Goal: Task Accomplishment & Management: Complete application form

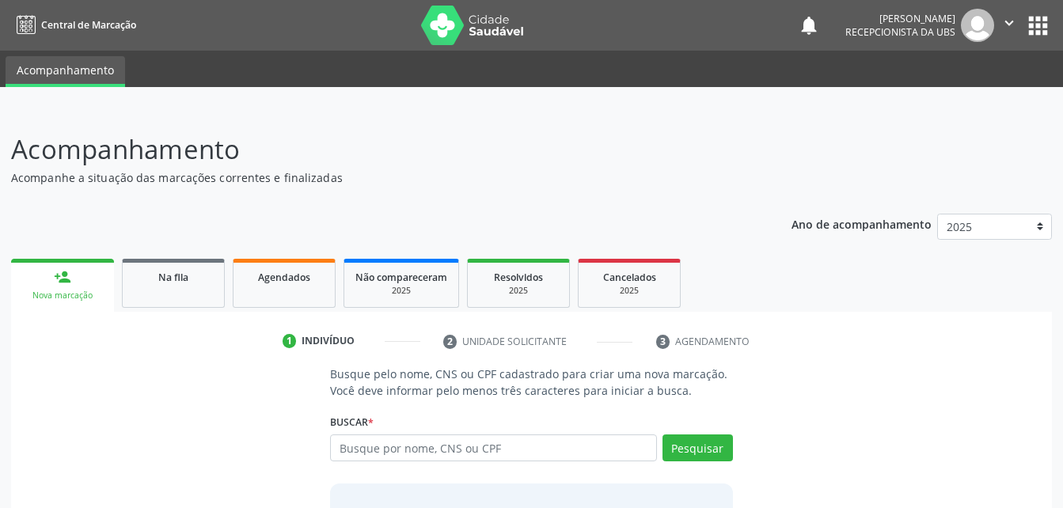
click at [606, 165] on p "Acompanhamento" at bounding box center [375, 150] width 729 height 40
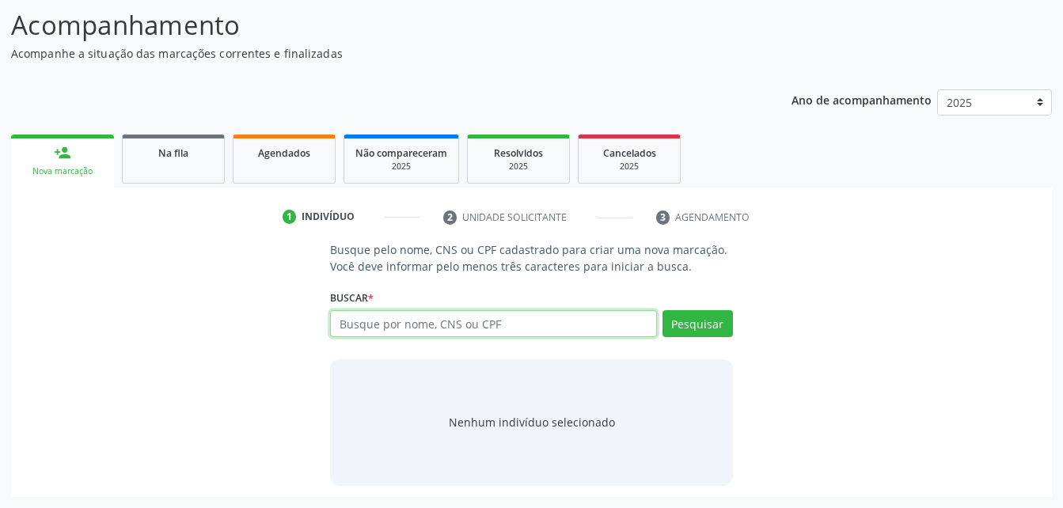
click at [524, 326] on input "text" at bounding box center [493, 323] width 326 height 27
type input "08094515490"
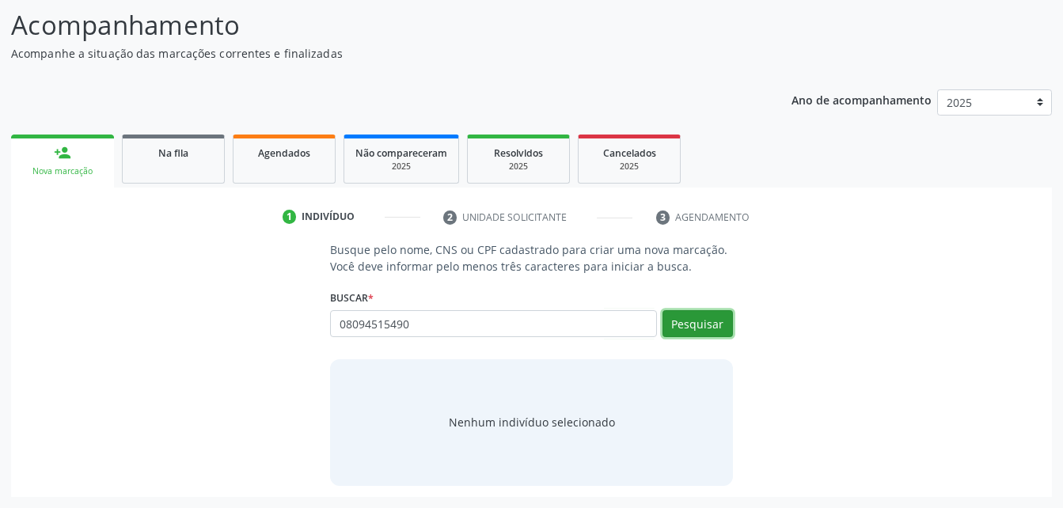
click at [696, 318] on button "Pesquisar" at bounding box center [698, 323] width 70 height 27
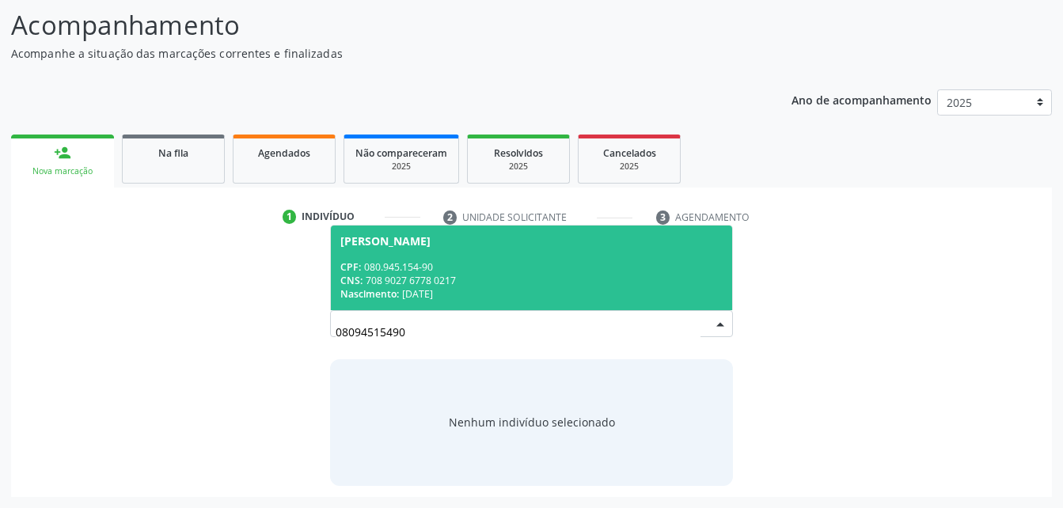
click at [554, 291] on div "Nascimento: 28/08/1976" at bounding box center [531, 293] width 382 height 13
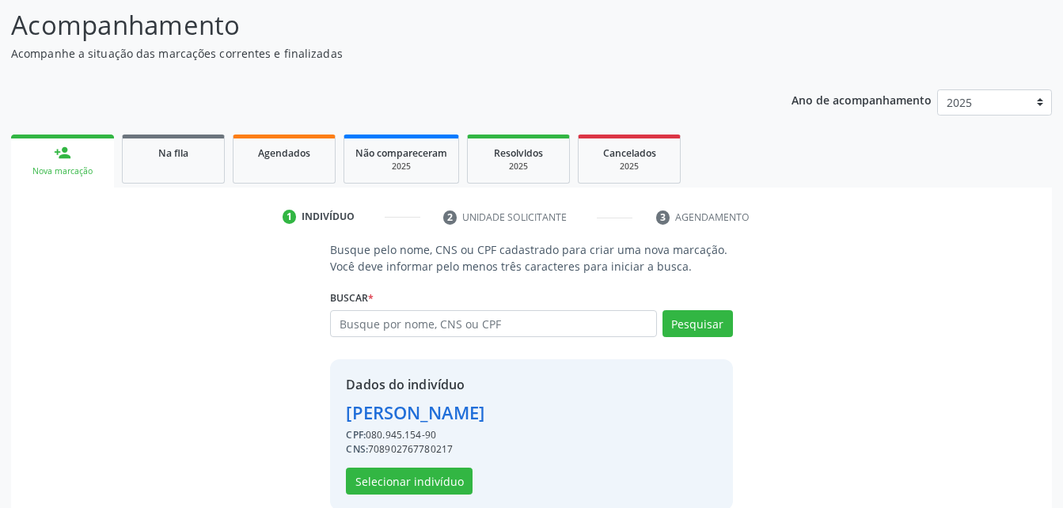
scroll to position [149, 0]
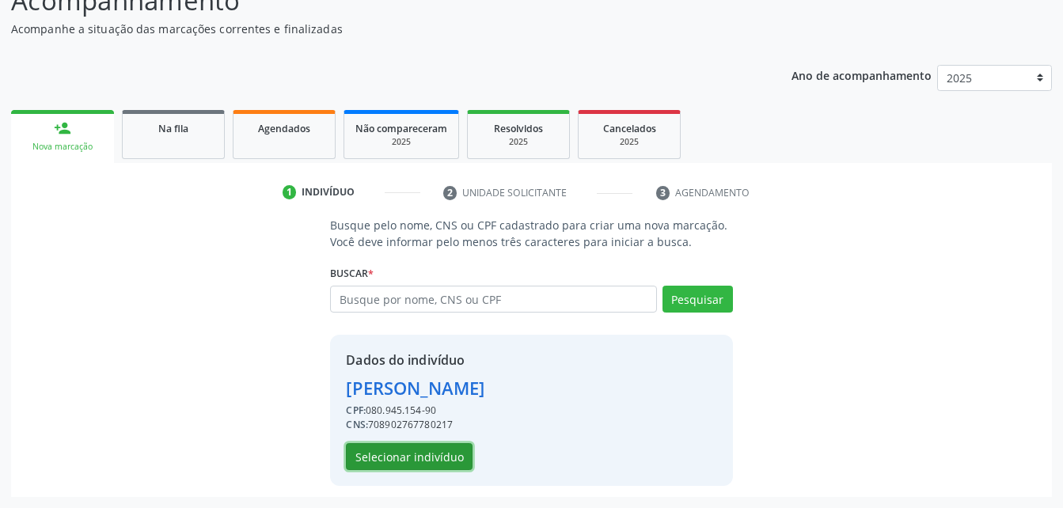
click at [447, 448] on button "Selecionar indivíduo" at bounding box center [409, 456] width 127 height 27
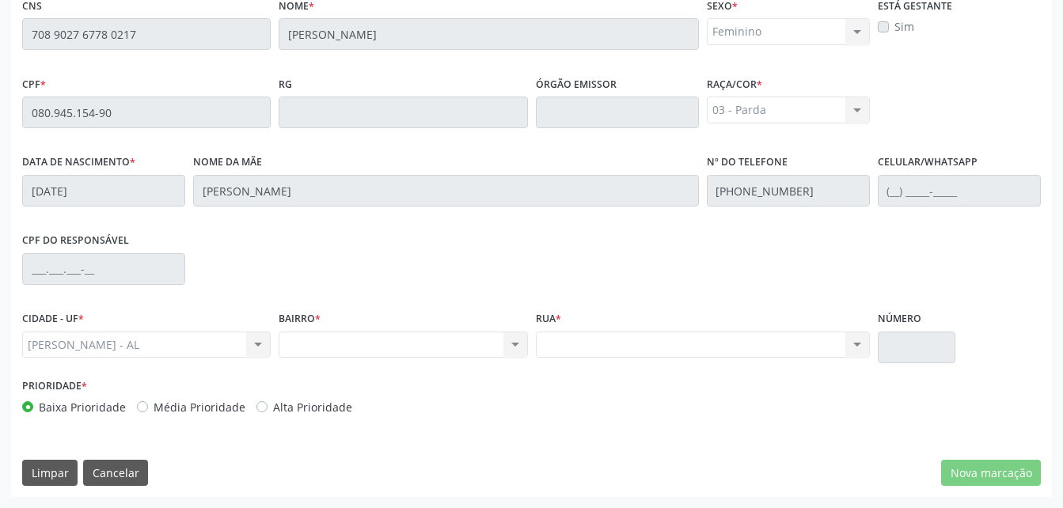
scroll to position [260, 0]
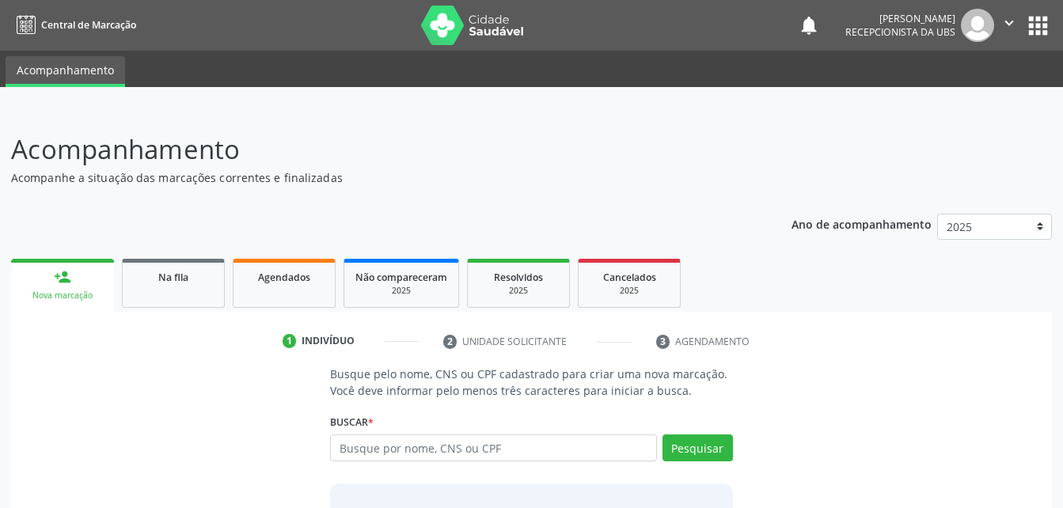
scroll to position [79, 0]
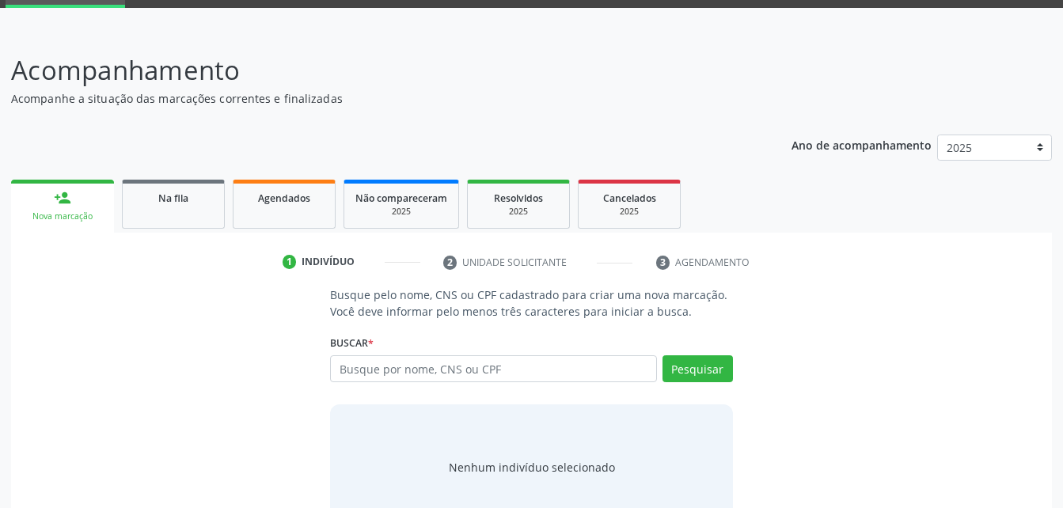
click at [400, 367] on input "text" at bounding box center [493, 369] width 326 height 27
type input "708 9027 6778 0217"
click at [679, 375] on button "Pesquisar" at bounding box center [698, 369] width 70 height 27
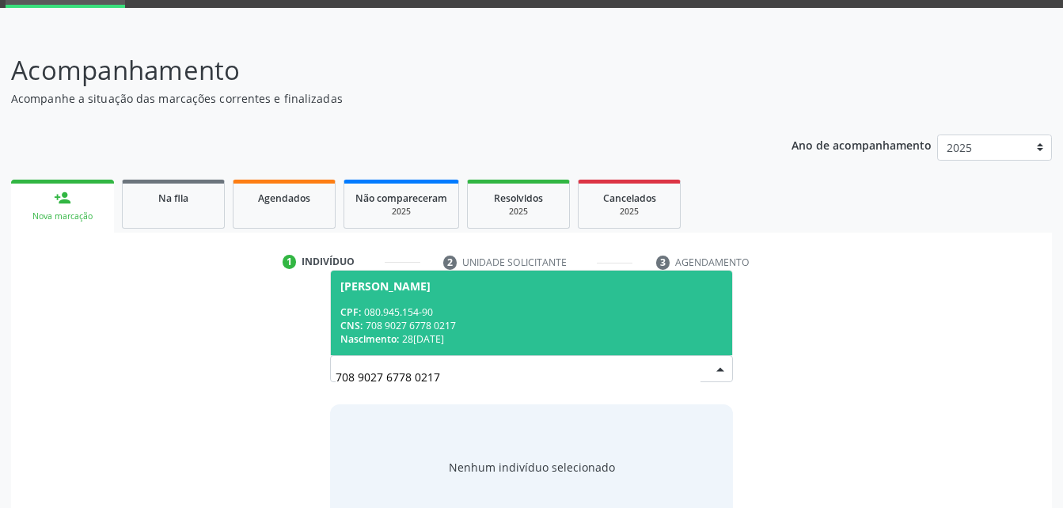
click at [640, 310] on div "CPF: 080.945.154-90" at bounding box center [531, 312] width 382 height 13
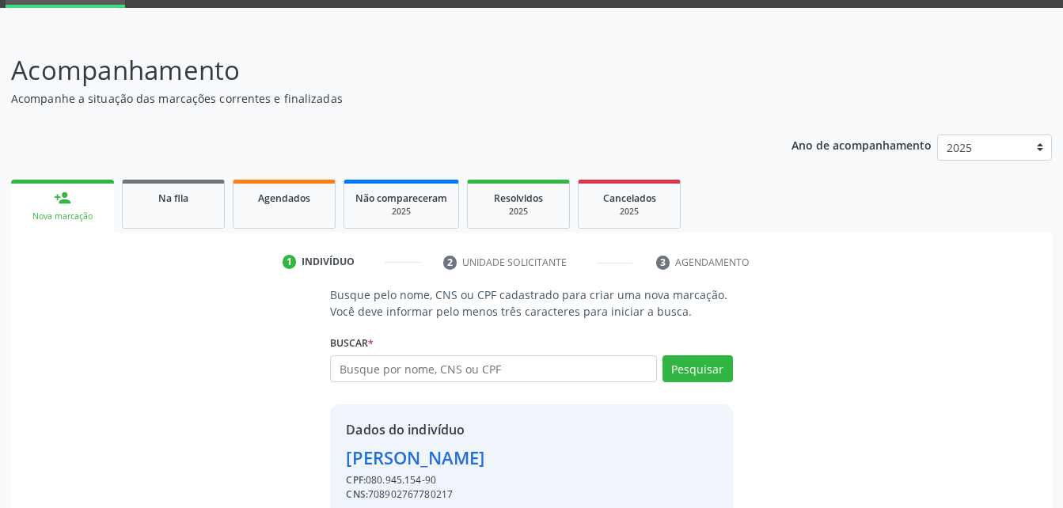
scroll to position [149, 0]
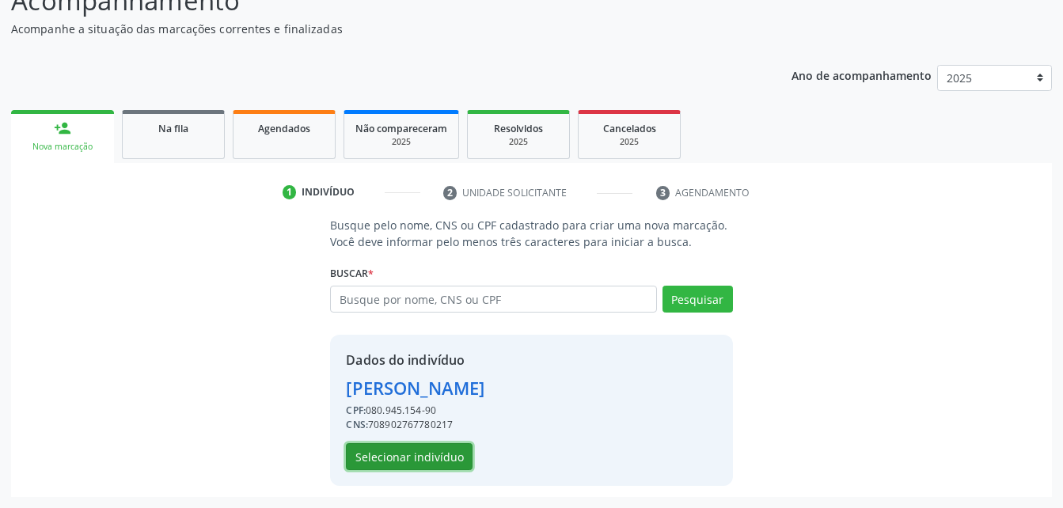
click at [464, 465] on button "Selecionar indivíduo" at bounding box center [409, 456] width 127 height 27
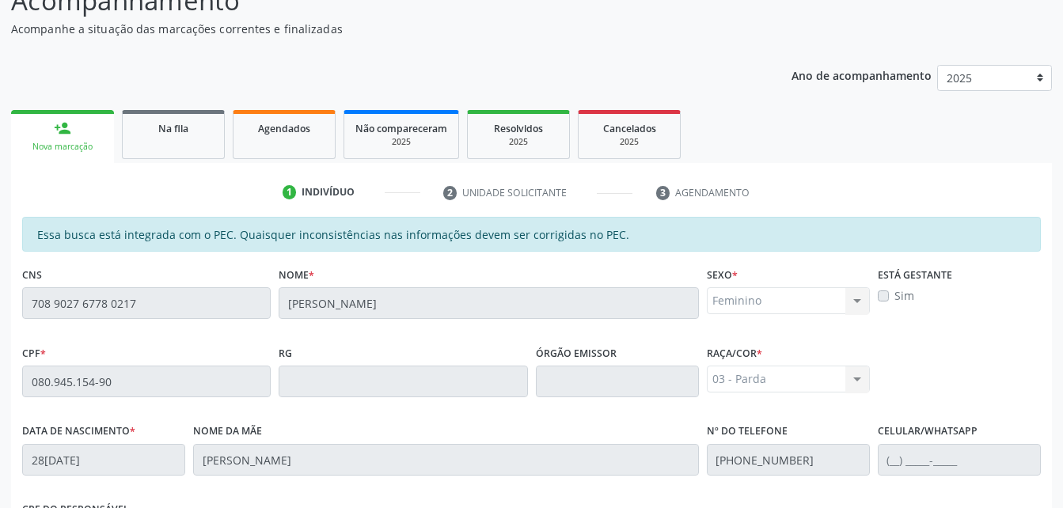
scroll to position [418, 0]
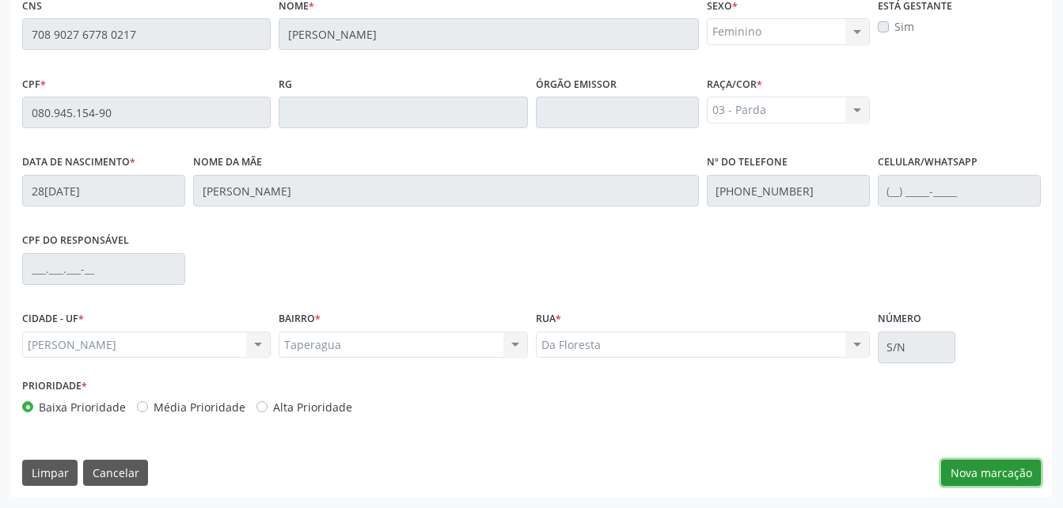
click at [974, 473] on button "Nova marcação" at bounding box center [991, 473] width 100 height 27
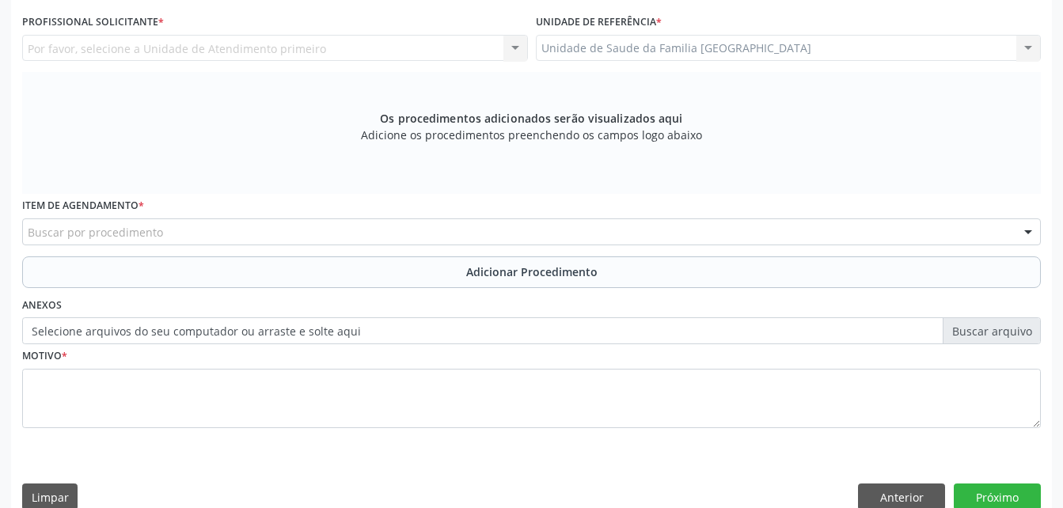
scroll to position [260, 0]
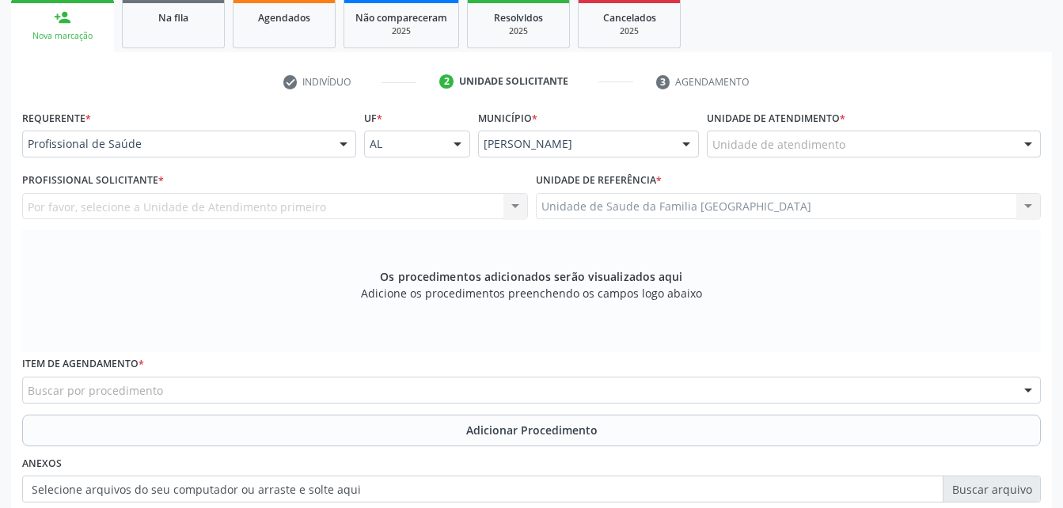
click at [865, 139] on div "Unidade de atendimento" at bounding box center [874, 144] width 334 height 27
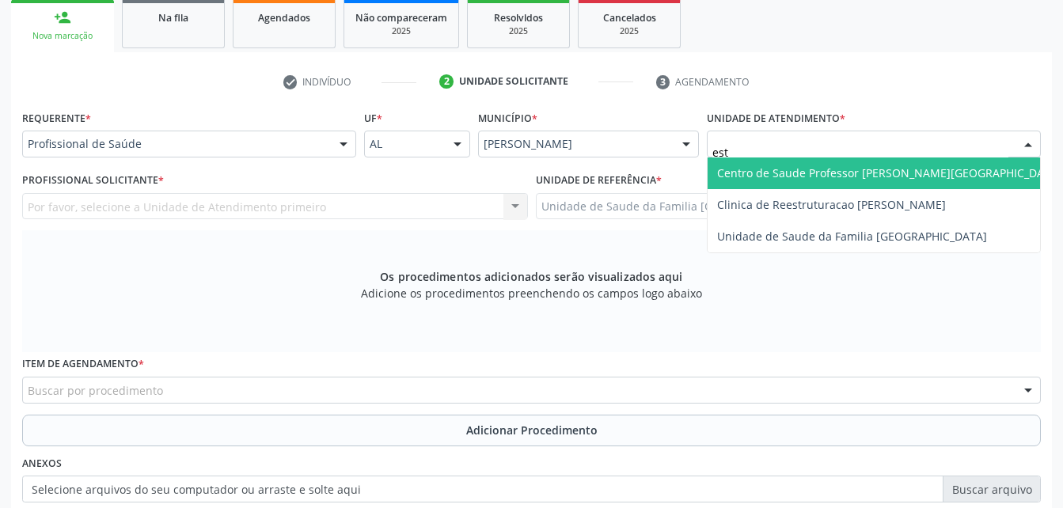
type input "esti"
click at [892, 177] on span "Unidade de Saude da Familia [GEOGRAPHIC_DATA]" at bounding box center [852, 172] width 270 height 15
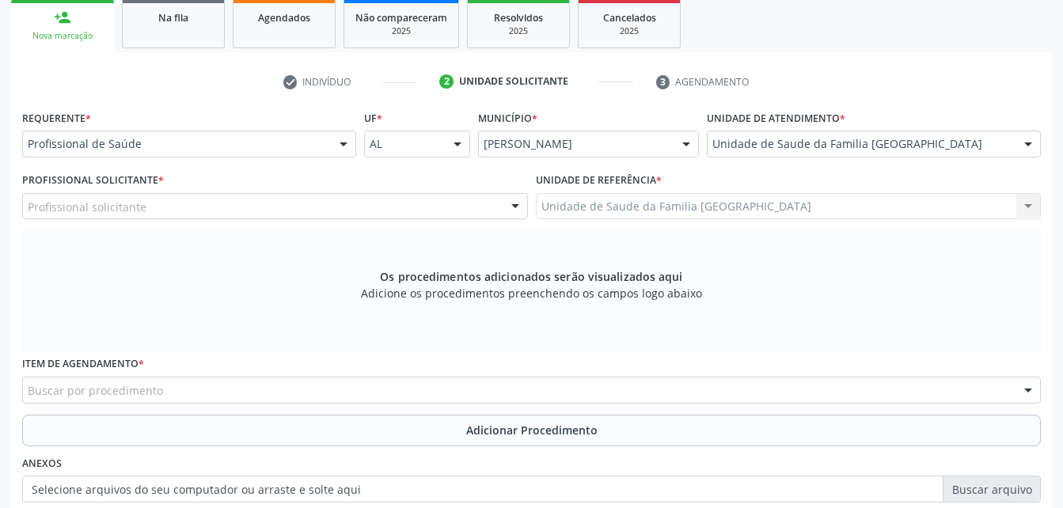
click at [412, 206] on div "Profissional solicitante" at bounding box center [275, 206] width 506 height 27
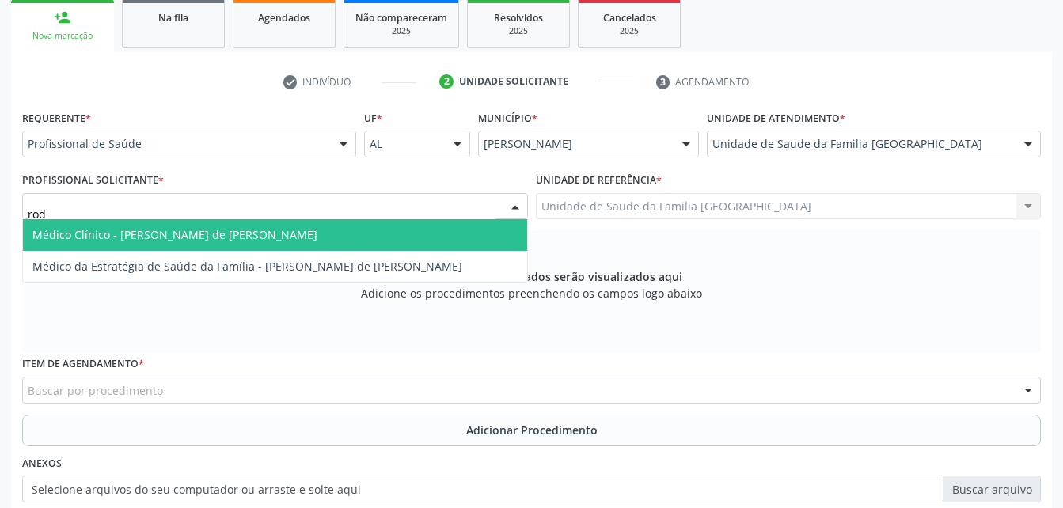
type input "rodr"
click at [415, 234] on span "Médico Clínico - [PERSON_NAME] de [PERSON_NAME]" at bounding box center [275, 235] width 504 height 32
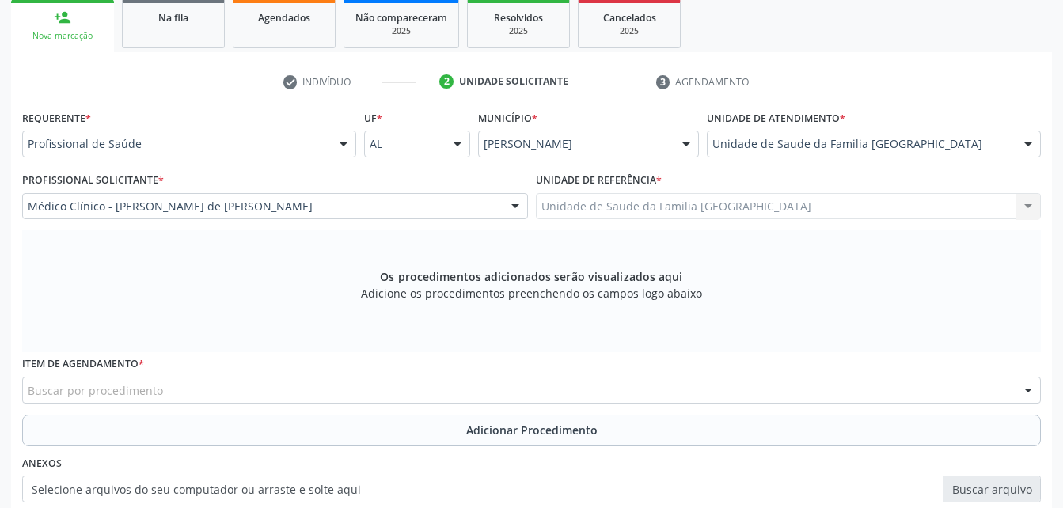
click at [539, 381] on div "Buscar por procedimento" at bounding box center [531, 390] width 1019 height 27
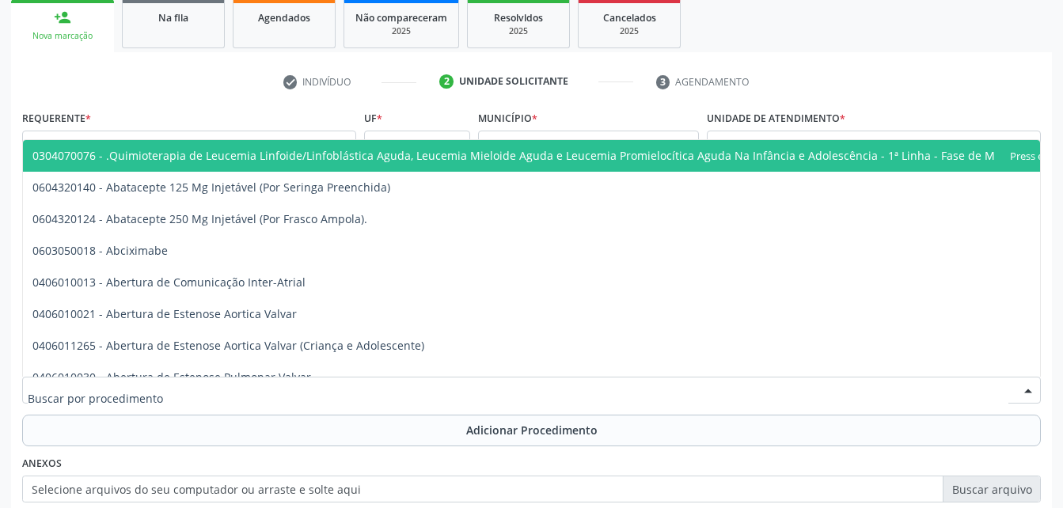
click at [540, 387] on input "text" at bounding box center [518, 398] width 981 height 32
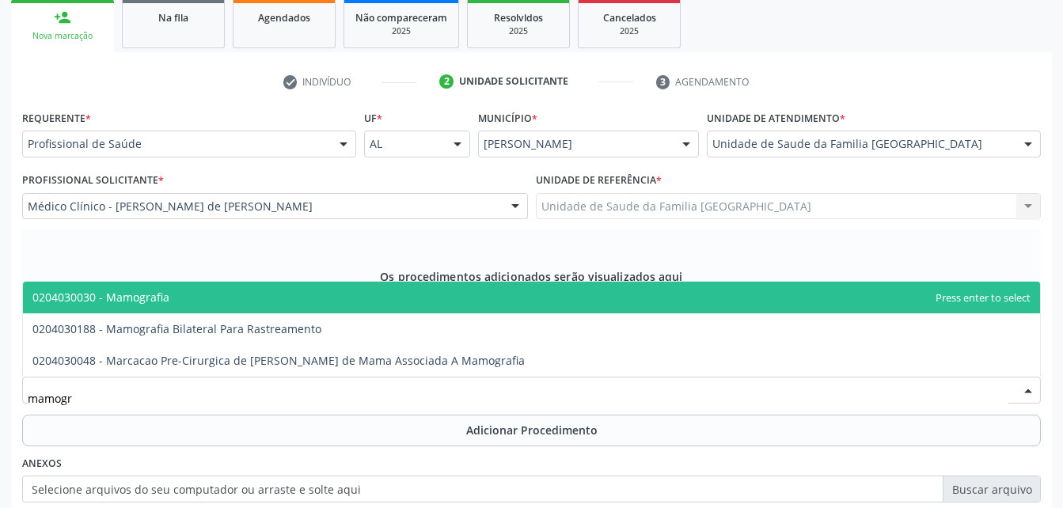
type input "mamogra"
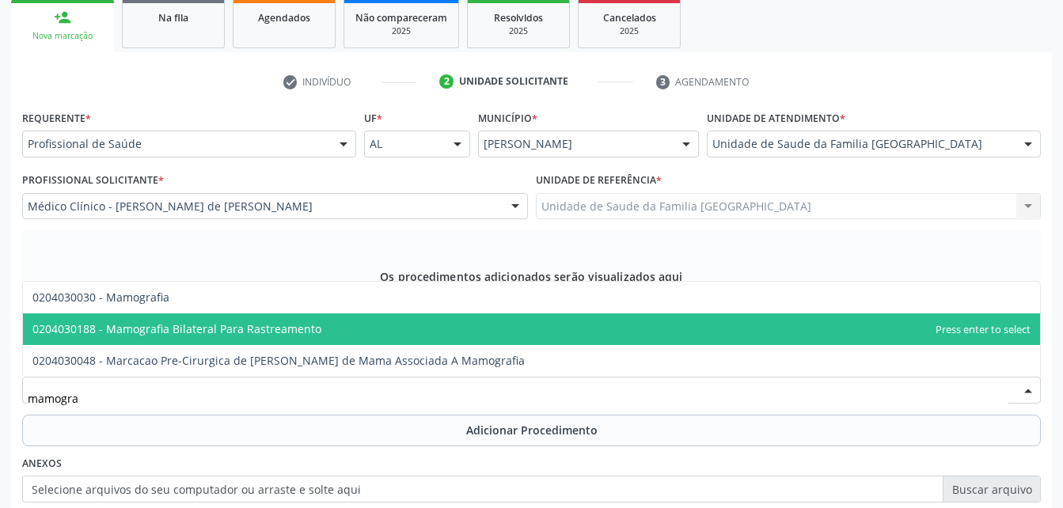
click at [447, 324] on span "0204030188 - Mamografia Bilateral Para Rastreamento" at bounding box center [531, 330] width 1017 height 32
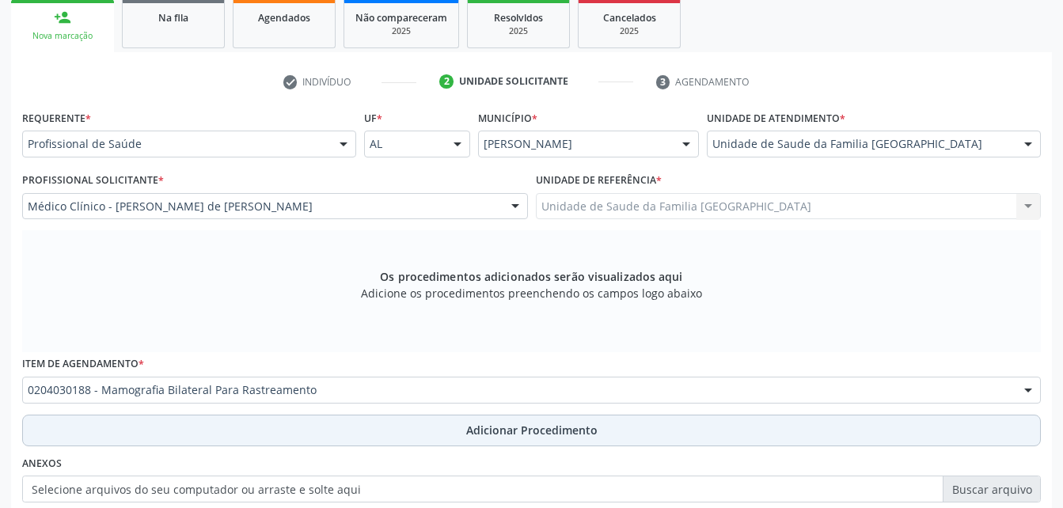
click at [508, 432] on span "Adicionar Procedimento" at bounding box center [531, 430] width 131 height 17
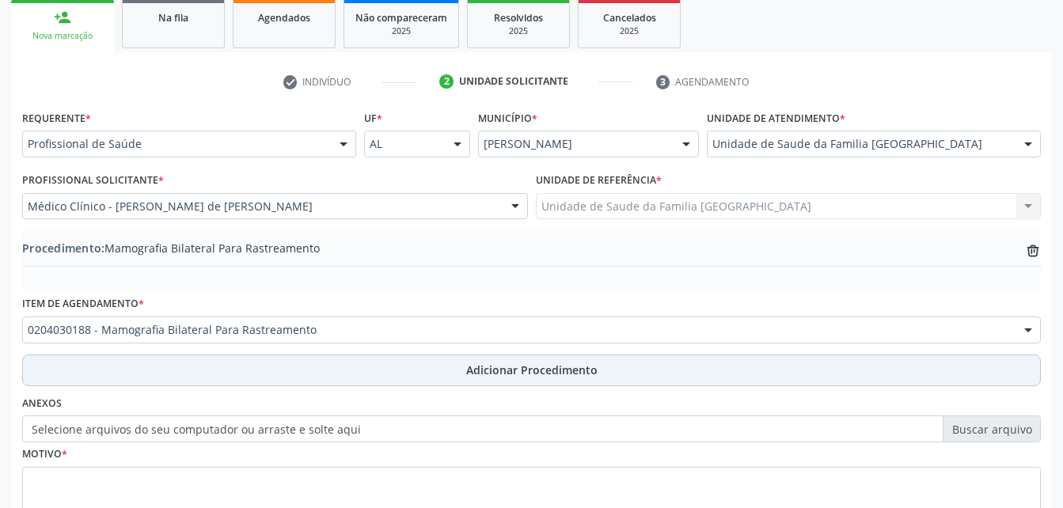
scroll to position [382, 0]
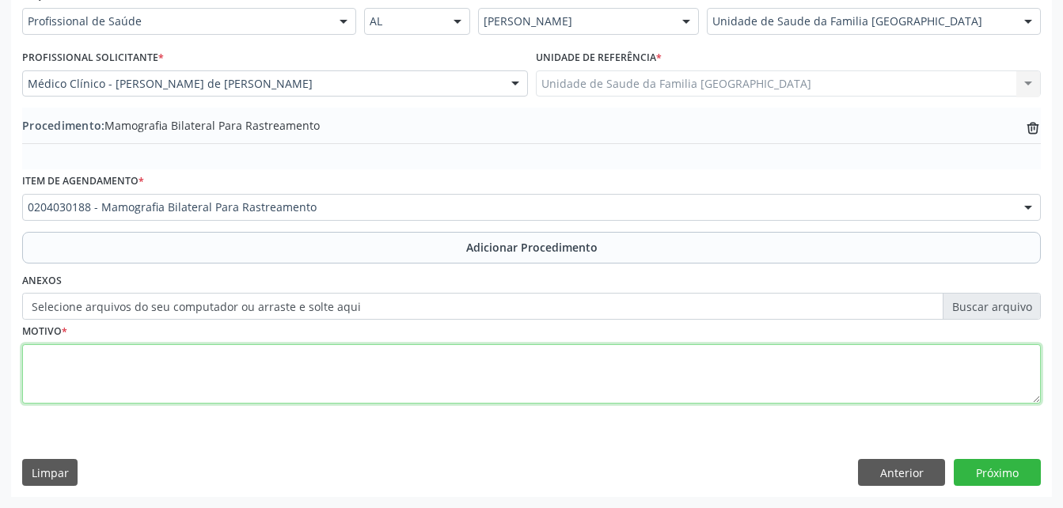
click at [432, 364] on textarea at bounding box center [531, 374] width 1019 height 60
type textarea "rotina"
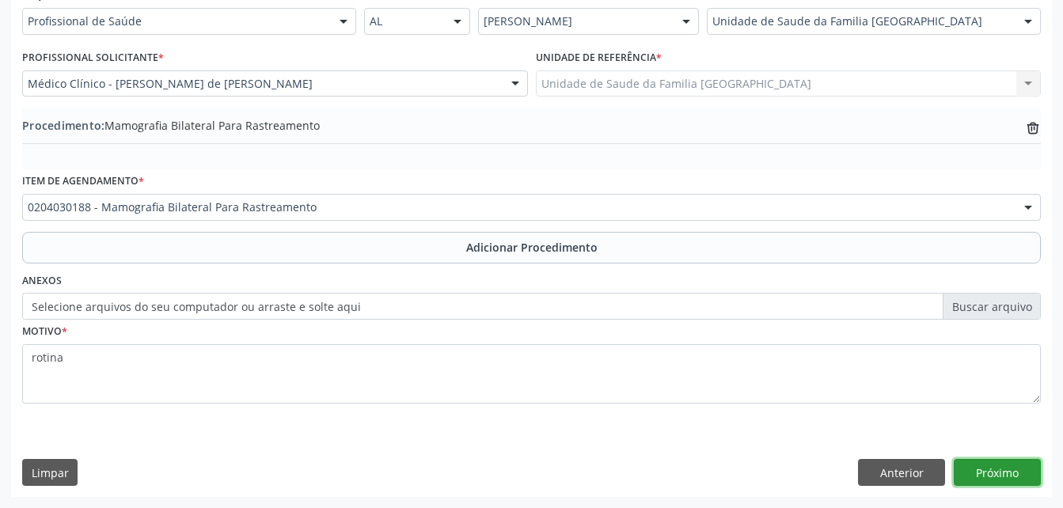
click at [1017, 476] on button "Próximo" at bounding box center [997, 472] width 87 height 27
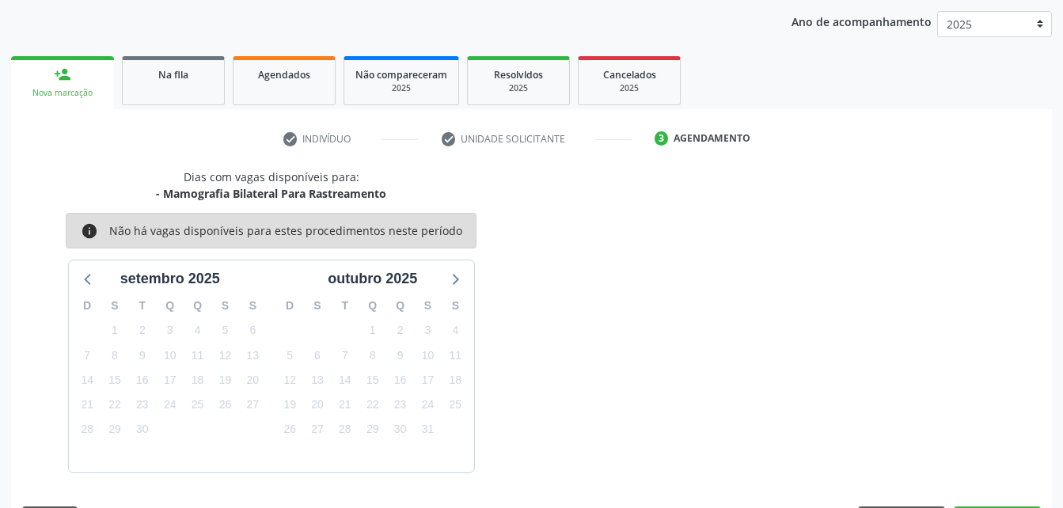
scroll to position [249, 0]
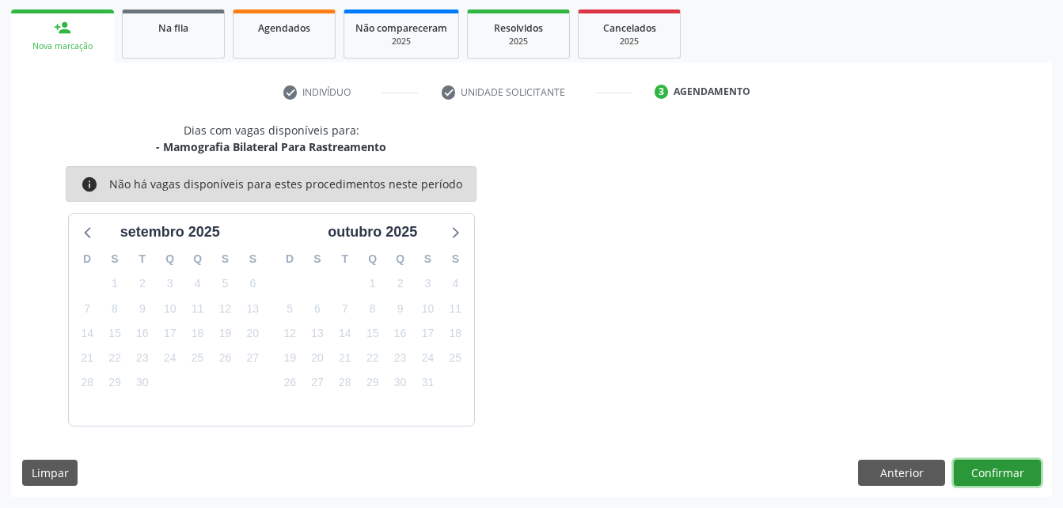
click at [973, 468] on button "Confirmar" at bounding box center [997, 473] width 87 height 27
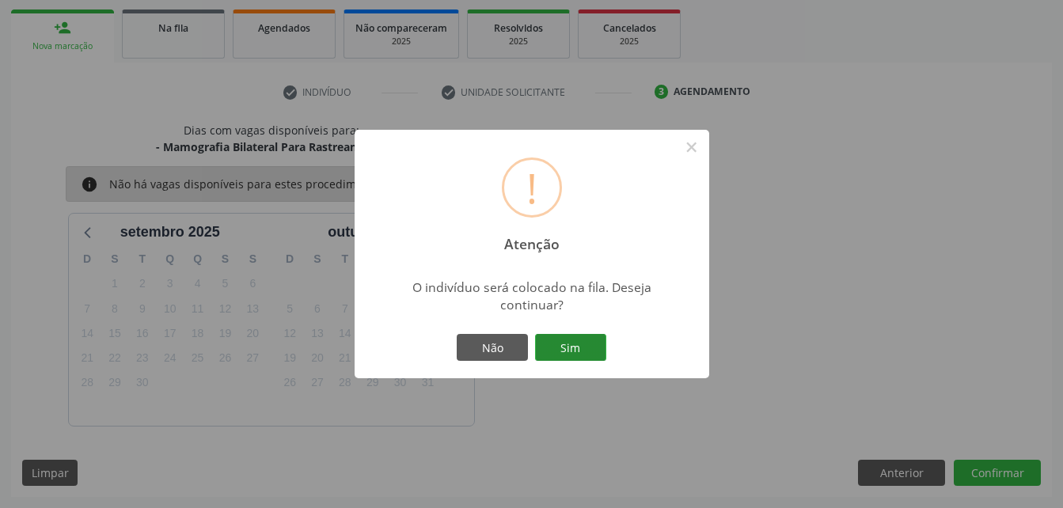
click at [571, 347] on button "Sim" at bounding box center [570, 347] width 71 height 27
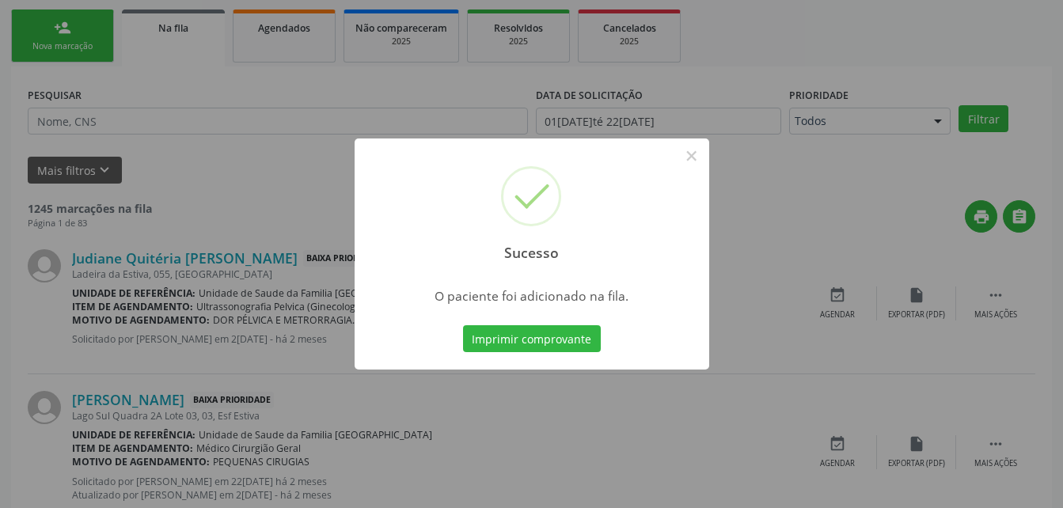
scroll to position [36, 0]
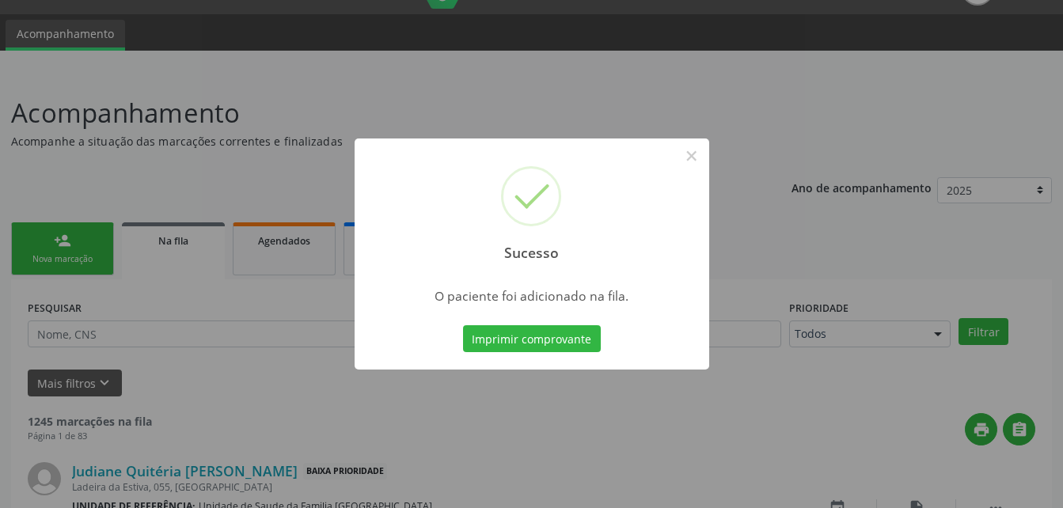
click at [89, 247] on div "Sucesso × O paciente foi adicionado na fila. Imprimir comprovante Cancel" at bounding box center [531, 254] width 1063 height 508
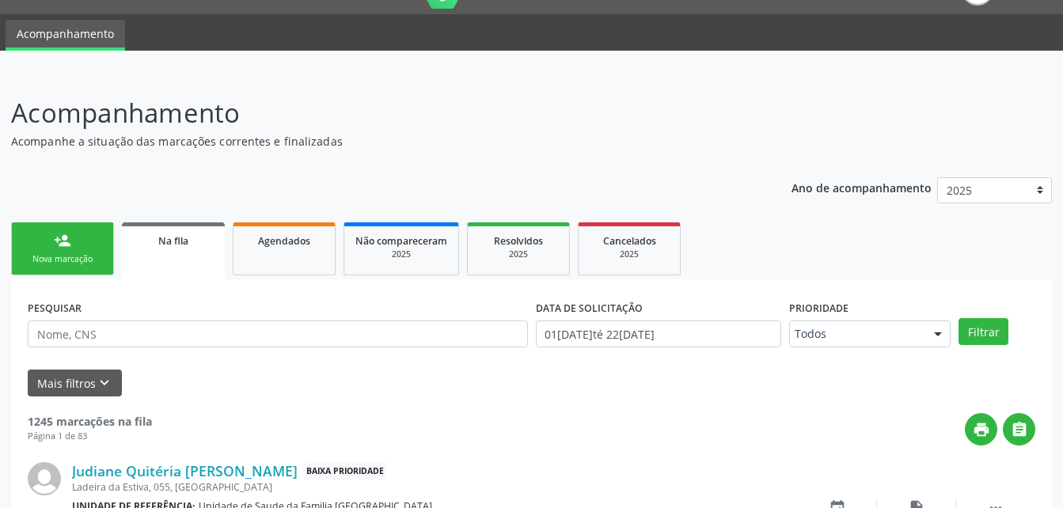
click at [63, 254] on div "Nova marcação" at bounding box center [62, 259] width 79 height 12
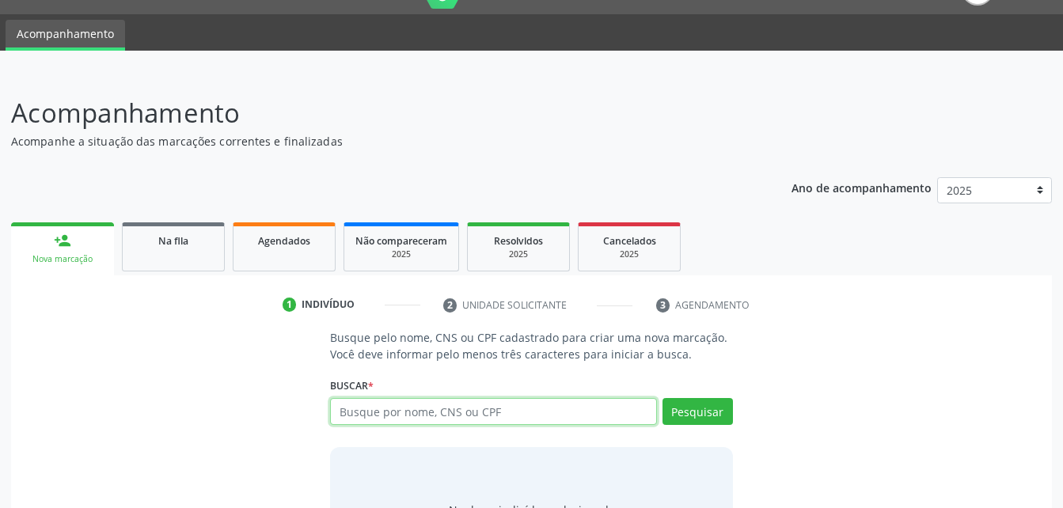
click at [347, 410] on input "text" at bounding box center [493, 411] width 326 height 27
paste input "708 9027 6778 0217"
type input "708 9027 6778 0217"
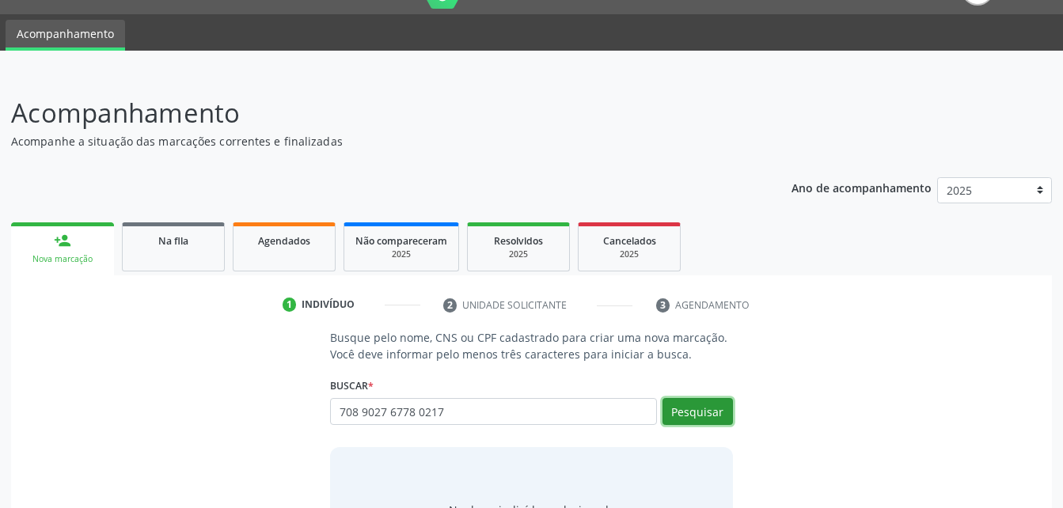
click at [699, 420] on button "Pesquisar" at bounding box center [698, 411] width 70 height 27
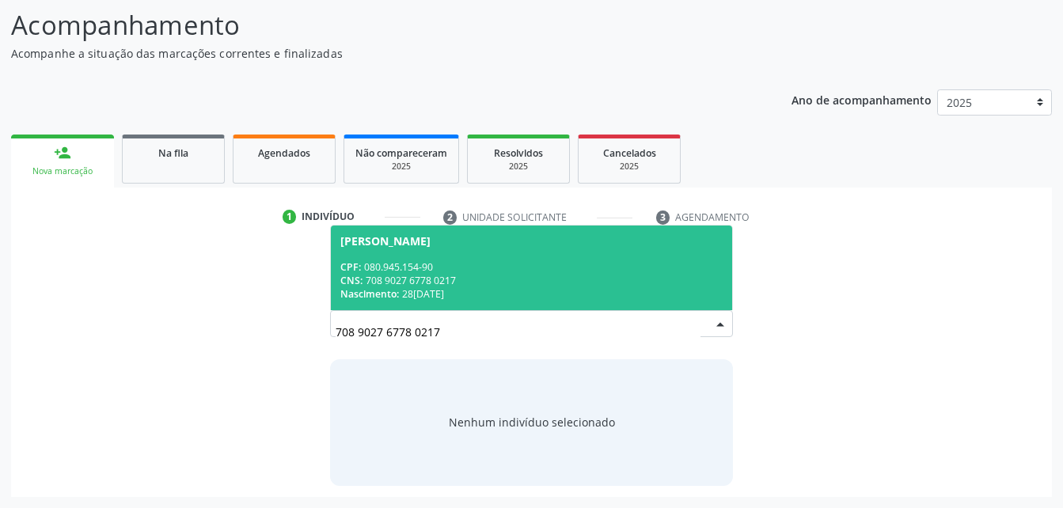
click at [447, 274] on div "CNS: 708 9027 6778 0217" at bounding box center [531, 280] width 382 height 13
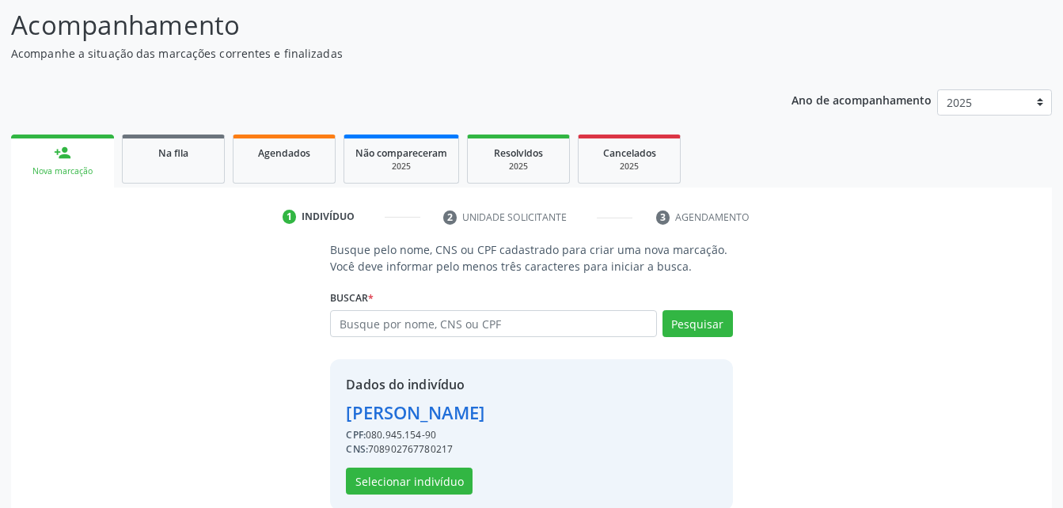
scroll to position [149, 0]
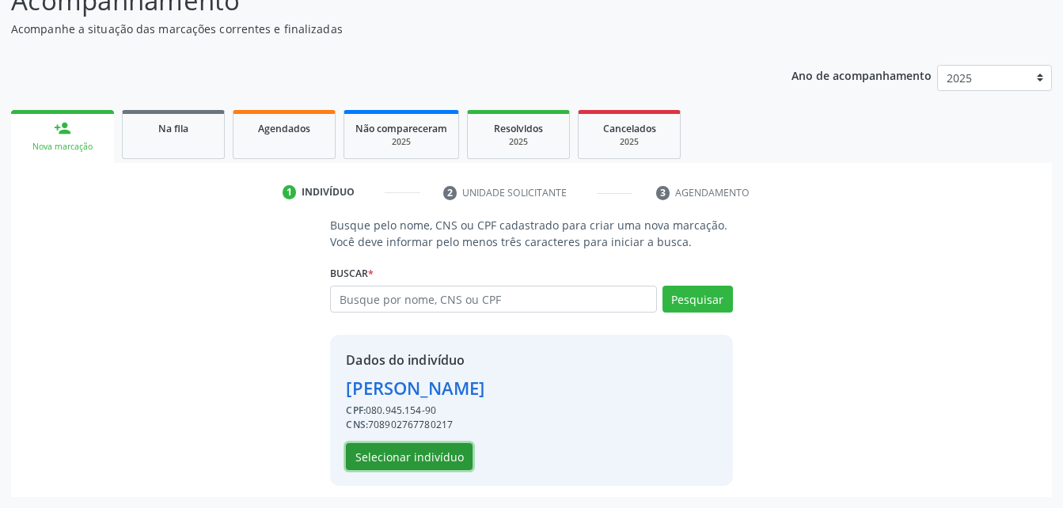
click at [438, 466] on button "Selecionar indivíduo" at bounding box center [409, 456] width 127 height 27
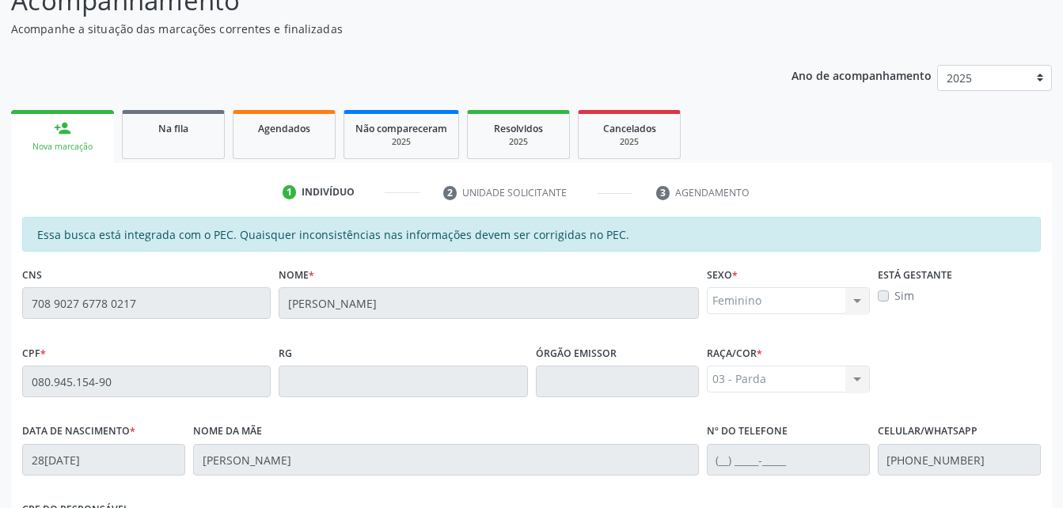
scroll to position [418, 0]
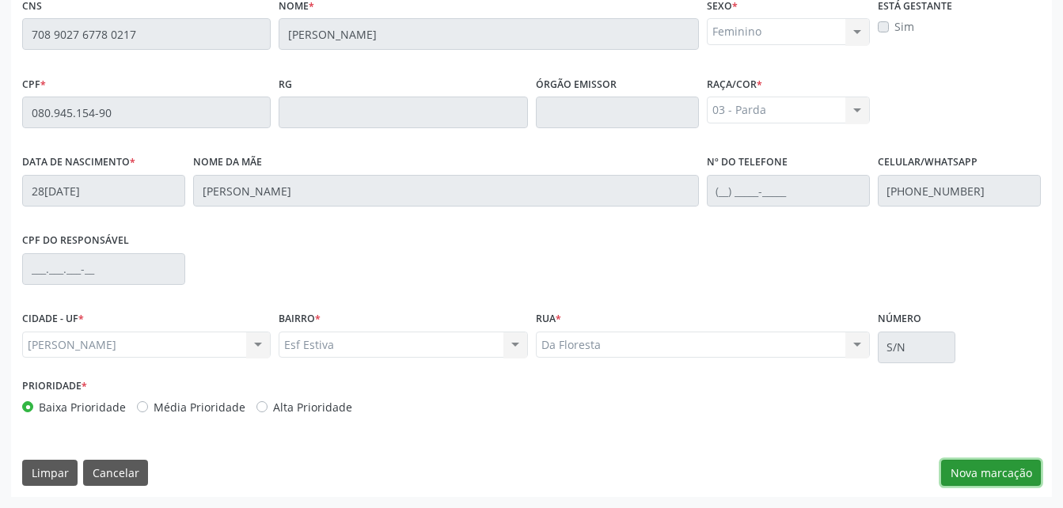
click at [1004, 466] on button "Nova marcação" at bounding box center [991, 473] width 100 height 27
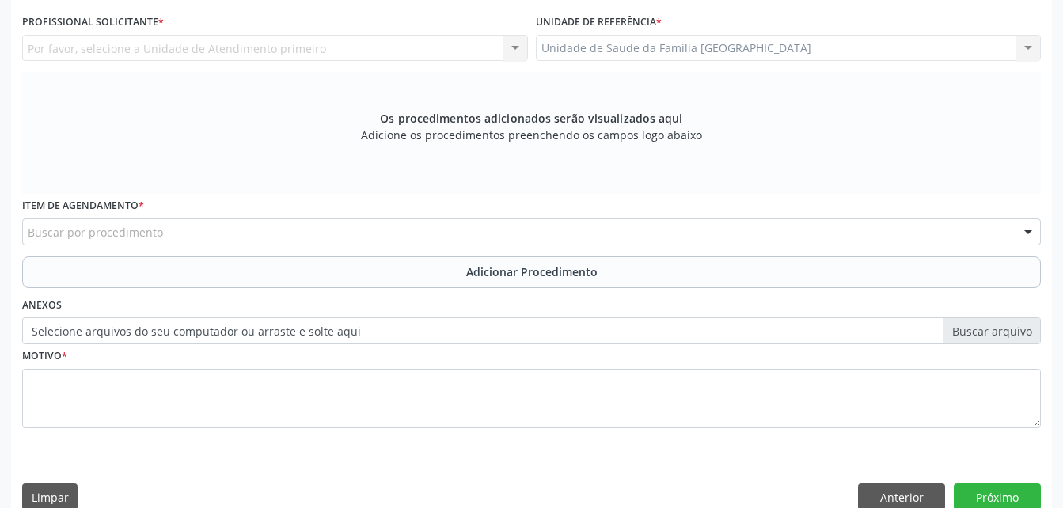
scroll to position [260, 0]
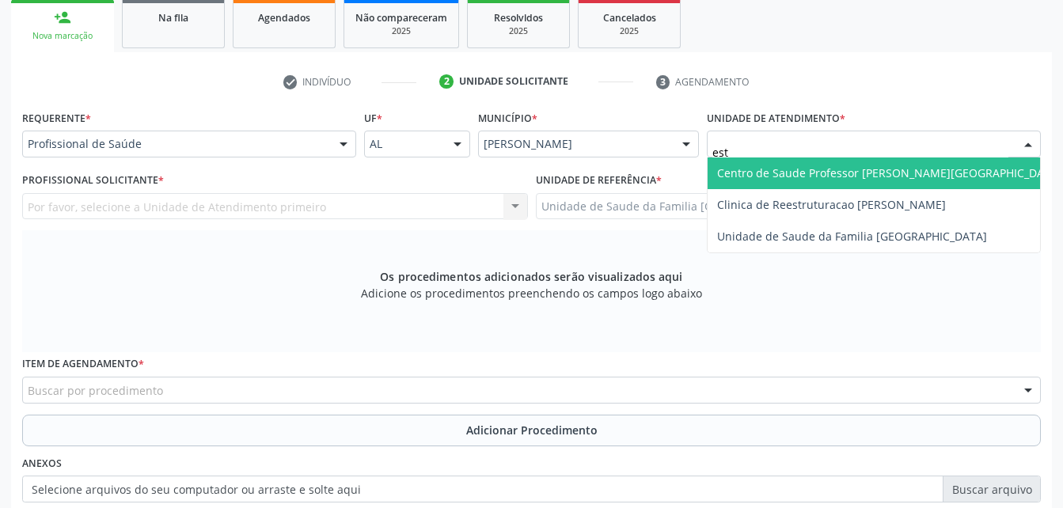
click at [756, 177] on span "Centro de Saude Professor [PERSON_NAME][GEOGRAPHIC_DATA]" at bounding box center [889, 172] width 344 height 15
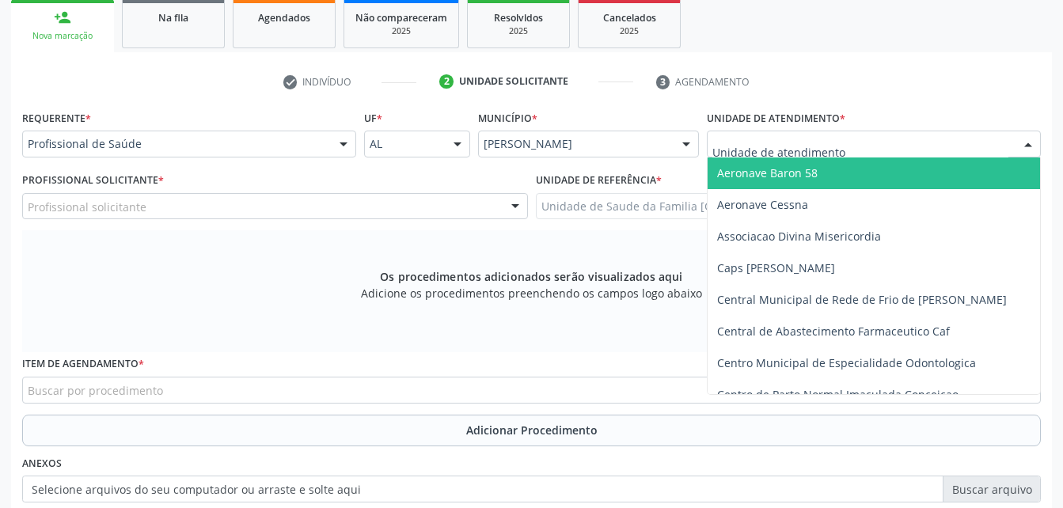
click at [995, 143] on input "text" at bounding box center [861, 152] width 296 height 32
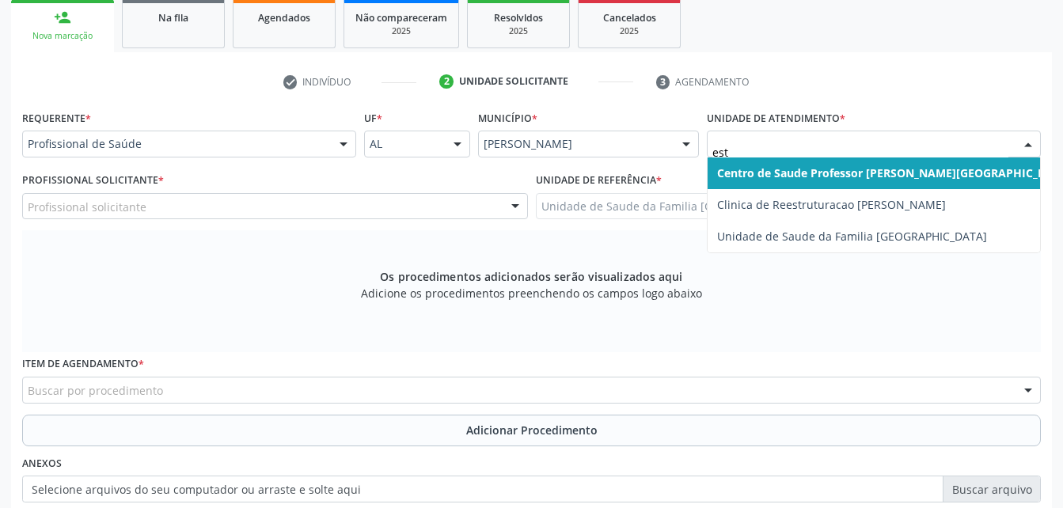
type input "esti"
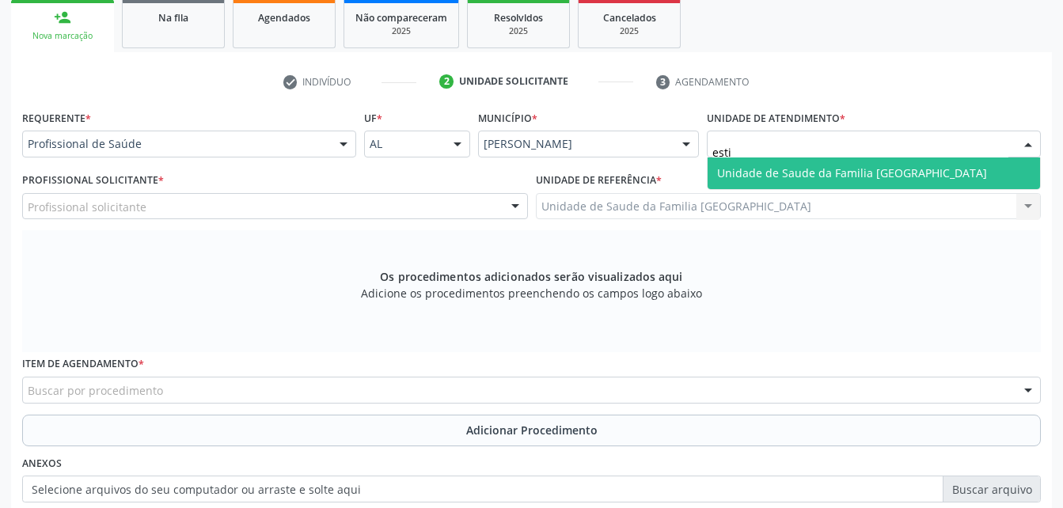
drag, startPoint x: 954, startPoint y: 171, endPoint x: 841, endPoint y: 177, distance: 113.4
click at [947, 172] on span "Unidade de Saude da Familia [GEOGRAPHIC_DATA]" at bounding box center [874, 174] width 333 height 32
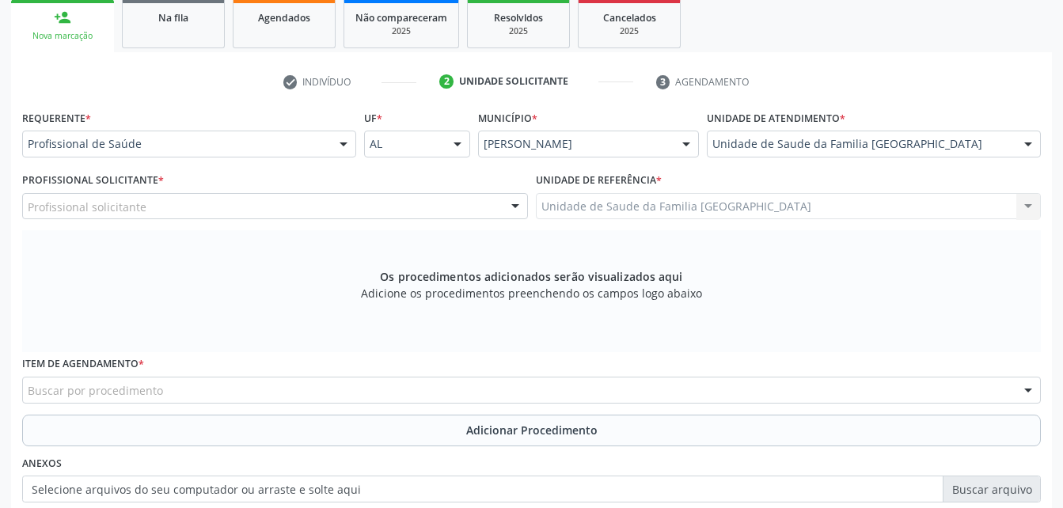
click at [203, 203] on div "Profissional solicitante" at bounding box center [275, 206] width 506 height 27
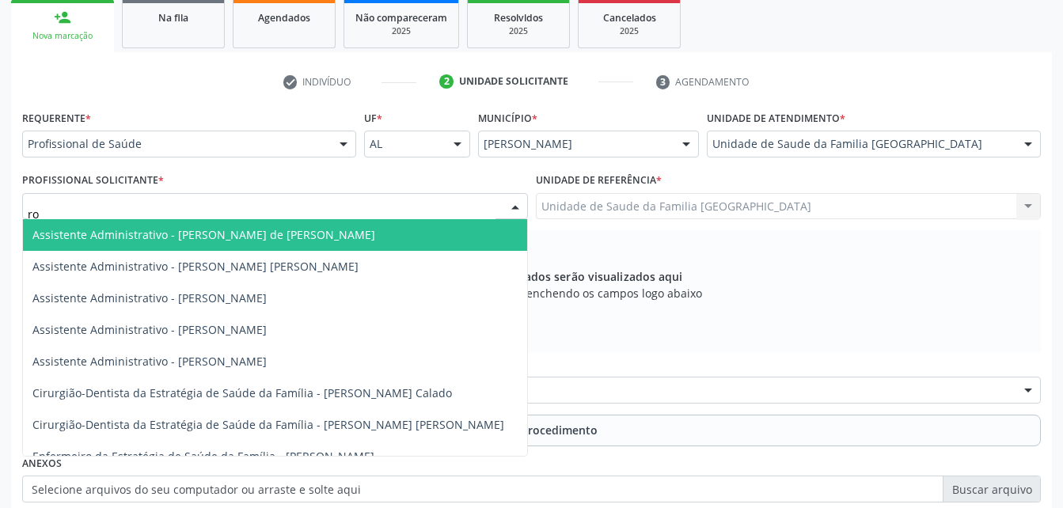
type input "rod"
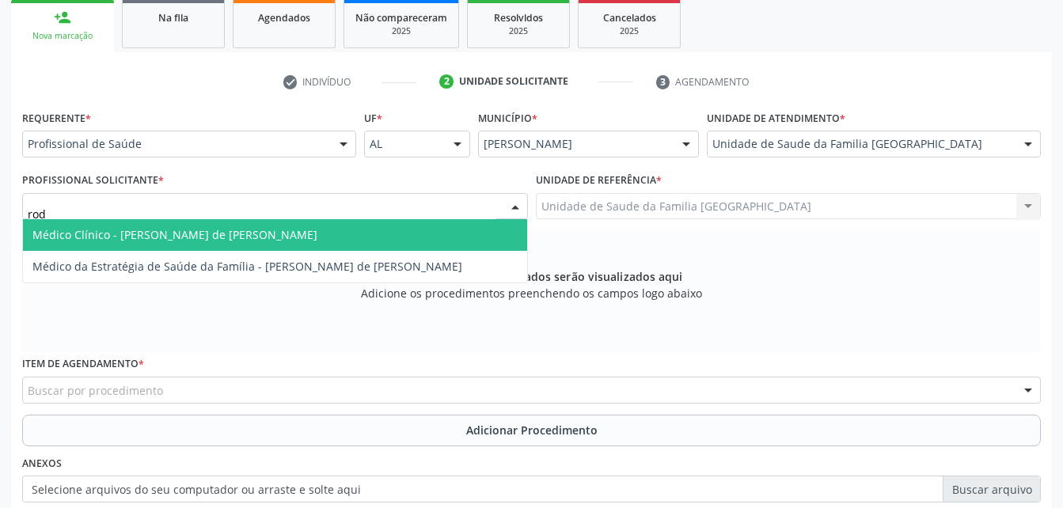
click at [240, 238] on span "Médico Clínico - [PERSON_NAME] de [PERSON_NAME]" at bounding box center [174, 234] width 285 height 15
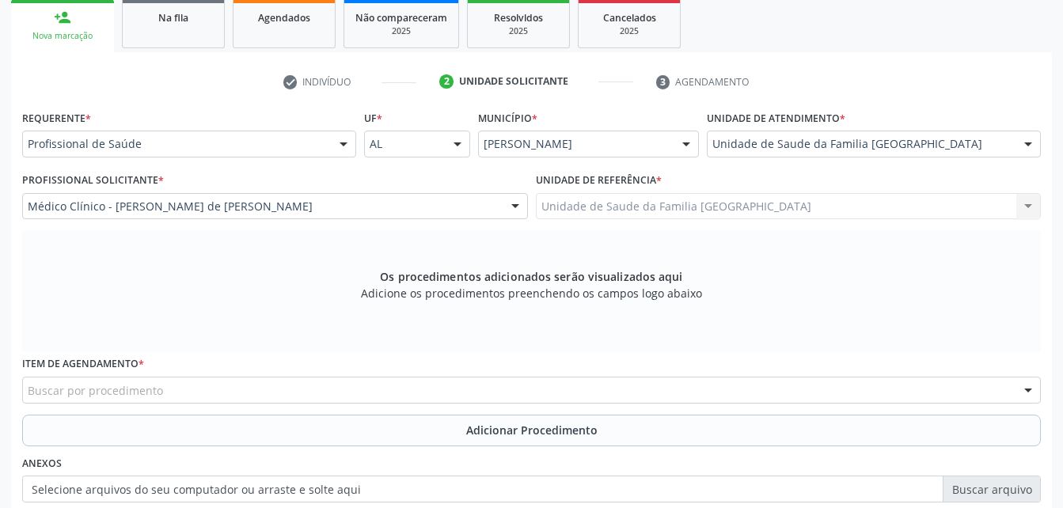
scroll to position [418, 0]
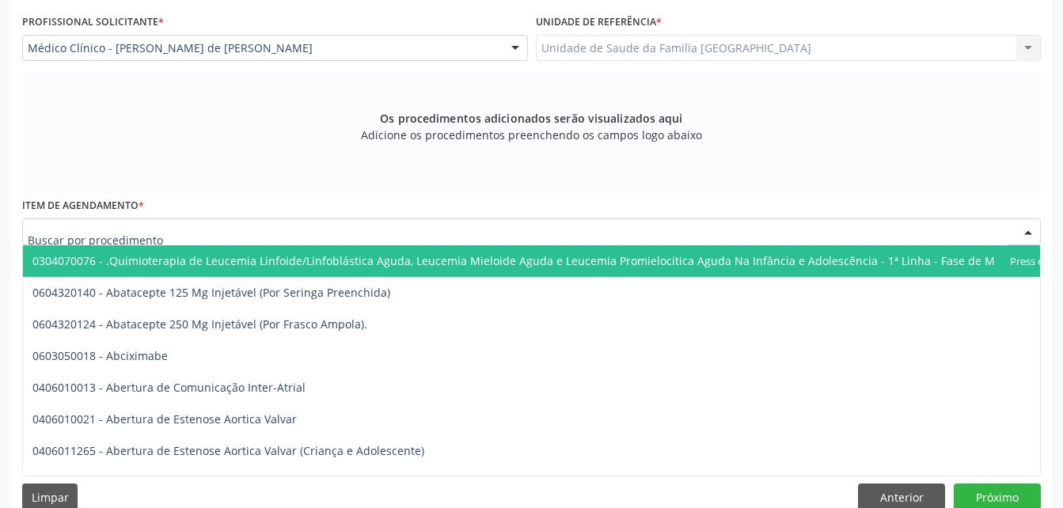
click at [298, 228] on div at bounding box center [531, 232] width 1019 height 27
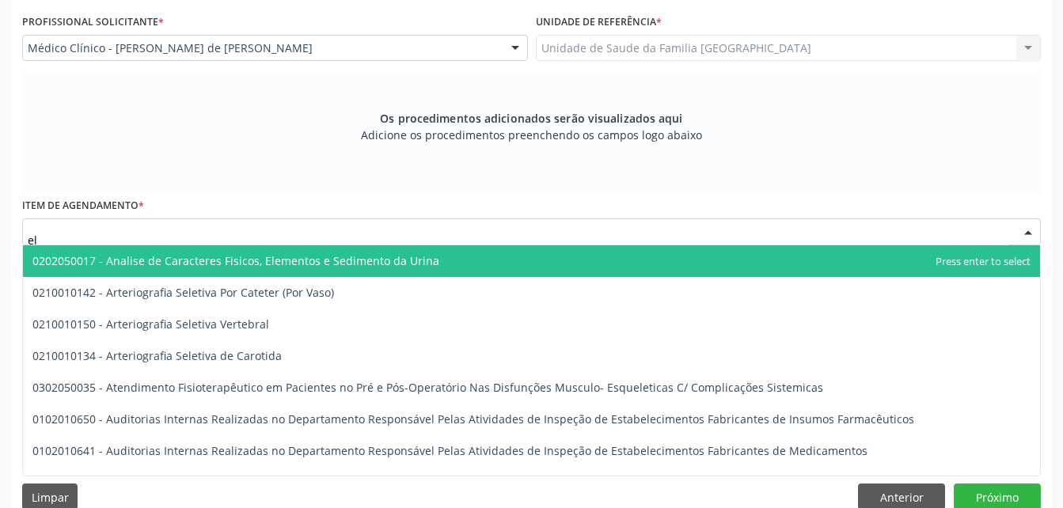
type input "e"
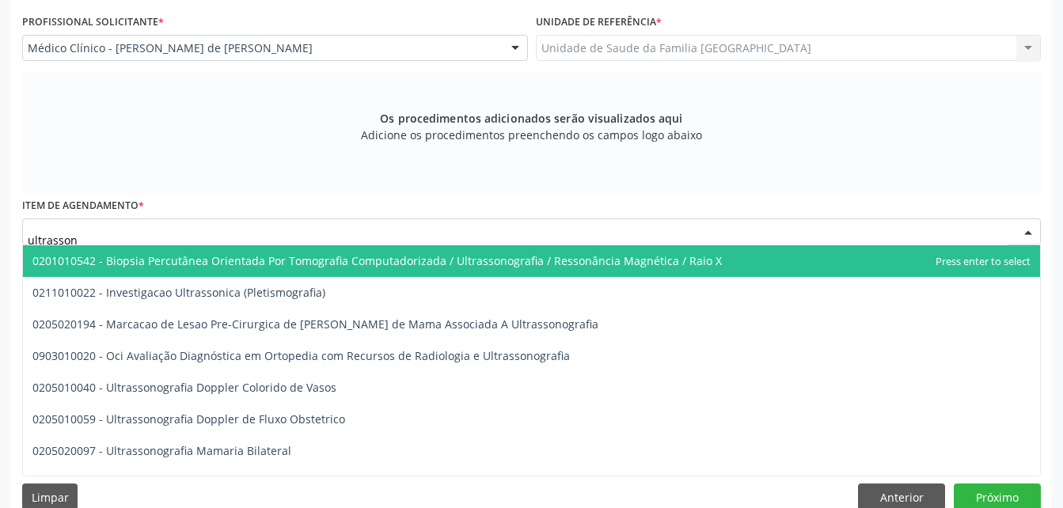
type input "ultrassono"
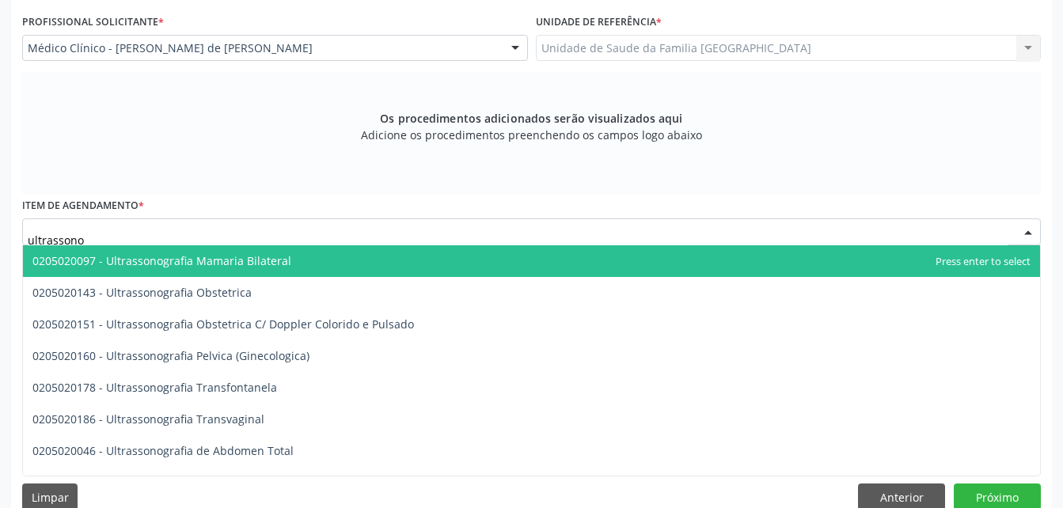
scroll to position [317, 0]
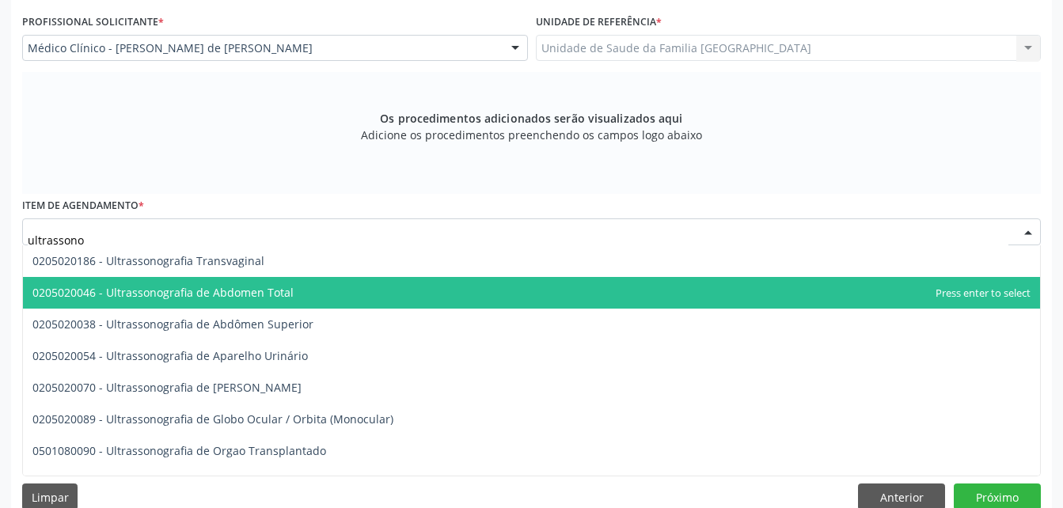
click at [342, 287] on span "0205020046 - Ultrassonografia de Abdomen Total" at bounding box center [531, 293] width 1017 height 32
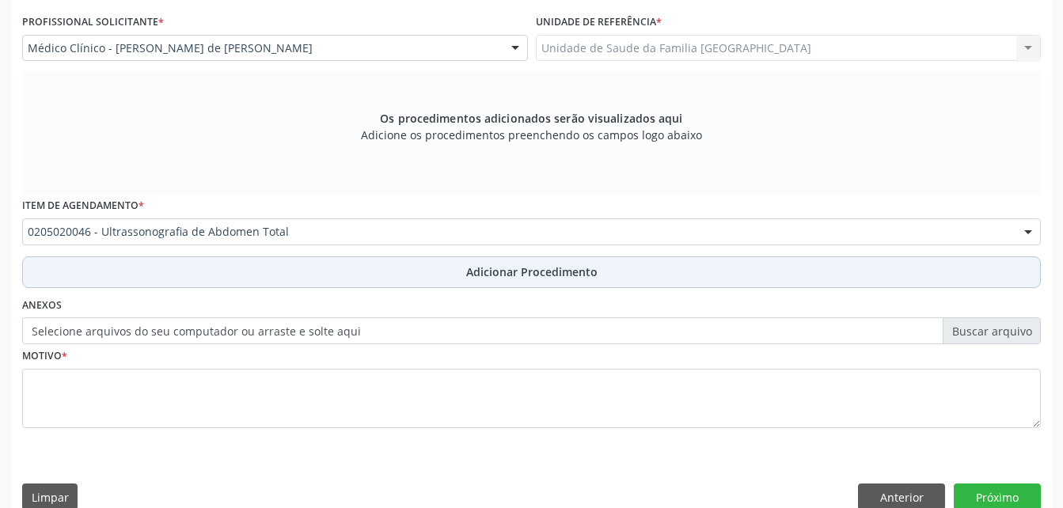
click at [642, 283] on button "Adicionar Procedimento" at bounding box center [531, 273] width 1019 height 32
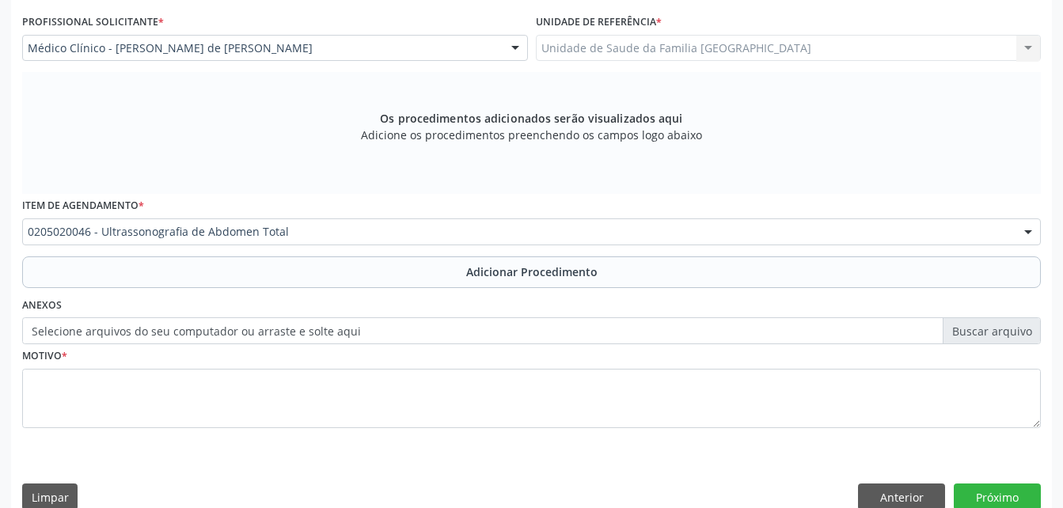
scroll to position [382, 0]
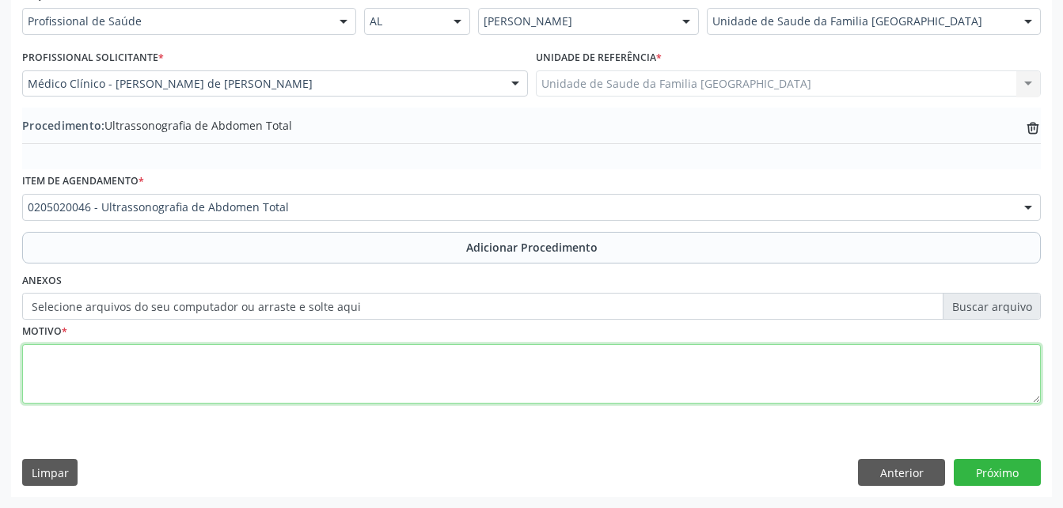
click at [596, 382] on textarea at bounding box center [531, 374] width 1019 height 60
type textarea "nefrotialise"
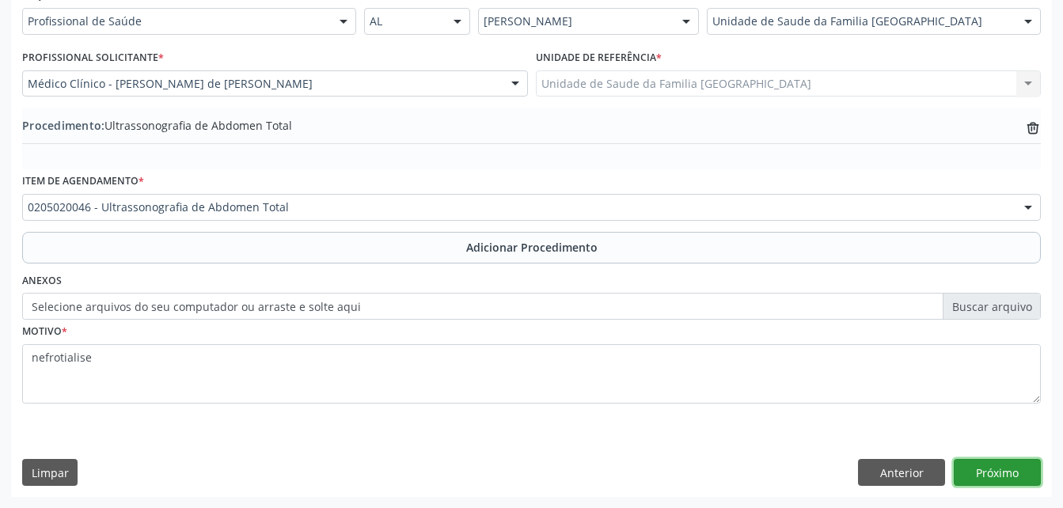
click at [981, 473] on button "Próximo" at bounding box center [997, 472] width 87 height 27
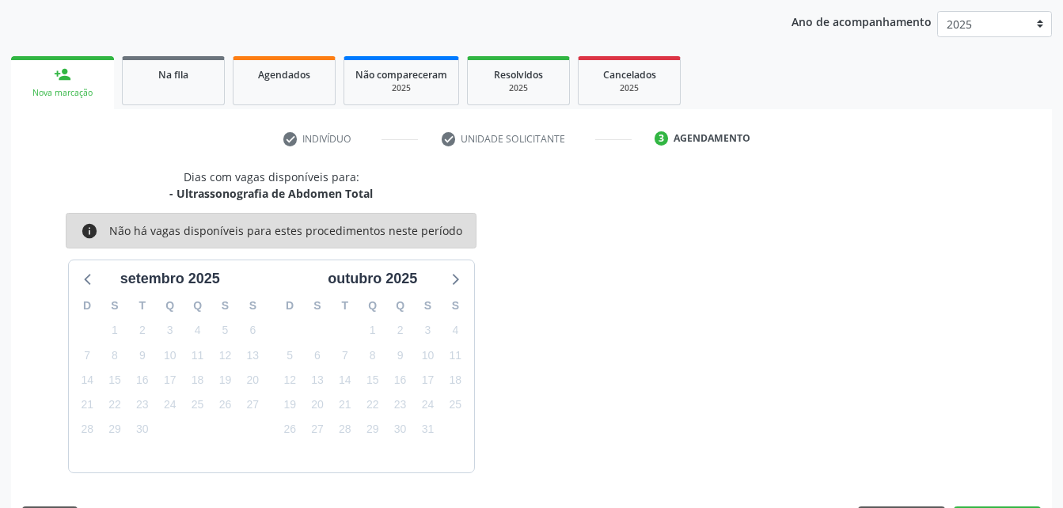
scroll to position [249, 0]
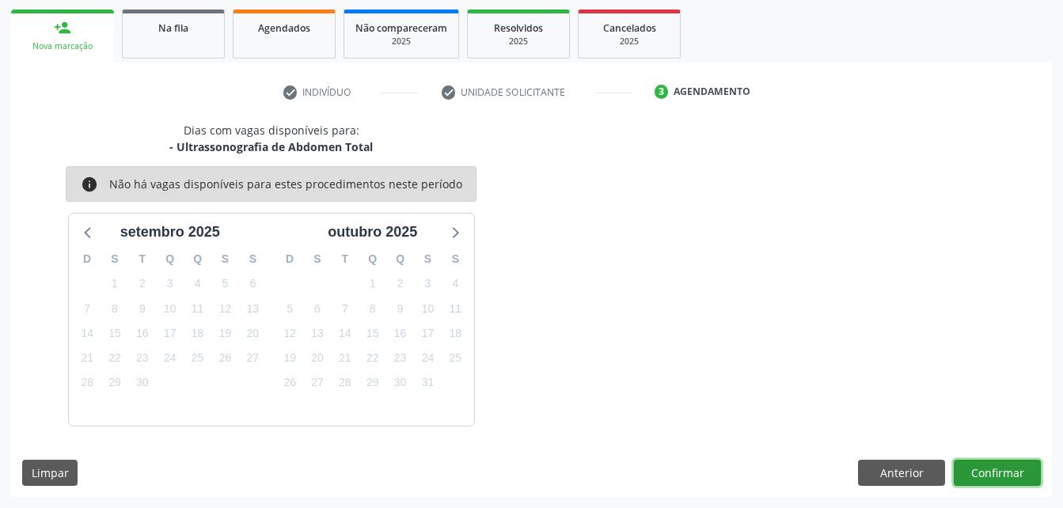
click at [982, 485] on button "Confirmar" at bounding box center [997, 473] width 87 height 27
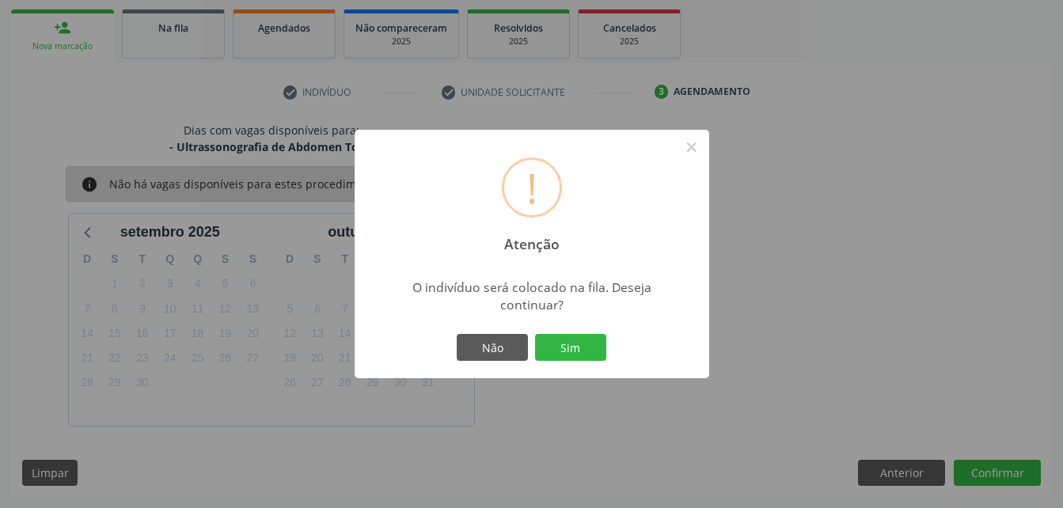
click at [579, 329] on div "! Atenção × O indivíduo será colocado na fila. Deseja continuar? Não Sim" at bounding box center [532, 254] width 355 height 249
click at [601, 344] on button "Sim" at bounding box center [570, 347] width 71 height 27
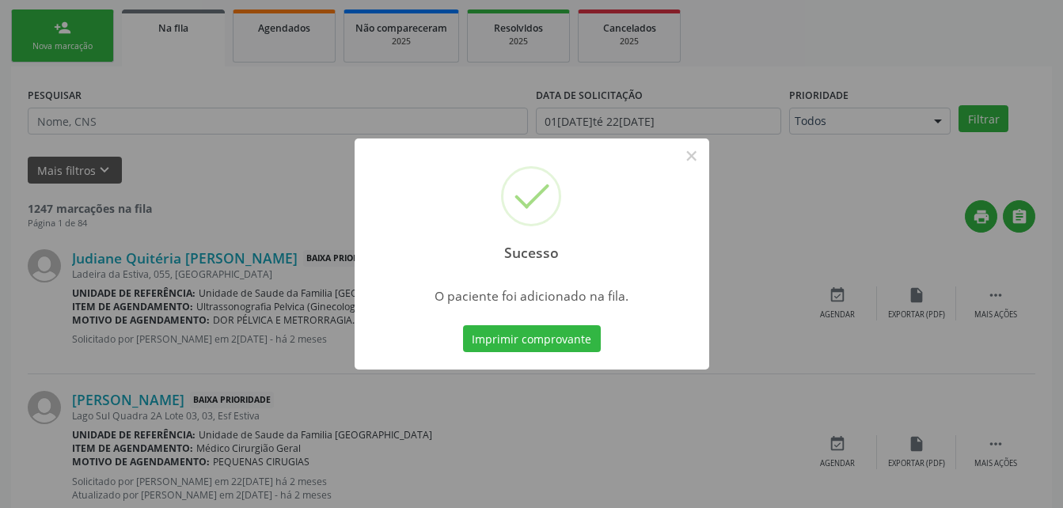
scroll to position [36, 0]
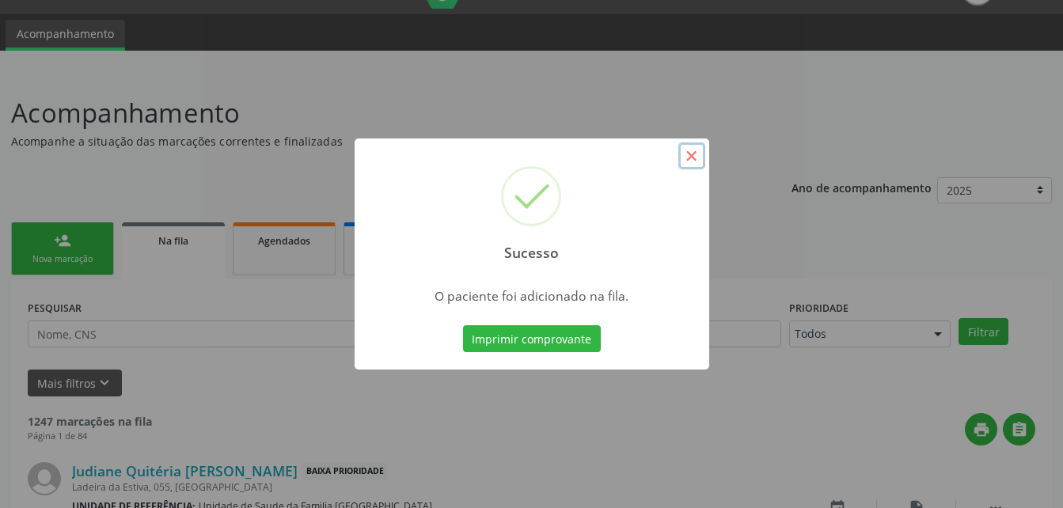
click at [681, 158] on button "×" at bounding box center [692, 156] width 27 height 27
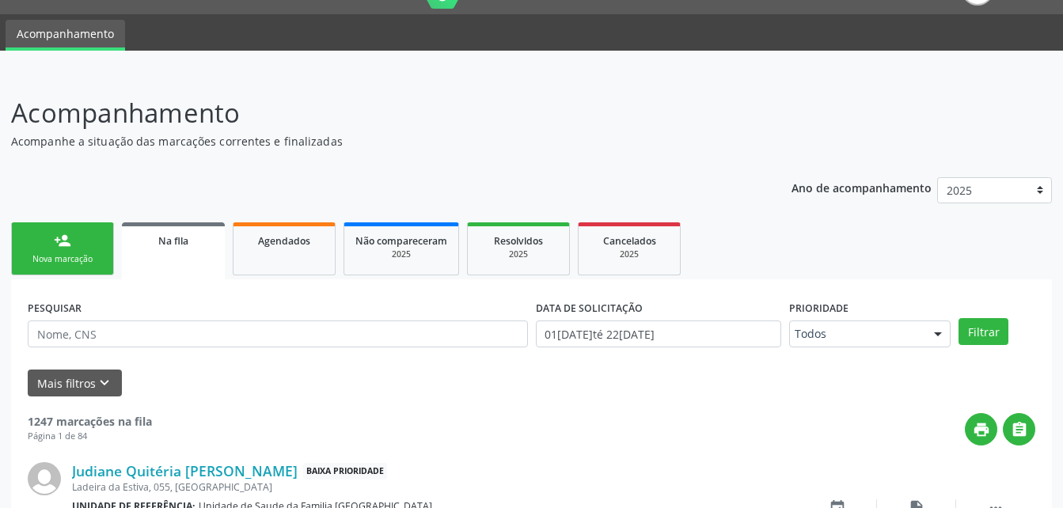
click at [67, 236] on div "person_add" at bounding box center [62, 240] width 17 height 17
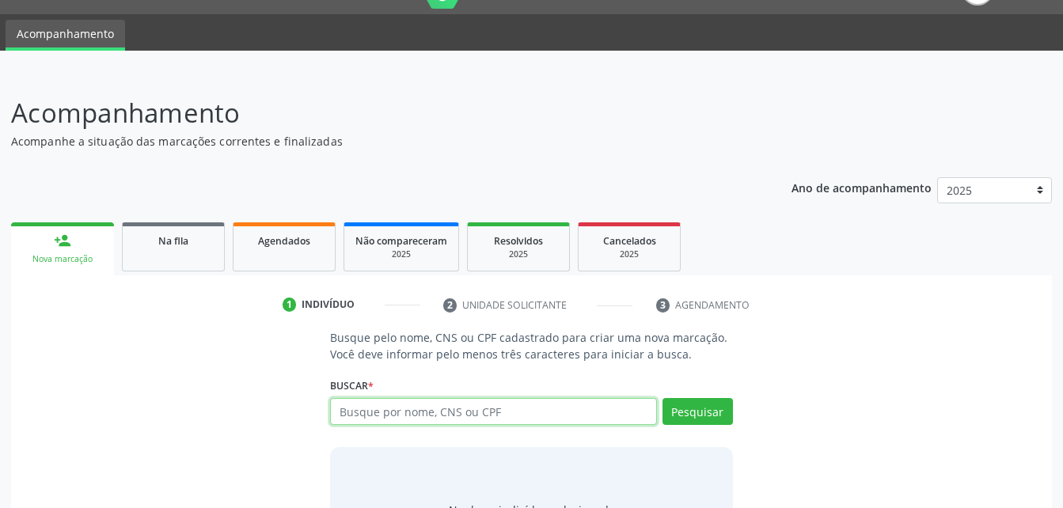
click at [485, 407] on input "text" at bounding box center [493, 411] width 326 height 27
type input "05463266417"
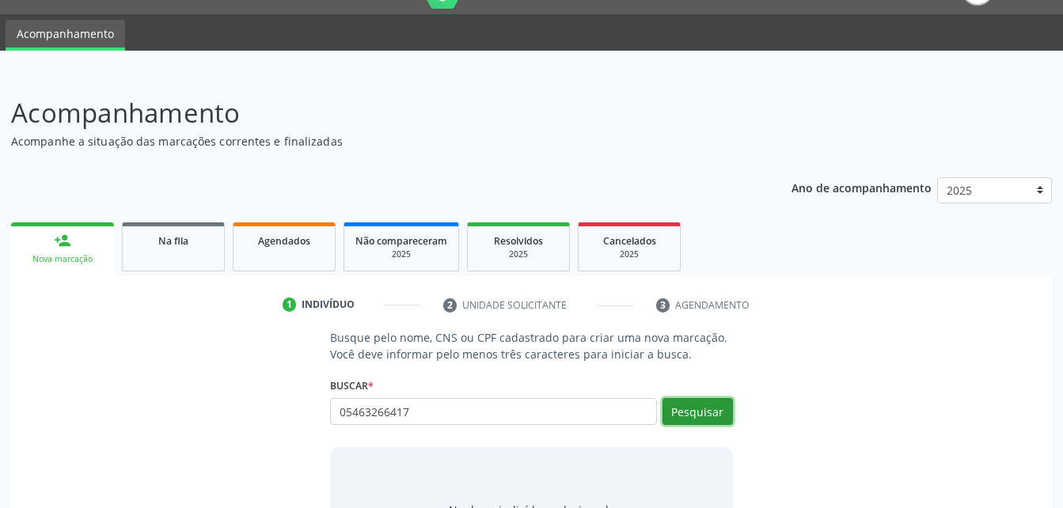
click at [698, 418] on button "Pesquisar" at bounding box center [698, 411] width 70 height 27
type input "05463266417"
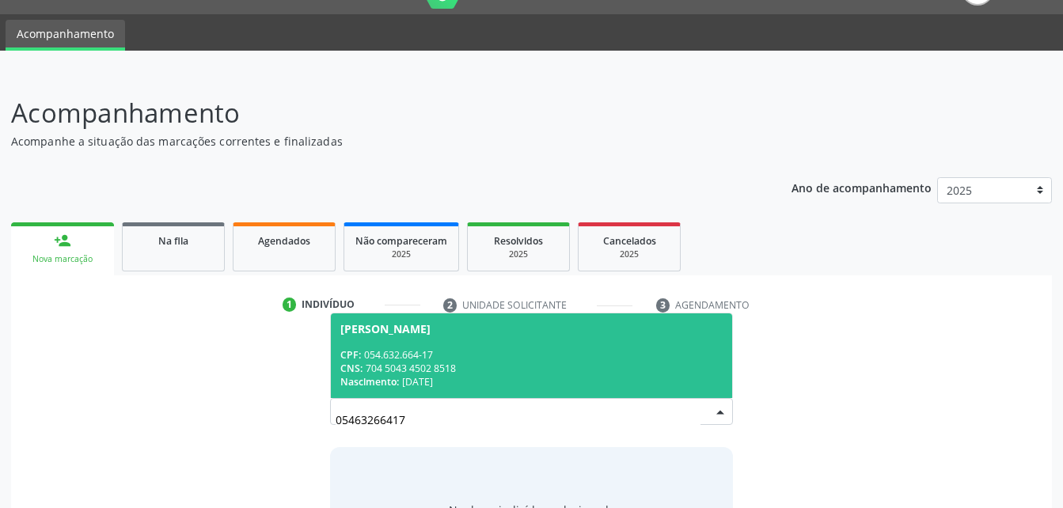
drag, startPoint x: 597, startPoint y: 380, endPoint x: 587, endPoint y: 366, distance: 17.1
click at [587, 367] on div "CPF: 054.632.664-17 CNS: 704 5043 4502 8518 Nascimento: 31/12/1963" at bounding box center [531, 368] width 382 height 40
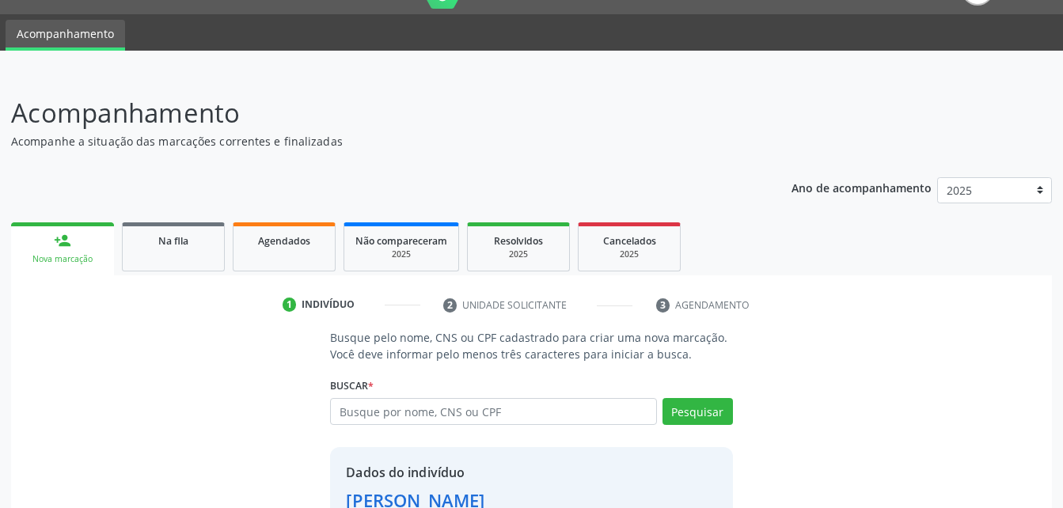
scroll to position [149, 0]
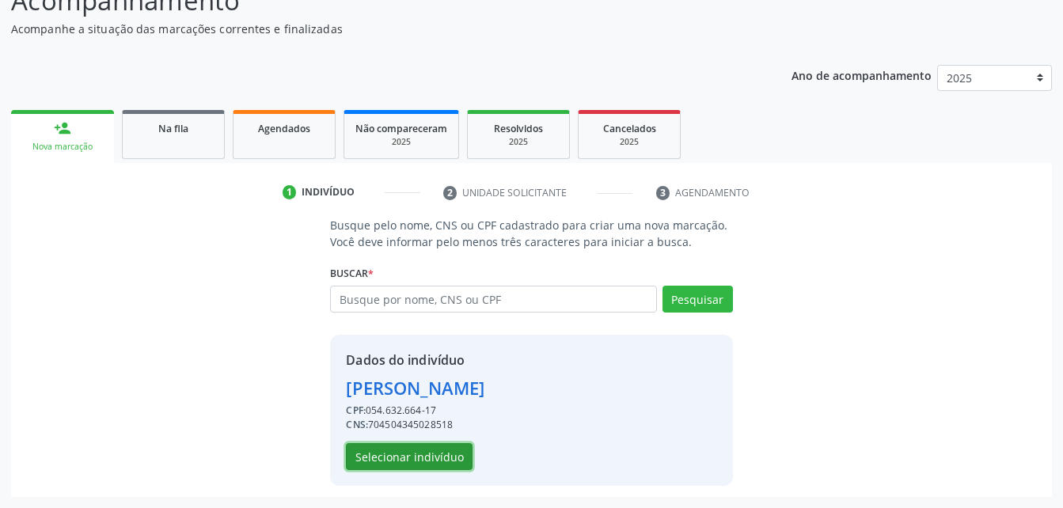
click at [454, 450] on button "Selecionar indivíduo" at bounding box center [409, 456] width 127 height 27
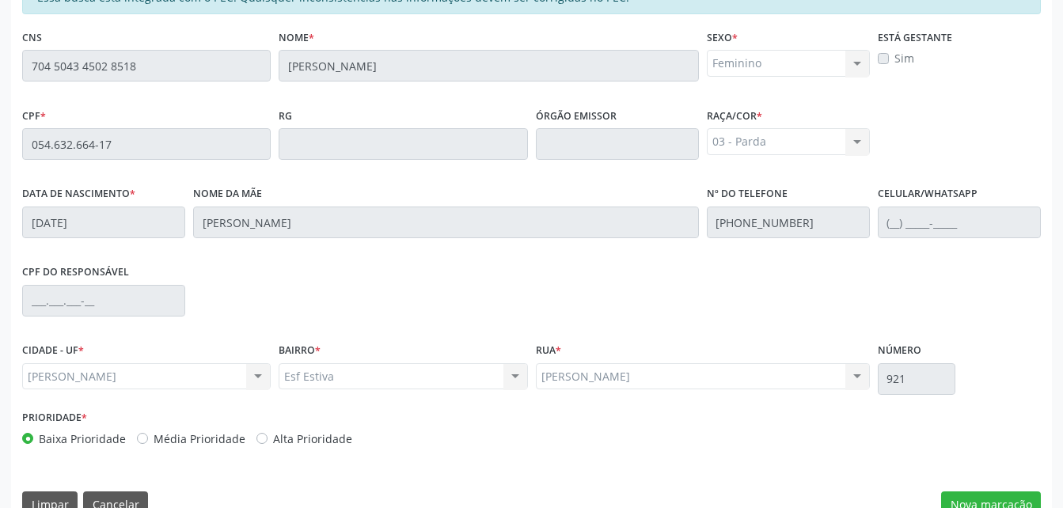
scroll to position [418, 0]
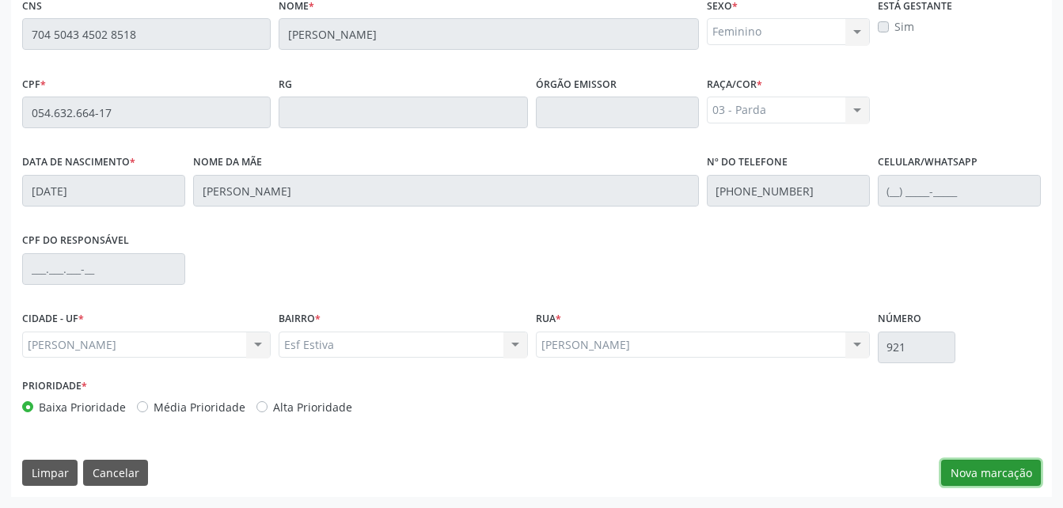
click at [1001, 468] on button "Nova marcação" at bounding box center [991, 473] width 100 height 27
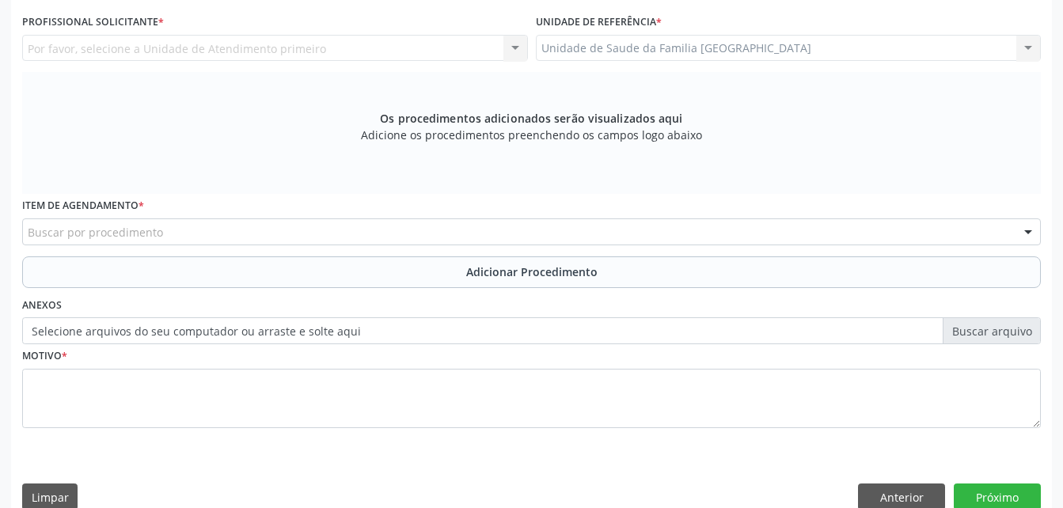
scroll to position [260, 0]
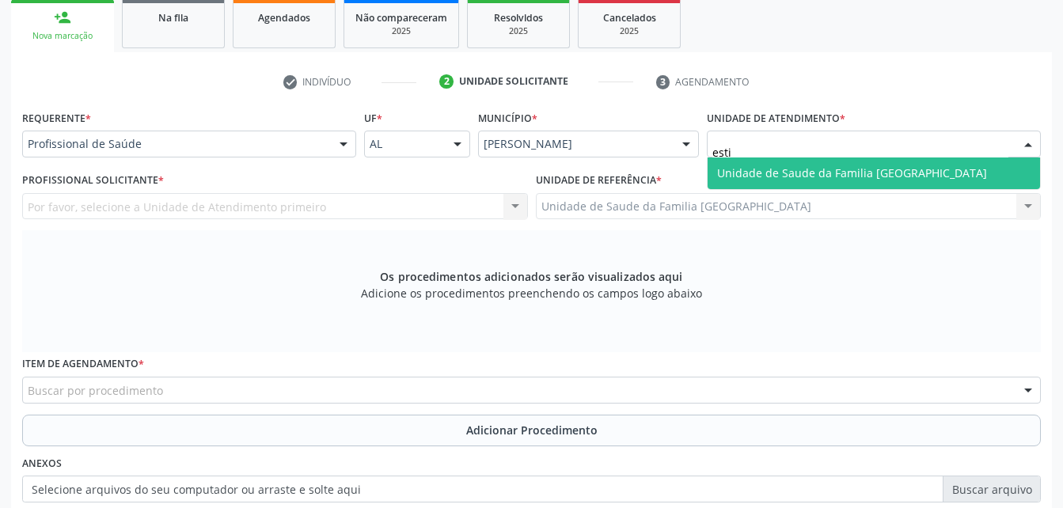
type input "estiv"
drag, startPoint x: 885, startPoint y: 171, endPoint x: 620, endPoint y: 218, distance: 269.3
click at [873, 171] on span "Unidade de Saude da Familia [GEOGRAPHIC_DATA]" at bounding box center [852, 172] width 270 height 15
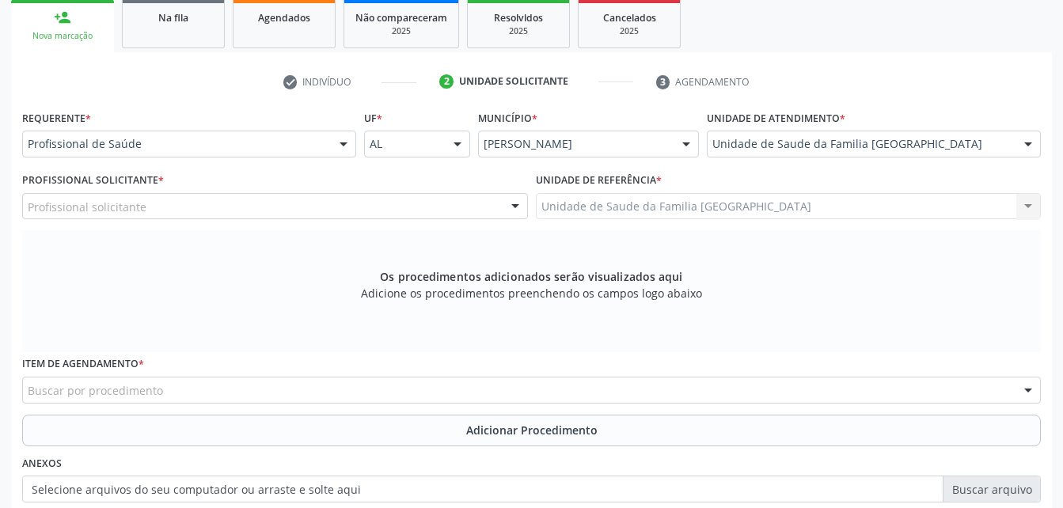
click at [277, 206] on div "Profissional solicitante" at bounding box center [275, 206] width 506 height 27
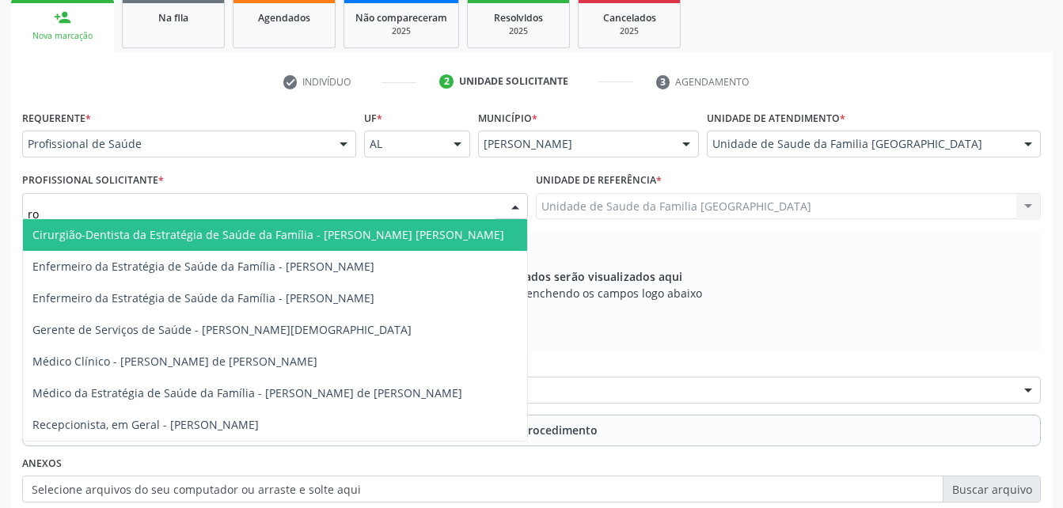
type input "rod"
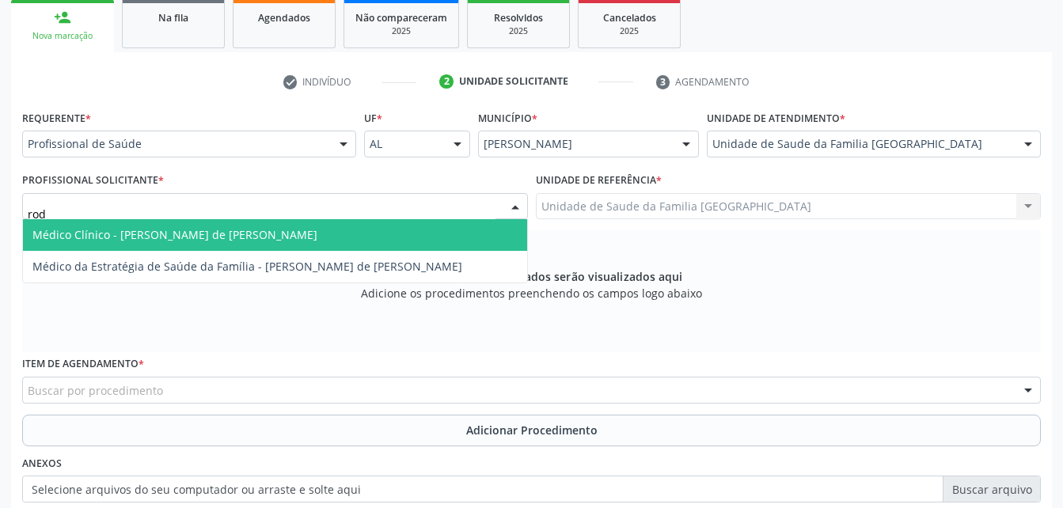
click at [314, 234] on span "Médico Clínico - [PERSON_NAME] de [PERSON_NAME]" at bounding box center [275, 235] width 504 height 32
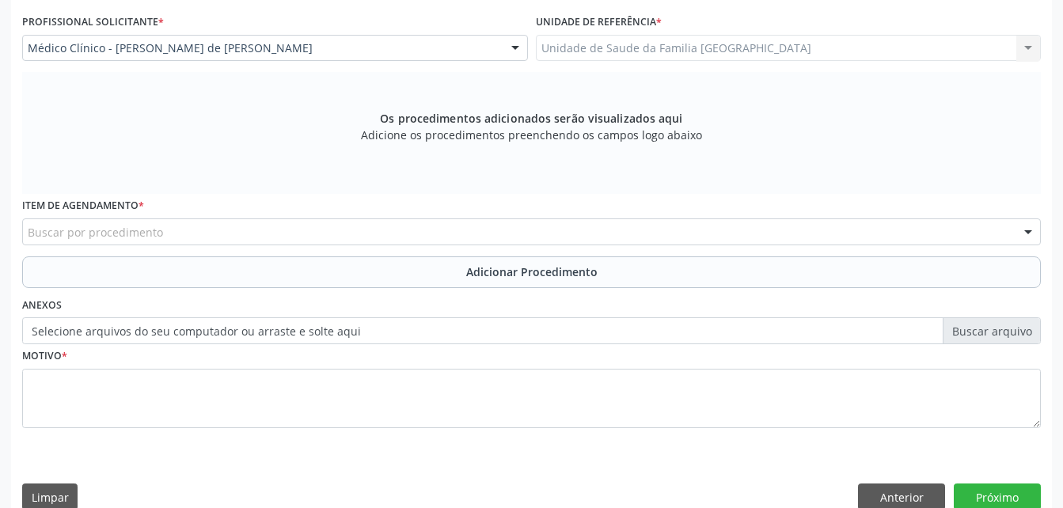
scroll to position [443, 0]
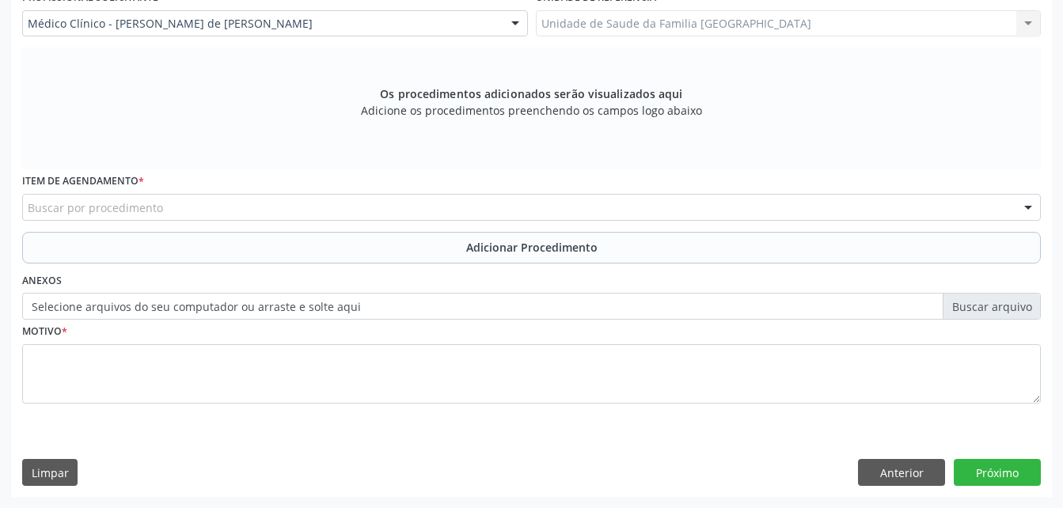
click at [325, 210] on div "Buscar por procedimento" at bounding box center [531, 207] width 1019 height 27
type input "fisiotera"
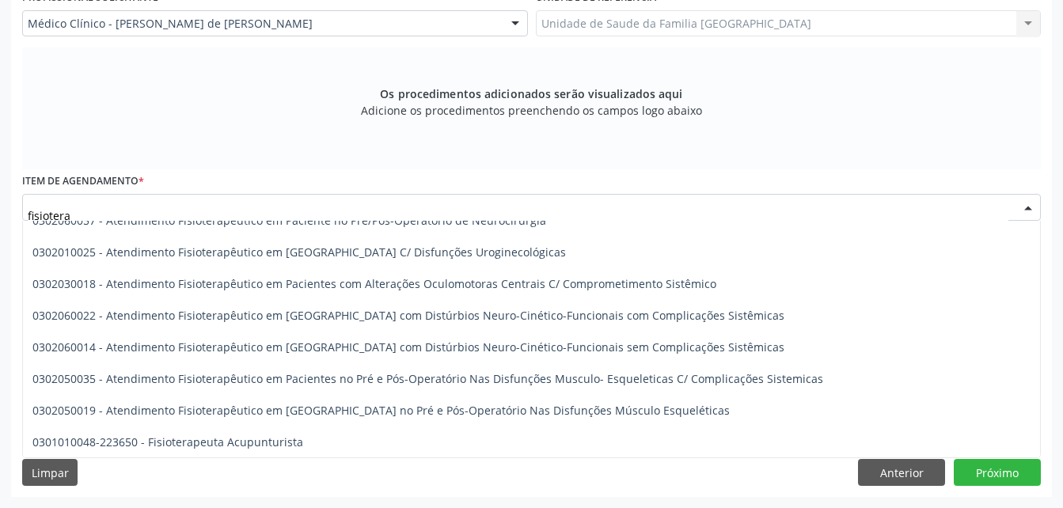
scroll to position [808, 0]
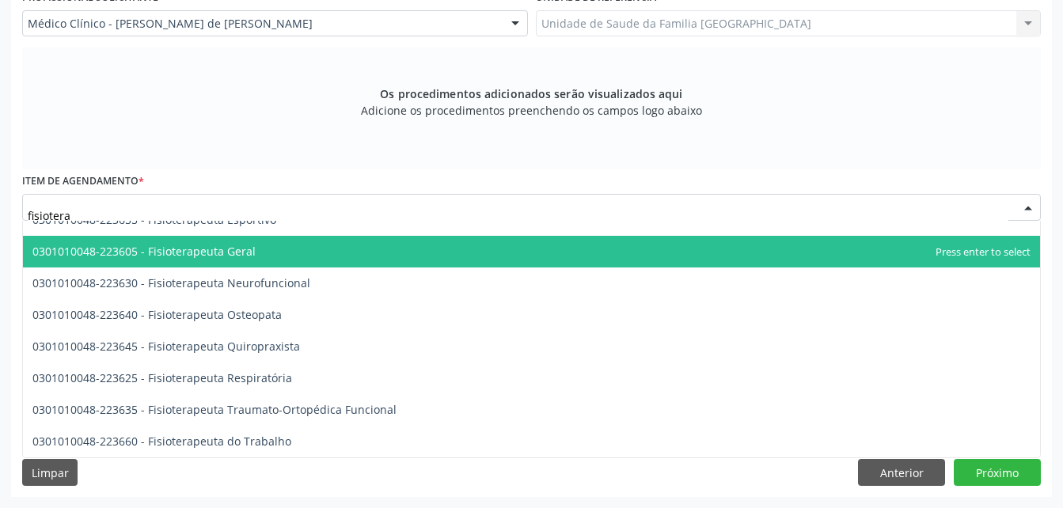
click at [321, 247] on span "0301010048-223605 - Fisioterapeuta Geral" at bounding box center [531, 252] width 1017 height 32
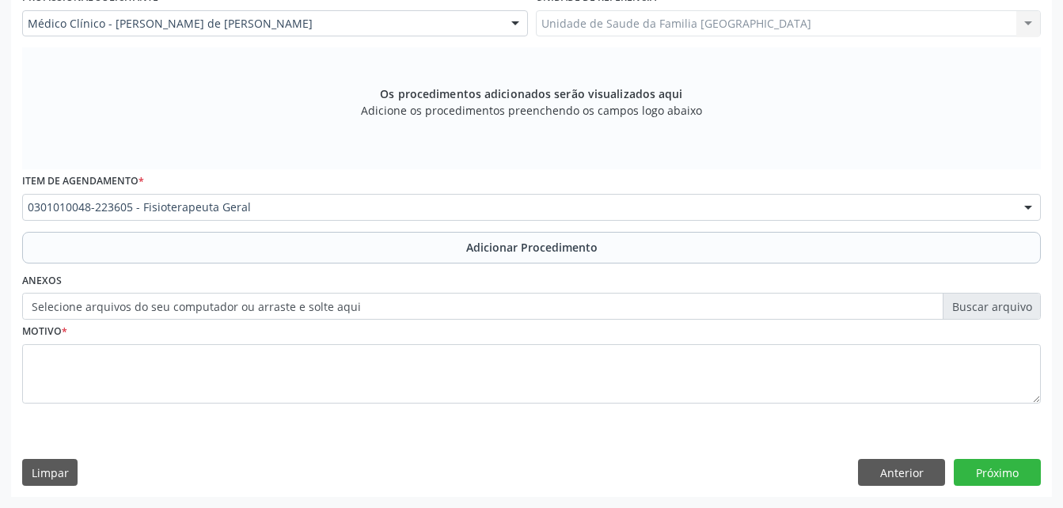
click at [451, 254] on button "Adicionar Procedimento" at bounding box center [531, 248] width 1019 height 32
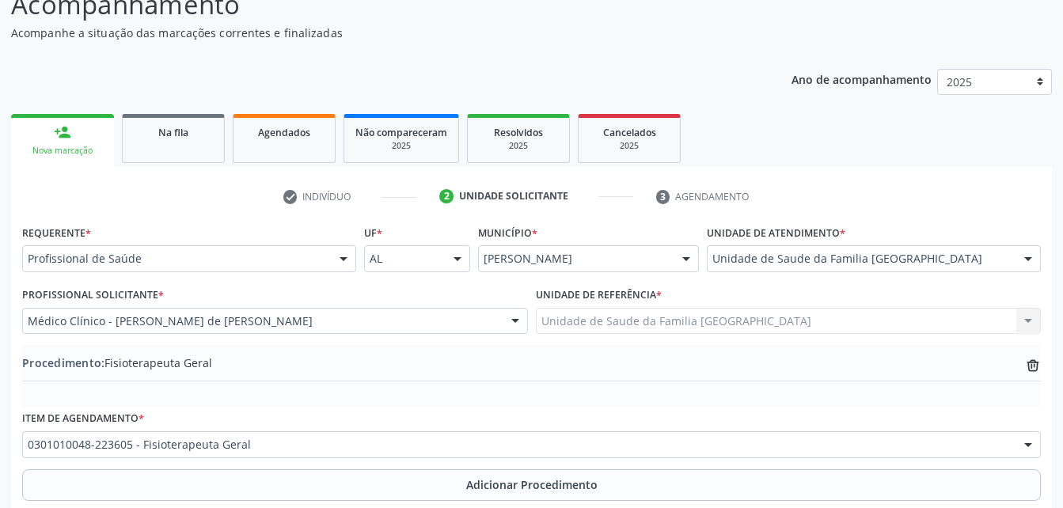
scroll to position [382, 0]
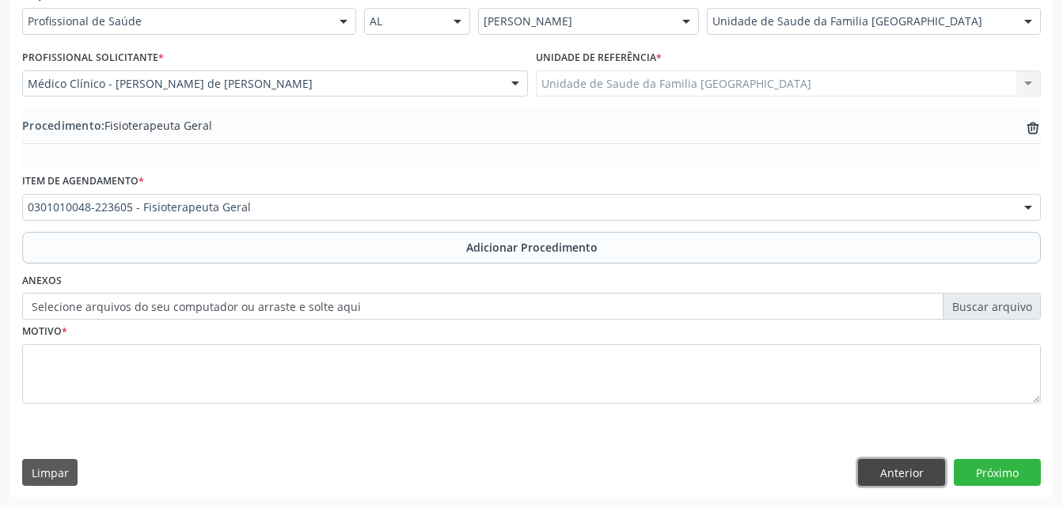
click at [910, 472] on button "Anterior" at bounding box center [901, 472] width 87 height 27
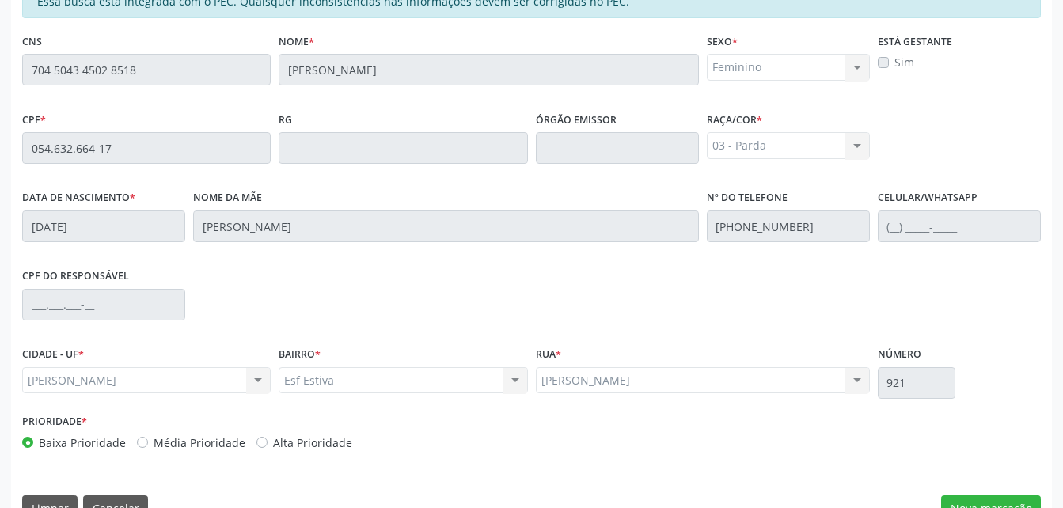
scroll to position [418, 0]
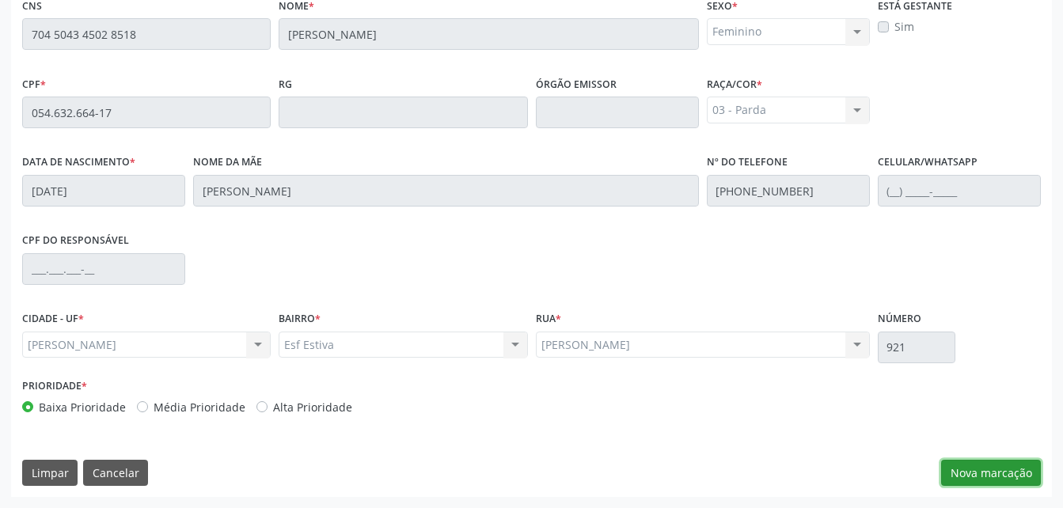
click at [973, 462] on button "Nova marcação" at bounding box center [991, 473] width 100 height 27
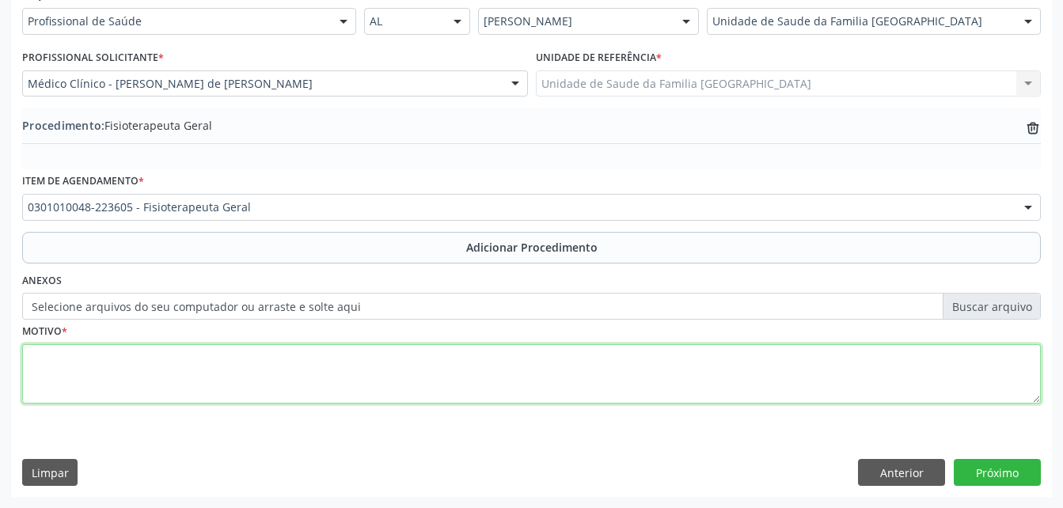
click at [765, 386] on textarea at bounding box center [531, 374] width 1019 height 60
type textarea "sindrome do manguito"
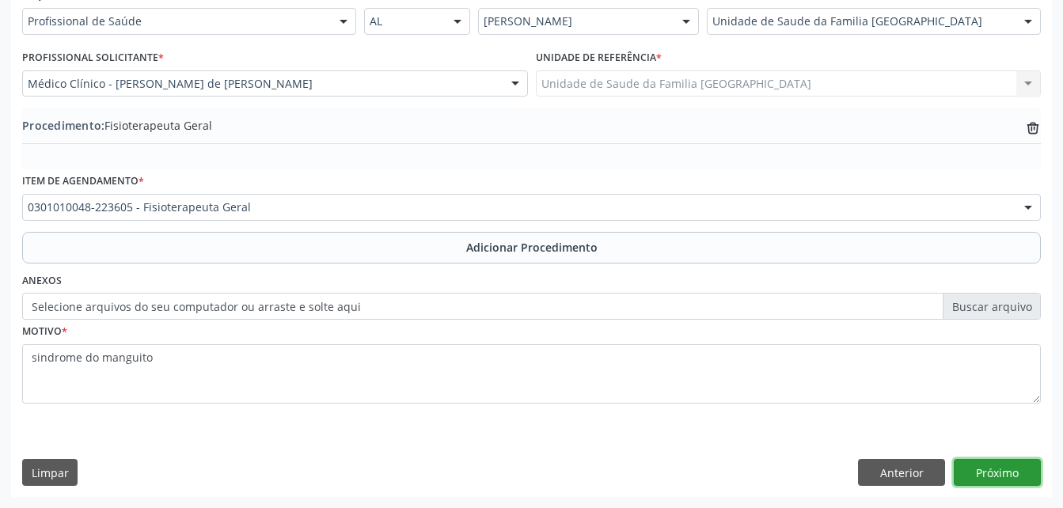
click at [1010, 471] on button "Próximo" at bounding box center [997, 472] width 87 height 27
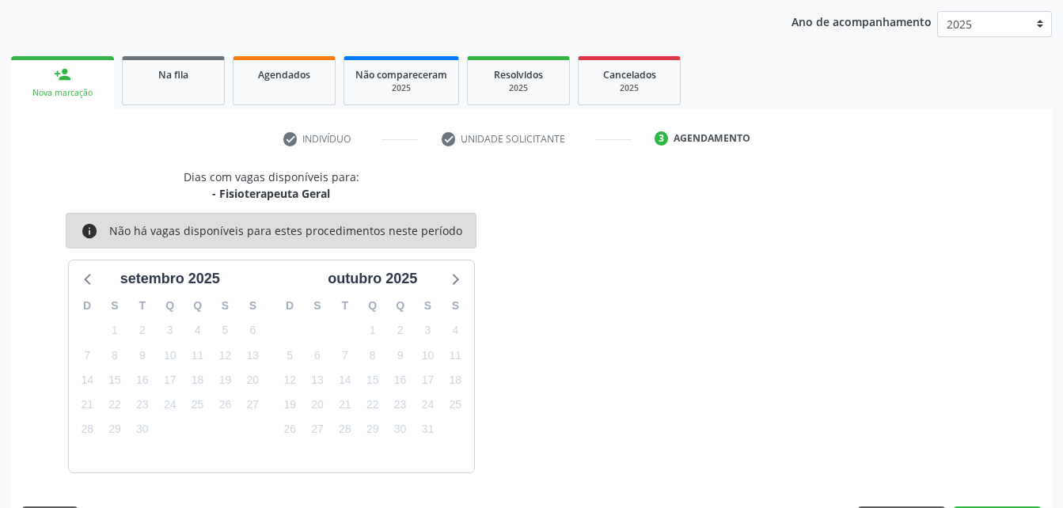
scroll to position [249, 0]
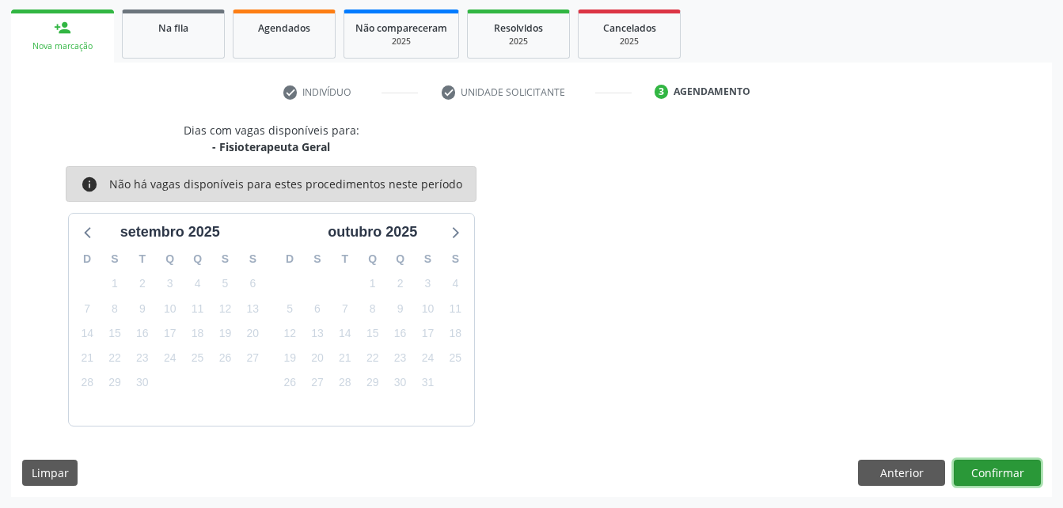
click at [1002, 470] on button "Confirmar" at bounding box center [997, 473] width 87 height 27
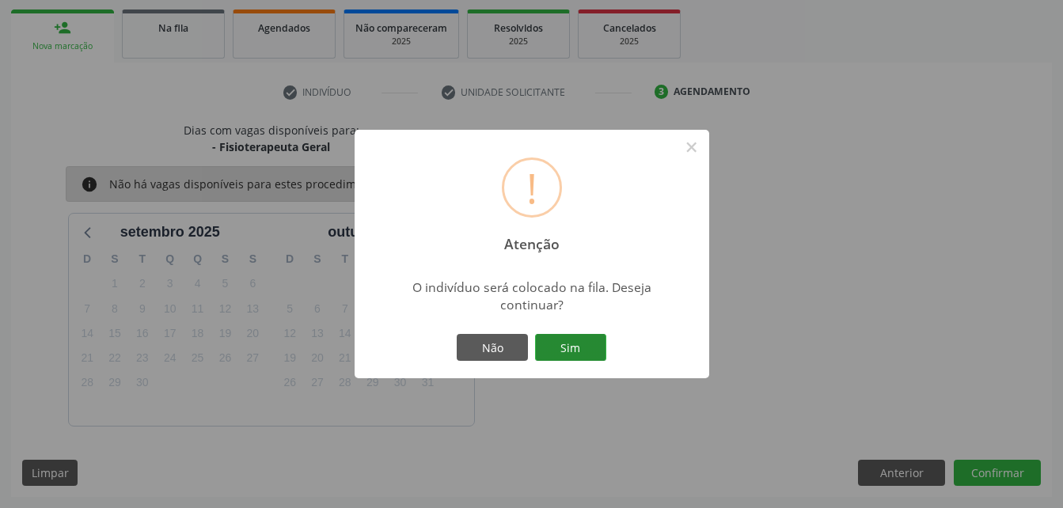
click at [578, 344] on button "Sim" at bounding box center [570, 347] width 71 height 27
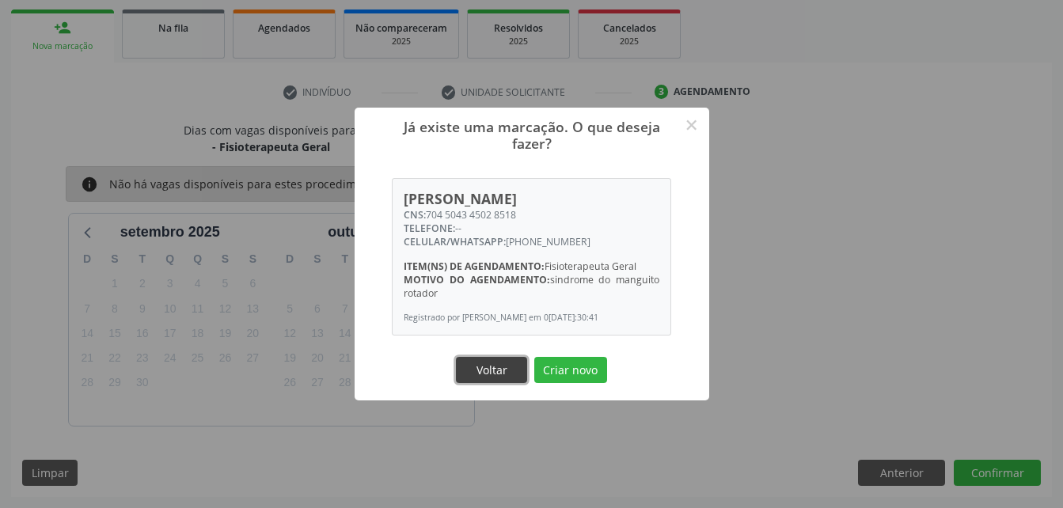
click at [512, 373] on button "Voltar" at bounding box center [491, 370] width 71 height 27
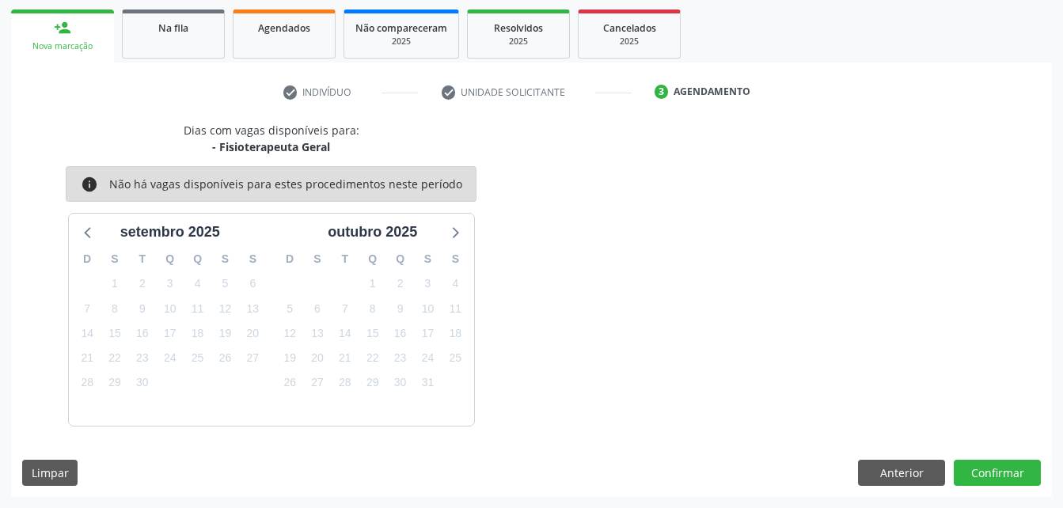
click at [848, 467] on div "Limpar Anterior Confirmar" at bounding box center [531, 473] width 1019 height 27
click at [890, 477] on button "Anterior" at bounding box center [901, 473] width 87 height 27
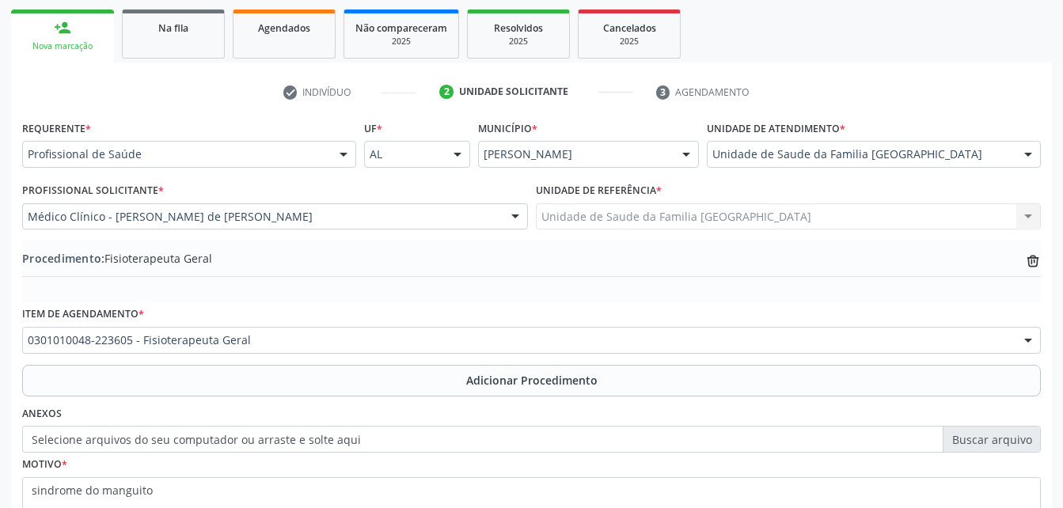
scroll to position [170, 0]
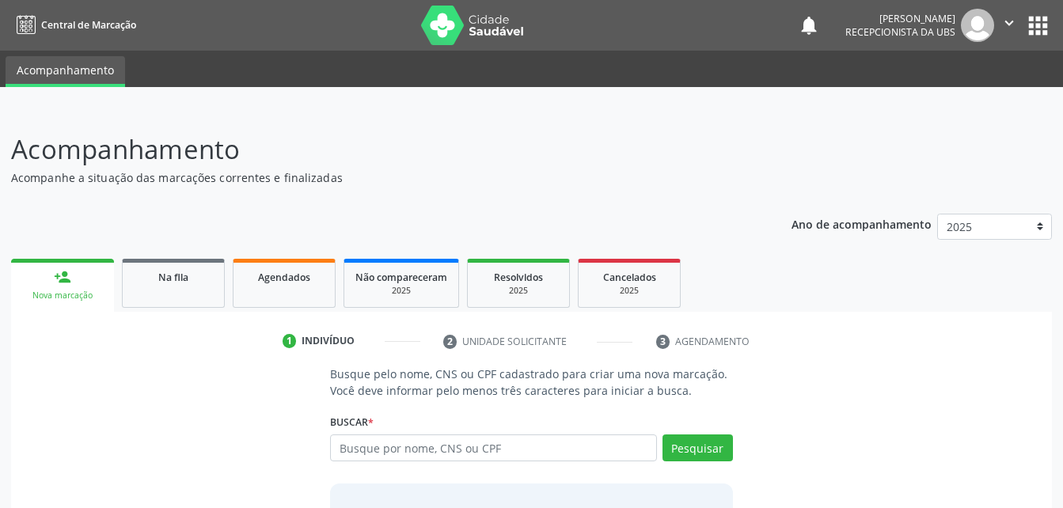
click at [467, 447] on input "text" at bounding box center [493, 448] width 326 height 27
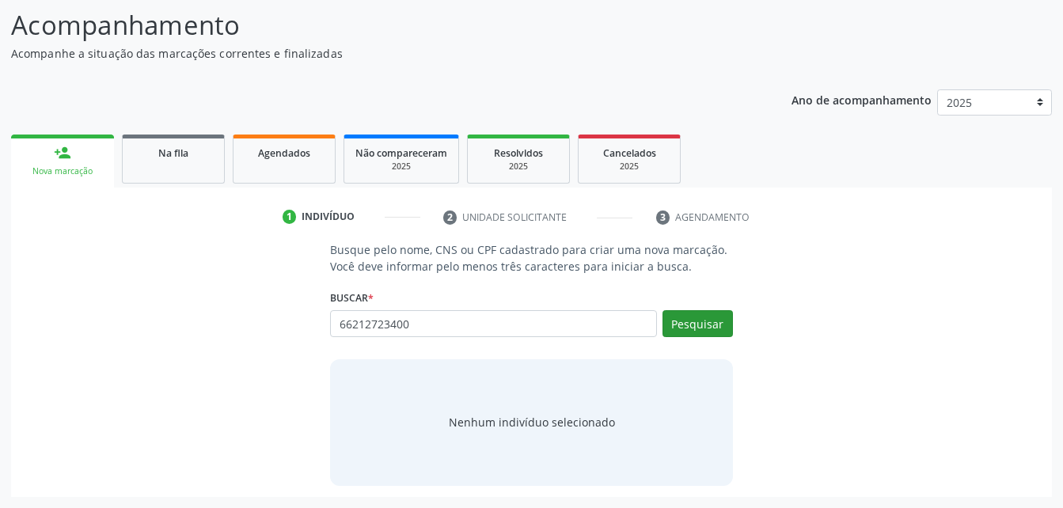
type input "66212723400"
drag, startPoint x: 718, startPoint y: 314, endPoint x: 706, endPoint y: 326, distance: 16.8
click at [716, 314] on button "Pesquisar" at bounding box center [698, 323] width 70 height 27
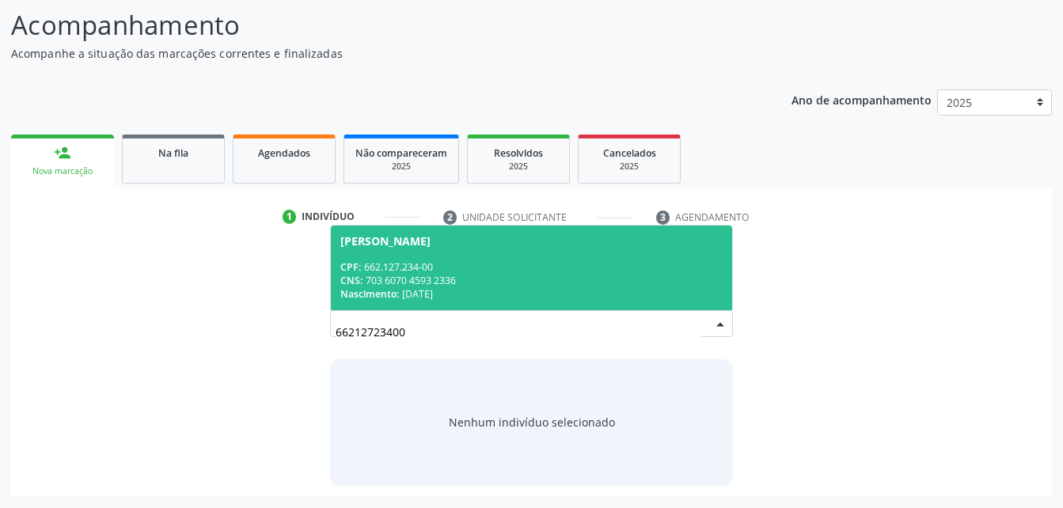
click at [588, 253] on span "Maria de Lurdes dos Santos Silva CPF: 662.127.234-00 CNS: 703 6070 4593 2336 Na…" at bounding box center [531, 268] width 401 height 85
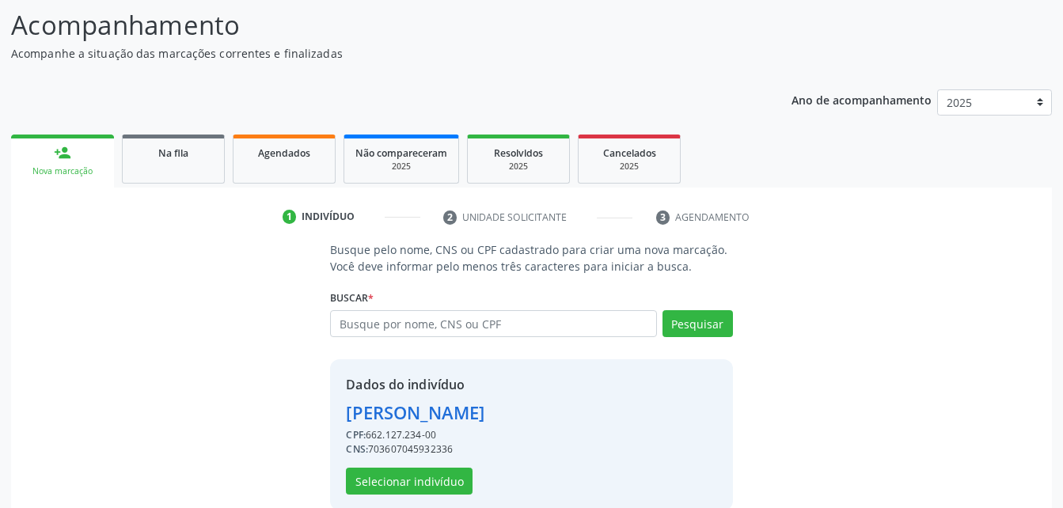
scroll to position [149, 0]
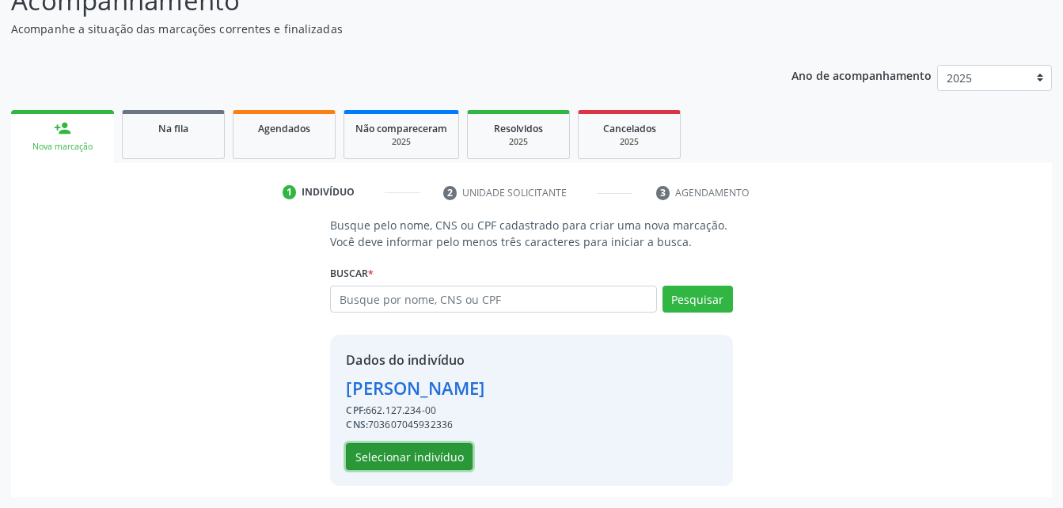
click at [436, 461] on button "Selecionar indivíduo" at bounding box center [409, 456] width 127 height 27
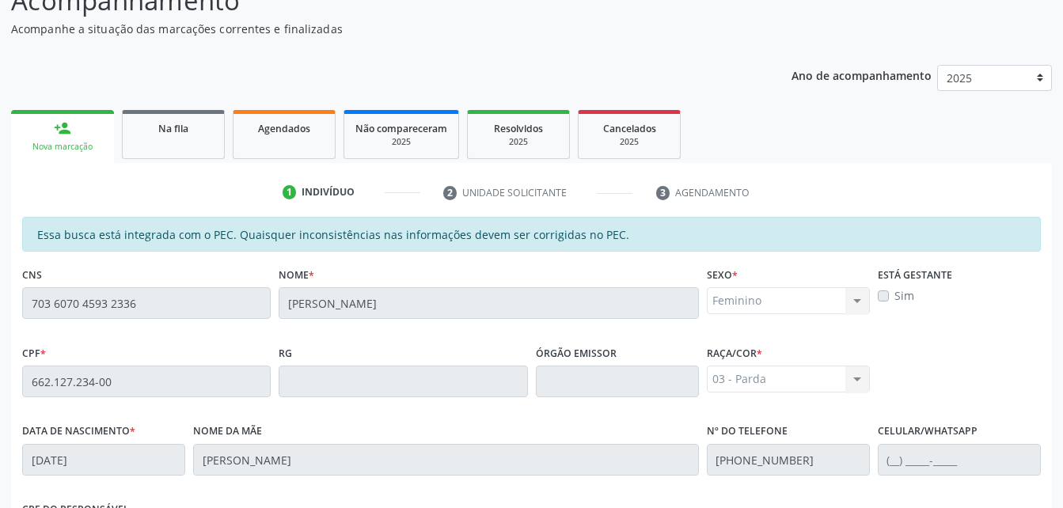
scroll to position [418, 0]
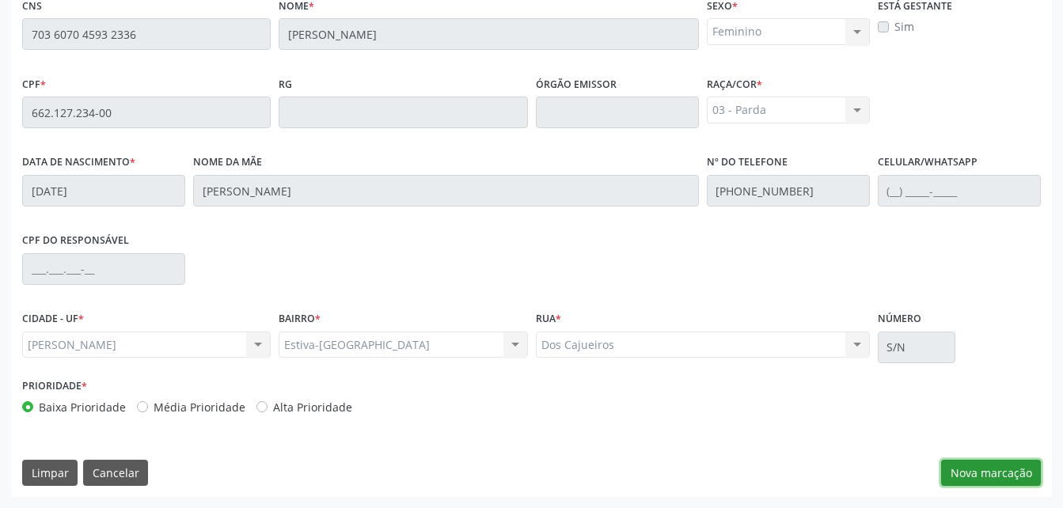
click at [1023, 467] on button "Nova marcação" at bounding box center [991, 473] width 100 height 27
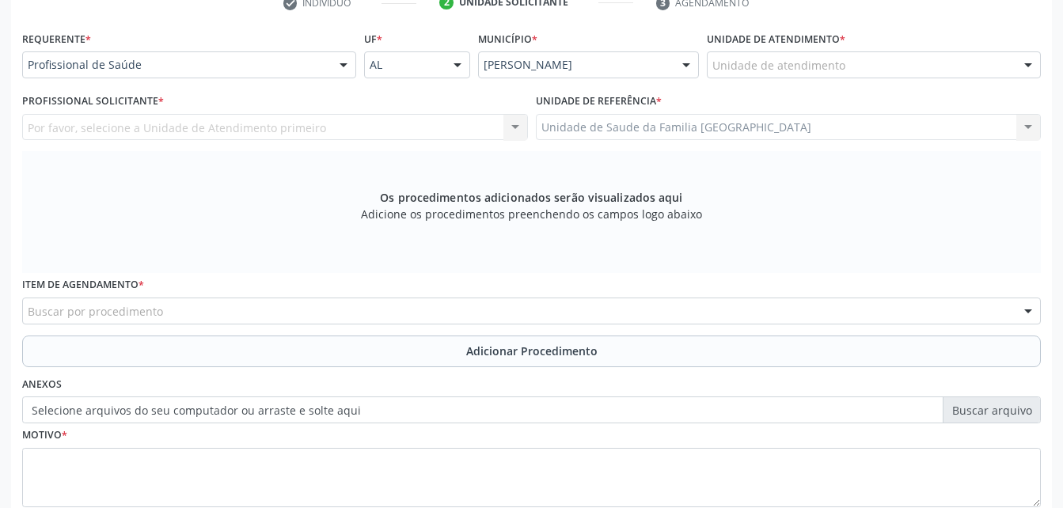
scroll to position [260, 0]
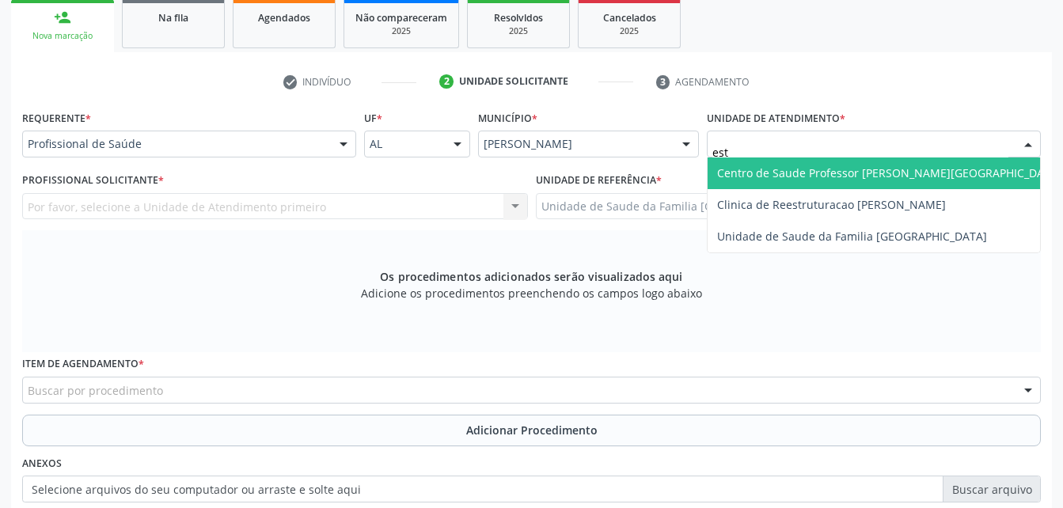
type input "esti"
drag, startPoint x: 758, startPoint y: 175, endPoint x: 716, endPoint y: 176, distance: 42.0
click at [757, 174] on span "Unidade de Saude da Familia [GEOGRAPHIC_DATA]" at bounding box center [852, 172] width 270 height 15
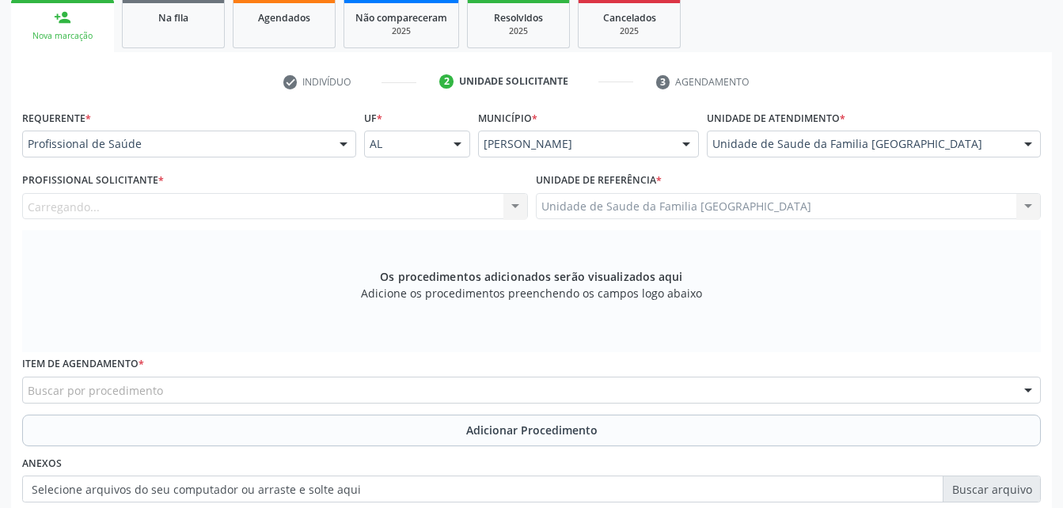
click at [467, 209] on div "Carregando... Nenhum resultado encontrado para: " " Não há nenhuma opção para s…" at bounding box center [275, 206] width 506 height 27
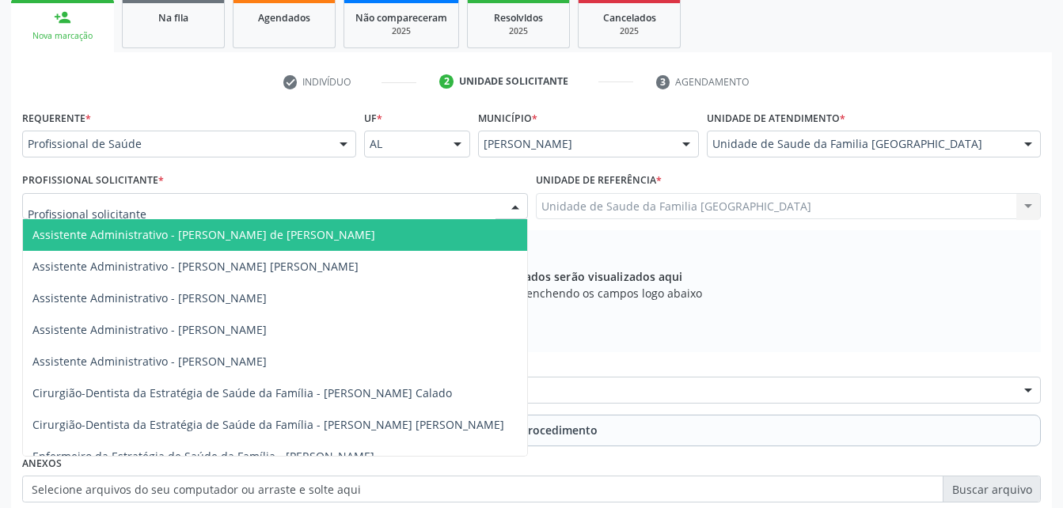
click at [467, 209] on div at bounding box center [275, 206] width 506 height 27
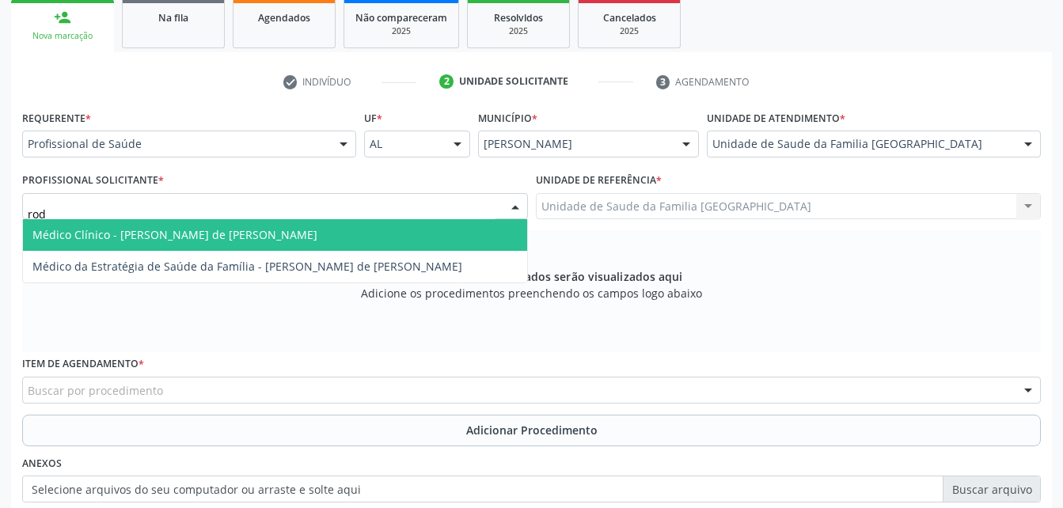
type input "rodr"
click at [461, 235] on span "Médico Clínico - [PERSON_NAME] de [PERSON_NAME]" at bounding box center [275, 235] width 504 height 32
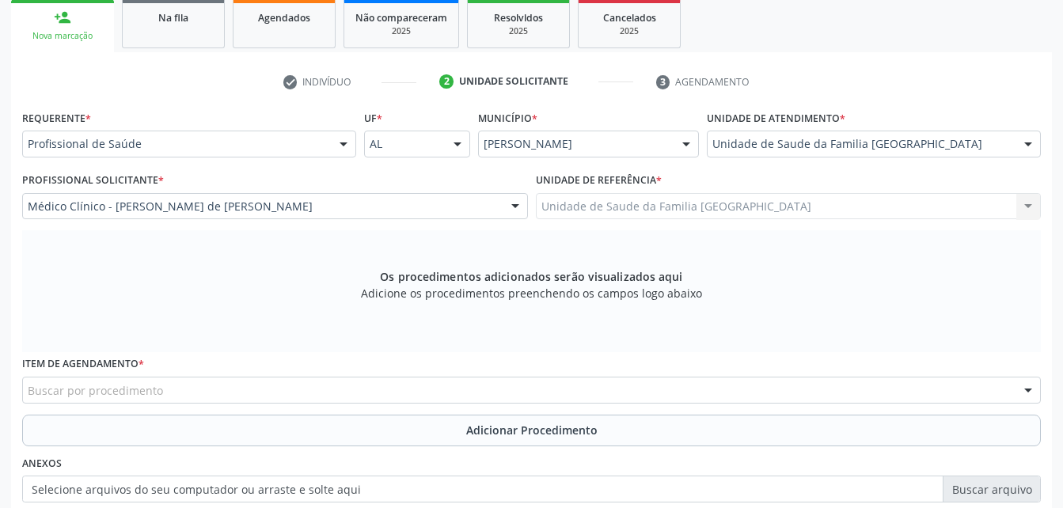
scroll to position [339, 0]
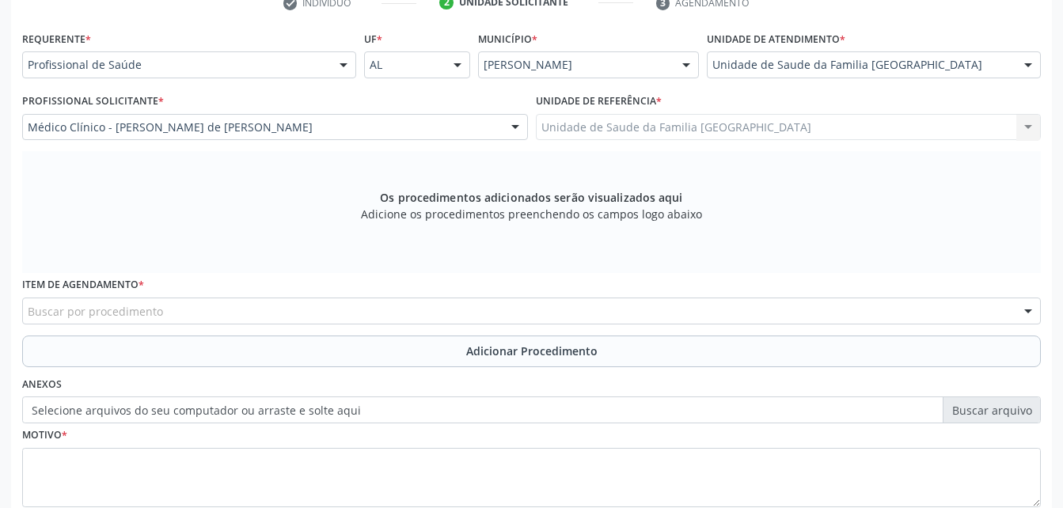
click at [470, 306] on div "Buscar por procedimento" at bounding box center [531, 311] width 1019 height 27
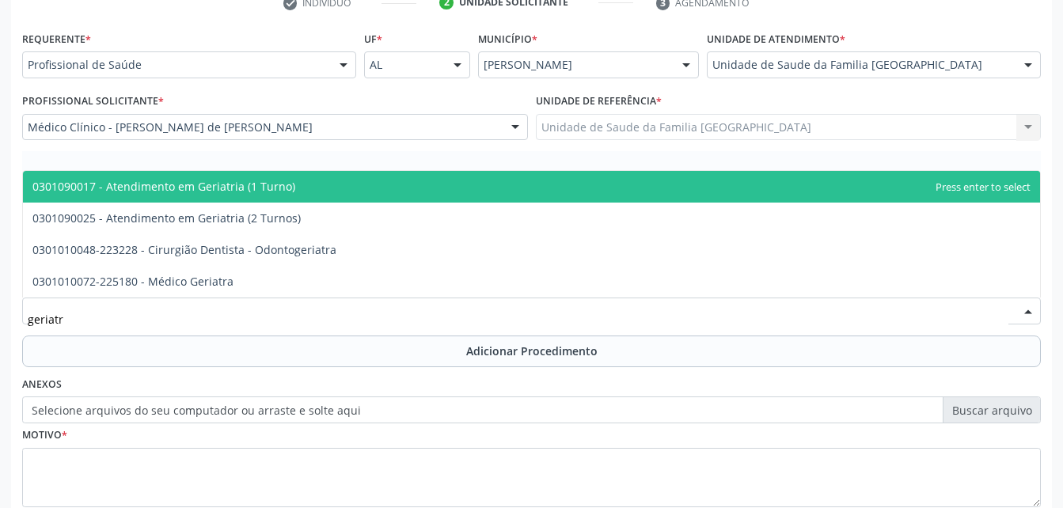
type input "geriatra"
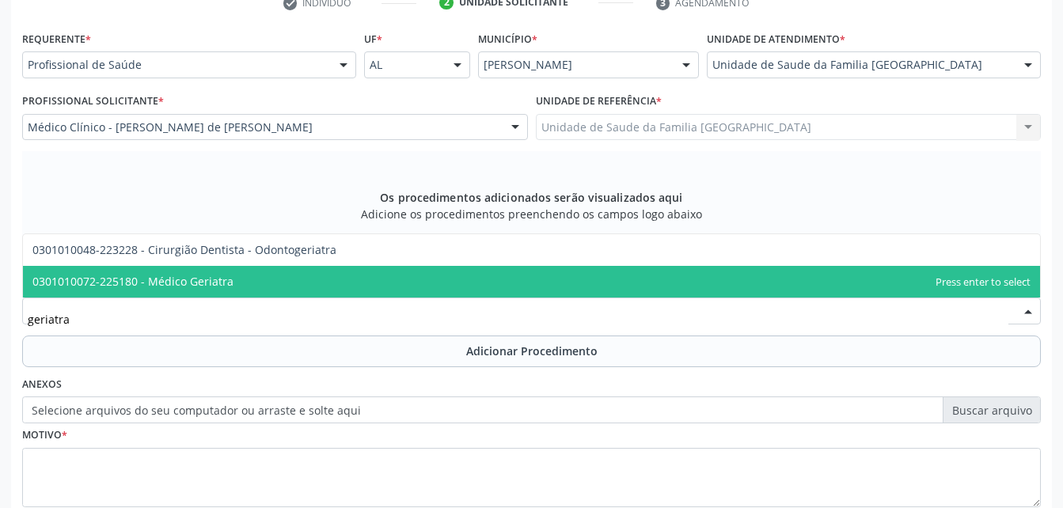
click at [467, 291] on span "0301010072-225180 - Médico Geriatra" at bounding box center [531, 282] width 1017 height 32
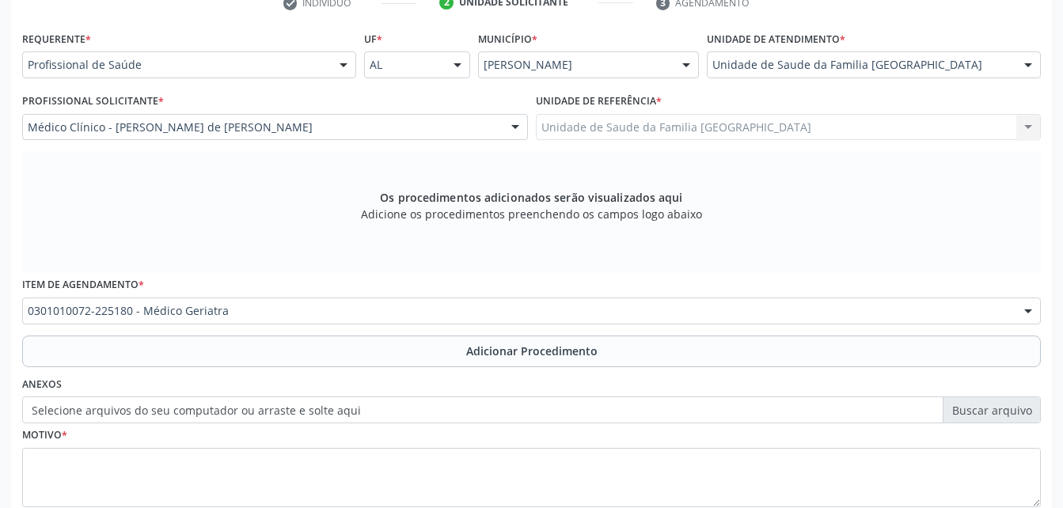
click at [532, 356] on span "Adicionar Procedimento" at bounding box center [531, 351] width 131 height 17
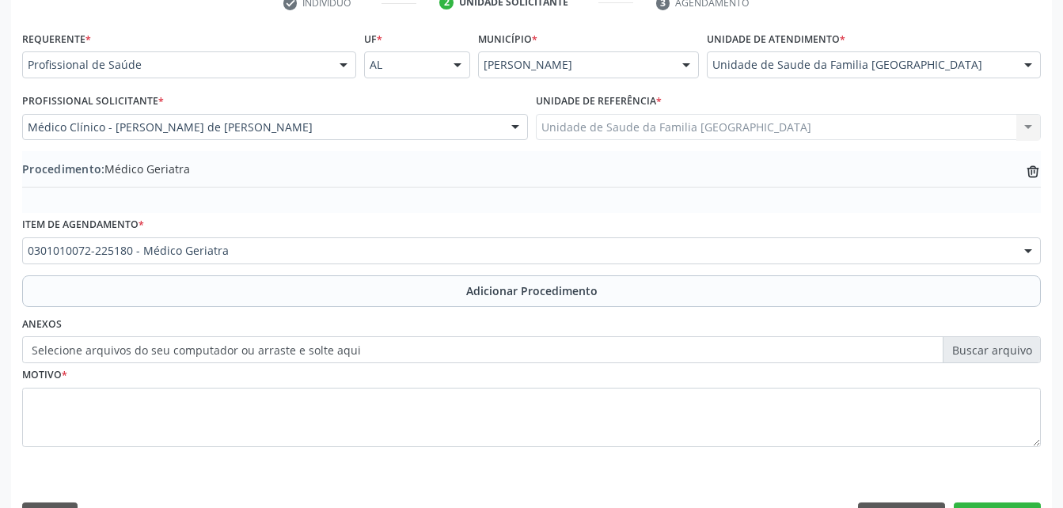
scroll to position [382, 0]
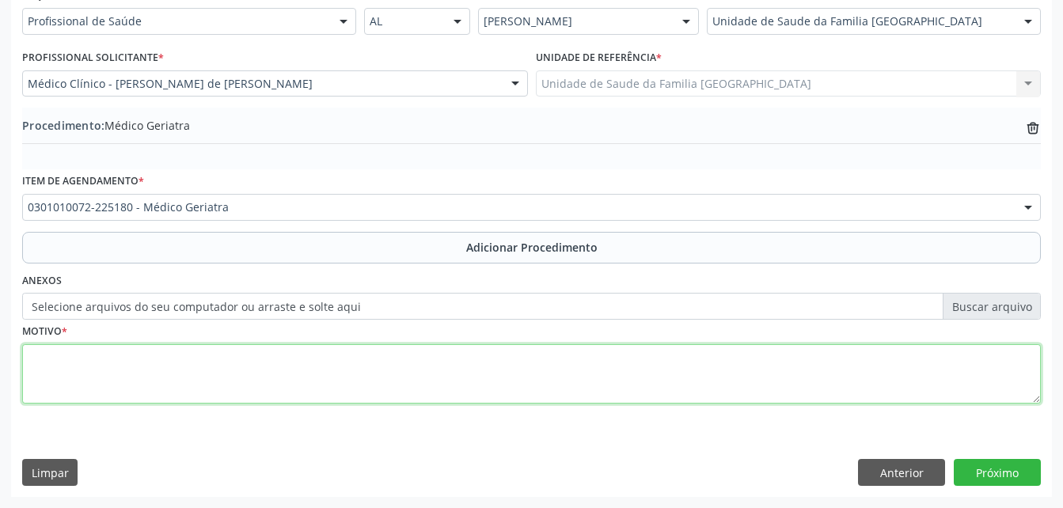
click at [509, 359] on textarea at bounding box center [531, 374] width 1019 height 60
type textarea "has"
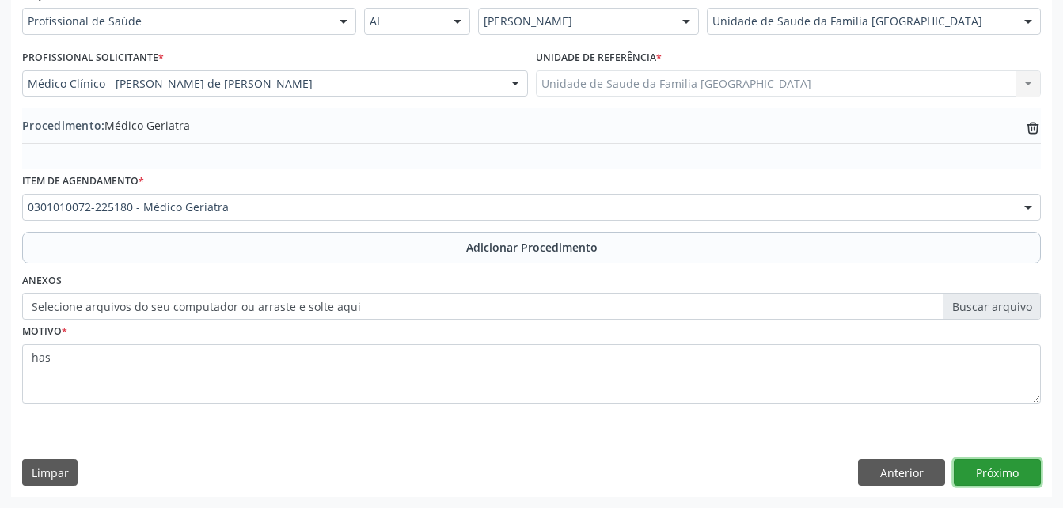
click at [995, 472] on button "Próximo" at bounding box center [997, 472] width 87 height 27
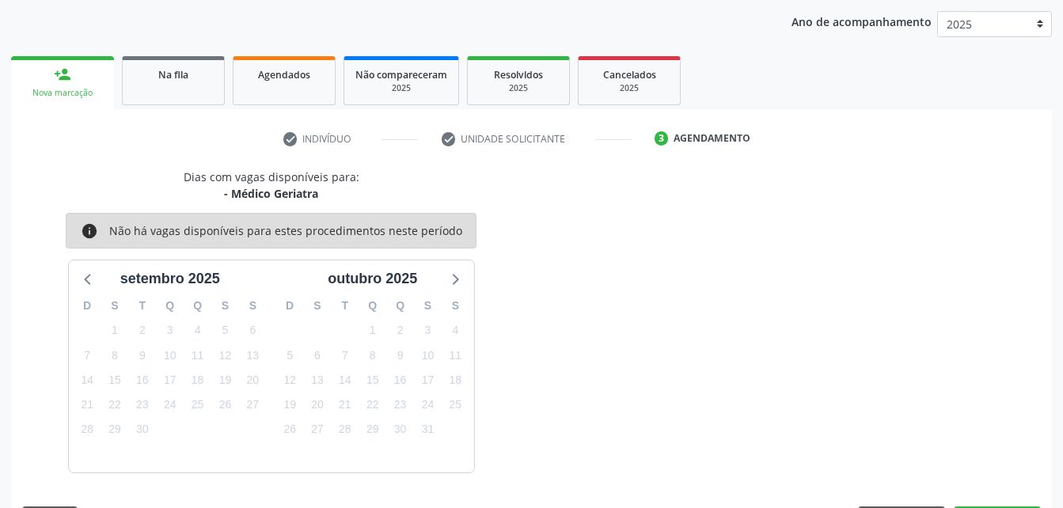
scroll to position [249, 0]
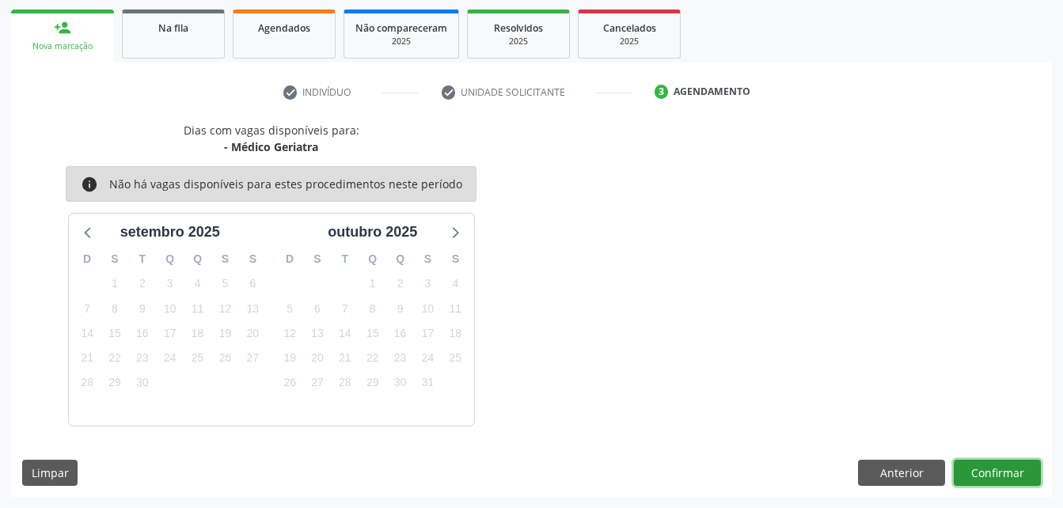
click at [989, 474] on button "Confirmar" at bounding box center [997, 473] width 87 height 27
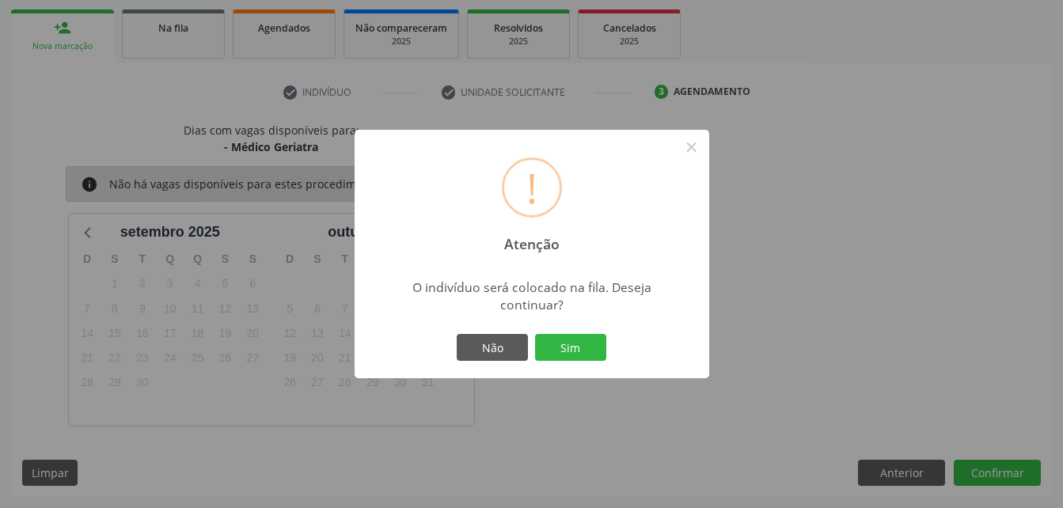
click at [587, 332] on div "Não Sim" at bounding box center [532, 347] width 157 height 33
click at [602, 340] on button "Sim" at bounding box center [570, 347] width 71 height 27
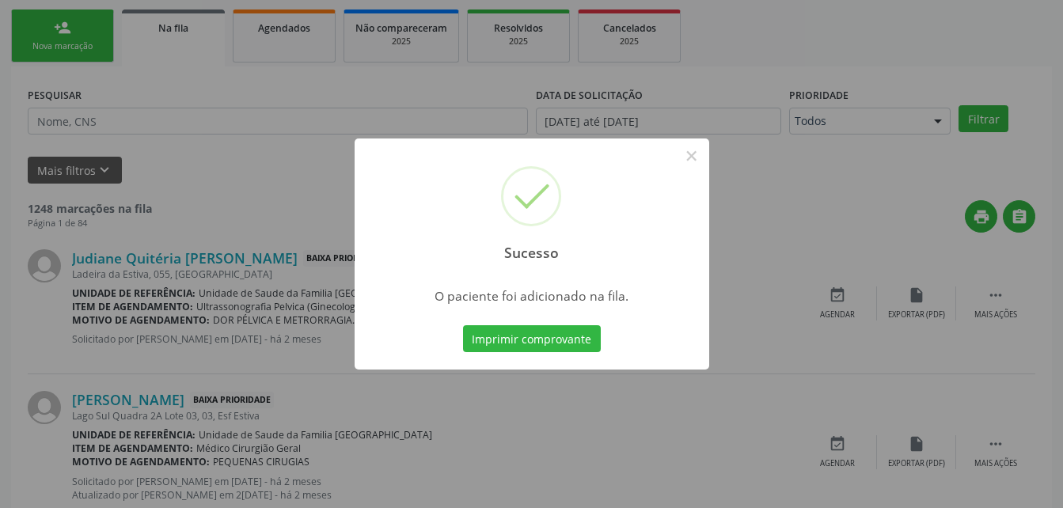
scroll to position [36, 0]
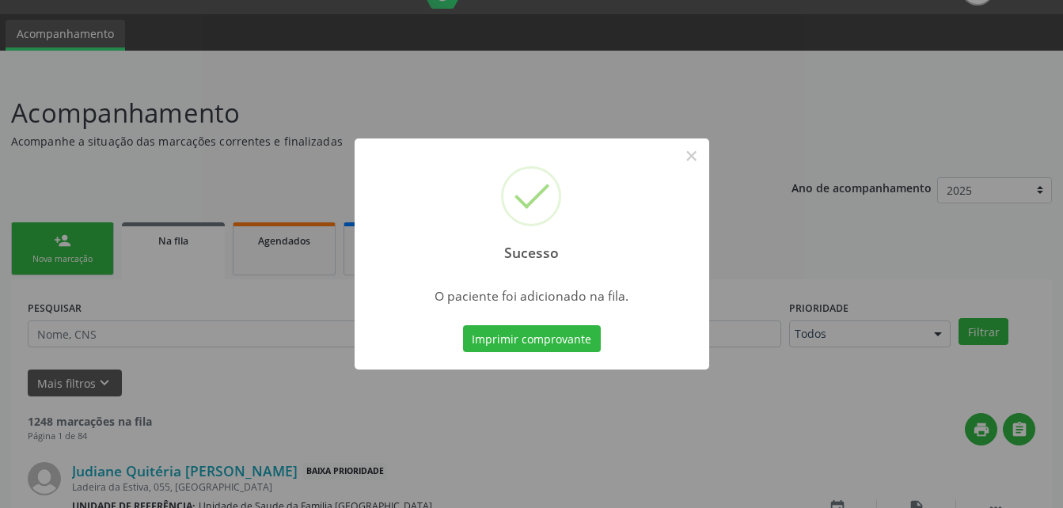
click at [53, 231] on div "Sucesso × O paciente foi adicionado na fila. Imprimir comprovante Cancel" at bounding box center [531, 254] width 1063 height 508
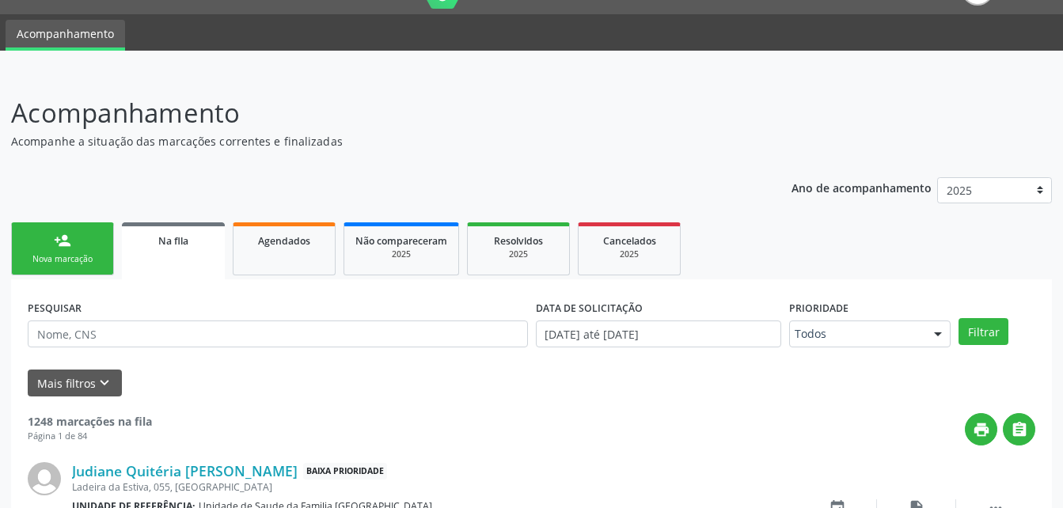
drag, startPoint x: 75, startPoint y: 253, endPoint x: 227, endPoint y: 219, distance: 155.6
click at [74, 252] on link "person_add Nova marcação" at bounding box center [62, 248] width 103 height 53
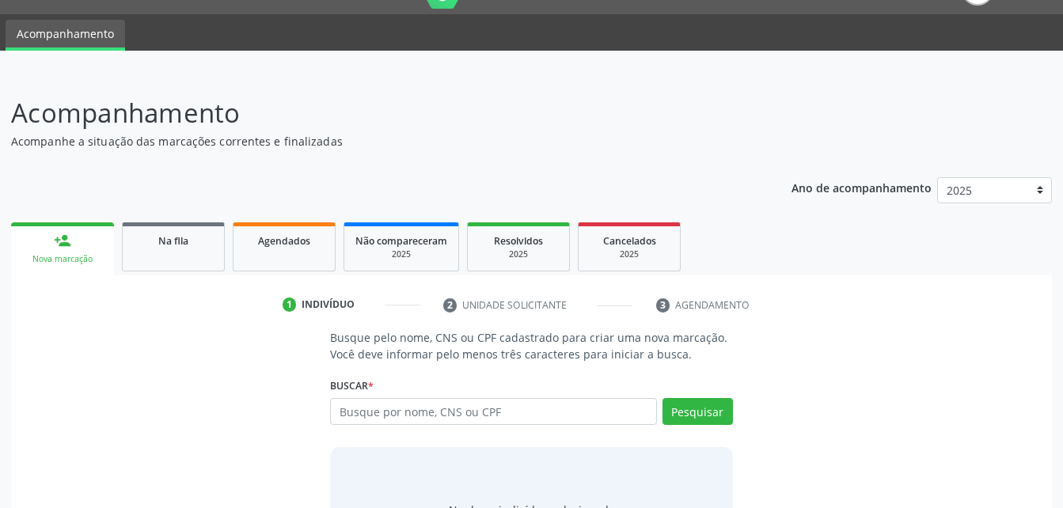
scroll to position [124, 0]
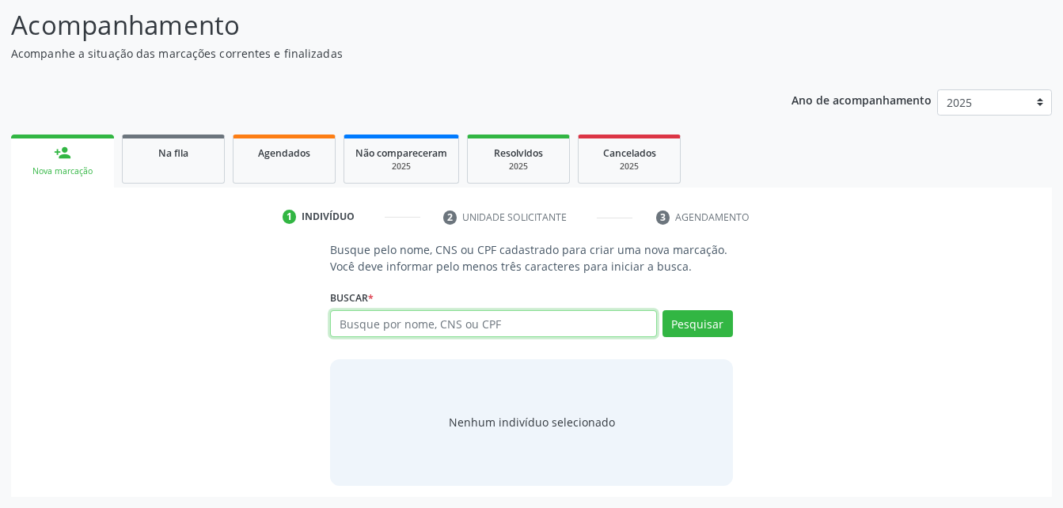
click at [363, 326] on input "text" at bounding box center [493, 323] width 326 height 27
type input "66212723400"
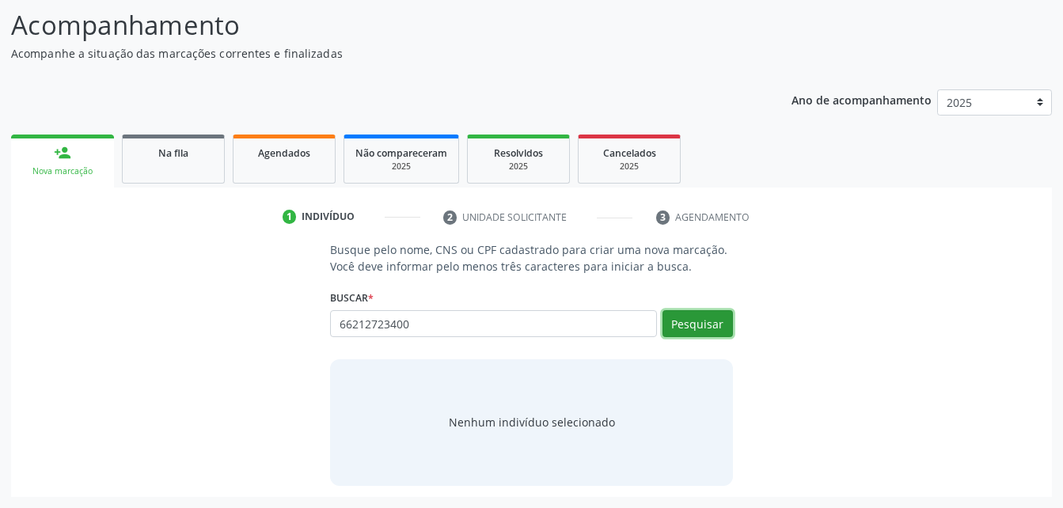
click at [731, 318] on button "Pesquisar" at bounding box center [698, 323] width 70 height 27
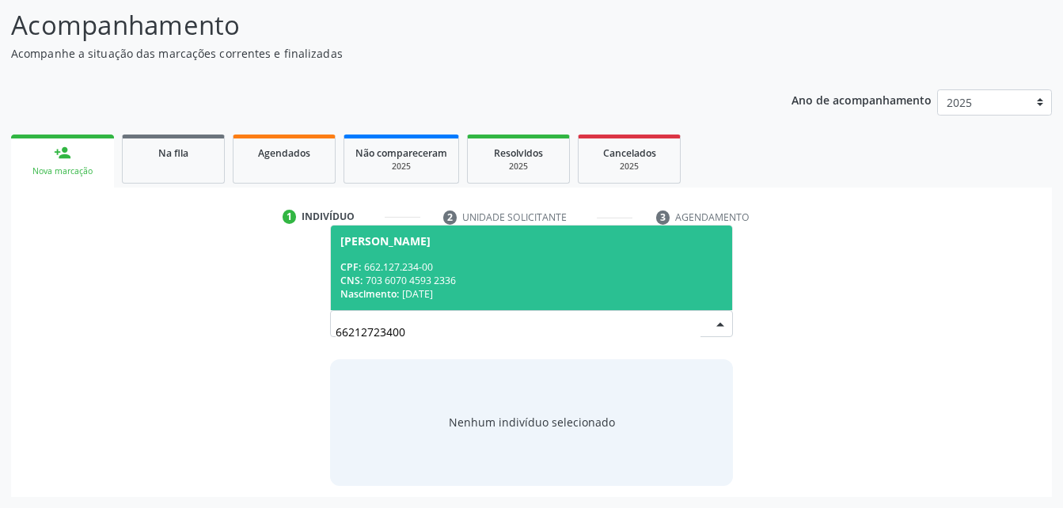
click at [431, 247] on div "Maria de Lurdes dos Santos Silva" at bounding box center [385, 241] width 90 height 13
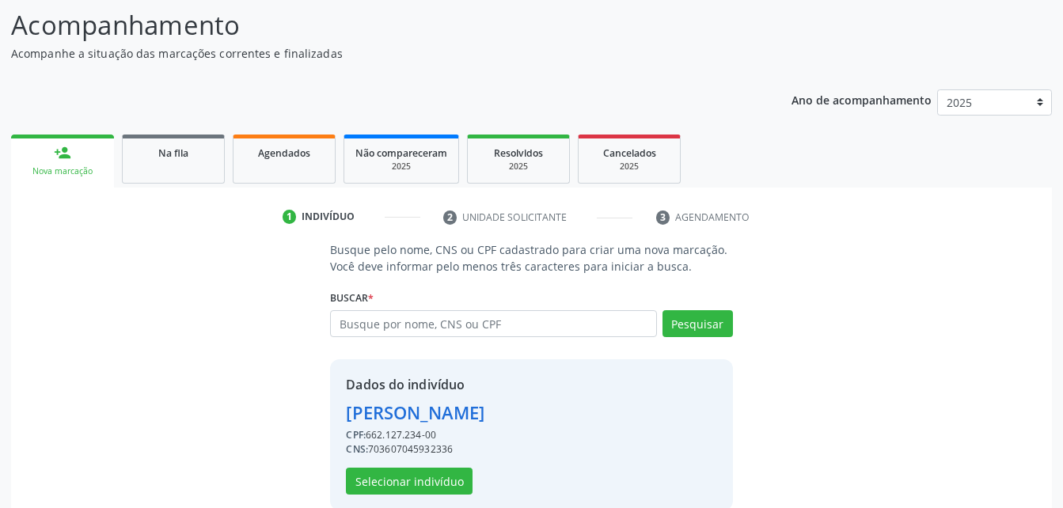
scroll to position [149, 0]
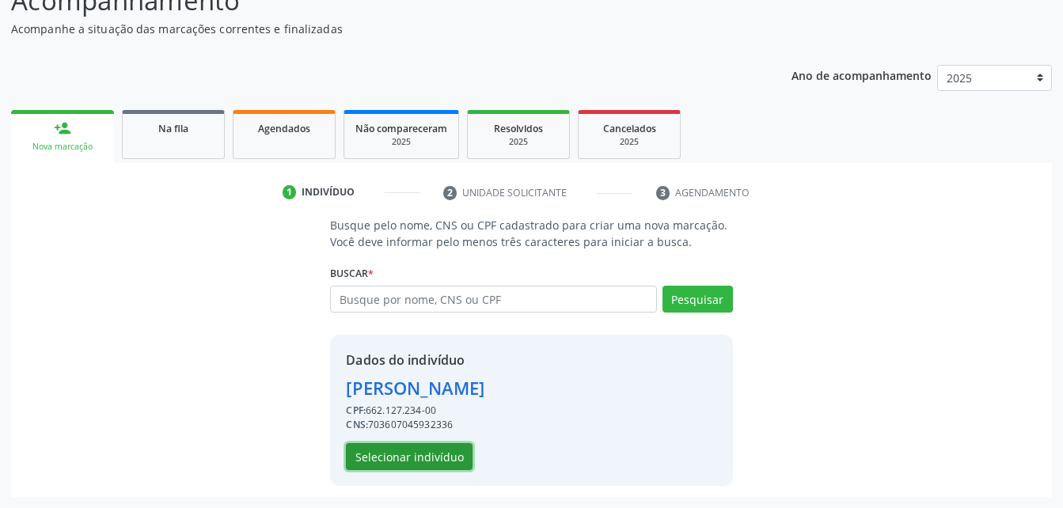
click at [397, 465] on button "Selecionar indivíduo" at bounding box center [409, 456] width 127 height 27
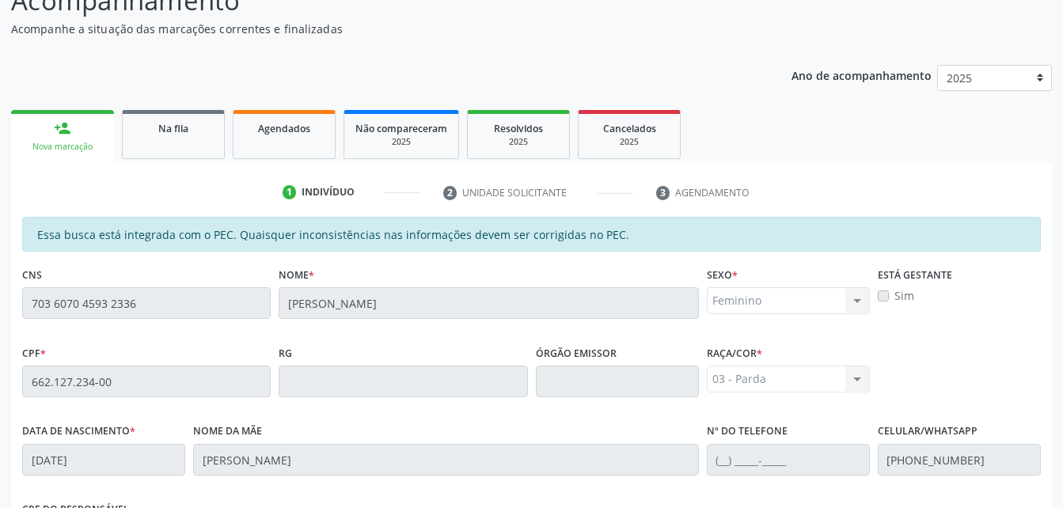
scroll to position [418, 0]
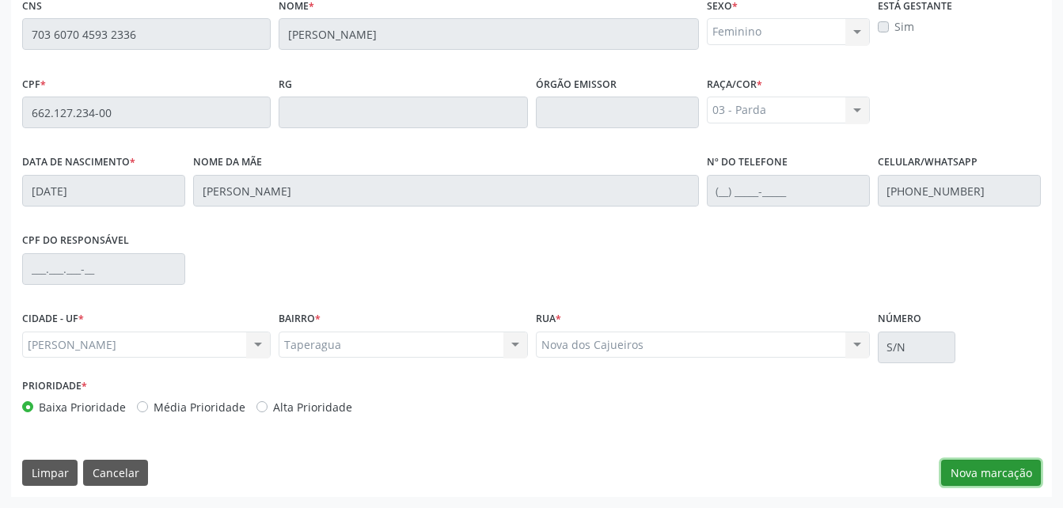
click at [953, 474] on button "Nova marcação" at bounding box center [991, 473] width 100 height 27
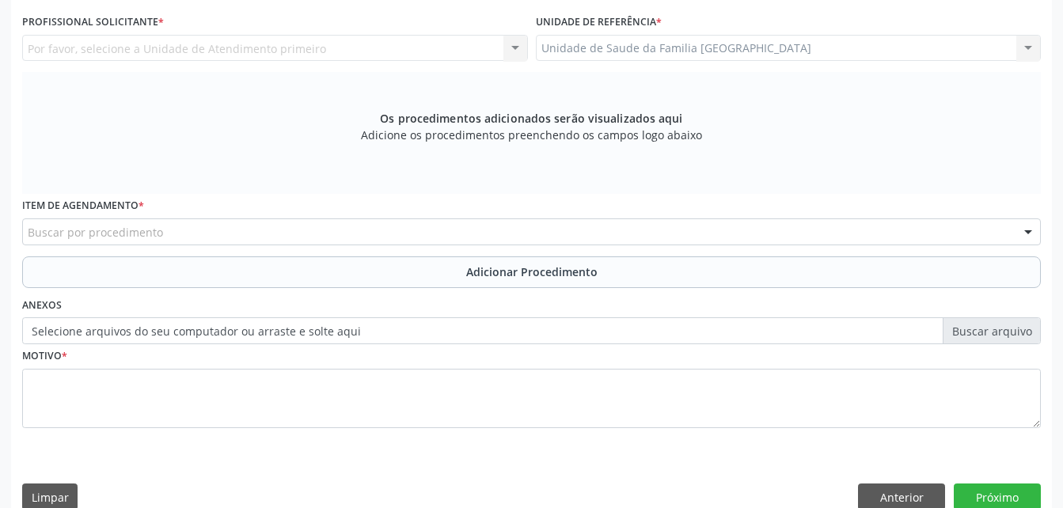
scroll to position [260, 0]
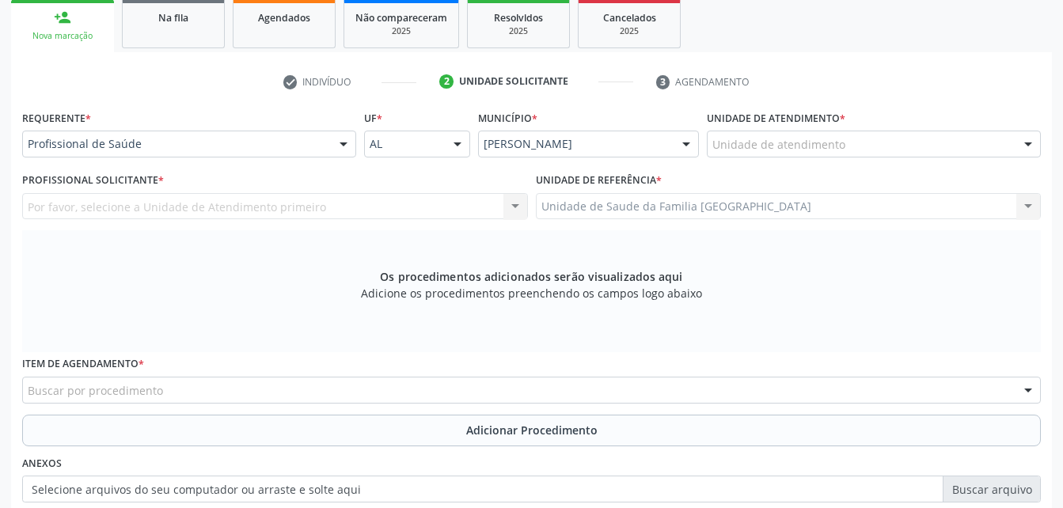
click at [892, 158] on div "Unidade de atendimento * Unidade de atendimento Aeronave Baron 58 Aeronave Cess…" at bounding box center [874, 137] width 342 height 62
click at [888, 150] on div "Unidade de atendimento" at bounding box center [874, 144] width 334 height 27
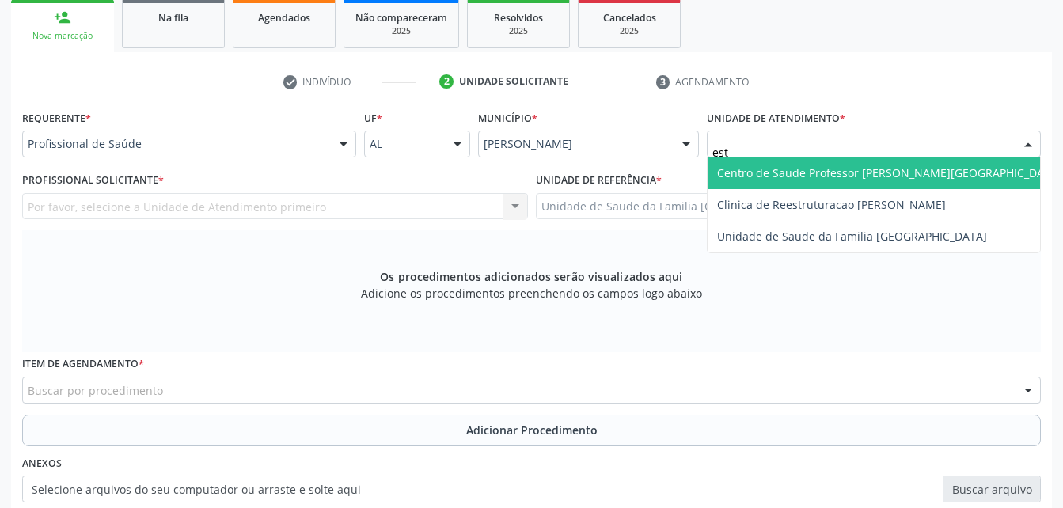
type input "esti"
drag, startPoint x: 916, startPoint y: 169, endPoint x: 734, endPoint y: 177, distance: 182.3
click at [912, 169] on span "Unidade de Saude da Familia [GEOGRAPHIC_DATA]" at bounding box center [852, 172] width 270 height 15
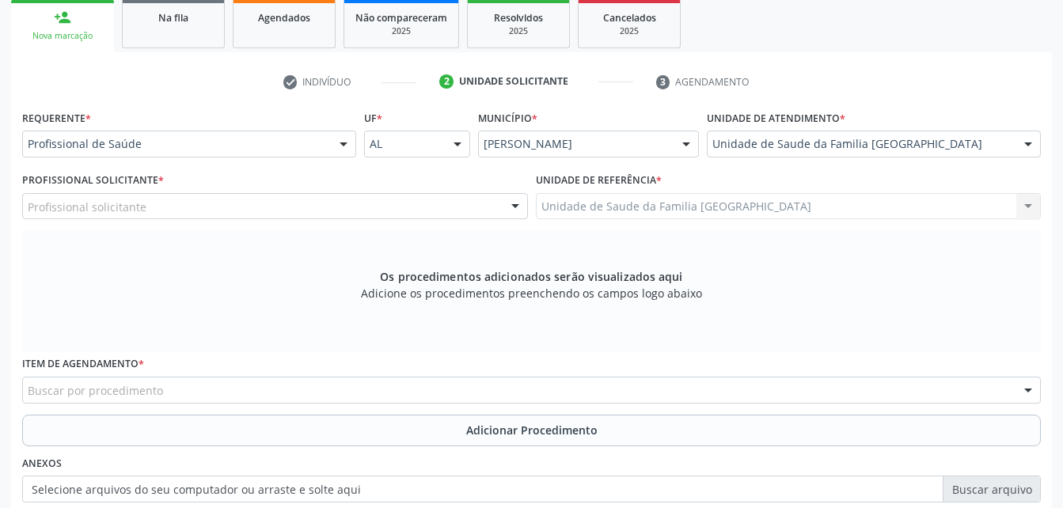
click at [354, 208] on div "Profissional solicitante" at bounding box center [275, 206] width 506 height 27
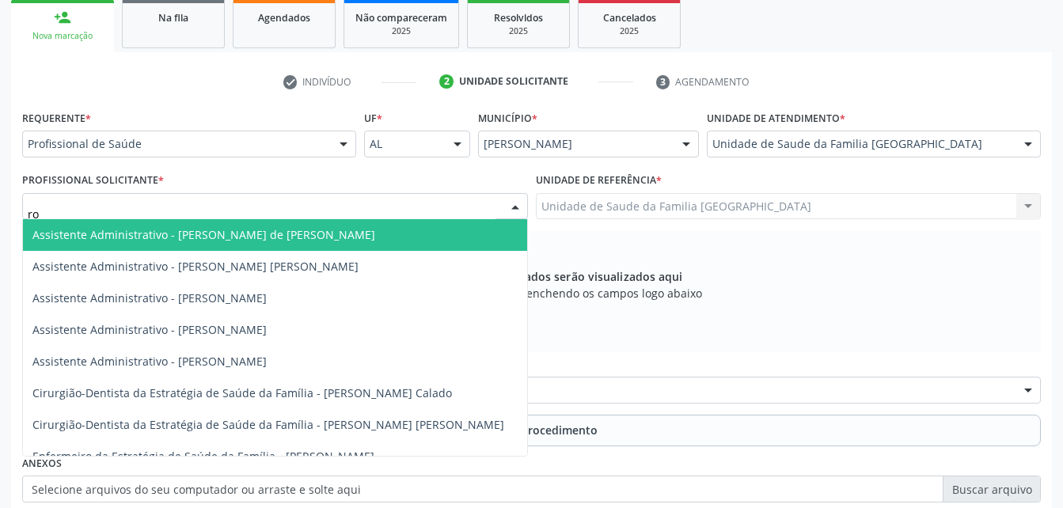
type input "rod"
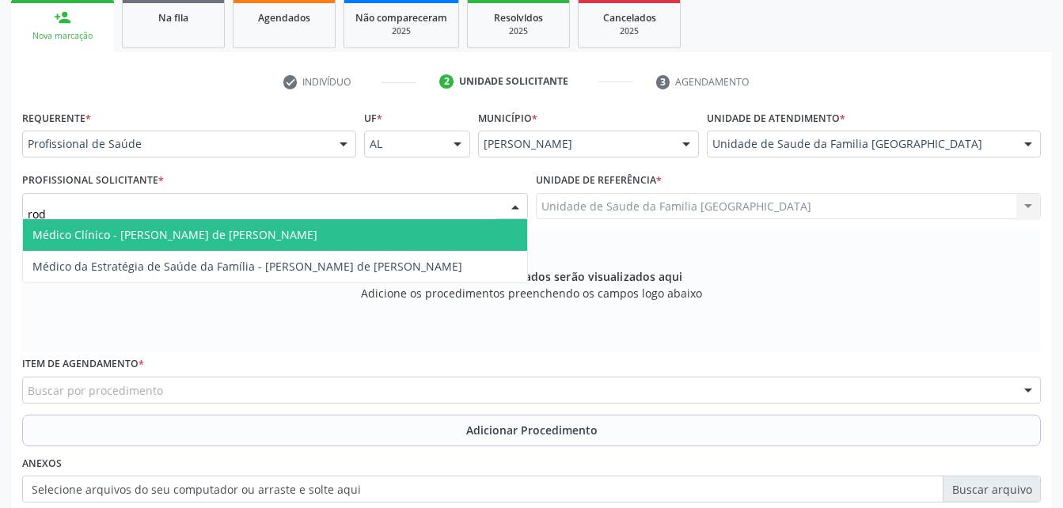
click at [342, 238] on span "Médico Clínico - [PERSON_NAME] de [PERSON_NAME]" at bounding box center [275, 235] width 504 height 32
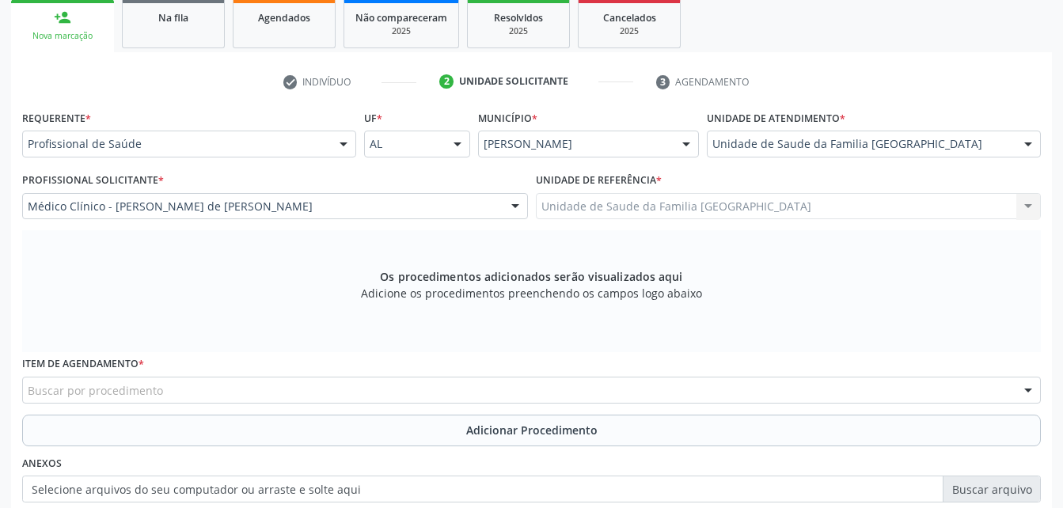
scroll to position [339, 0]
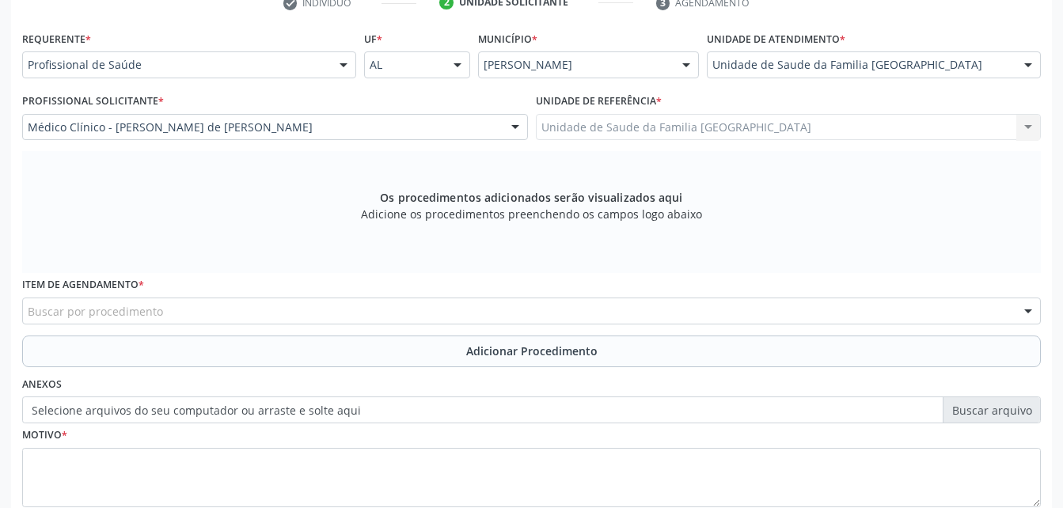
click at [361, 304] on div "Buscar por procedimento" at bounding box center [531, 311] width 1019 height 27
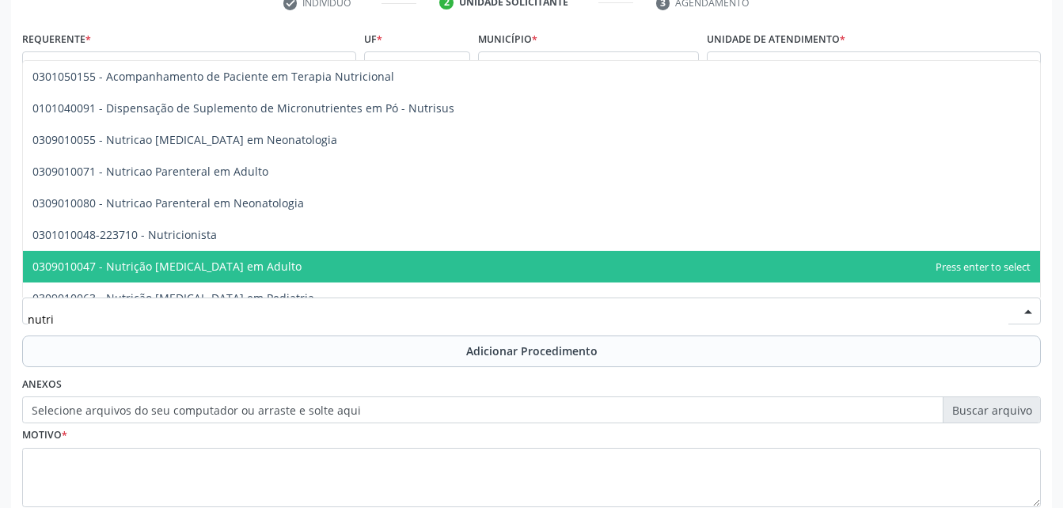
click at [279, 251] on span "0309010047 - Nutrição Enteral em Adulto" at bounding box center [531, 267] width 1017 height 32
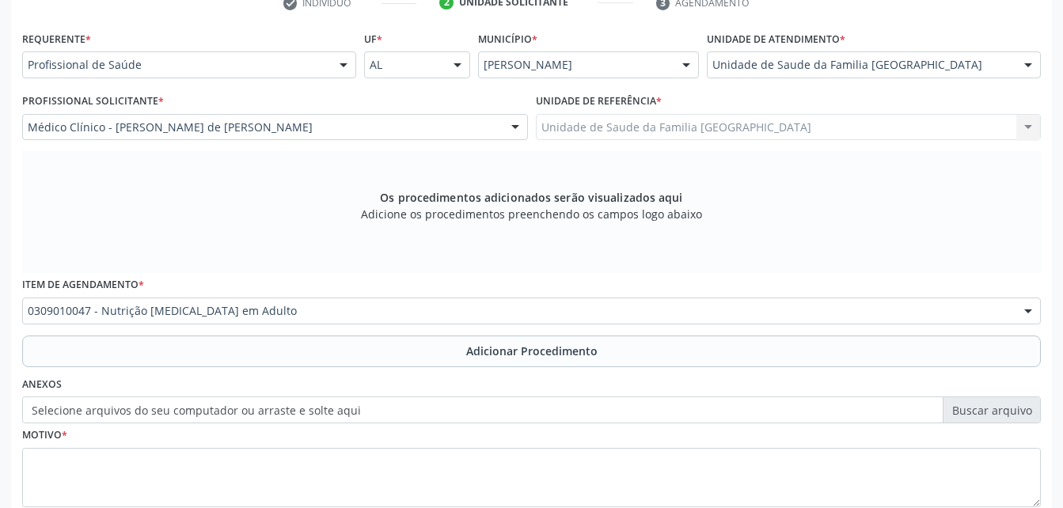
click at [279, 251] on div "Requerente * Profissional de Saúde Profissional de Saúde Paciente Nenhum result…" at bounding box center [531, 278] width 1019 height 503
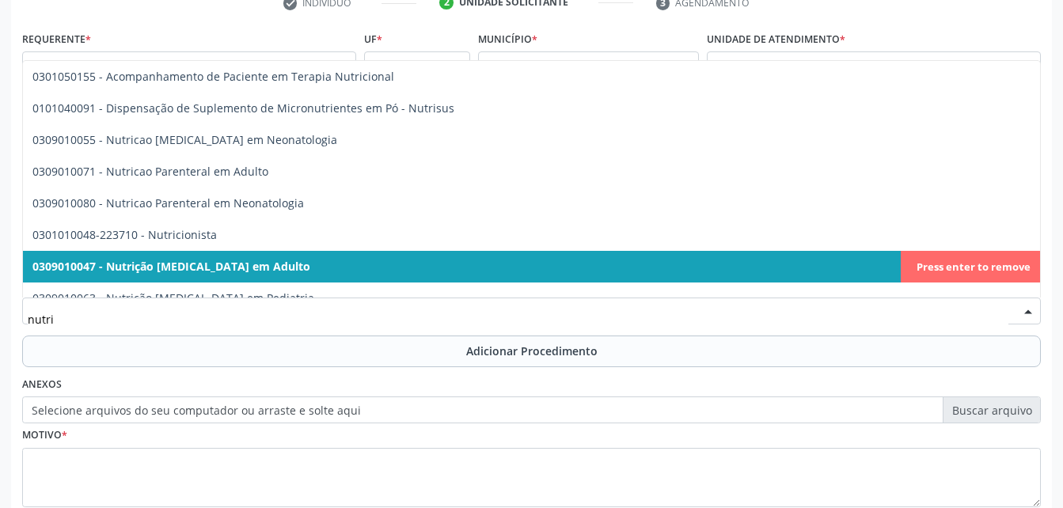
type input "nutric"
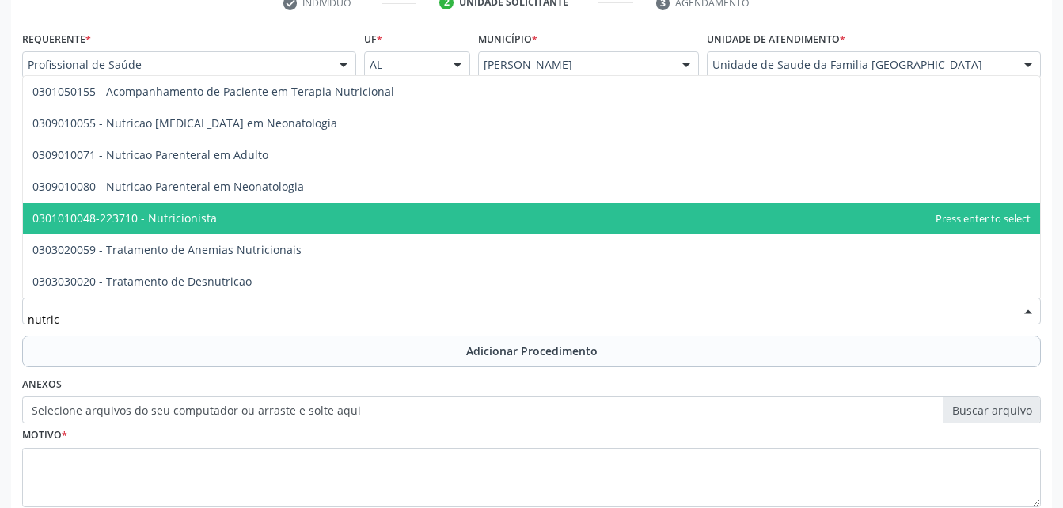
click at [206, 216] on span "0301010048-223710 - Nutricionista" at bounding box center [124, 218] width 184 height 15
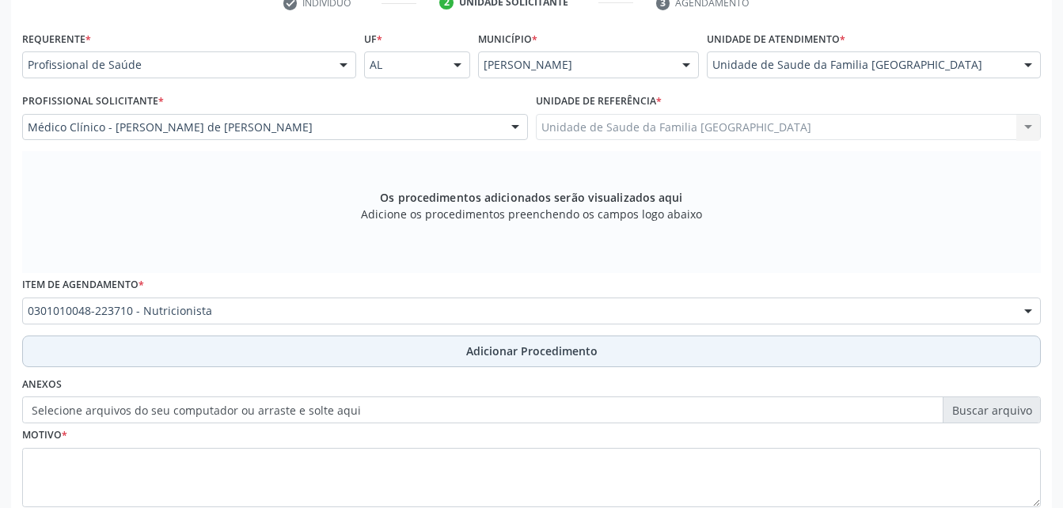
click at [303, 349] on button "Adicionar Procedimento" at bounding box center [531, 352] width 1019 height 32
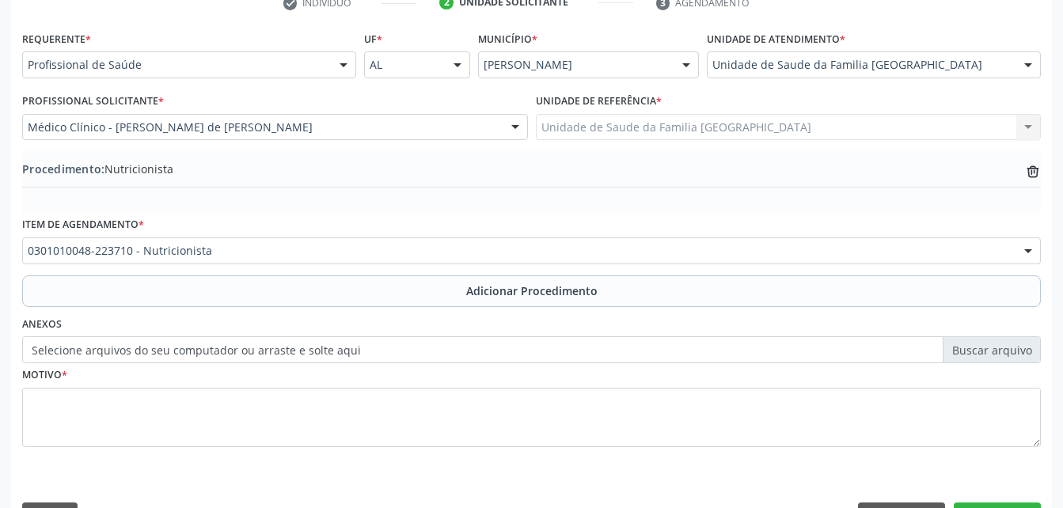
scroll to position [382, 0]
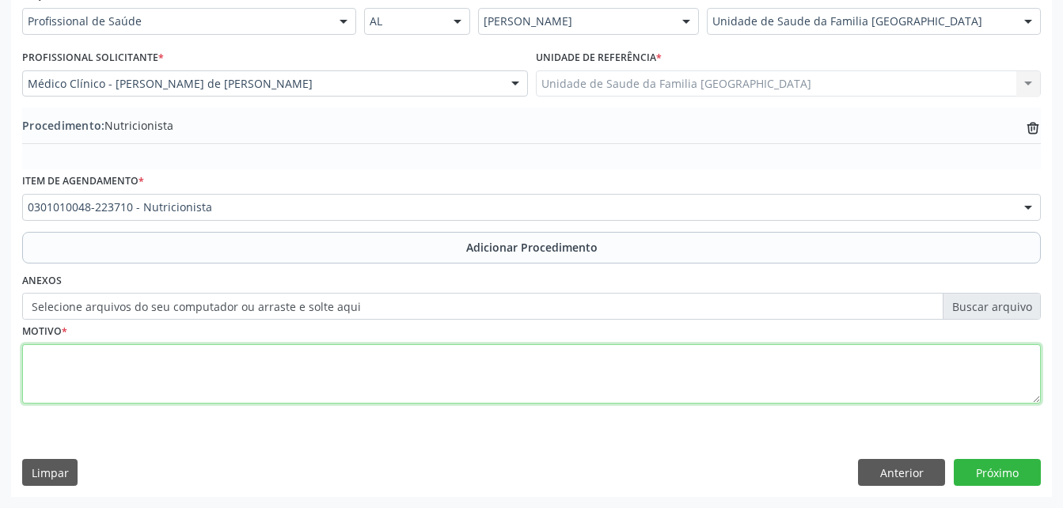
click at [309, 394] on textarea at bounding box center [531, 374] width 1019 height 60
click at [92, 355] on textarea "hipertriglicedemia" at bounding box center [531, 374] width 1019 height 60
type textarea "hipertrigliceridemia"
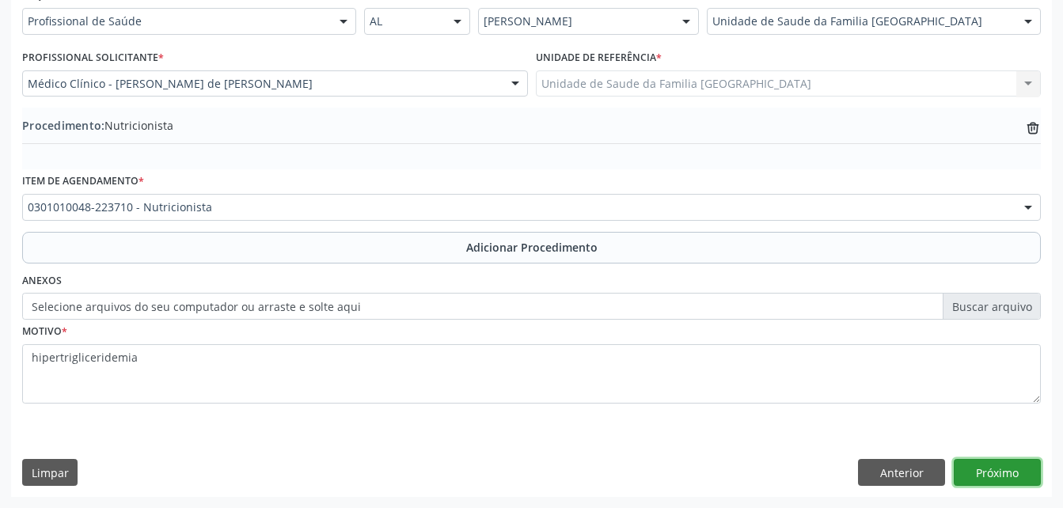
click at [975, 477] on button "Próximo" at bounding box center [997, 472] width 87 height 27
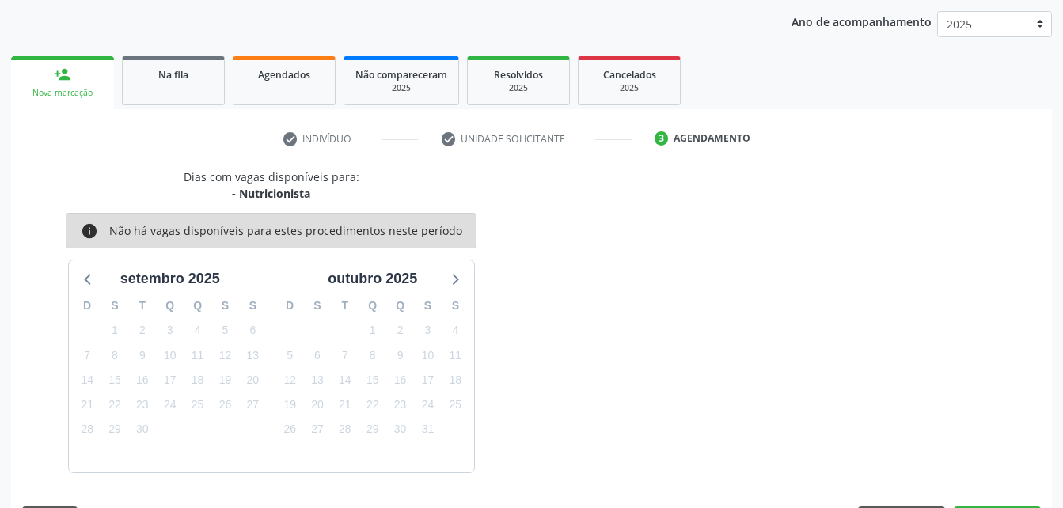
scroll to position [249, 0]
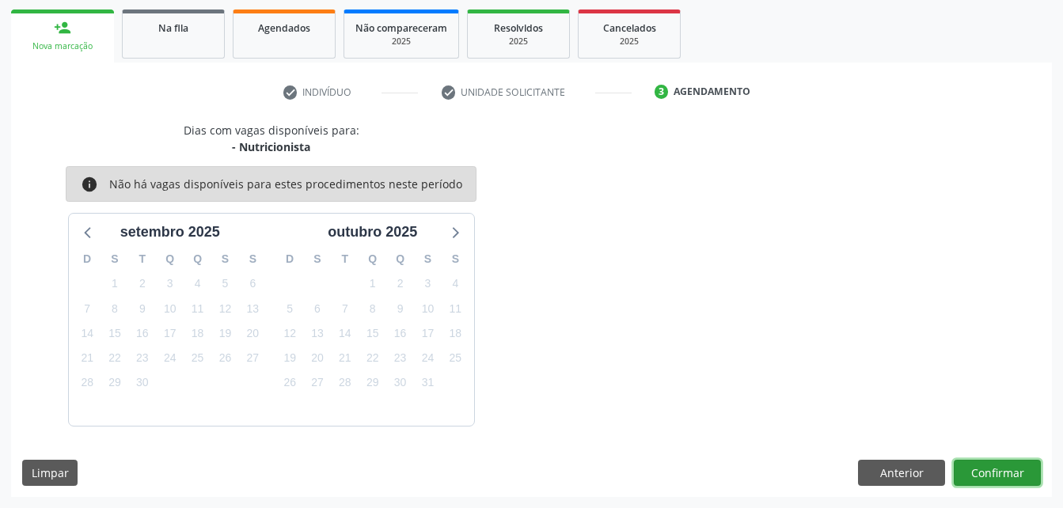
click at [999, 473] on button "Confirmar" at bounding box center [997, 473] width 87 height 27
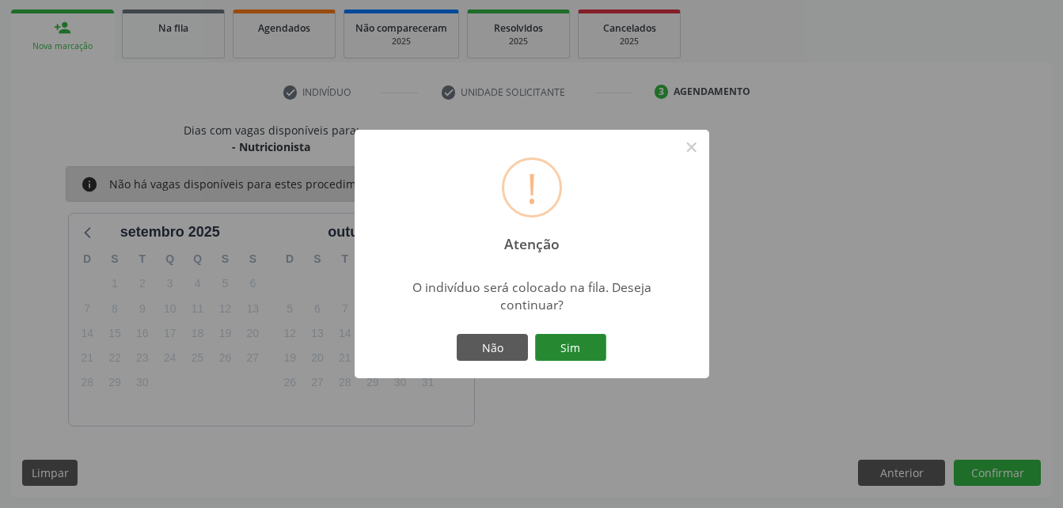
click at [592, 352] on button "Sim" at bounding box center [570, 347] width 71 height 27
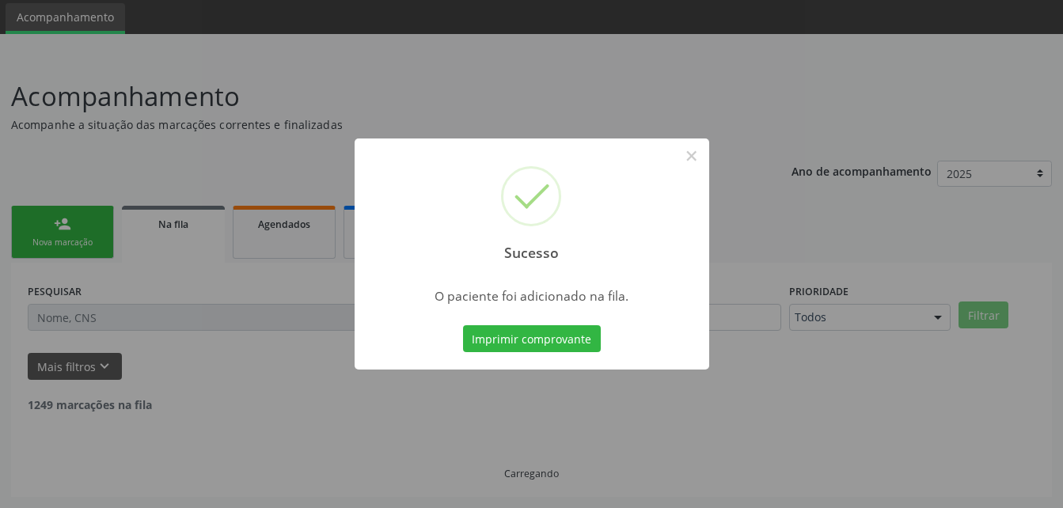
scroll to position [36, 0]
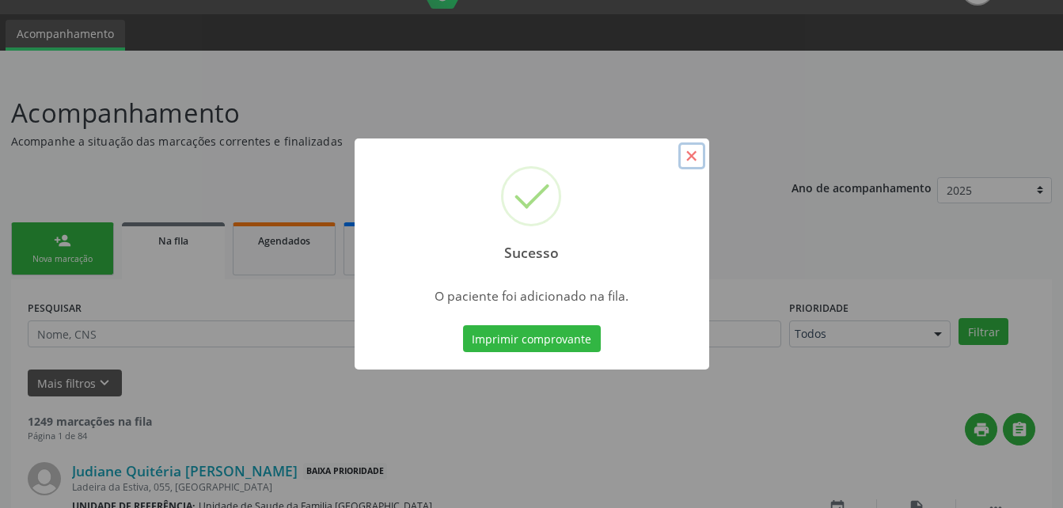
click at [693, 150] on button "×" at bounding box center [692, 156] width 27 height 27
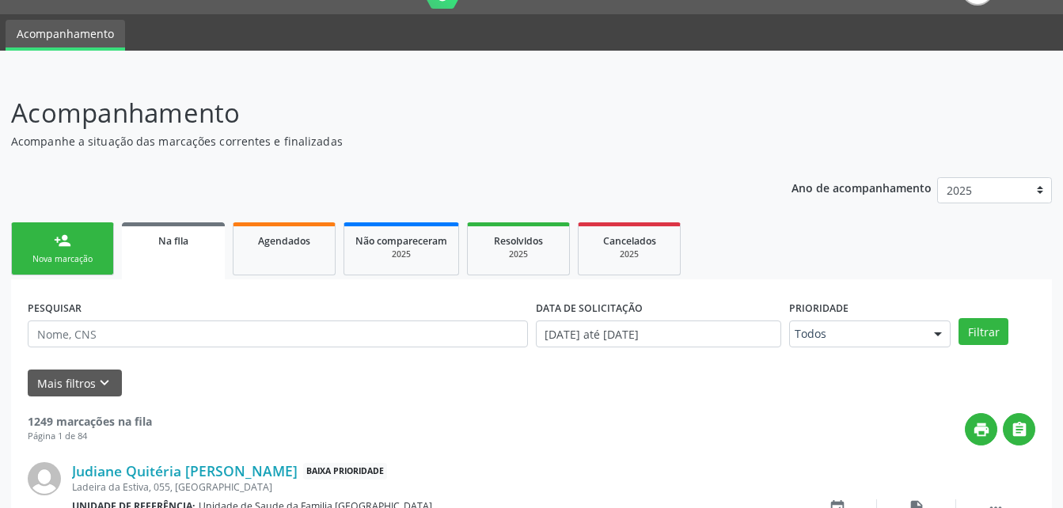
drag, startPoint x: 93, startPoint y: 245, endPoint x: 146, endPoint y: 265, distance: 56.6
click at [93, 245] on link "person_add Nova marcação" at bounding box center [62, 248] width 103 height 53
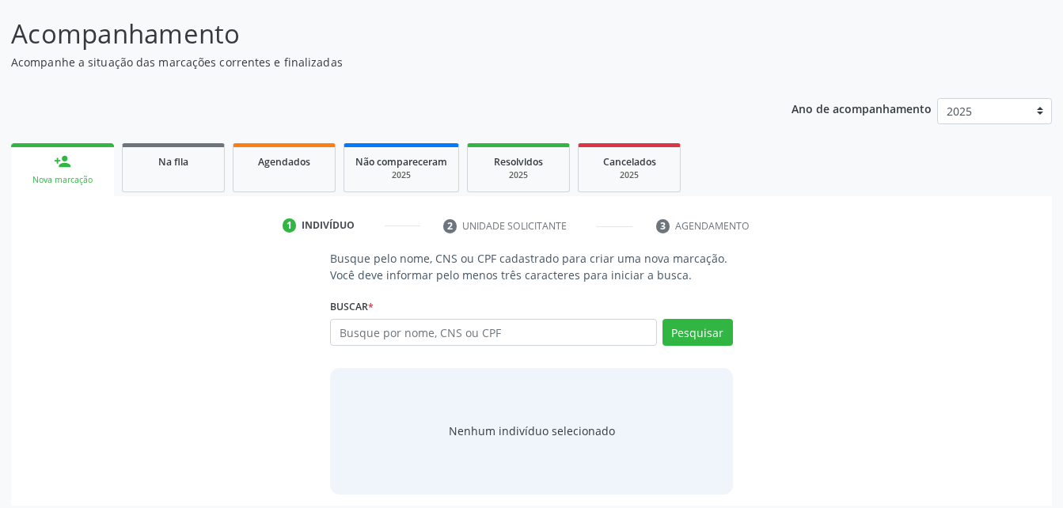
scroll to position [124, 0]
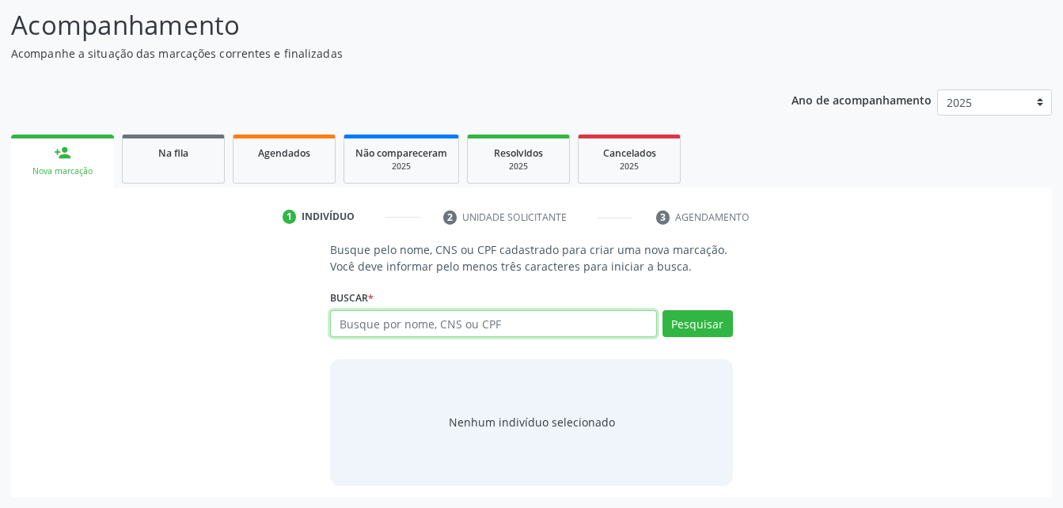
click at [375, 323] on input "text" at bounding box center [493, 323] width 326 height 27
type input "04786224499"
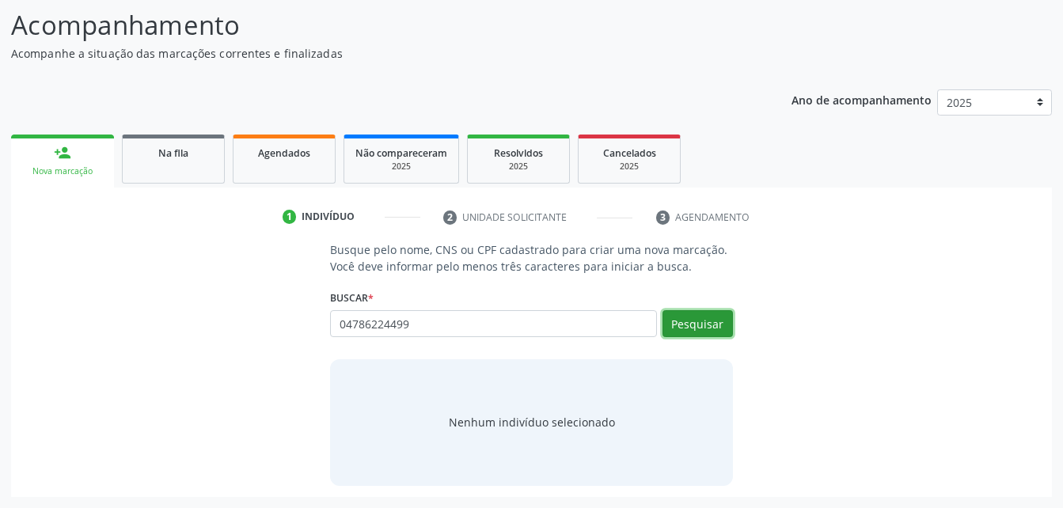
click at [702, 330] on button "Pesquisar" at bounding box center [698, 323] width 70 height 27
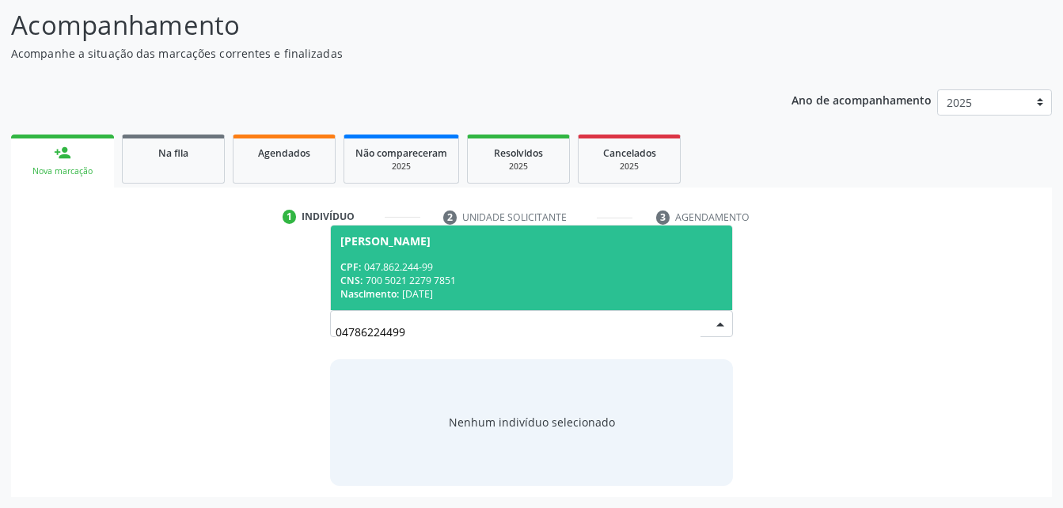
click at [614, 255] on span "José Claudenor da Silva CPF: 047.862.244-99 CNS: 700 5021 2279 7851 Nascimento:…" at bounding box center [531, 268] width 401 height 85
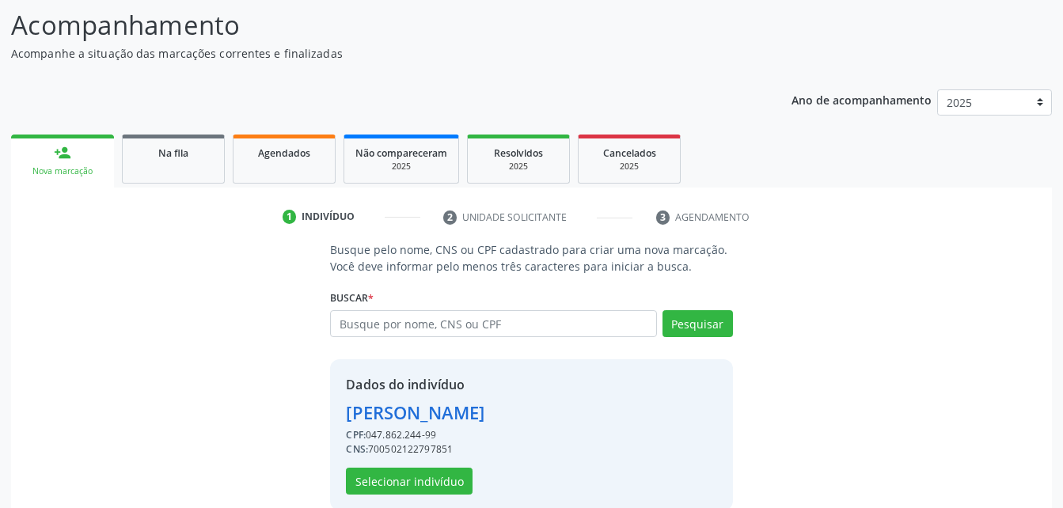
scroll to position [149, 0]
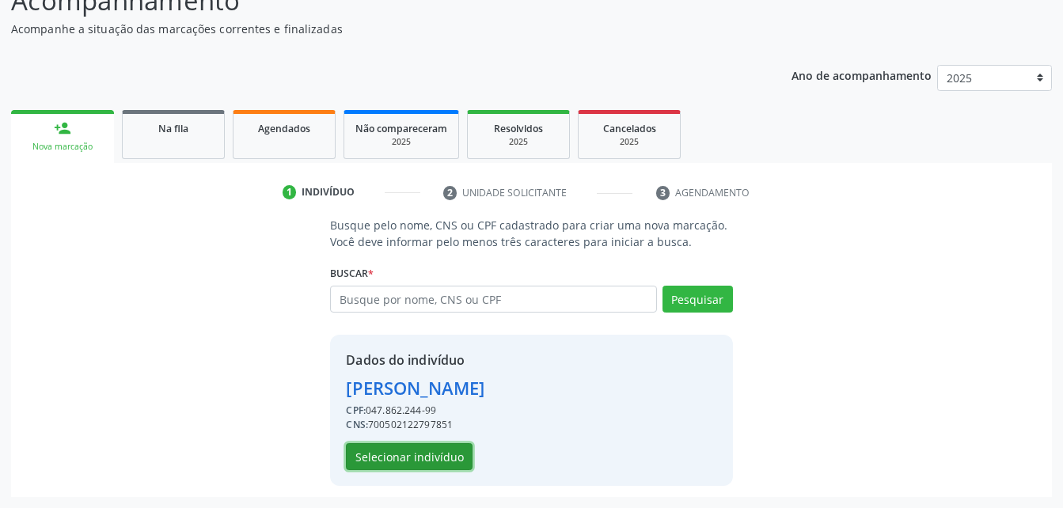
click at [435, 455] on button "Selecionar indivíduo" at bounding box center [409, 456] width 127 height 27
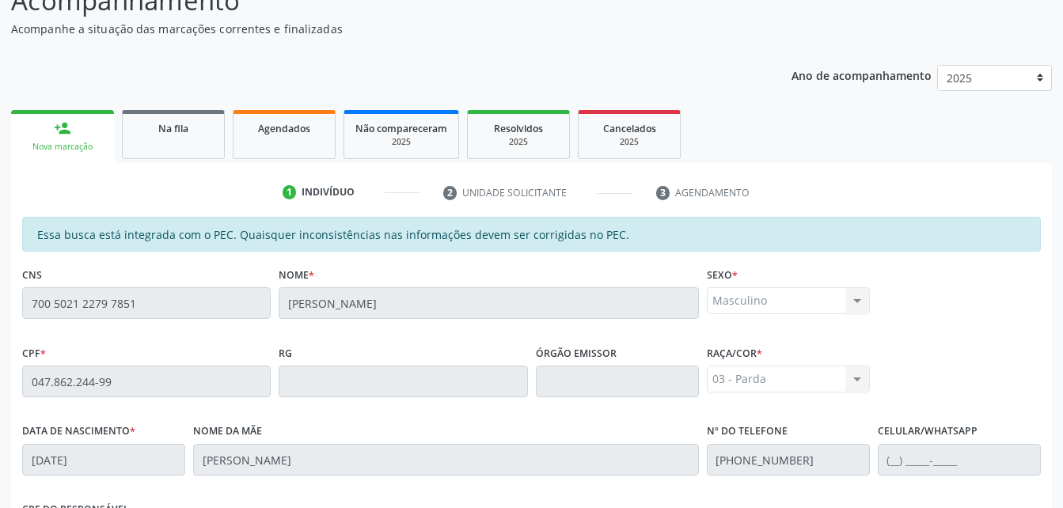
scroll to position [418, 0]
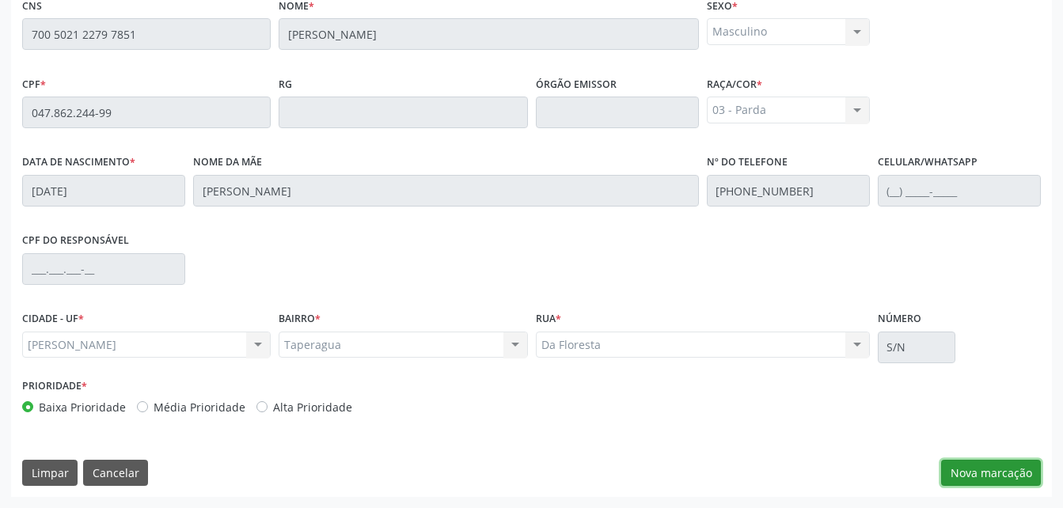
click at [963, 481] on button "Nova marcação" at bounding box center [991, 473] width 100 height 27
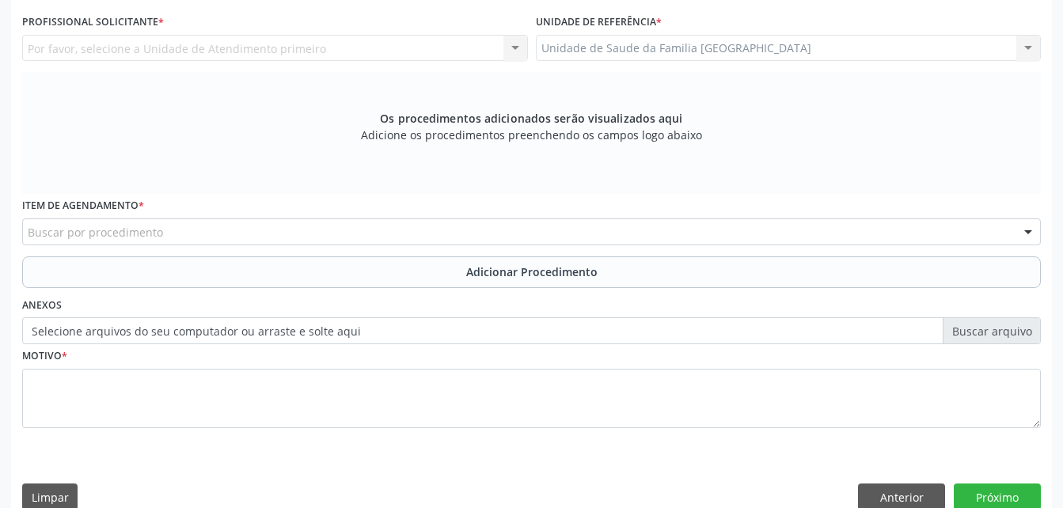
scroll to position [181, 0]
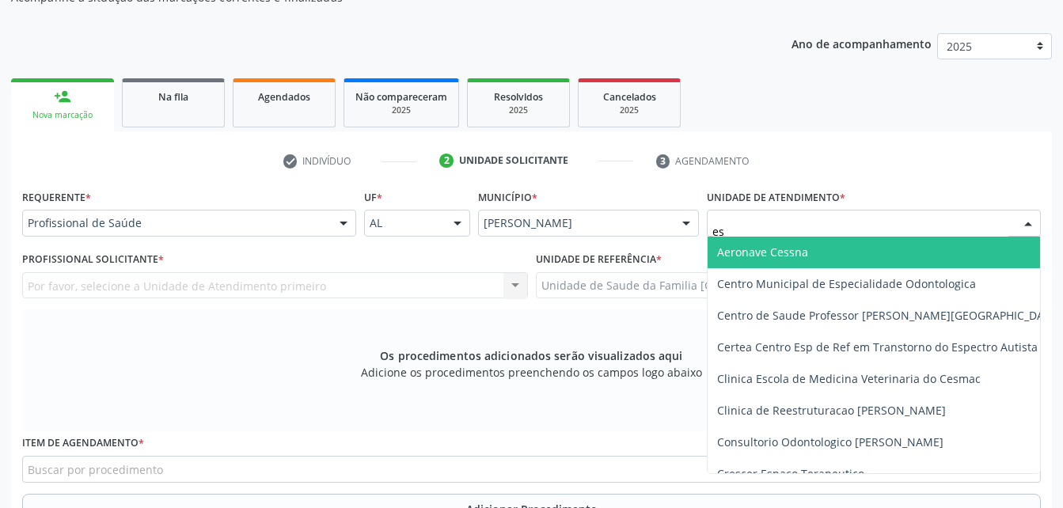
type input "est"
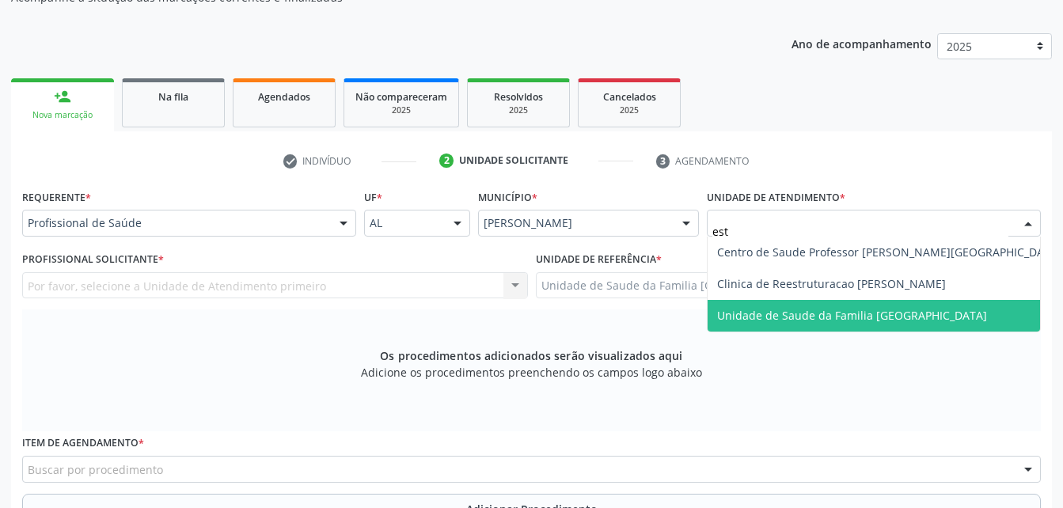
drag, startPoint x: 794, startPoint y: 318, endPoint x: 578, endPoint y: 318, distance: 216.2
click at [779, 318] on span "Unidade de Saude da Familia [GEOGRAPHIC_DATA]" at bounding box center [852, 315] width 270 height 15
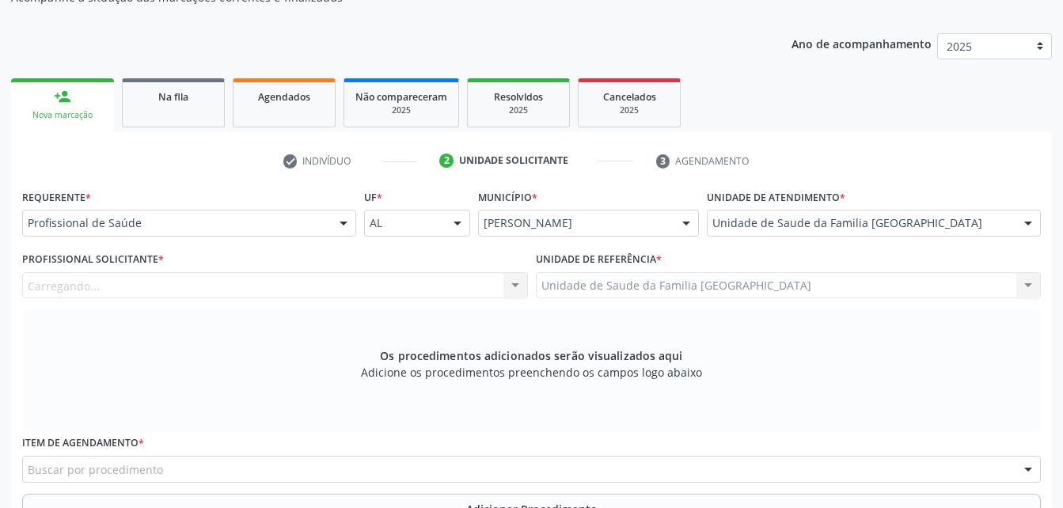
click at [204, 281] on div "Carregando... Nenhum resultado encontrado para: " " Não há nenhuma opção para s…" at bounding box center [275, 285] width 506 height 27
click at [216, 287] on div "Profissional solicitante" at bounding box center [275, 285] width 506 height 27
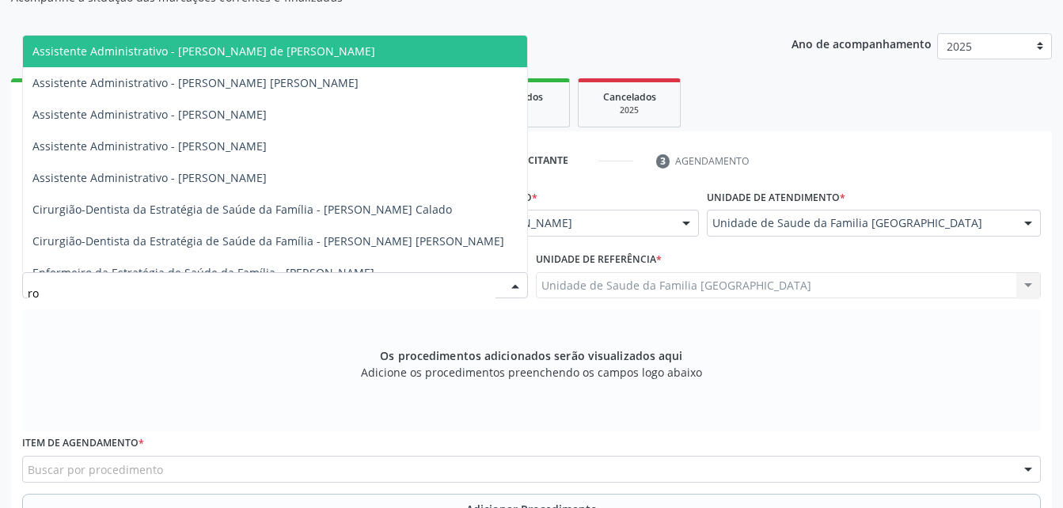
type input "rod"
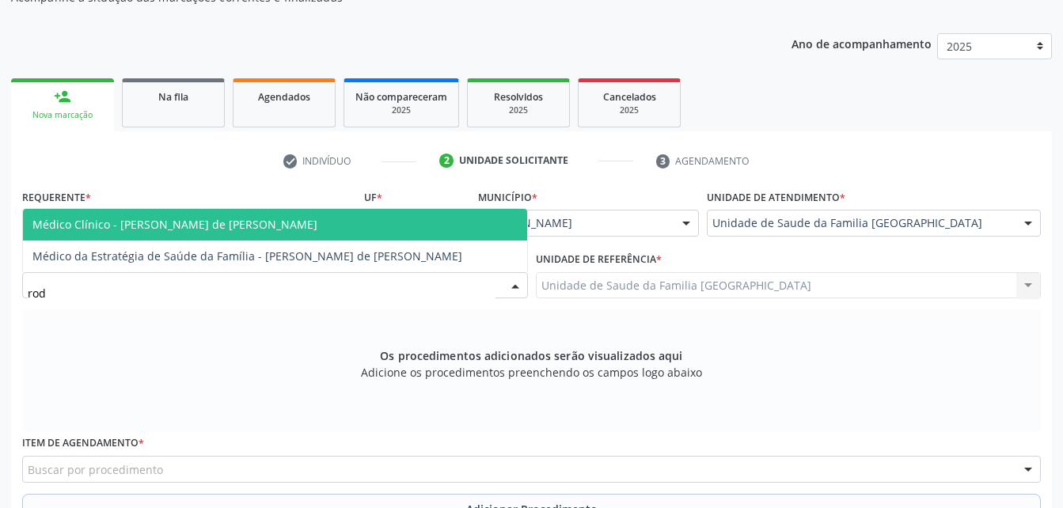
click at [234, 225] on span "Médico Clínico - [PERSON_NAME] de [PERSON_NAME]" at bounding box center [174, 224] width 285 height 15
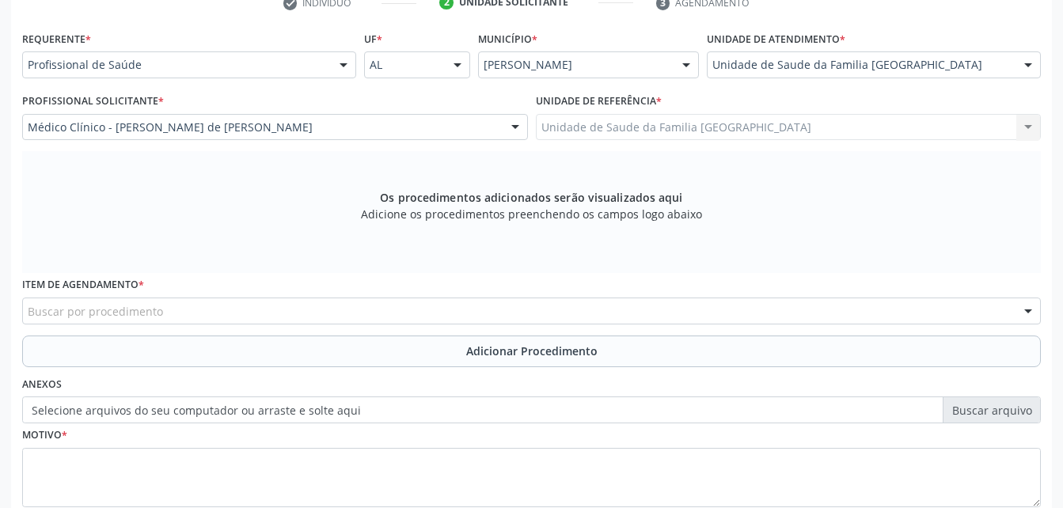
scroll to position [418, 0]
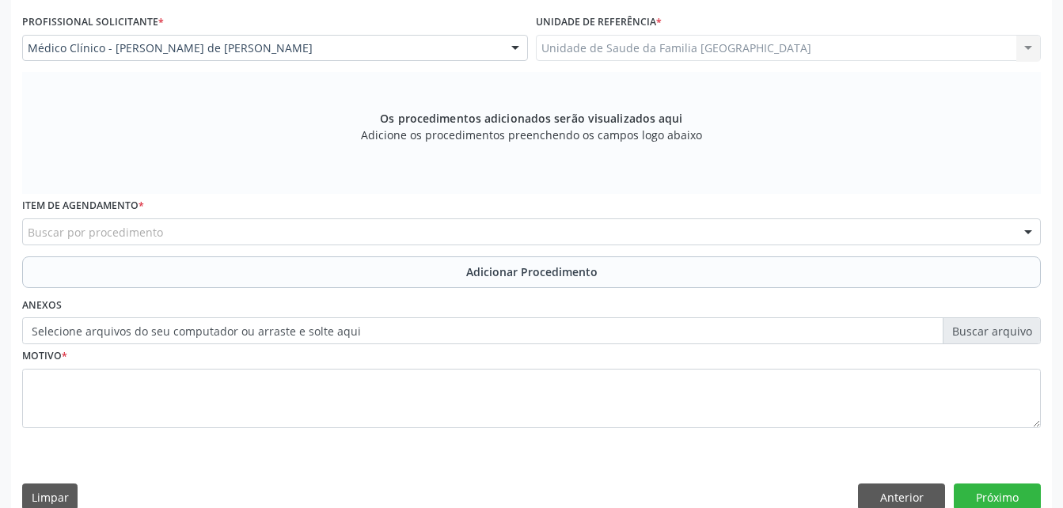
click at [250, 245] on div "Item de agendamento * Buscar por procedimento 0304070076 - .Quimioterapia de Le…" at bounding box center [531, 225] width 1027 height 62
click at [247, 239] on div "Buscar por procedimento" at bounding box center [531, 232] width 1019 height 27
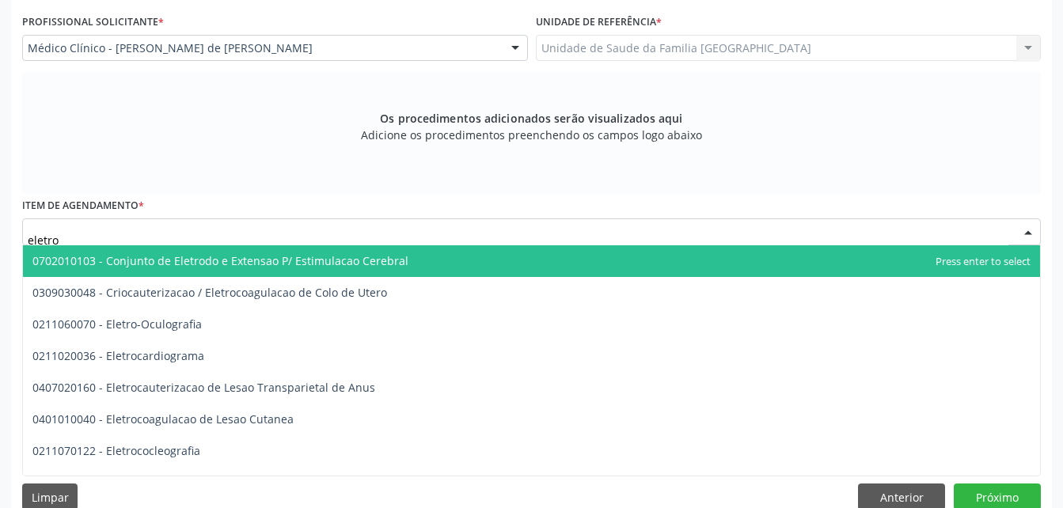
type input "eletroc"
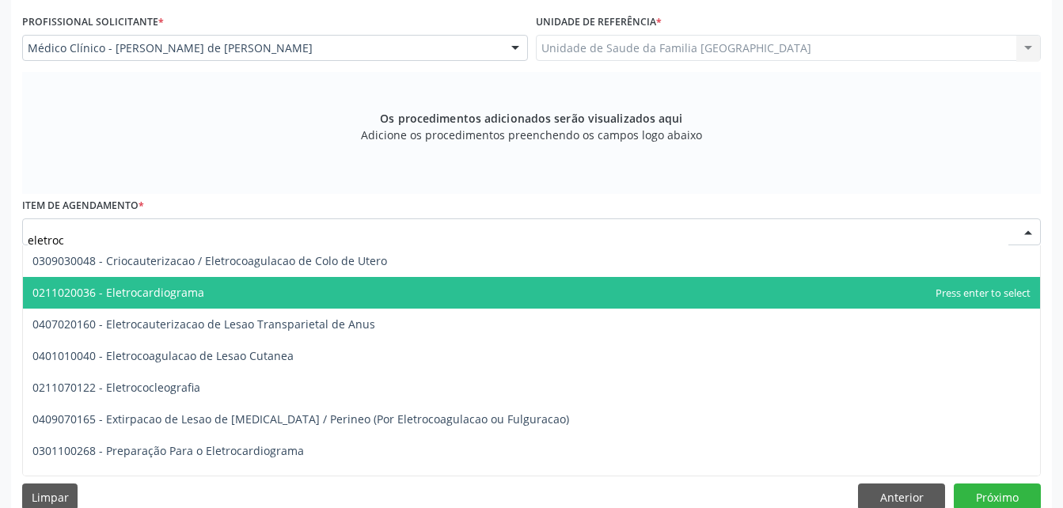
click at [235, 288] on span "0211020036 - Eletrocardiograma" at bounding box center [531, 293] width 1017 height 32
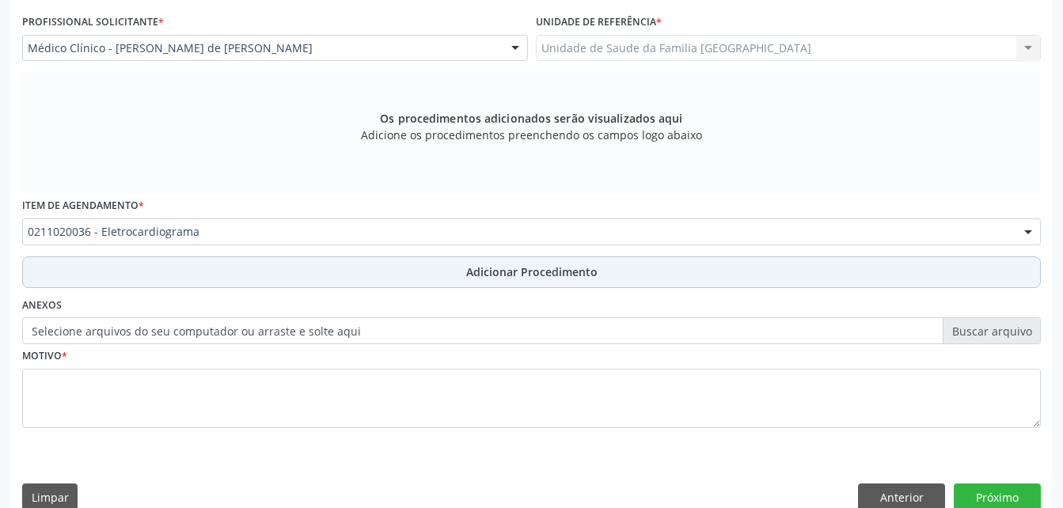
click at [259, 272] on button "Adicionar Procedimento" at bounding box center [531, 273] width 1019 height 32
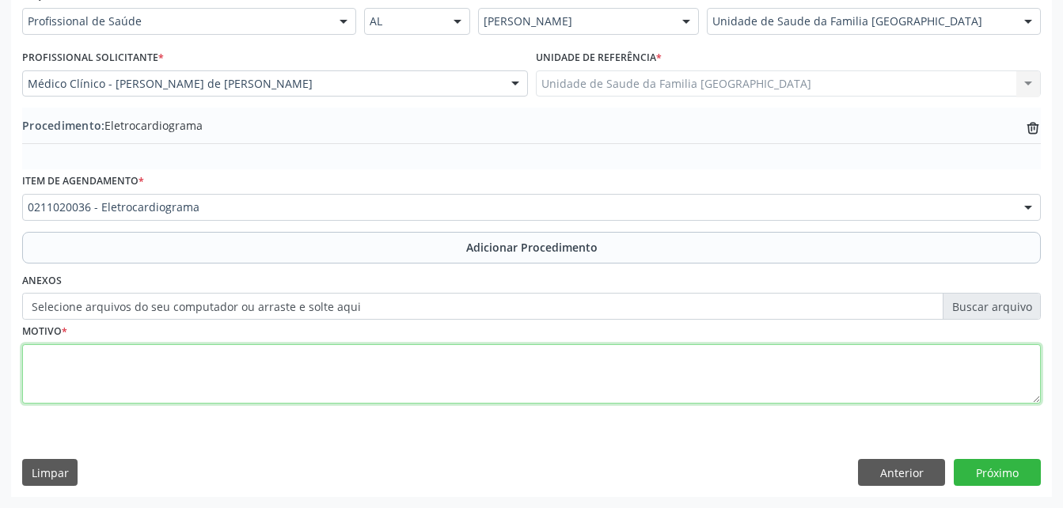
click at [311, 372] on textarea at bounding box center [531, 374] width 1019 height 60
type textarea "a"
type textarea "has"
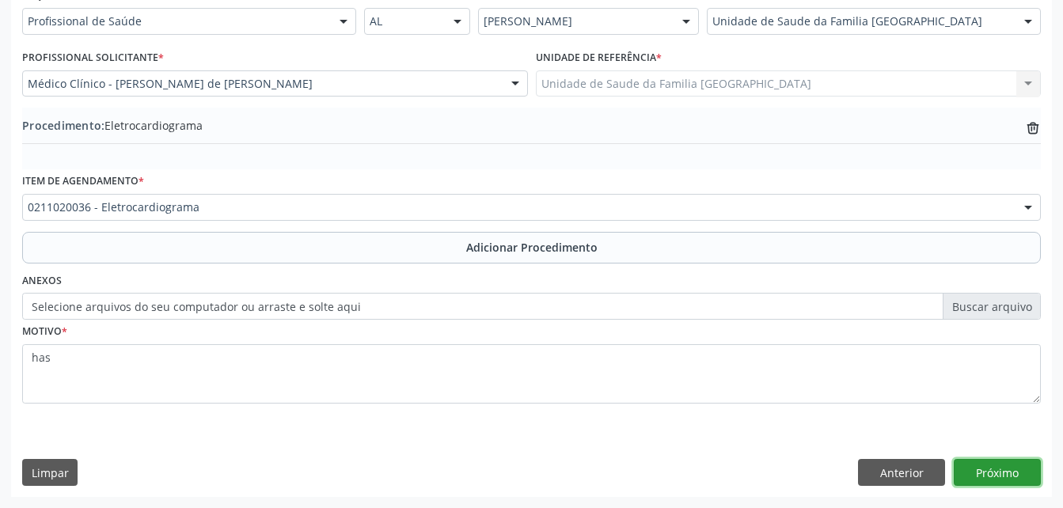
click at [1016, 475] on button "Próximo" at bounding box center [997, 472] width 87 height 27
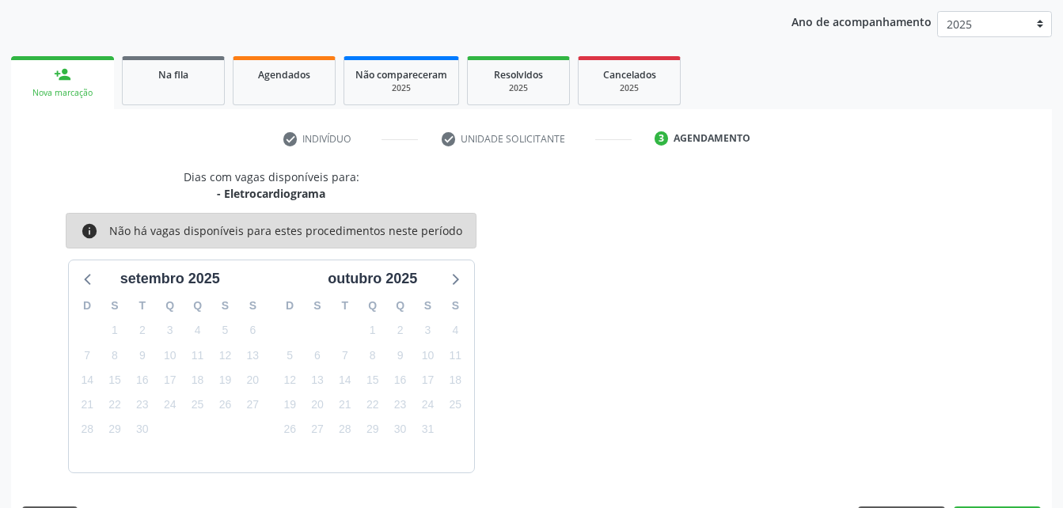
scroll to position [249, 0]
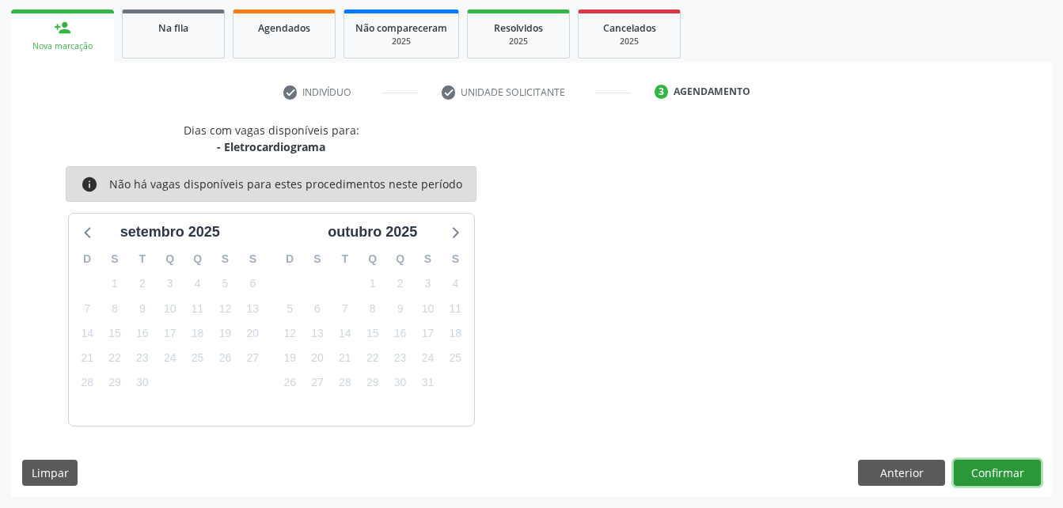
click at [980, 471] on button "Confirmar" at bounding box center [997, 473] width 87 height 27
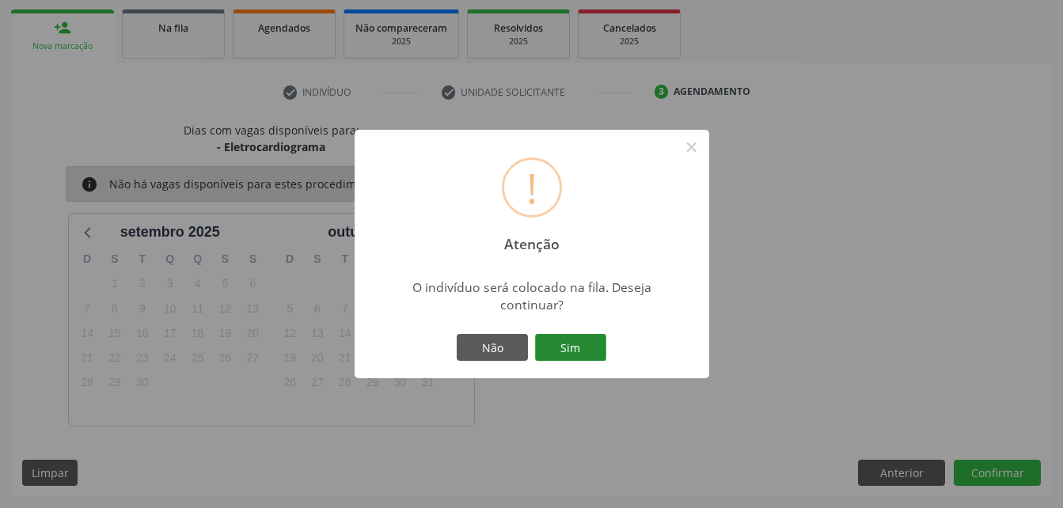
click at [558, 339] on button "Sim" at bounding box center [570, 347] width 71 height 27
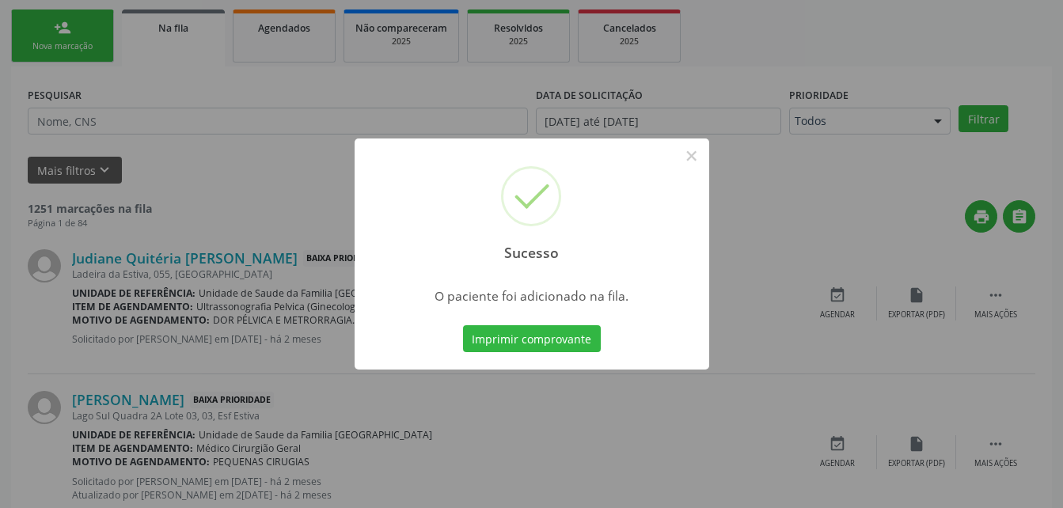
scroll to position [36, 0]
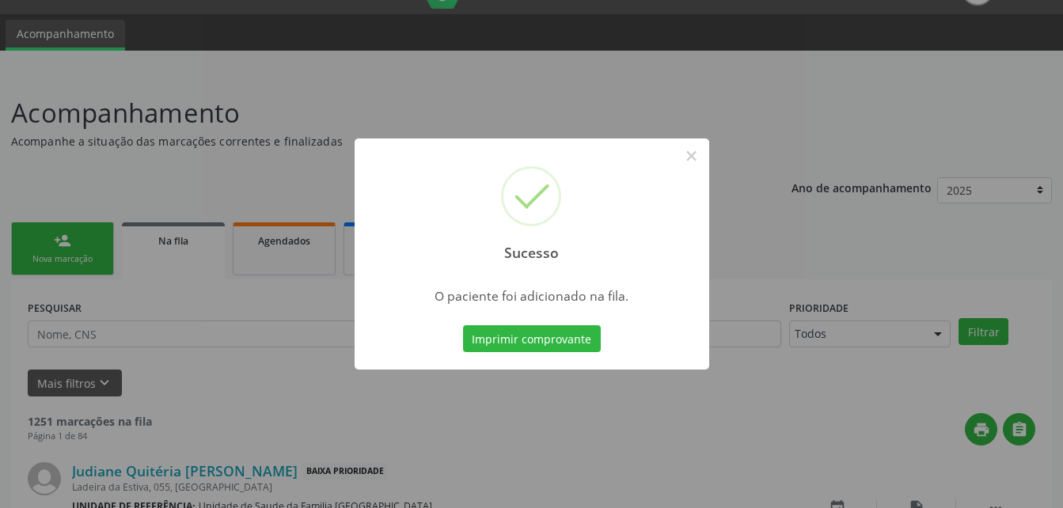
click at [67, 253] on div "Sucesso × O paciente foi adicionado na fila. Imprimir comprovante Cancel" at bounding box center [531, 254] width 1063 height 508
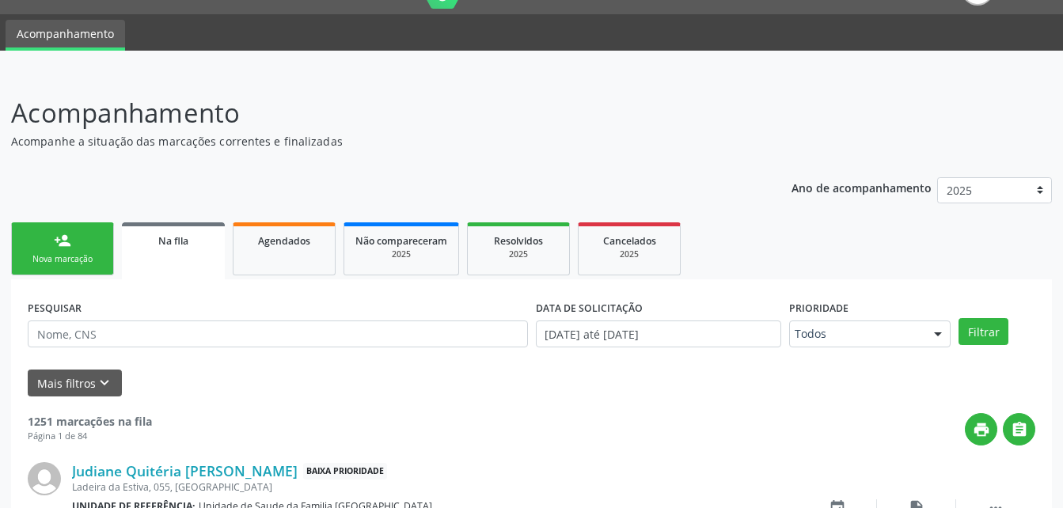
click at [74, 264] on div "Nova marcação" at bounding box center [62, 259] width 79 height 12
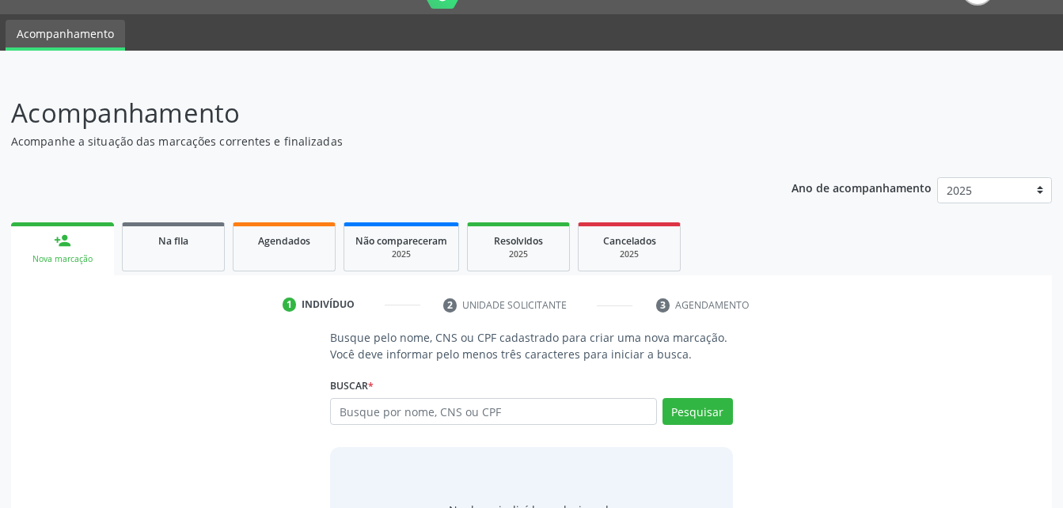
scroll to position [124, 0]
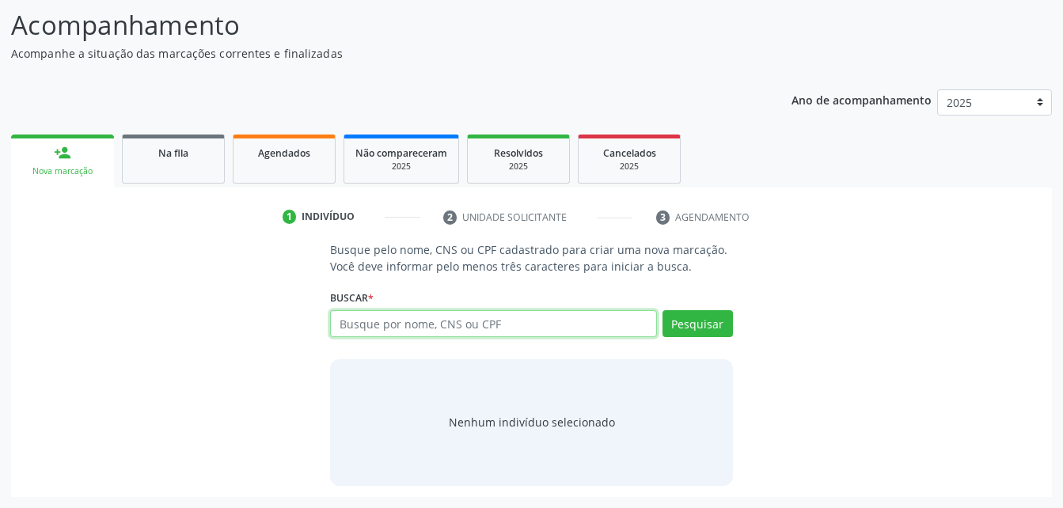
click at [388, 312] on input "text" at bounding box center [493, 323] width 326 height 27
type input "705008008494951"
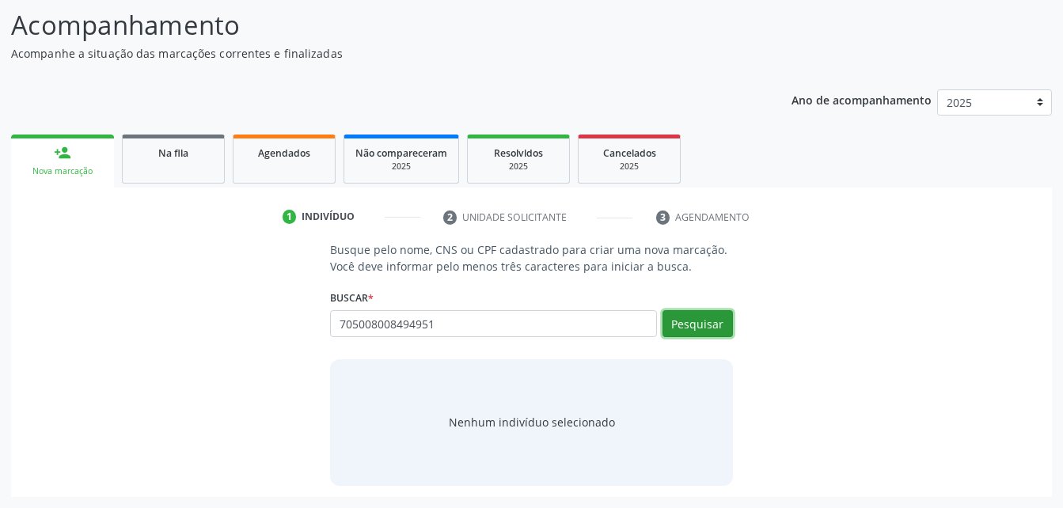
click at [705, 321] on button "Pesquisar" at bounding box center [698, 323] width 70 height 27
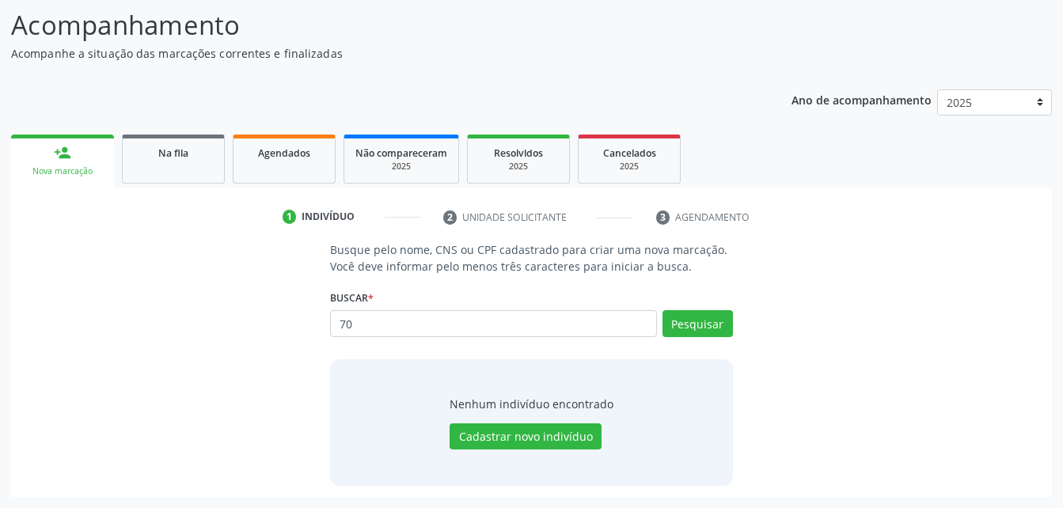
type input "7"
type input "gilvaci arimateia bandeira"
click at [719, 324] on button "Pesquisar" at bounding box center [698, 323] width 70 height 27
type input "gilvaci arimateia bandeira"
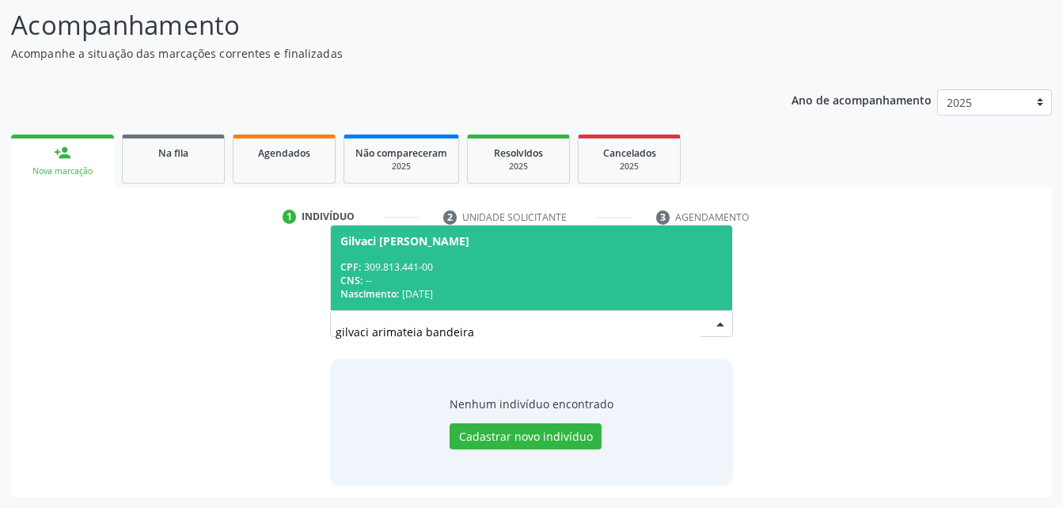
click at [528, 268] on div "CPF: 309.813.441-00" at bounding box center [531, 266] width 382 height 13
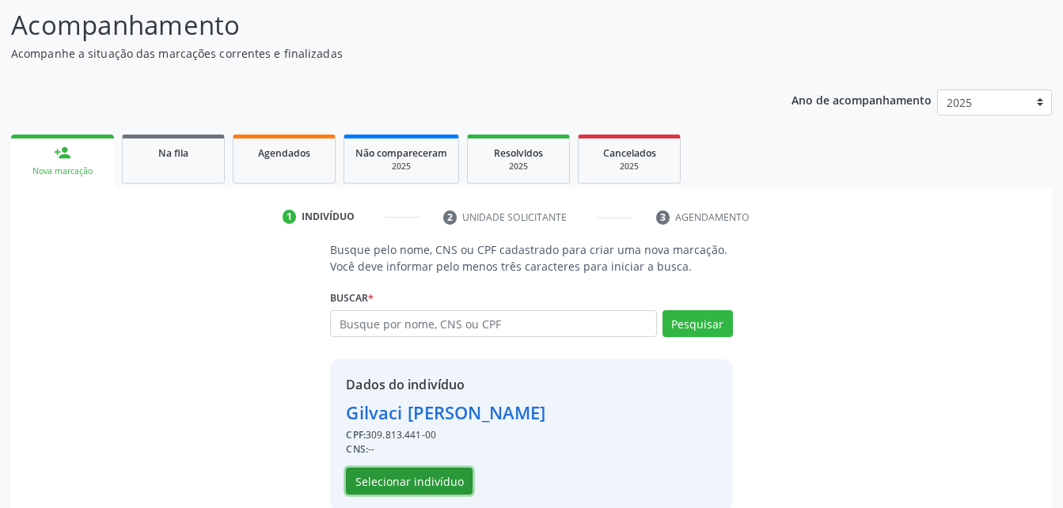
click at [423, 479] on button "Selecionar indivíduo" at bounding box center [409, 481] width 127 height 27
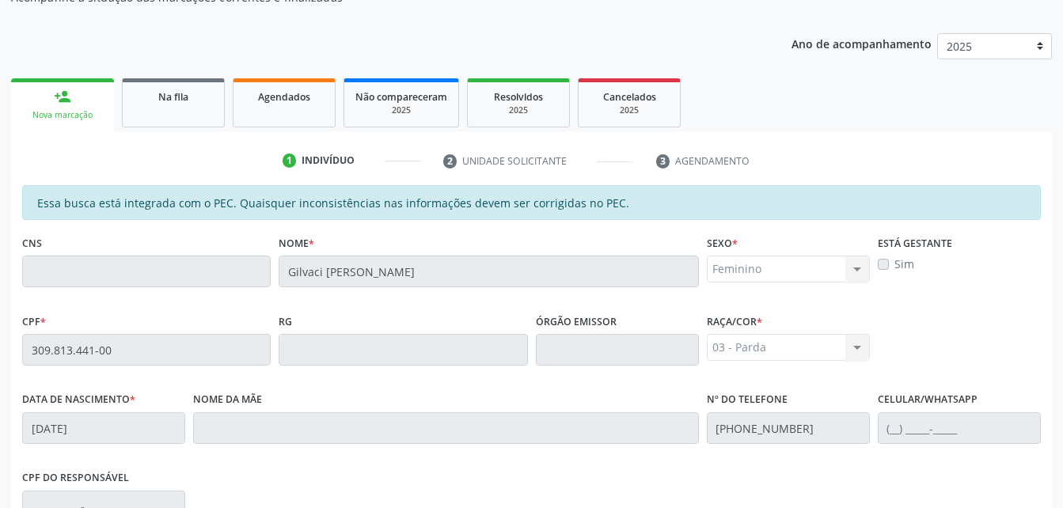
scroll to position [0, 0]
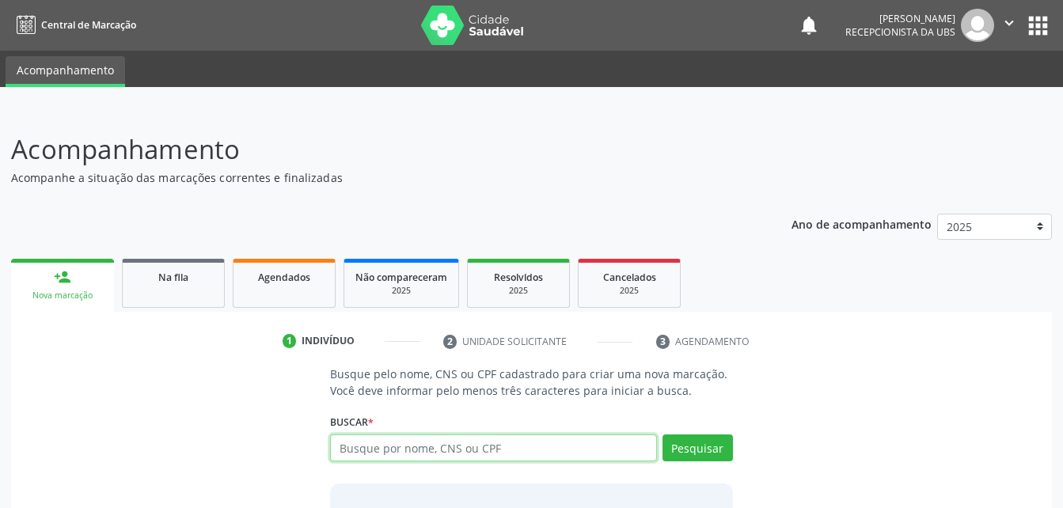
scroll to position [124, 0]
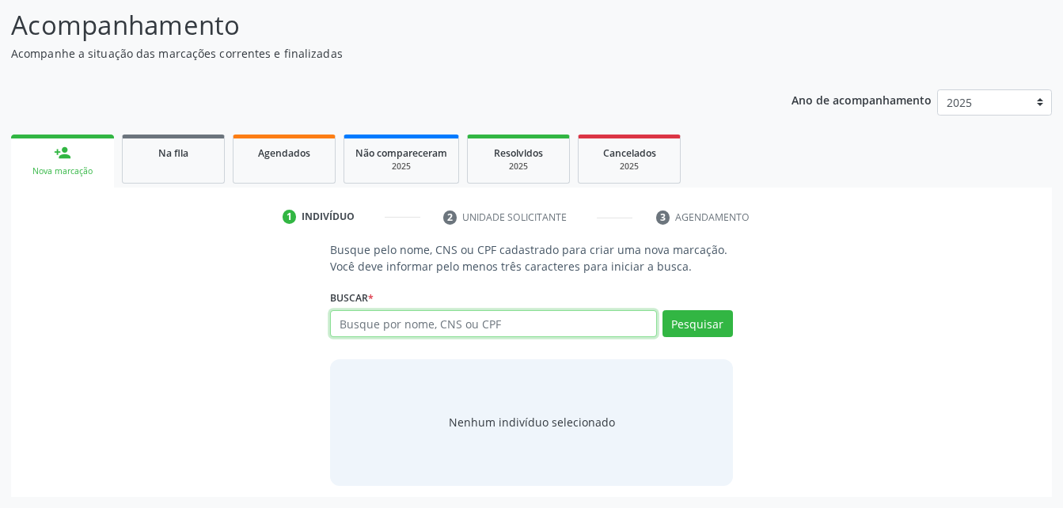
click at [442, 328] on input "text" at bounding box center [493, 323] width 326 height 27
paste input "309.813.441-00"
type input "309.813.441-00"
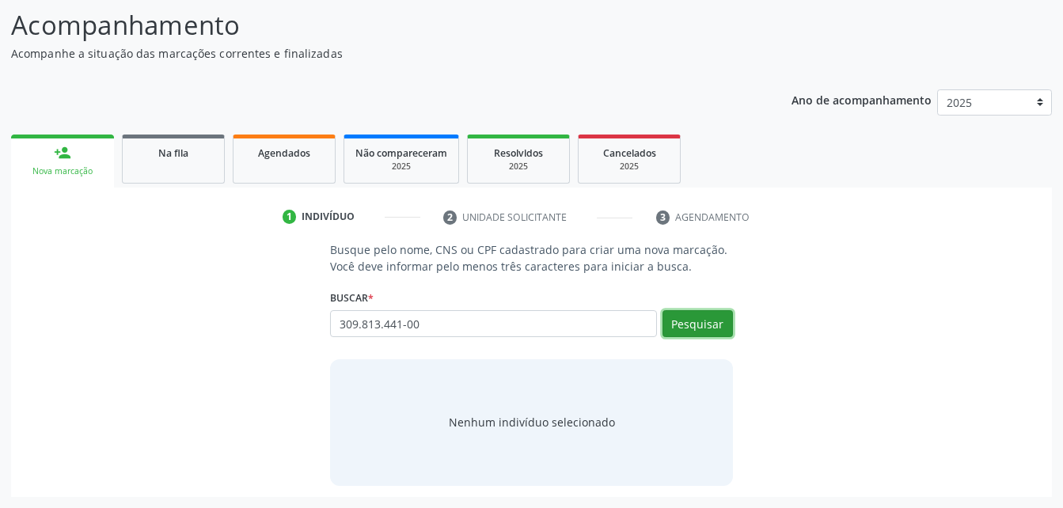
click at [697, 325] on button "Pesquisar" at bounding box center [698, 323] width 70 height 27
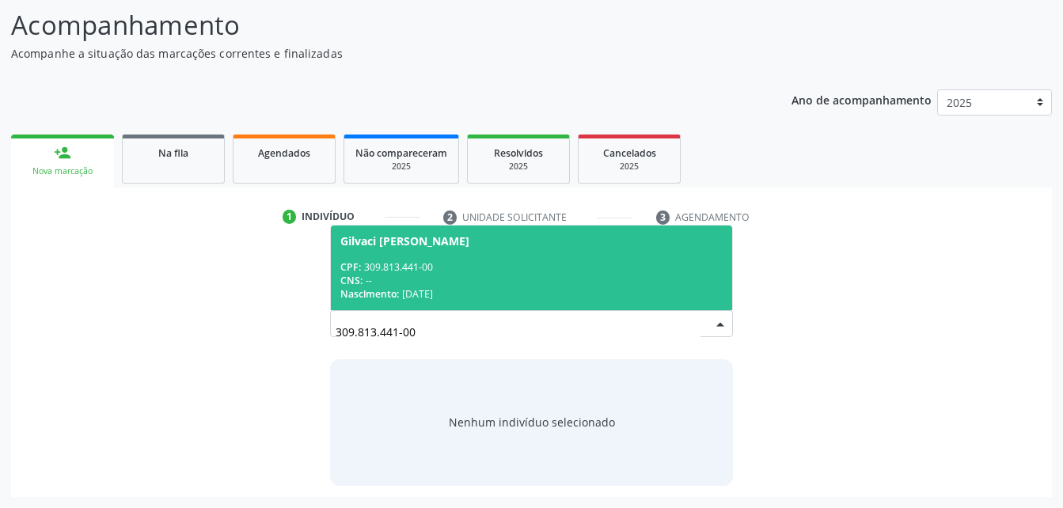
click at [649, 261] on div "CPF: 309.813.441-00" at bounding box center [531, 266] width 382 height 13
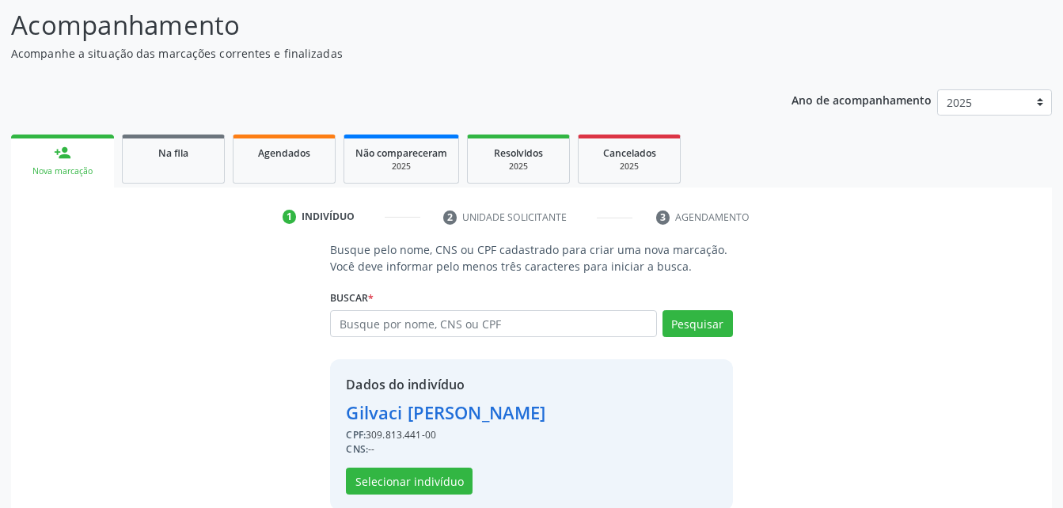
scroll to position [149, 0]
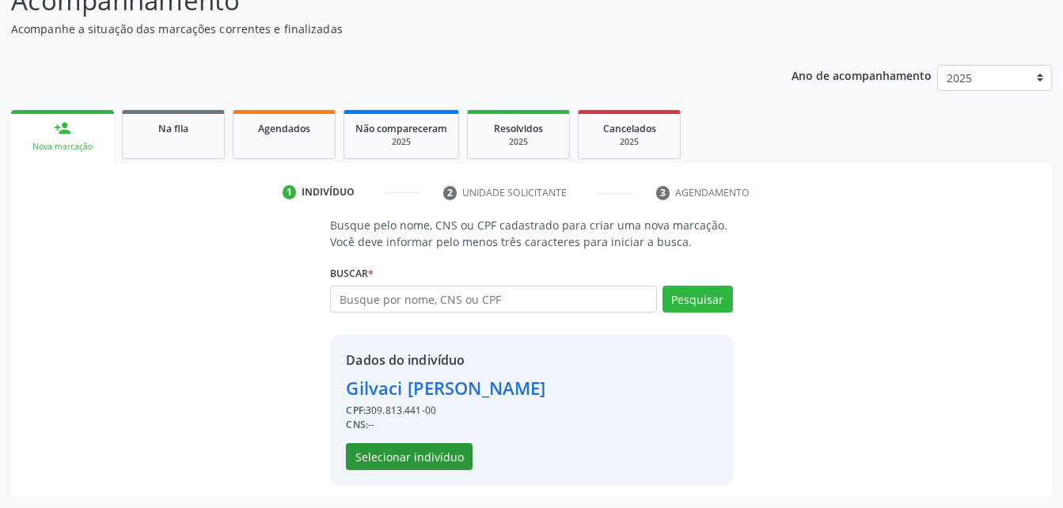
drag, startPoint x: 436, startPoint y: 436, endPoint x: 443, endPoint y: 444, distance: 10.1
click at [437, 435] on div "Dados do indivíduo Gilvaci Arimateia Bandeira CPF: 309.813.441-00 CNS: -- Selec…" at bounding box center [446, 411] width 200 height 120
click at [447, 447] on button "Selecionar indivíduo" at bounding box center [409, 456] width 127 height 27
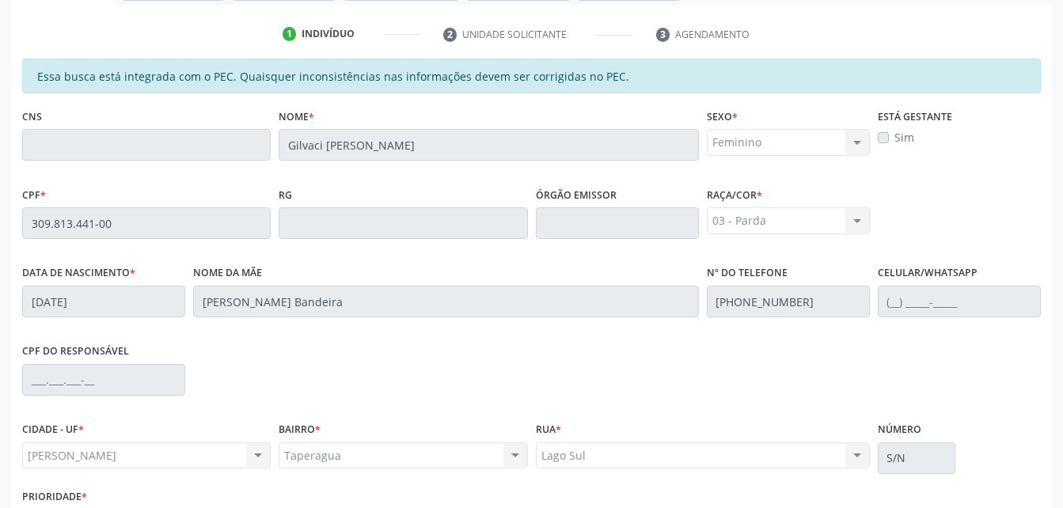
scroll to position [418, 0]
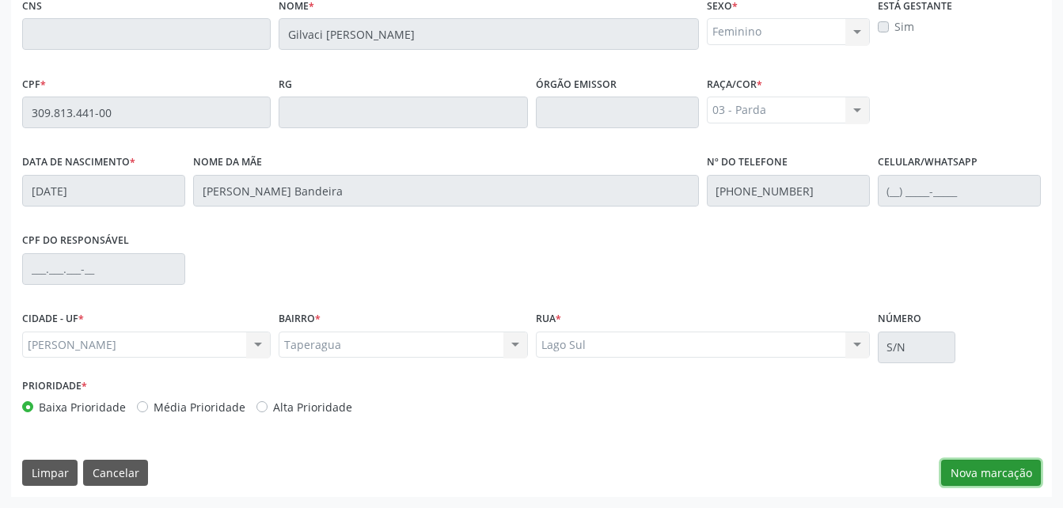
click at [1010, 468] on button "Nova marcação" at bounding box center [991, 473] width 100 height 27
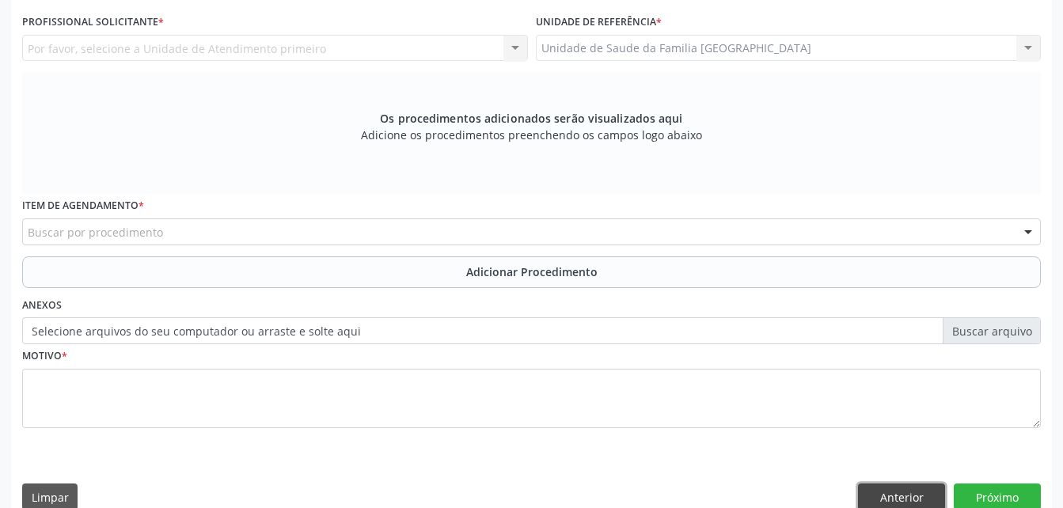
click at [913, 492] on button "Anterior" at bounding box center [901, 497] width 87 height 27
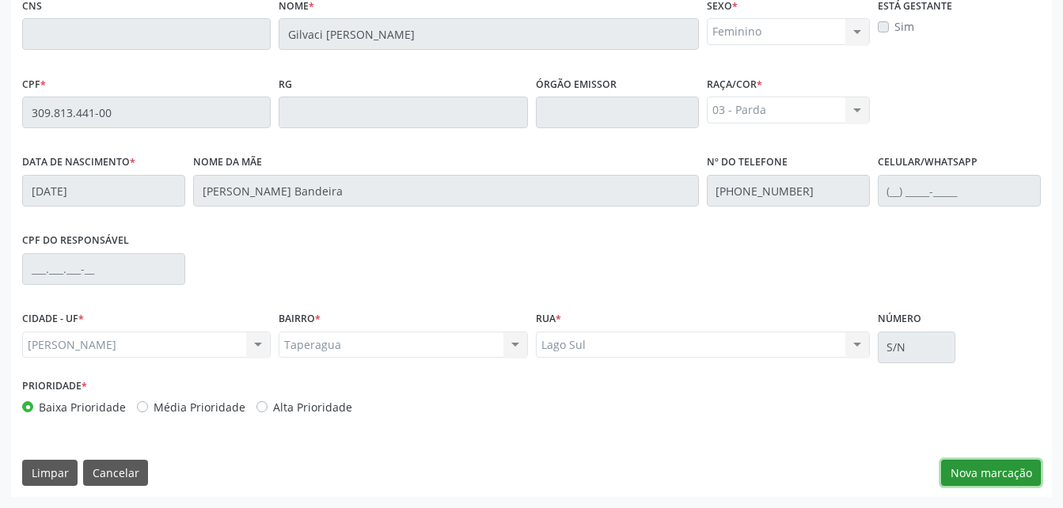
click at [980, 484] on button "Nova marcação" at bounding box center [991, 473] width 100 height 27
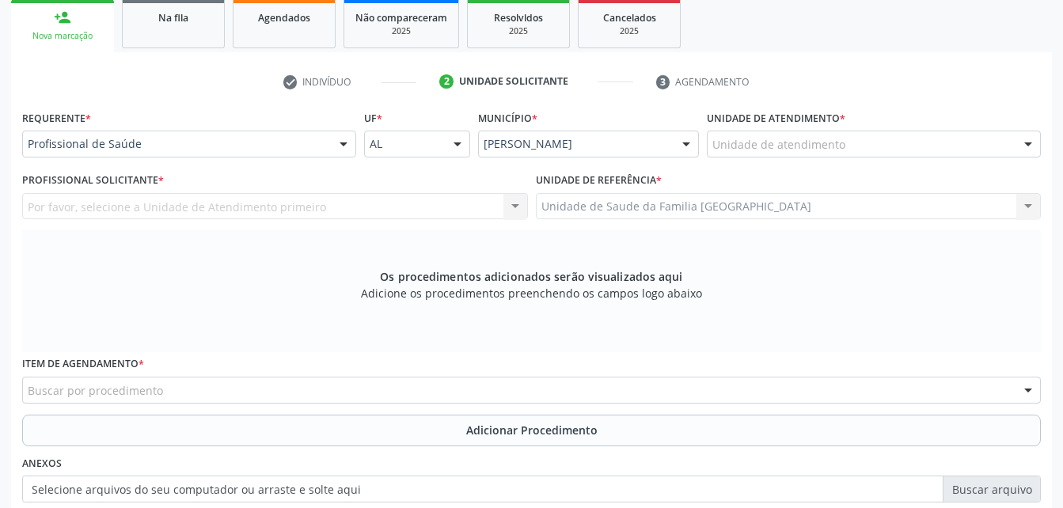
scroll to position [181, 0]
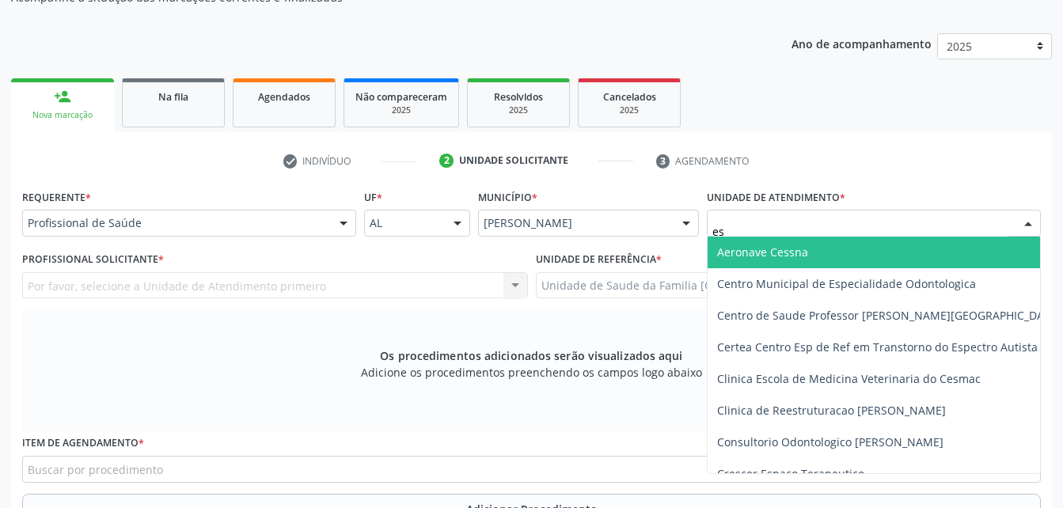
type input "est"
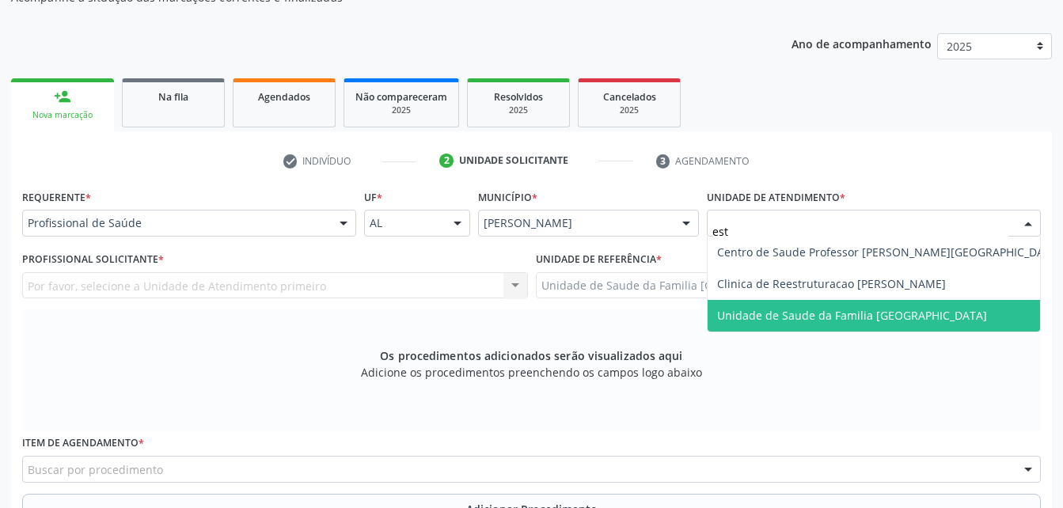
click at [855, 313] on span "Unidade de Saude da Familia [GEOGRAPHIC_DATA]" at bounding box center [852, 315] width 270 height 15
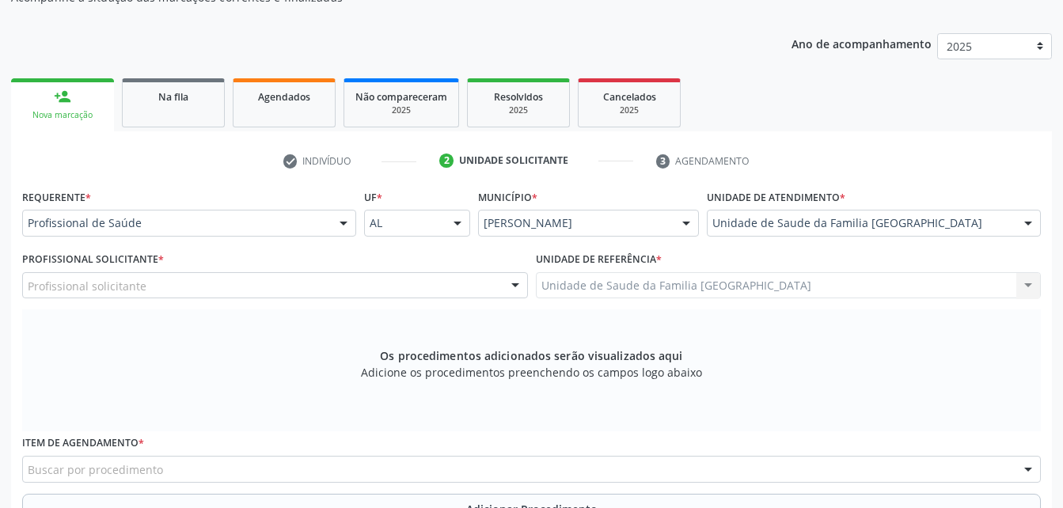
click at [260, 287] on div "Profissional solicitante" at bounding box center [275, 285] width 506 height 27
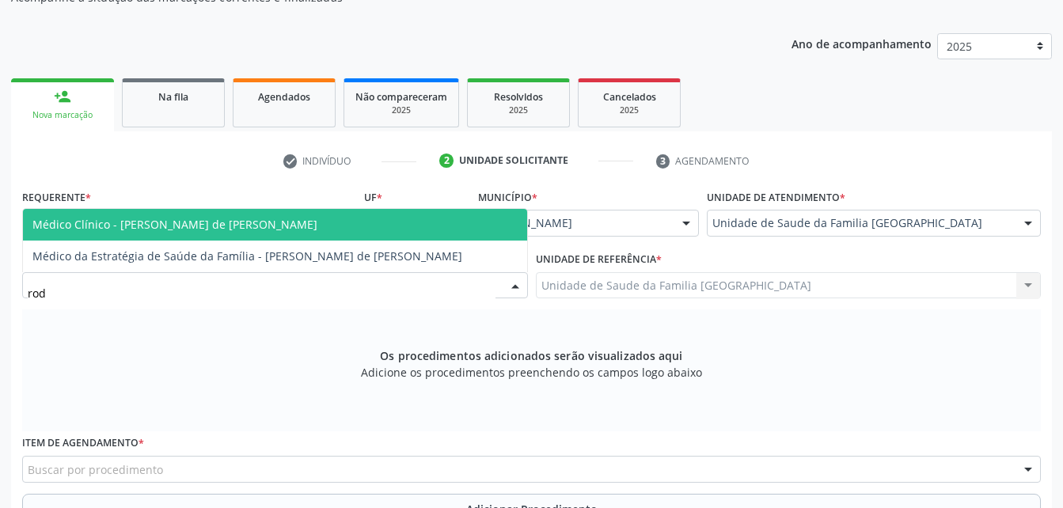
type input "rodr"
click at [283, 226] on span "Médico Clínico - [PERSON_NAME] de [PERSON_NAME]" at bounding box center [174, 224] width 285 height 15
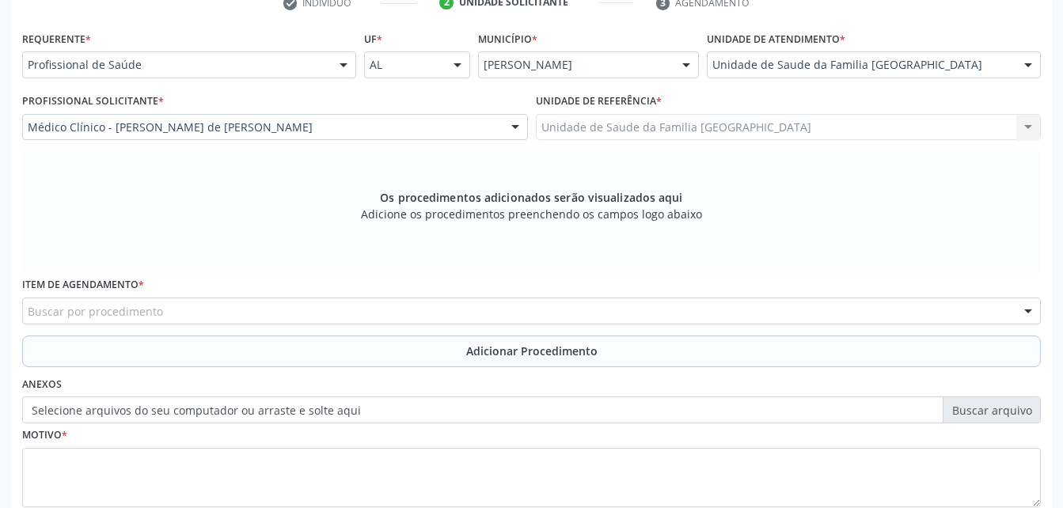
scroll to position [418, 0]
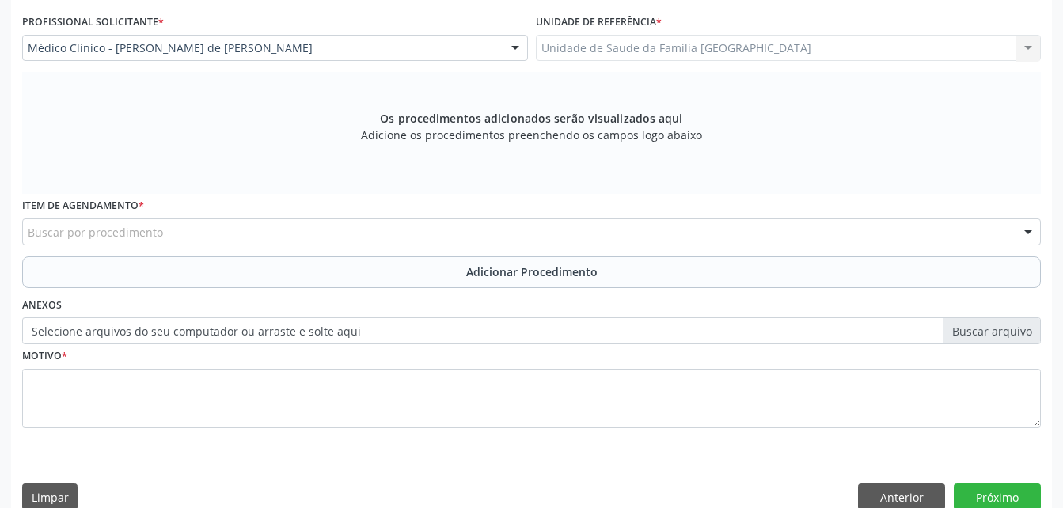
click at [321, 227] on div "Buscar por procedimento" at bounding box center [531, 232] width 1019 height 27
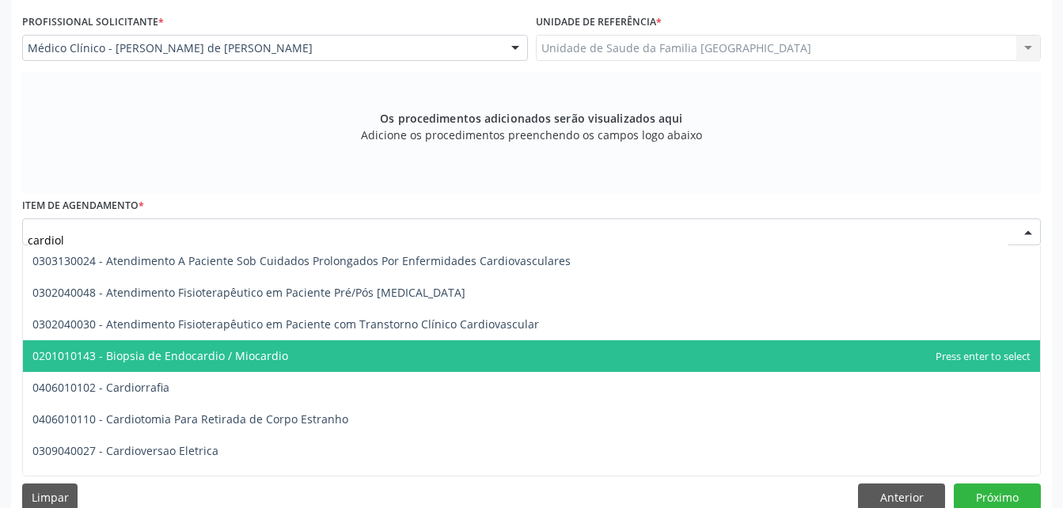
type input "cardiolo"
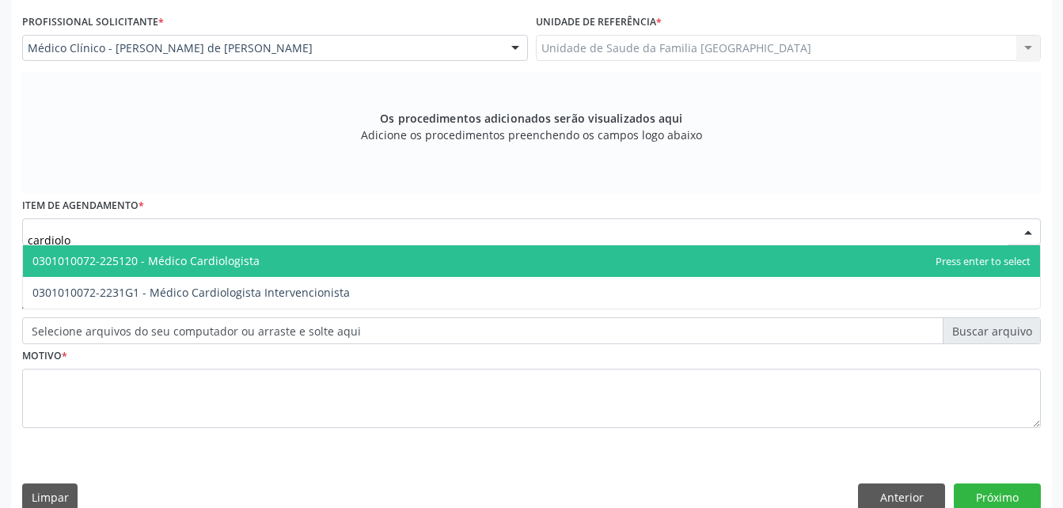
click at [343, 272] on span "0301010072-225120 - Médico Cardiologista" at bounding box center [531, 261] width 1017 height 32
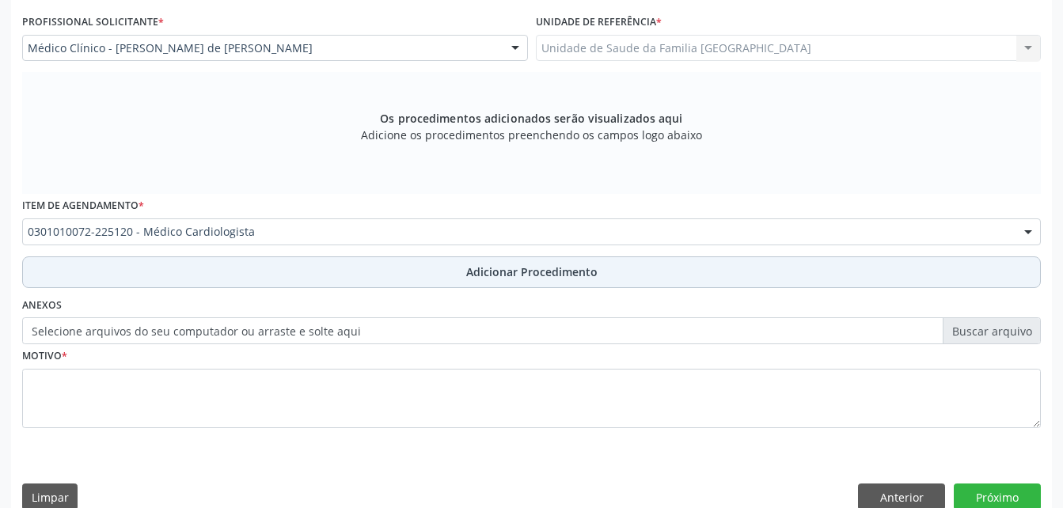
click at [408, 268] on button "Adicionar Procedimento" at bounding box center [531, 273] width 1019 height 32
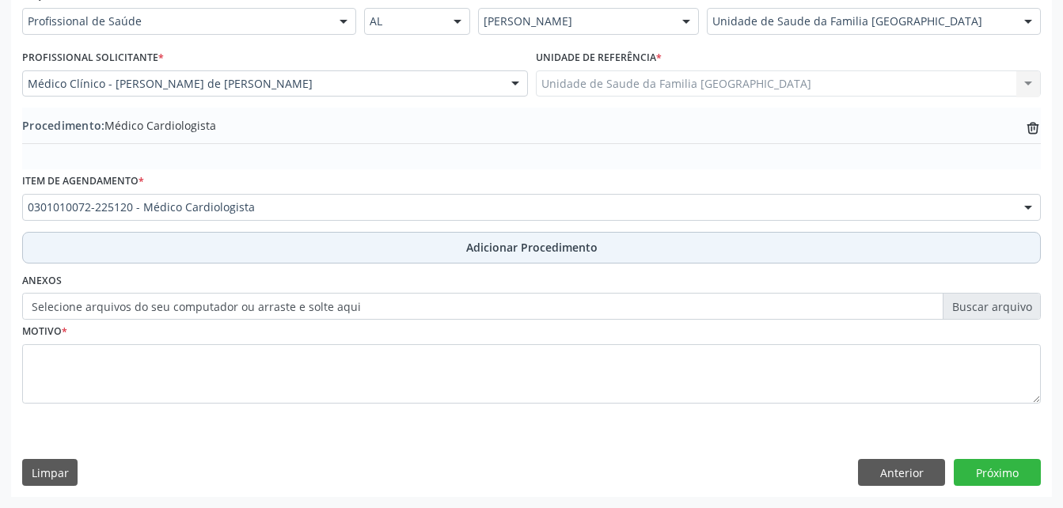
scroll to position [382, 0]
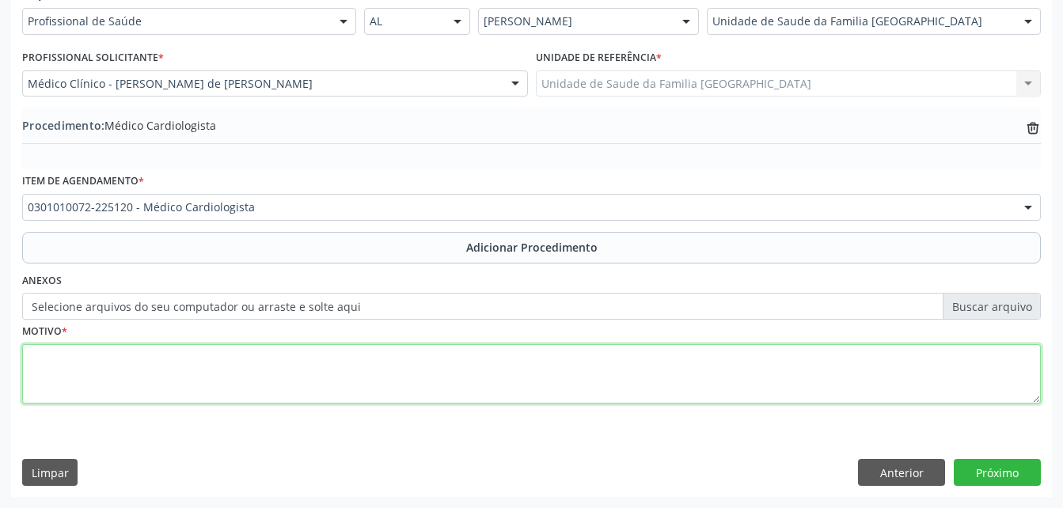
click at [362, 352] on textarea at bounding box center [531, 374] width 1019 height 60
type textarea "aterosclerose"
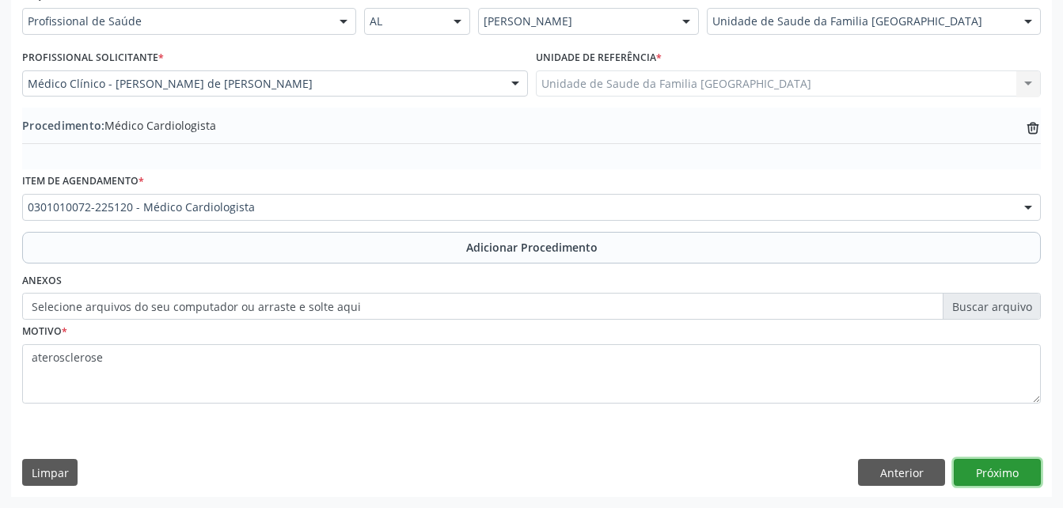
click at [983, 470] on button "Próximo" at bounding box center [997, 472] width 87 height 27
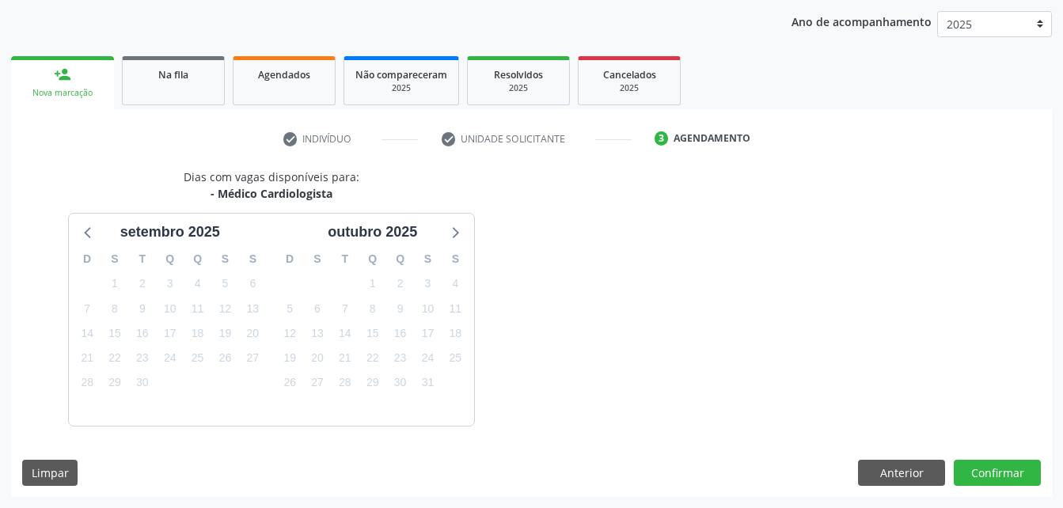
scroll to position [249, 0]
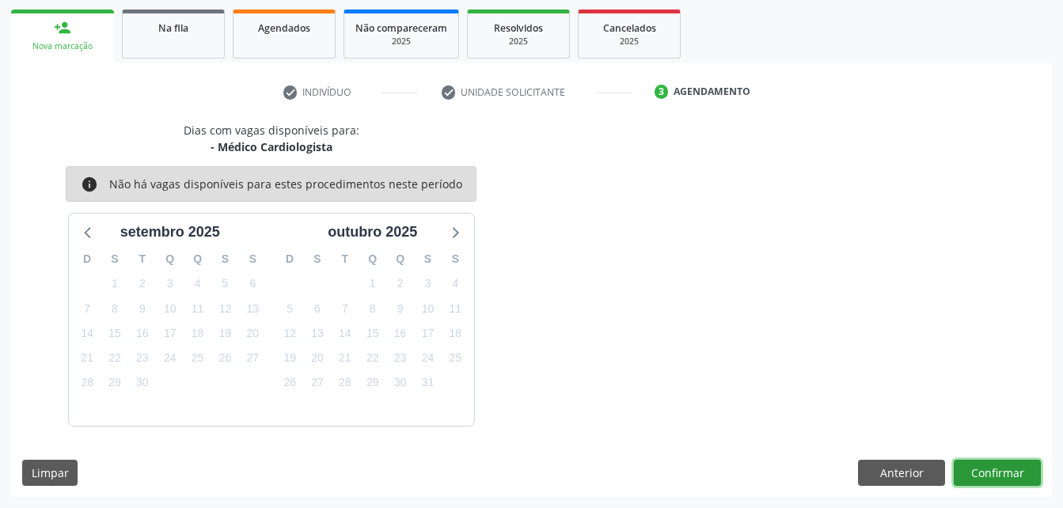
click at [983, 470] on button "Confirmar" at bounding box center [997, 473] width 87 height 27
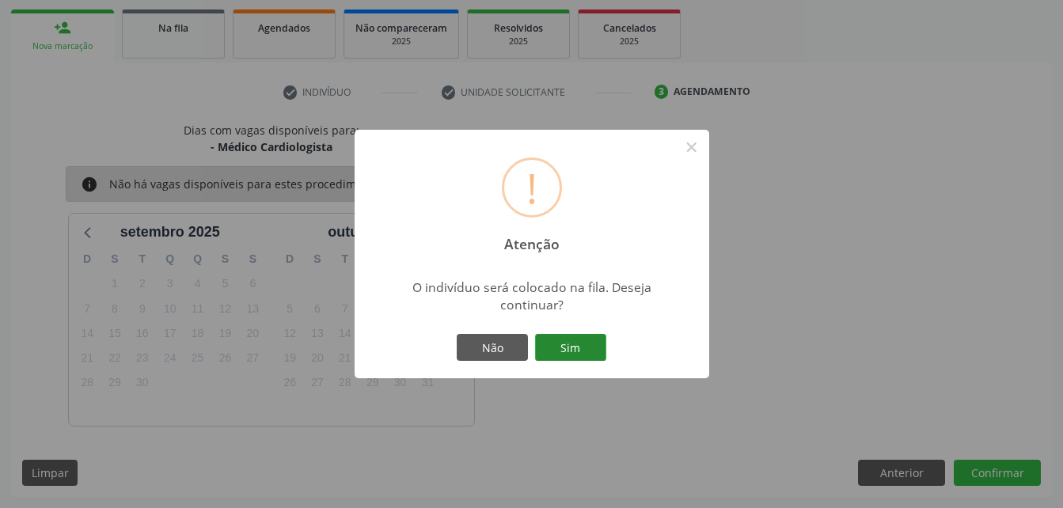
click at [572, 349] on button "Sim" at bounding box center [570, 347] width 71 height 27
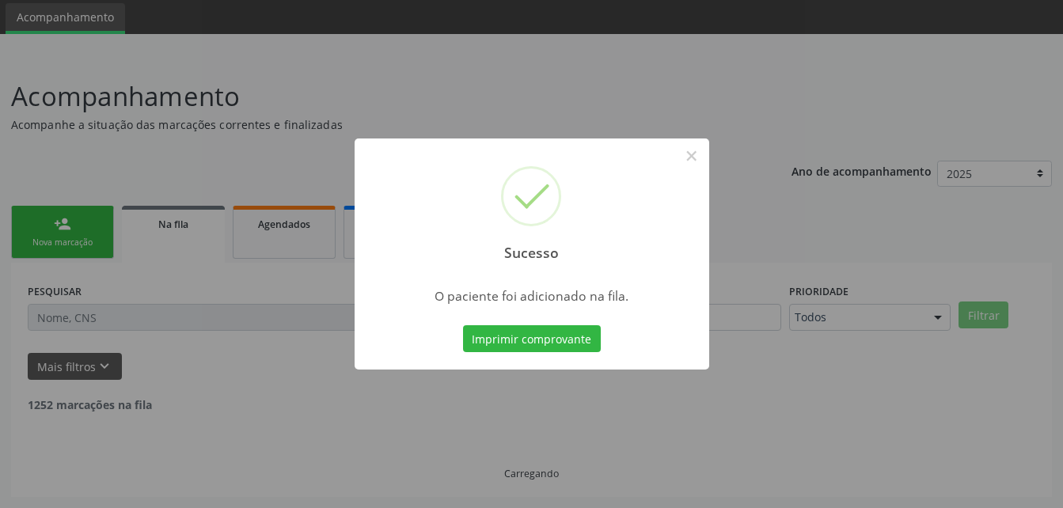
scroll to position [36, 0]
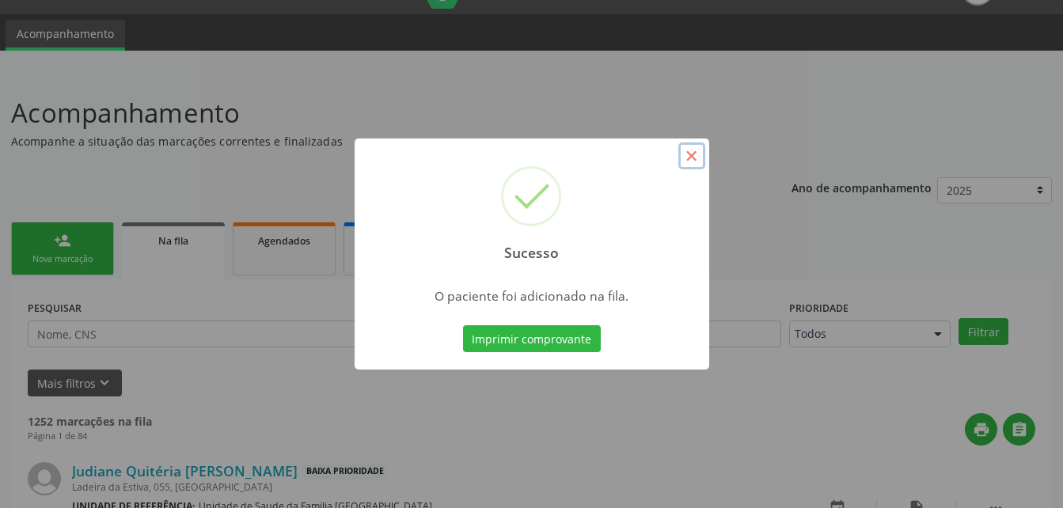
click at [687, 161] on button "×" at bounding box center [692, 156] width 27 height 27
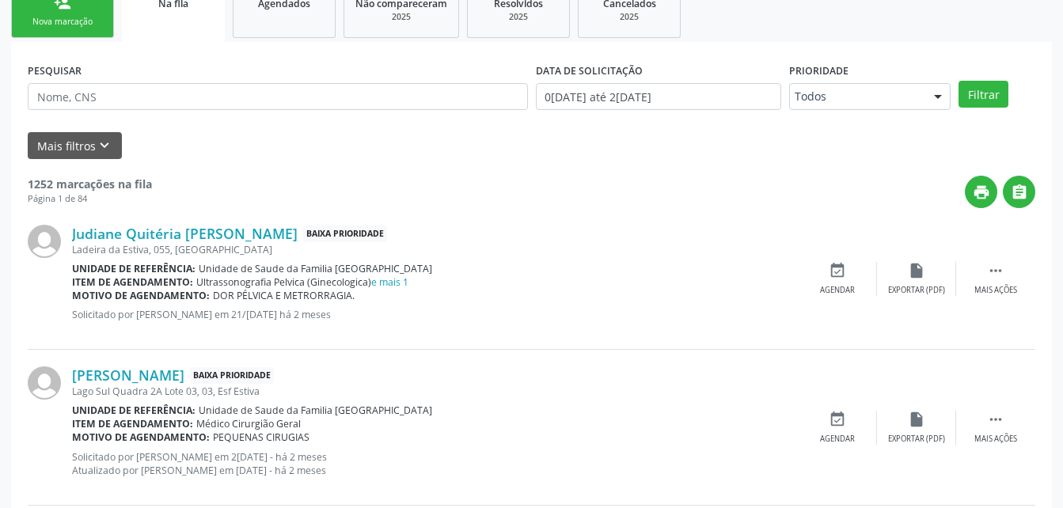
scroll to position [116, 0]
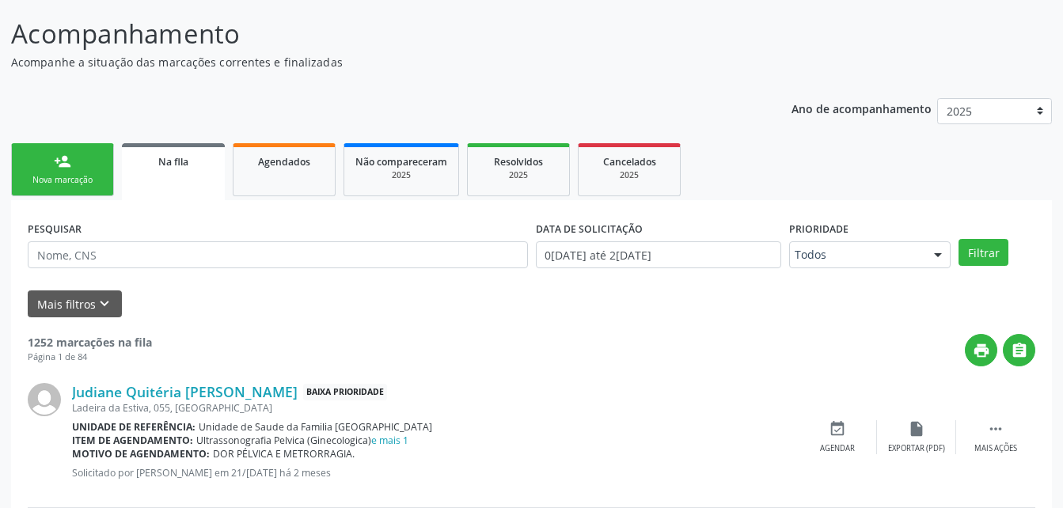
click at [51, 159] on link "person_add Nova marcação" at bounding box center [62, 169] width 103 height 53
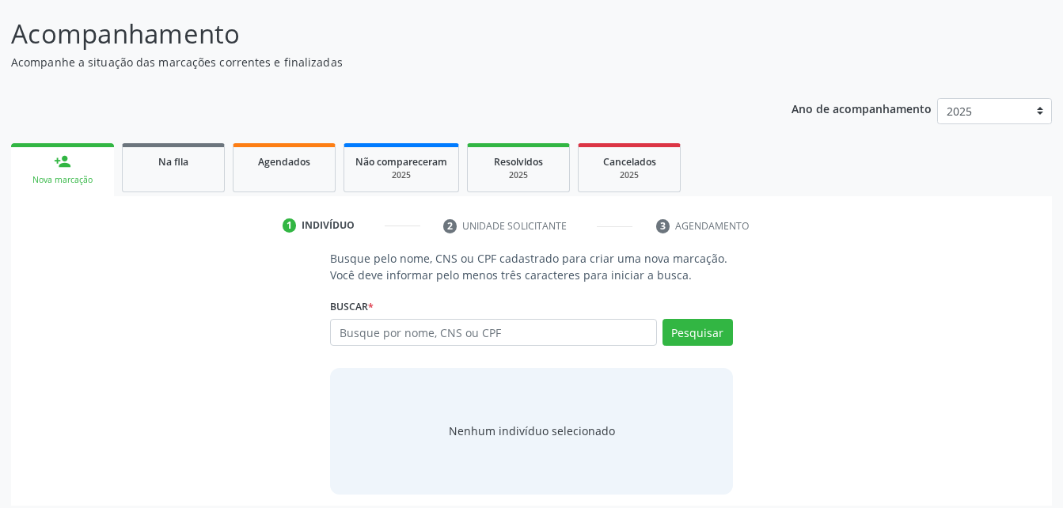
scroll to position [124, 0]
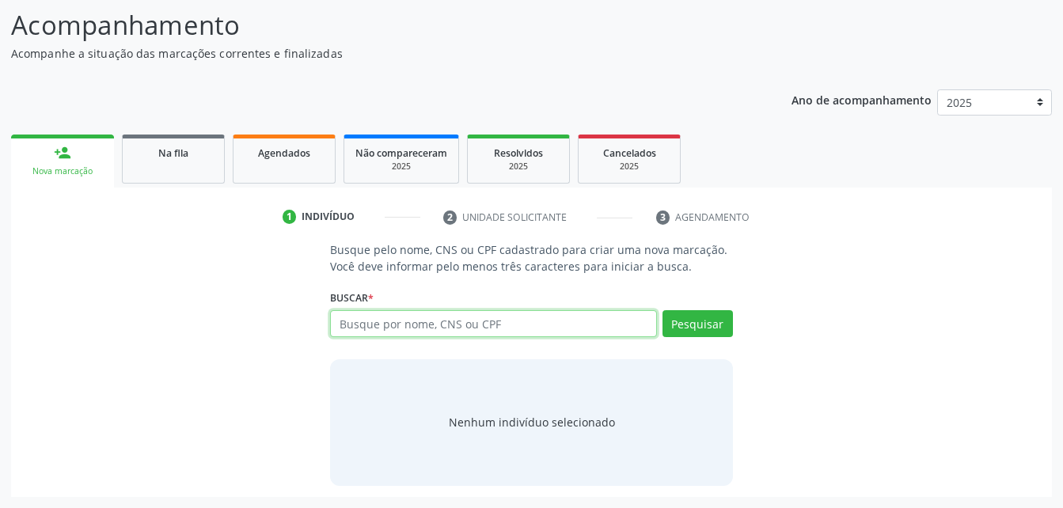
click at [443, 325] on input "text" at bounding box center [493, 323] width 326 height 27
type input "709605682136775"
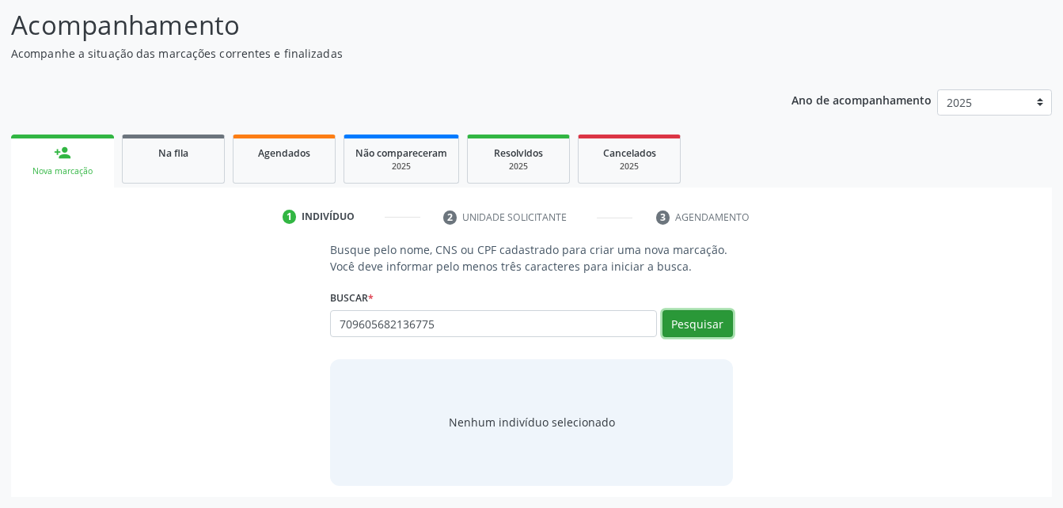
click at [700, 324] on button "Pesquisar" at bounding box center [698, 323] width 70 height 27
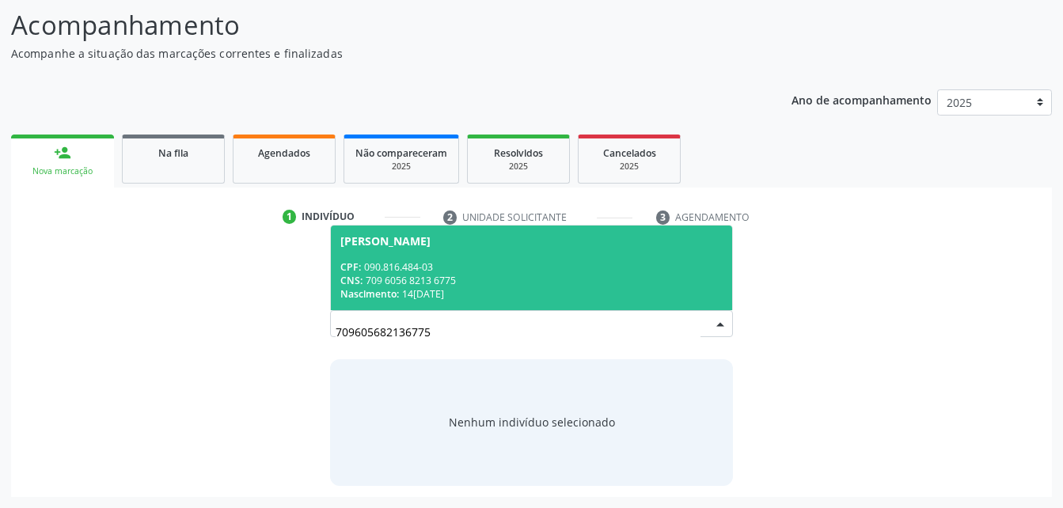
click at [511, 258] on span "[PERSON_NAME] CPF: 090.816.484-03 CNS: 709 6056 8213 6775 Nascimento: [DATE]" at bounding box center [531, 268] width 401 height 85
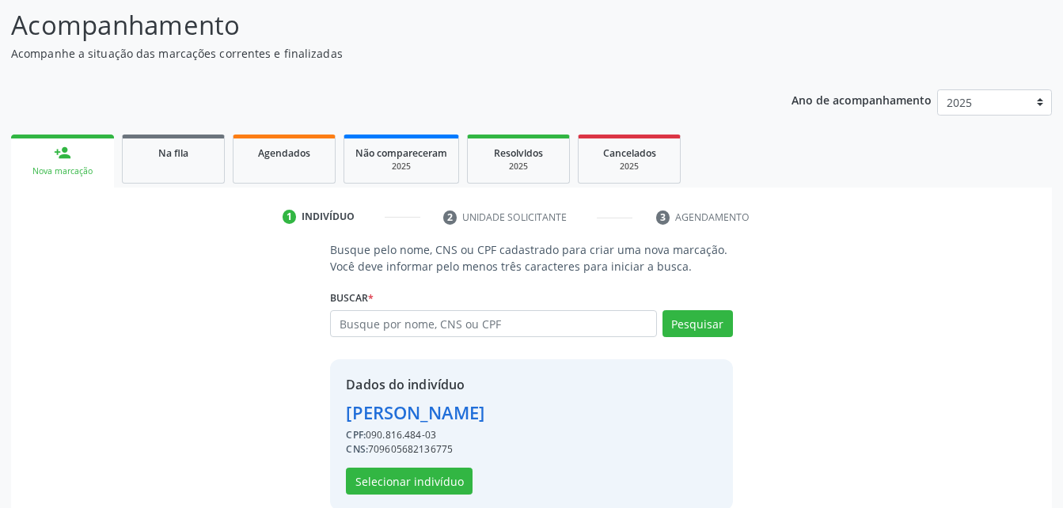
scroll to position [149, 0]
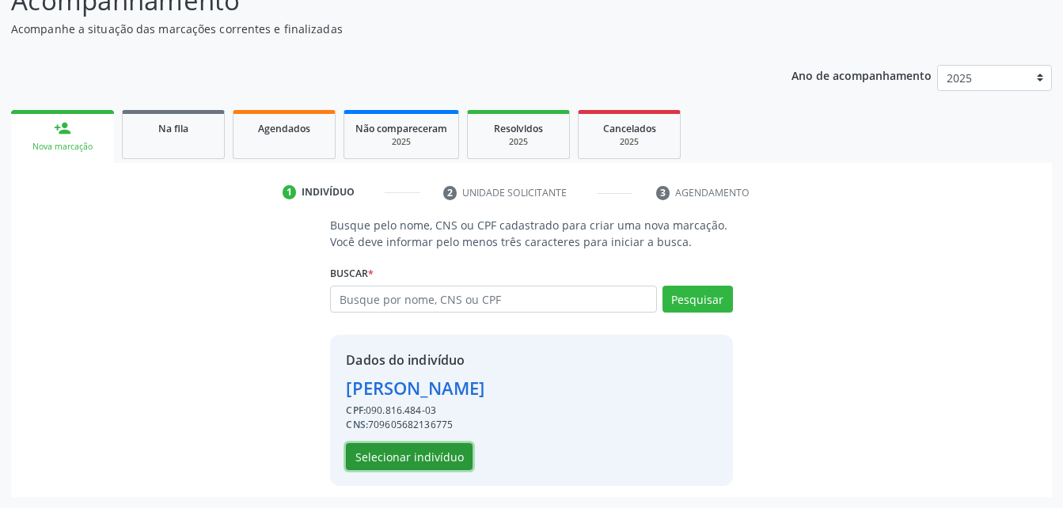
click at [449, 461] on button "Selecionar indivíduo" at bounding box center [409, 456] width 127 height 27
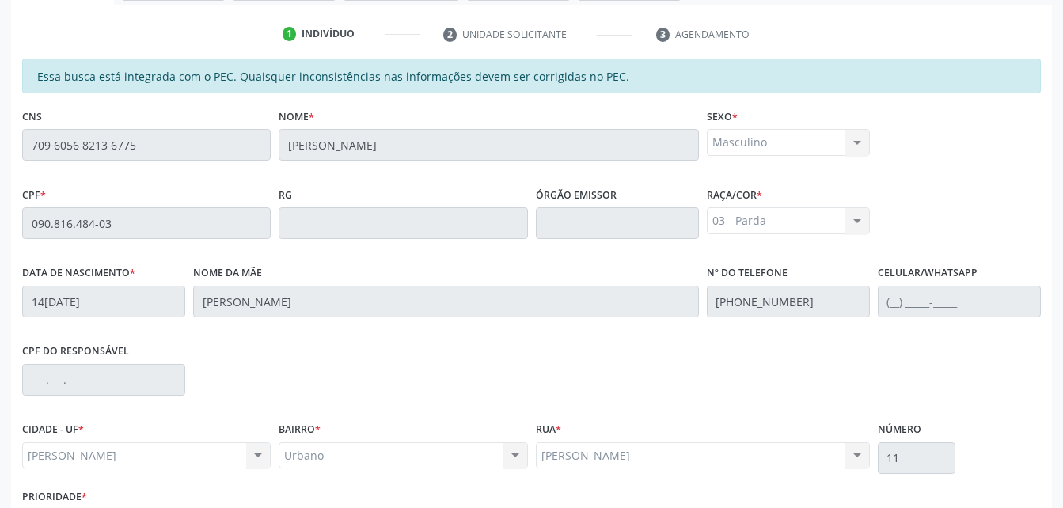
scroll to position [418, 0]
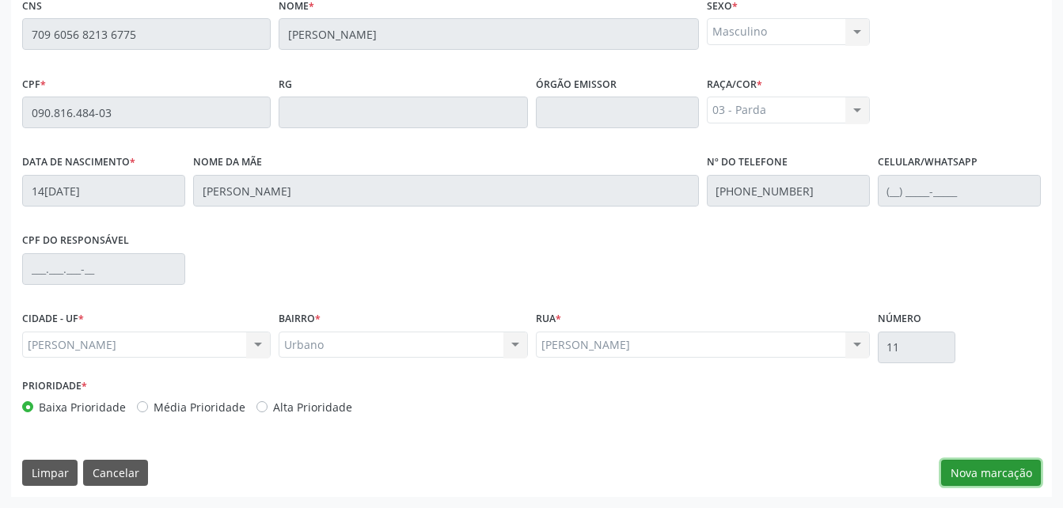
click at [1019, 473] on button "Nova marcação" at bounding box center [991, 473] width 100 height 27
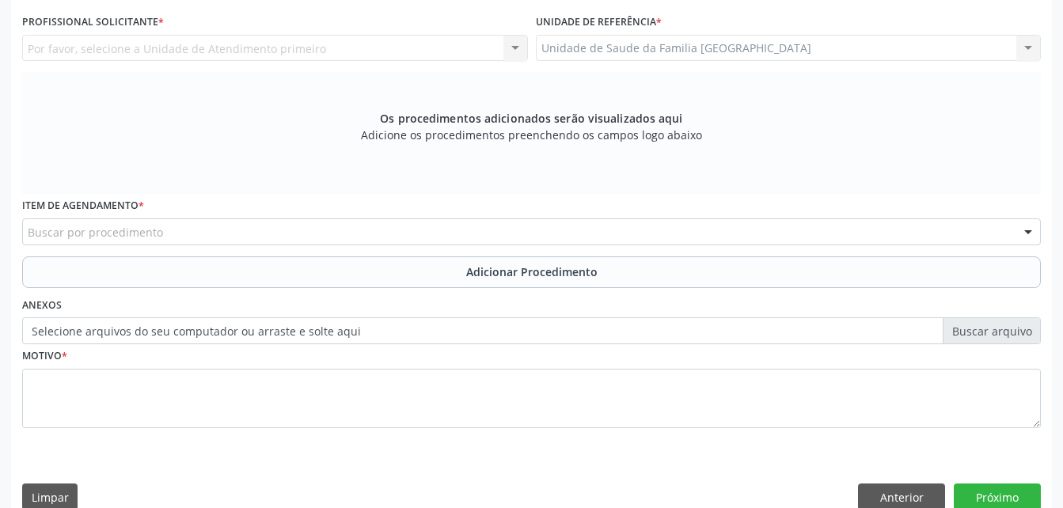
scroll to position [260, 0]
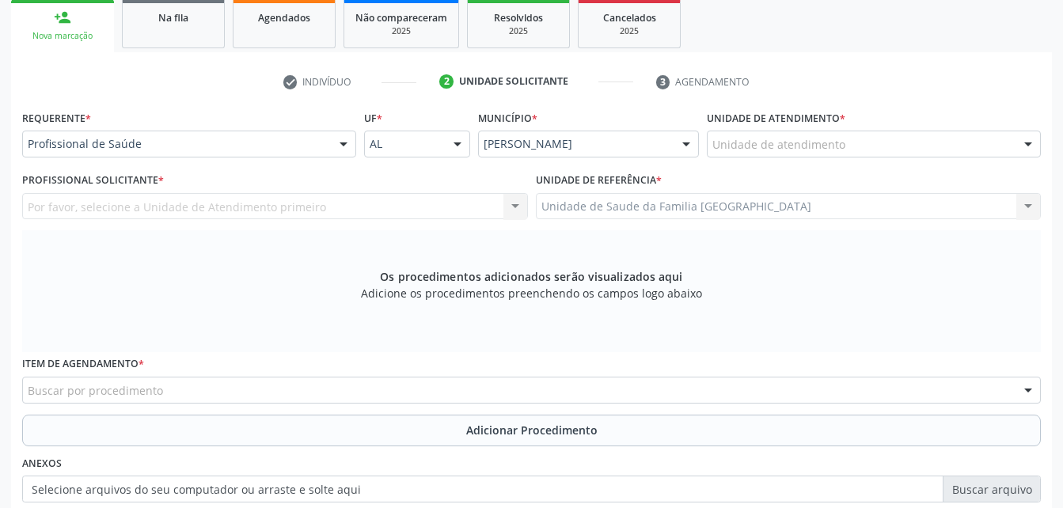
click at [857, 130] on div "Unidade de atendimento * Unidade de atendimento Aeronave Baron 58 Aeronave Cess…" at bounding box center [874, 131] width 334 height 51
click at [855, 140] on div "Unidade de atendimento" at bounding box center [874, 144] width 334 height 27
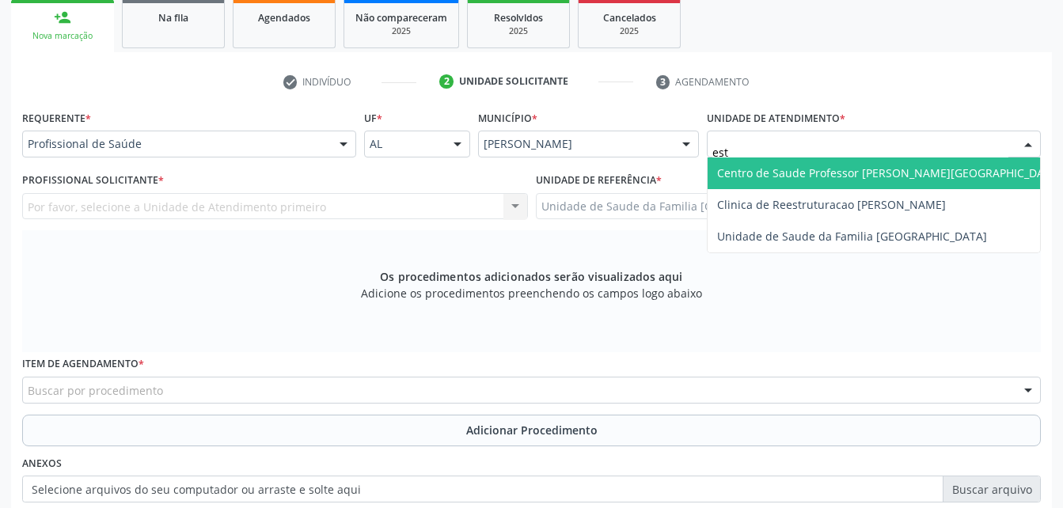
type input "esti"
click at [882, 177] on span "Unidade de Saude da Familia [GEOGRAPHIC_DATA]" at bounding box center [852, 172] width 270 height 15
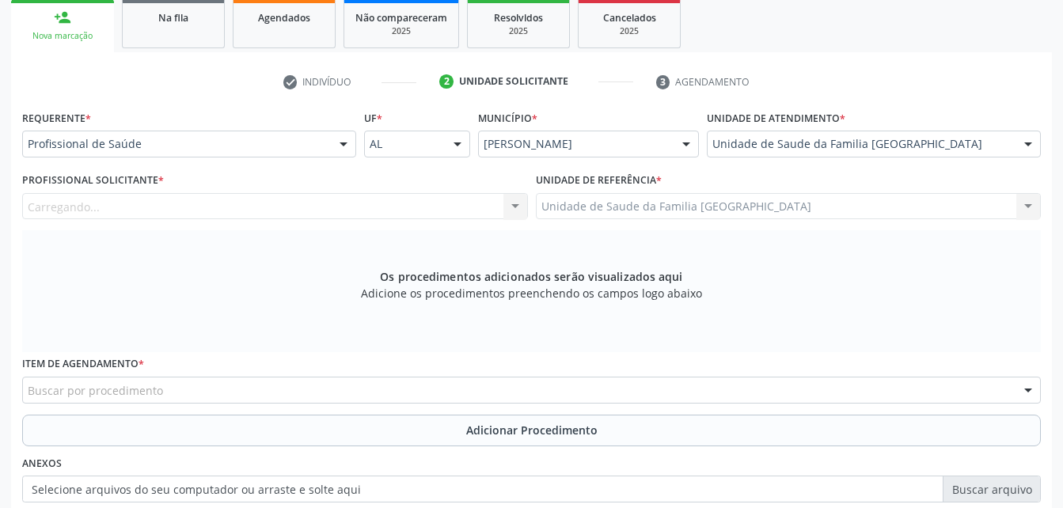
drag, startPoint x: 393, startPoint y: 217, endPoint x: 382, endPoint y: 213, distance: 11.0
click at [387, 215] on div "Carregando... Nenhum resultado encontrado para: " " Não há nenhuma opção para s…" at bounding box center [275, 206] width 506 height 27
click at [381, 213] on div "Profissional solicitante" at bounding box center [275, 206] width 506 height 27
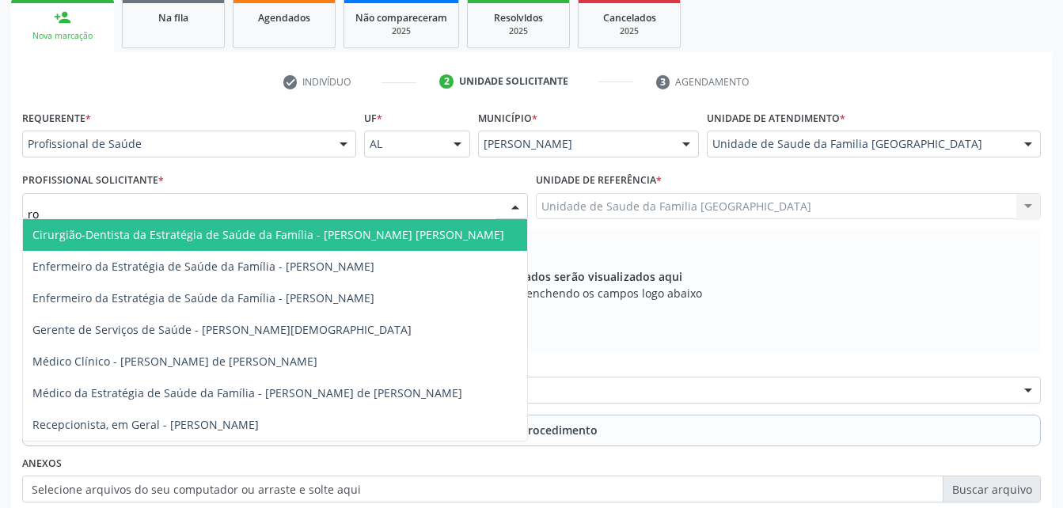
type input "rod"
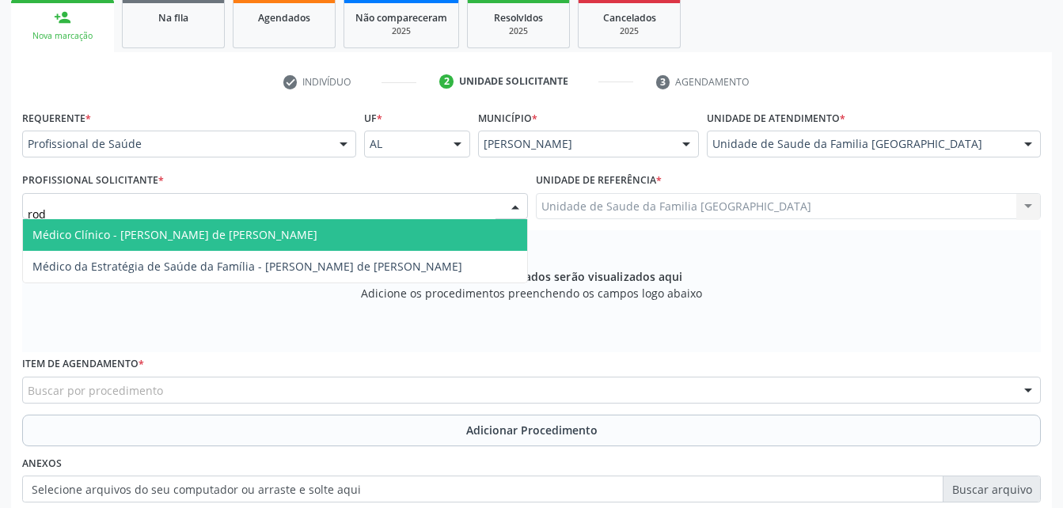
click at [382, 245] on span "Médico Clínico - [PERSON_NAME] de [PERSON_NAME]" at bounding box center [275, 235] width 504 height 32
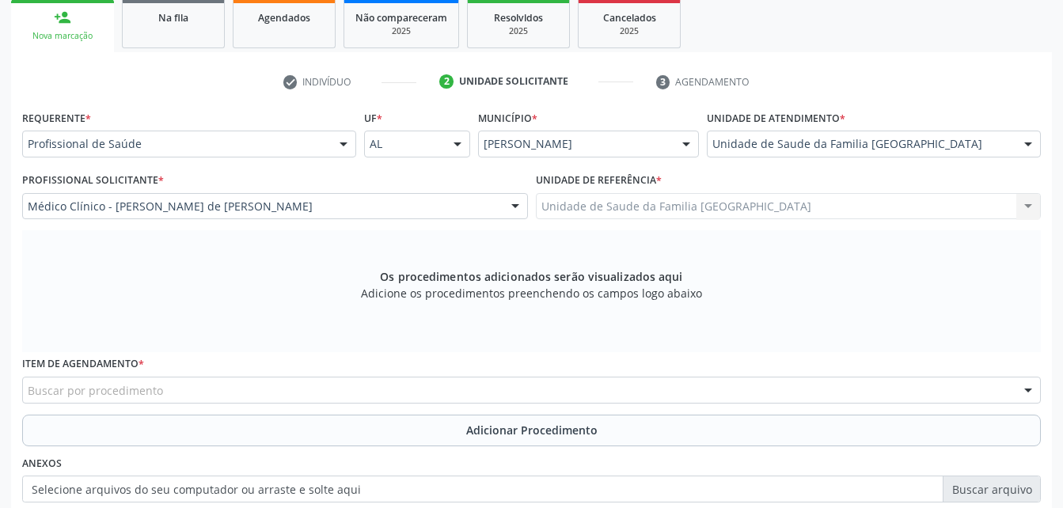
click at [379, 390] on div "Buscar por procedimento" at bounding box center [531, 390] width 1019 height 27
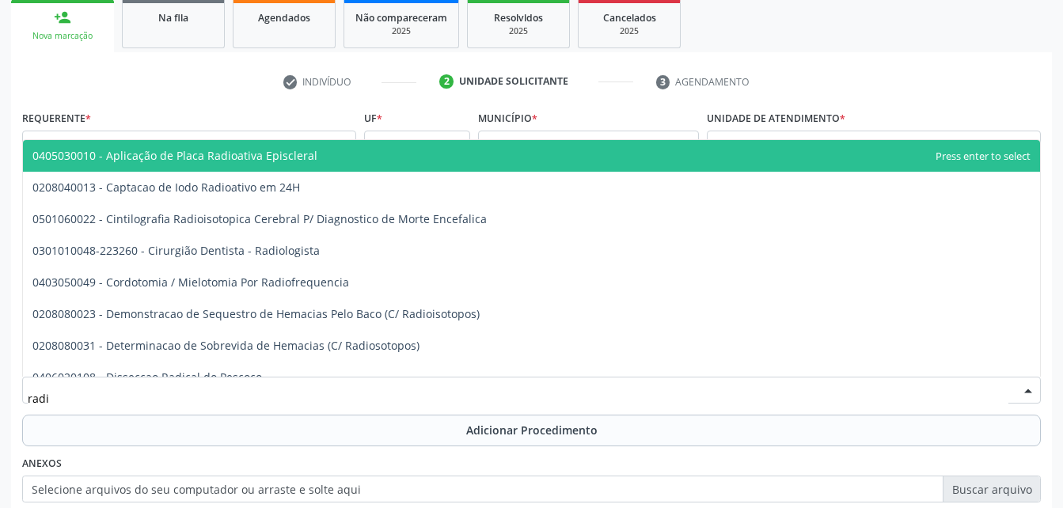
type input "radio"
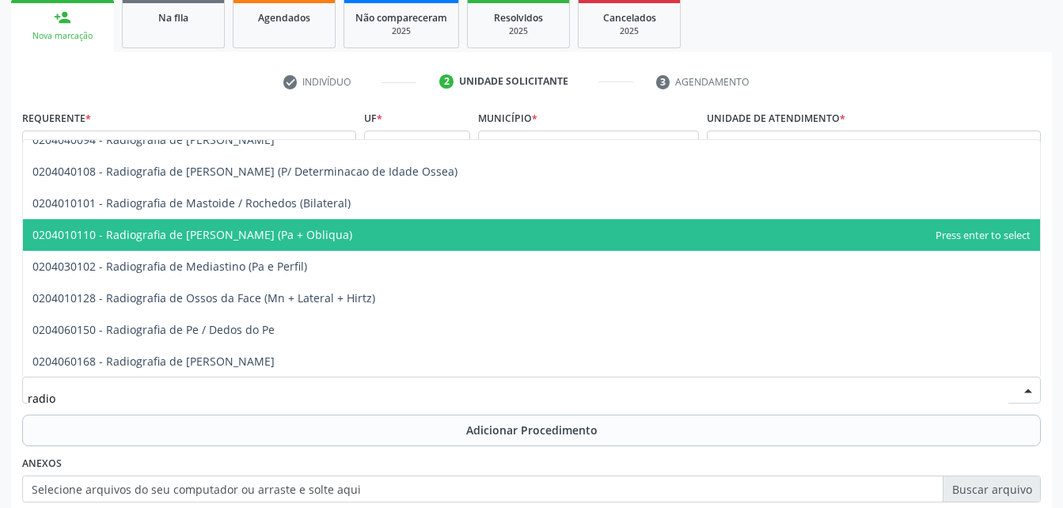
scroll to position [2217, 0]
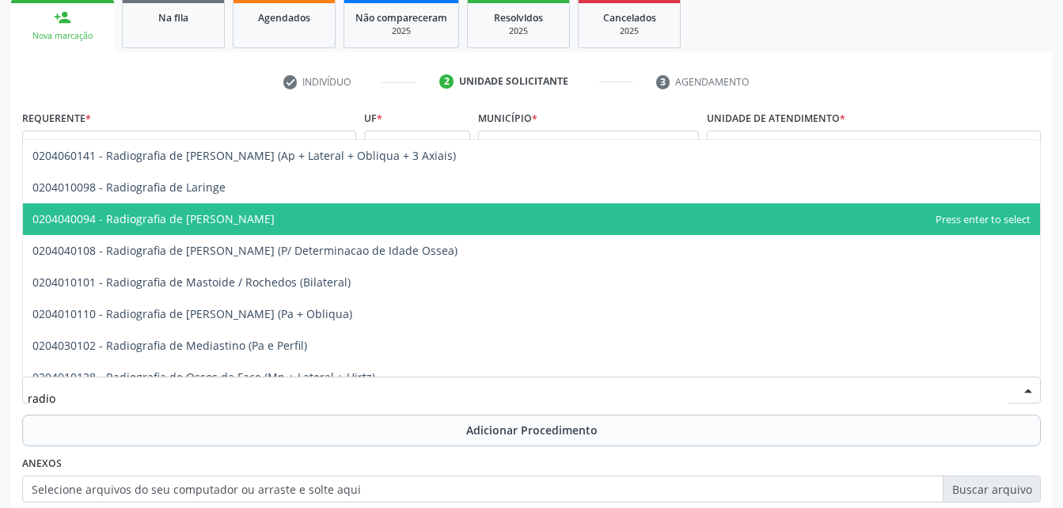
click at [367, 211] on span "0204040094 - Radiografia de [PERSON_NAME]" at bounding box center [531, 219] width 1017 height 32
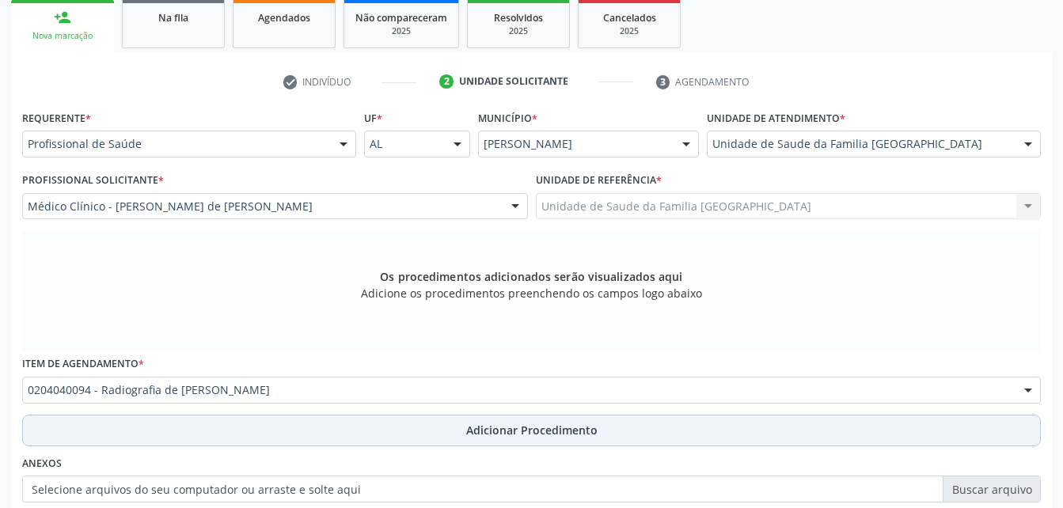
click at [381, 435] on button "Adicionar Procedimento" at bounding box center [531, 431] width 1019 height 32
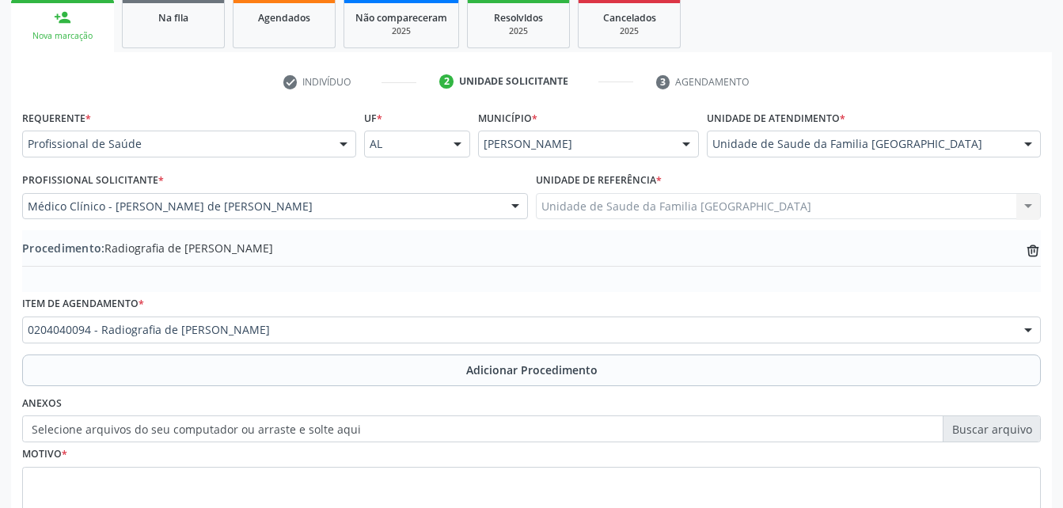
scroll to position [382, 0]
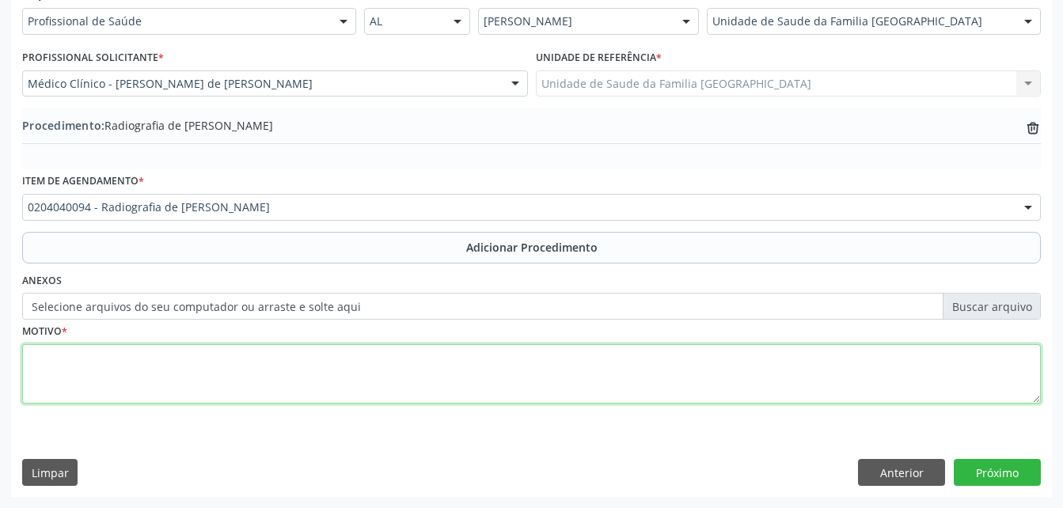
click at [340, 378] on textarea at bounding box center [531, 374] width 1019 height 60
type textarea "mão direita"
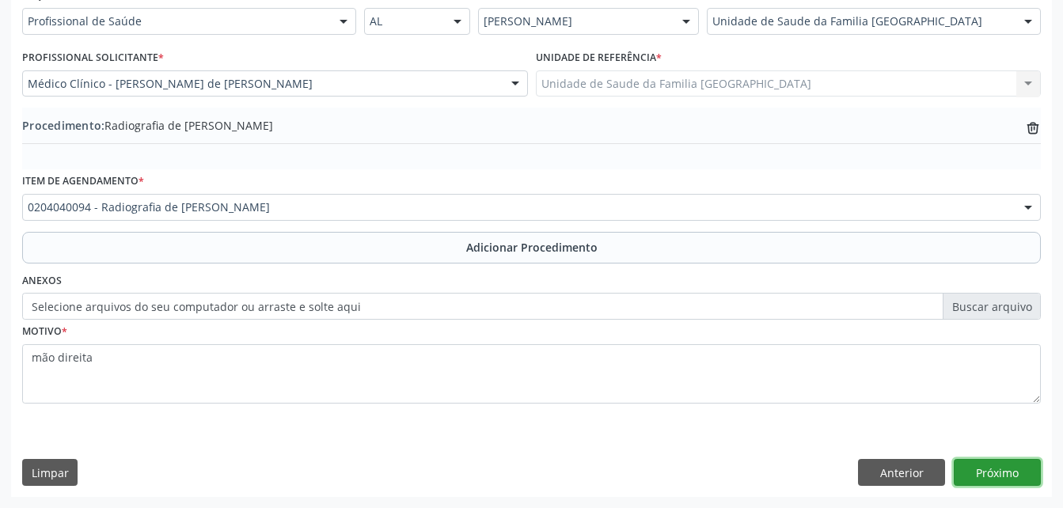
click at [1033, 470] on button "Próximo" at bounding box center [997, 472] width 87 height 27
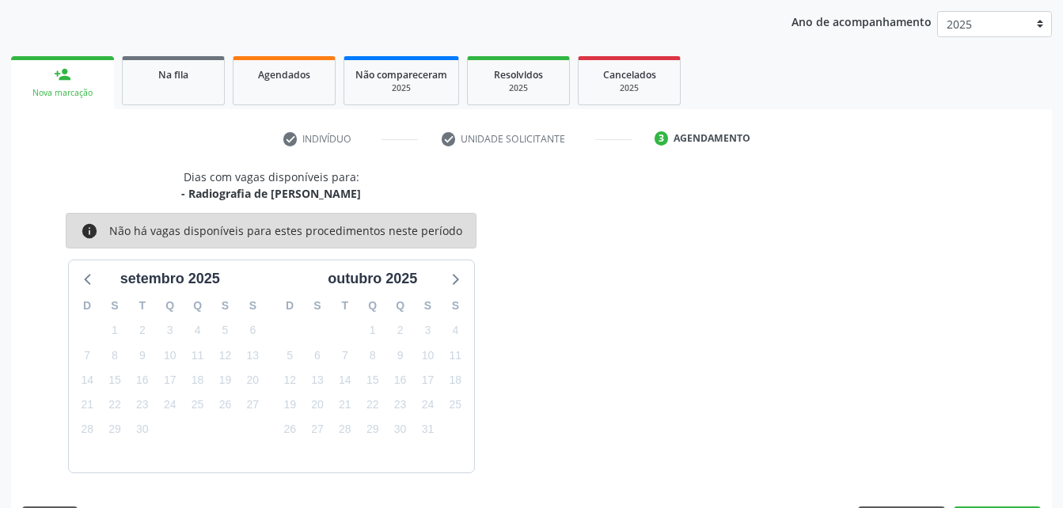
scroll to position [249, 0]
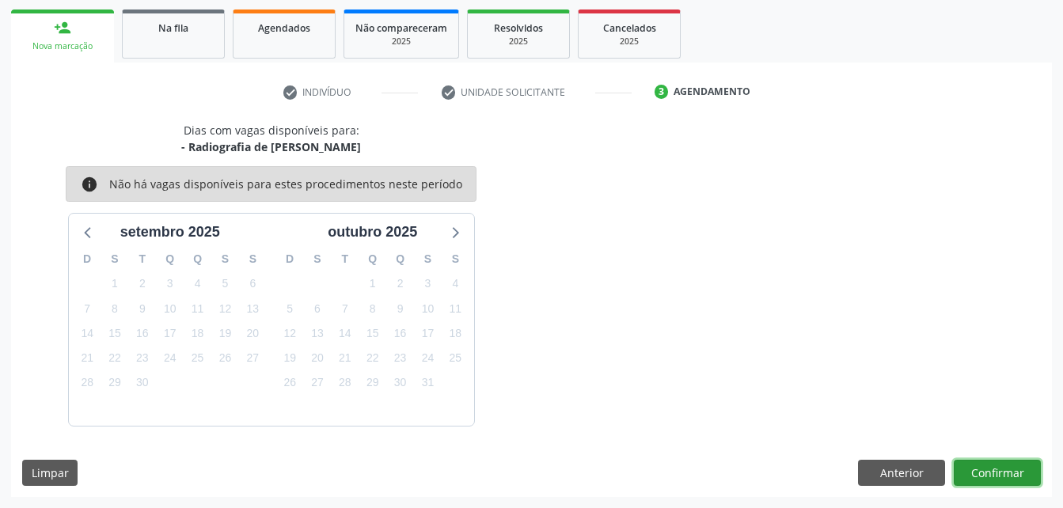
click at [990, 473] on button "Confirmar" at bounding box center [997, 473] width 87 height 27
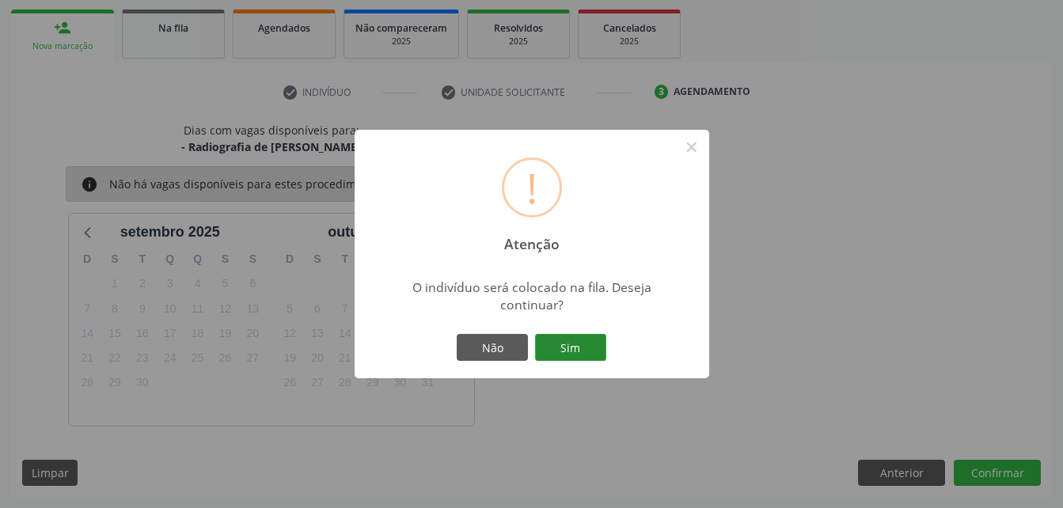
click at [596, 344] on button "Sim" at bounding box center [570, 347] width 71 height 27
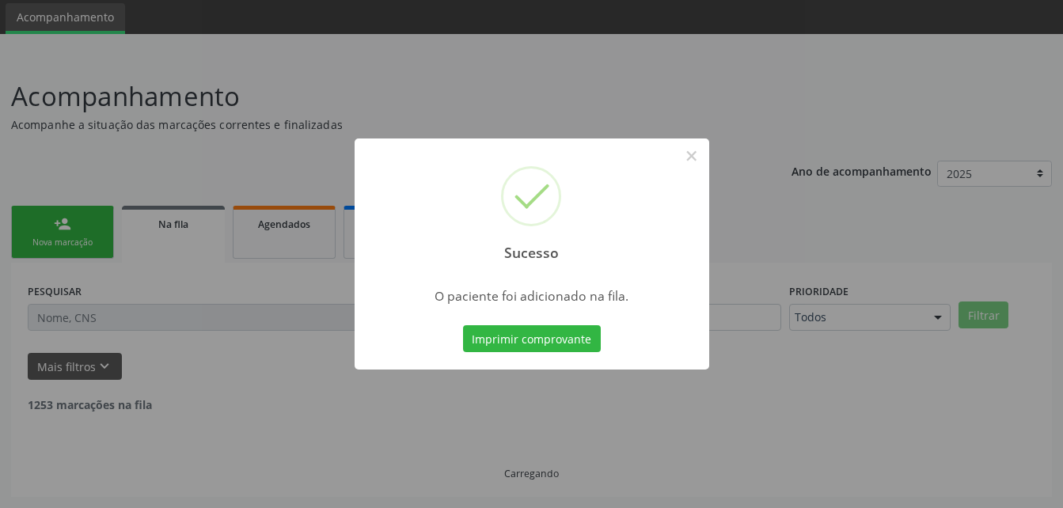
scroll to position [36, 0]
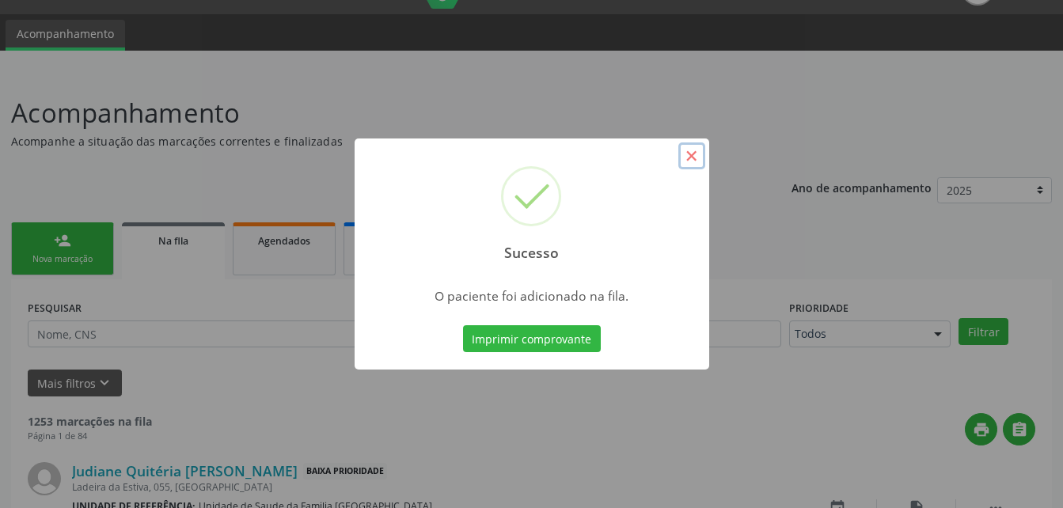
click at [686, 165] on button "×" at bounding box center [692, 156] width 27 height 27
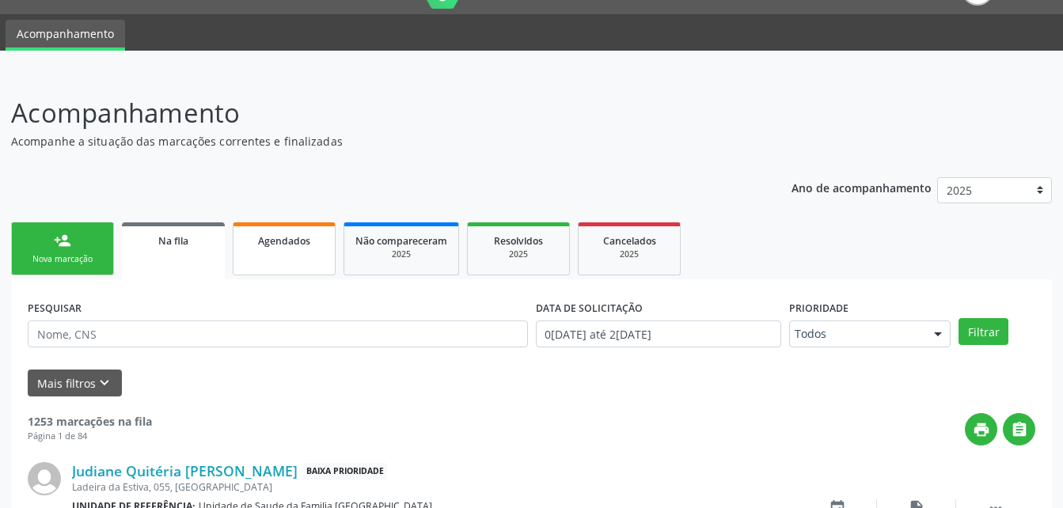
click at [293, 256] on link "Agendados" at bounding box center [284, 248] width 103 height 53
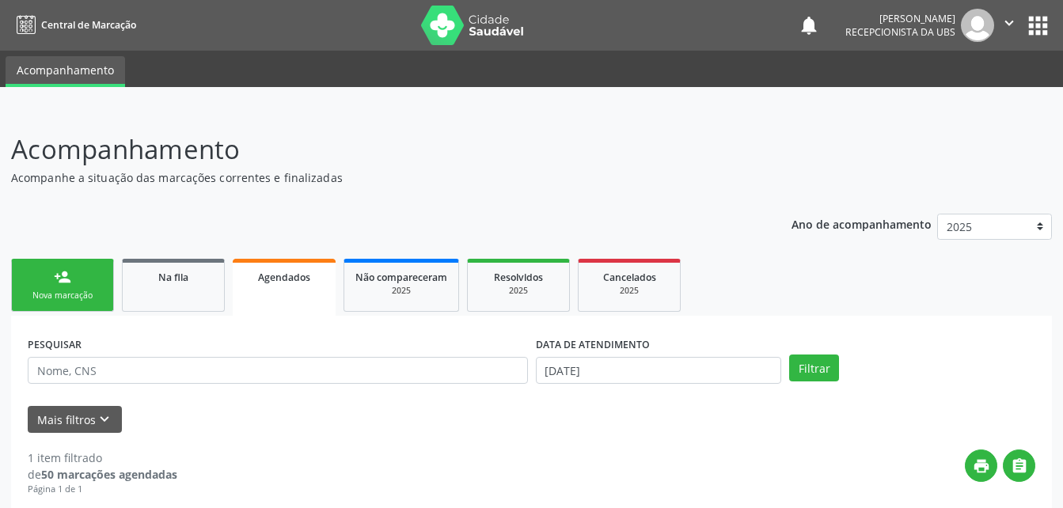
scroll to position [158, 0]
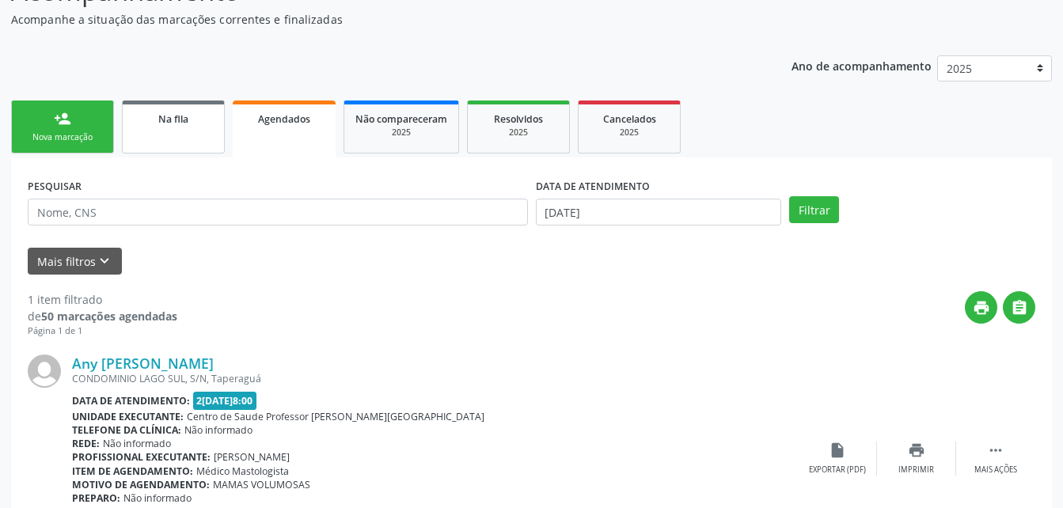
click at [193, 134] on link "Na fila" at bounding box center [173, 127] width 103 height 53
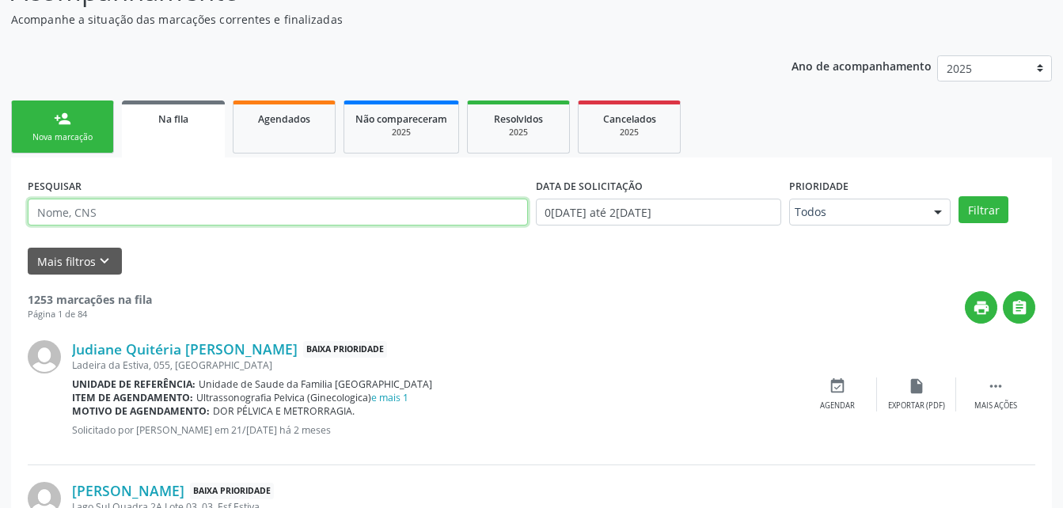
click at [235, 220] on input "text" at bounding box center [278, 212] width 500 height 27
type input "706200592221662"
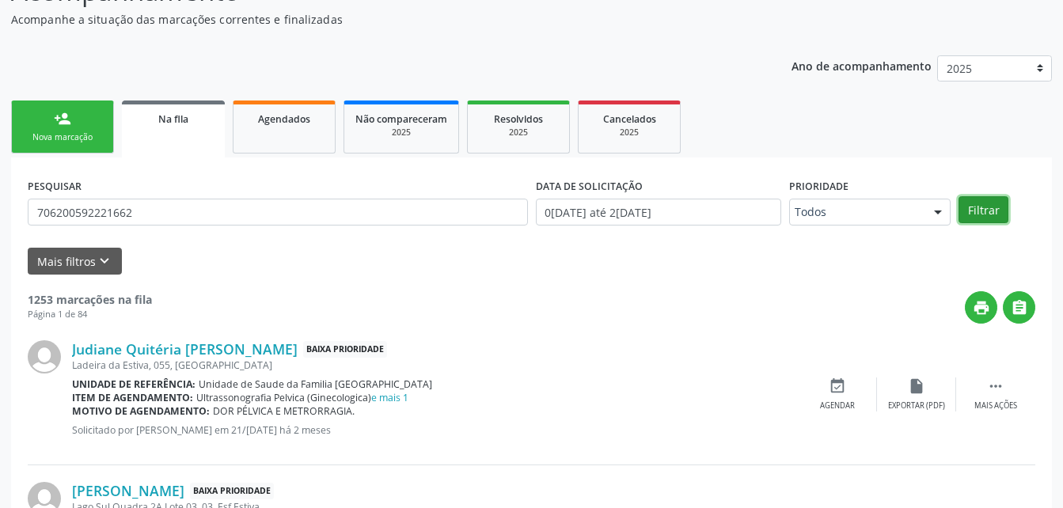
click at [991, 199] on button "Filtrar" at bounding box center [984, 209] width 50 height 27
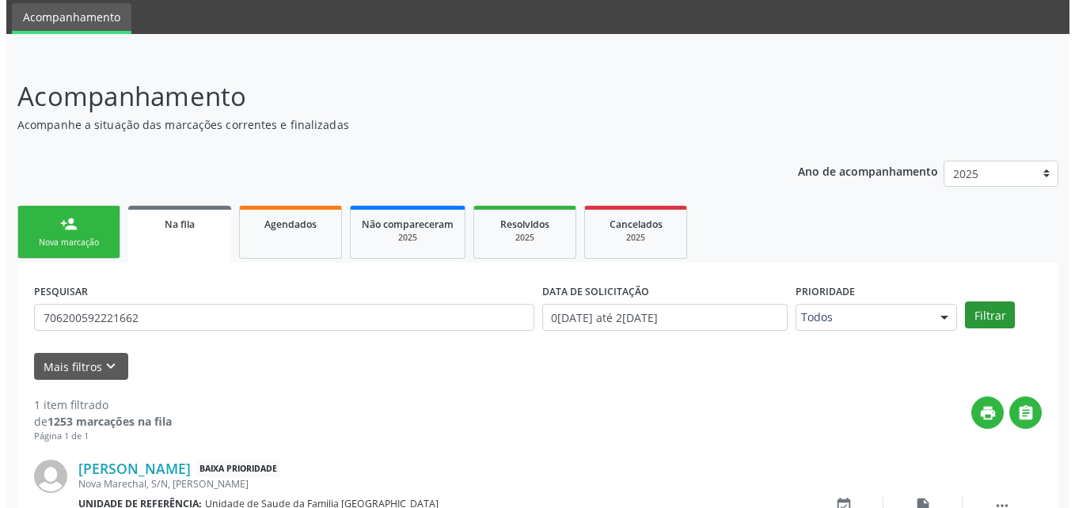
scroll to position [157, 0]
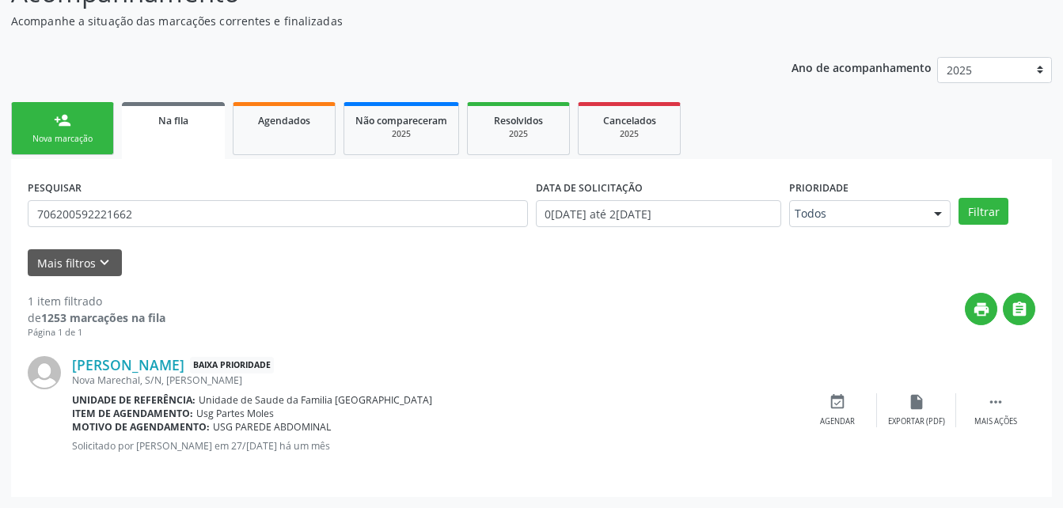
click at [994, 391] on div "[PERSON_NAME] Baixa Prioridade Nova Marechal, S/N, [PERSON_NAME] Unidade de ref…" at bounding box center [532, 410] width 1008 height 141
click at [998, 404] on icon "" at bounding box center [995, 402] width 17 height 17
click at [818, 409] on div "cancel Cancelar" at bounding box center [837, 411] width 79 height 34
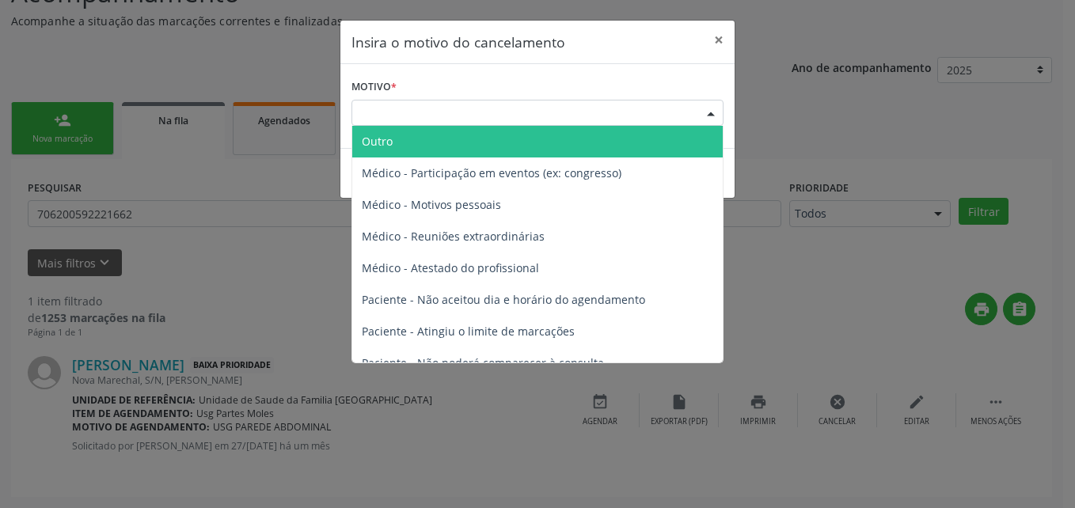
click at [639, 102] on div "Escolha o motivo" at bounding box center [538, 113] width 372 height 27
click at [613, 137] on span "Outro" at bounding box center [537, 142] width 371 height 32
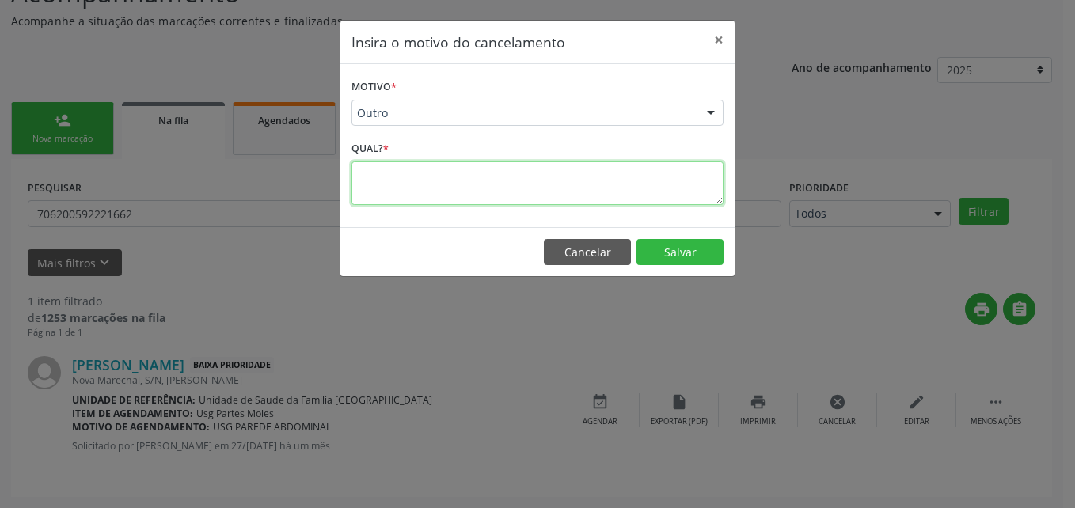
click at [607, 174] on textarea at bounding box center [538, 184] width 372 height 44
click at [434, 177] on textarea "veio pegar a silicitação para fze particular" at bounding box center [538, 184] width 372 height 44
type textarea "veio pegar a solicitação para fze particular"
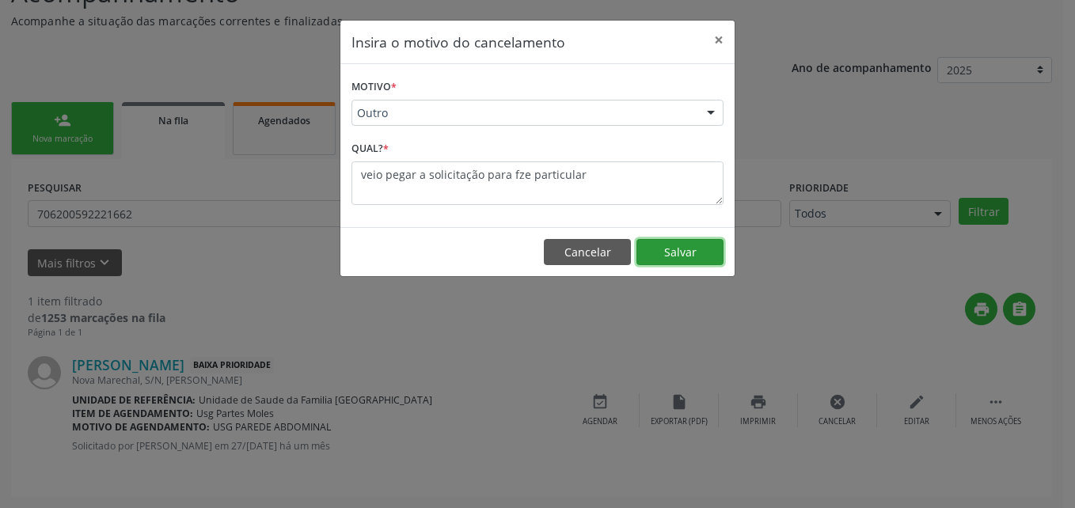
click at [685, 245] on button "Salvar" at bounding box center [680, 252] width 87 height 27
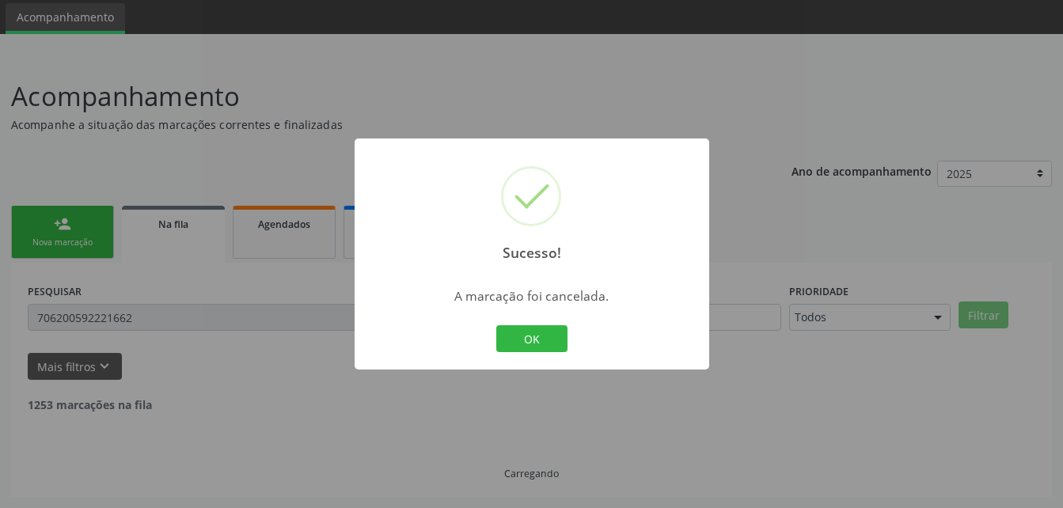
scroll to position [2, 0]
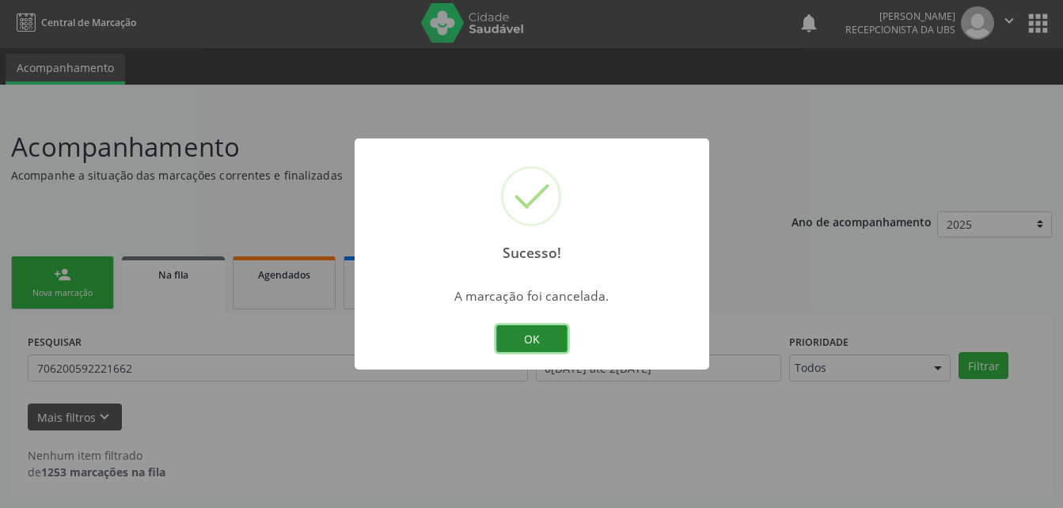
click at [548, 338] on button "OK" at bounding box center [531, 338] width 71 height 27
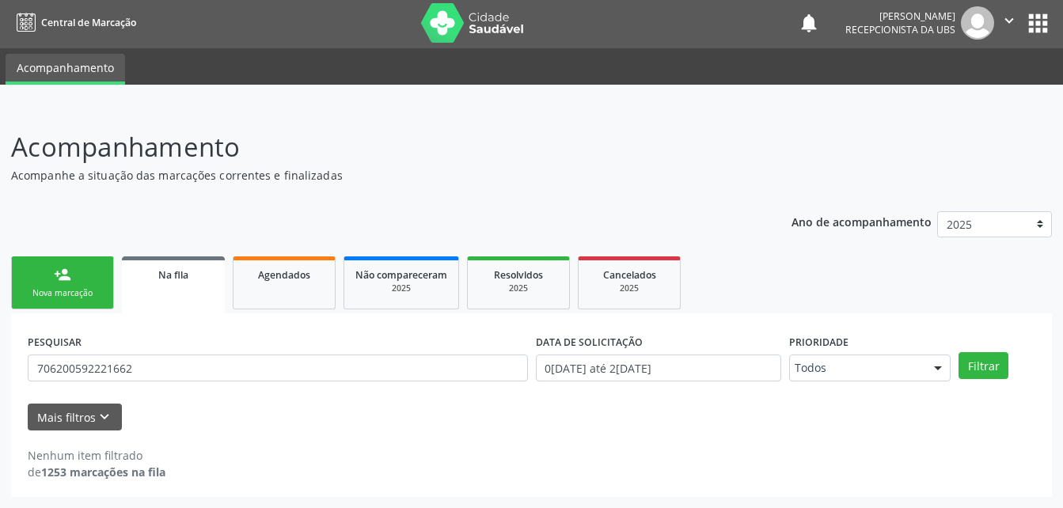
click at [65, 287] on link "person_add Nova marcação" at bounding box center [62, 283] width 103 height 53
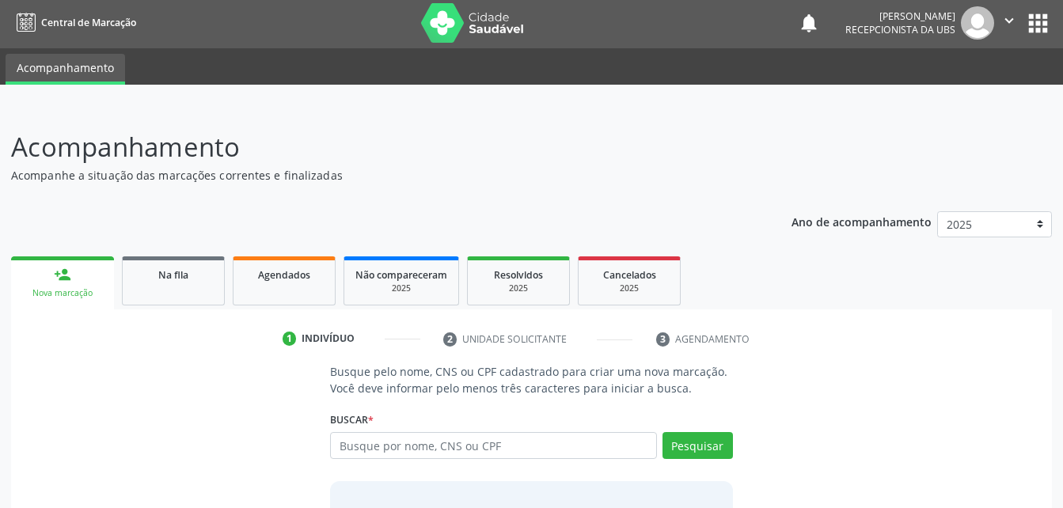
scroll to position [0, 0]
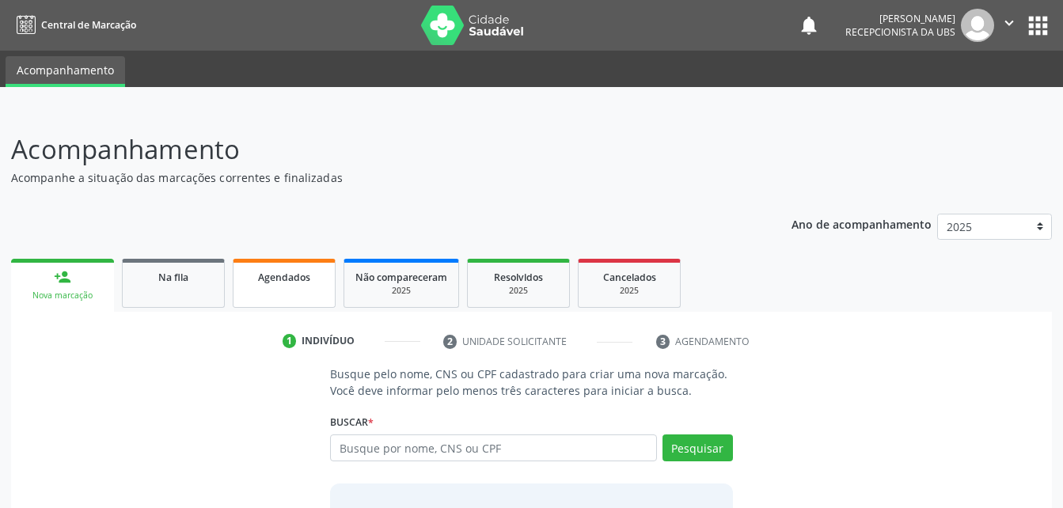
click at [290, 291] on link "Agendados" at bounding box center [284, 283] width 103 height 49
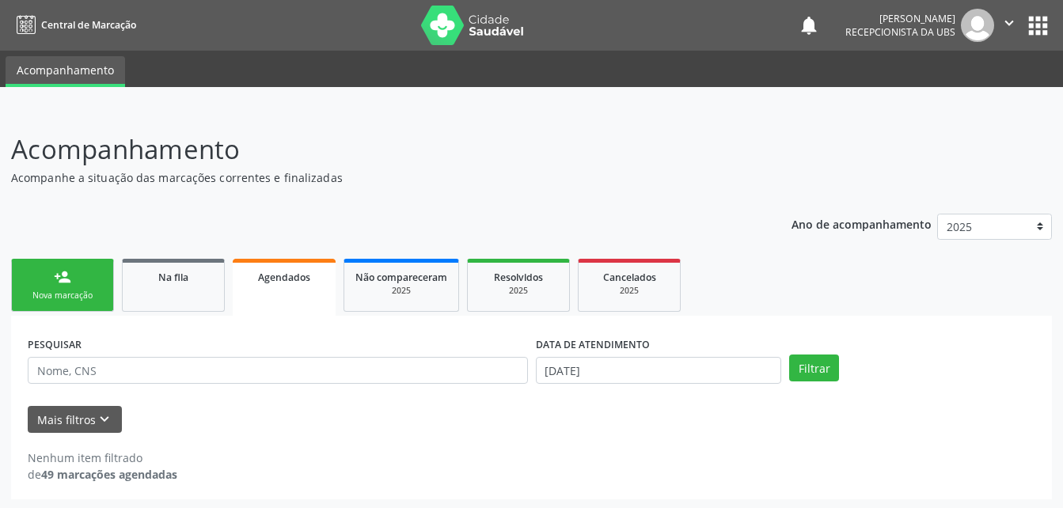
scroll to position [2, 0]
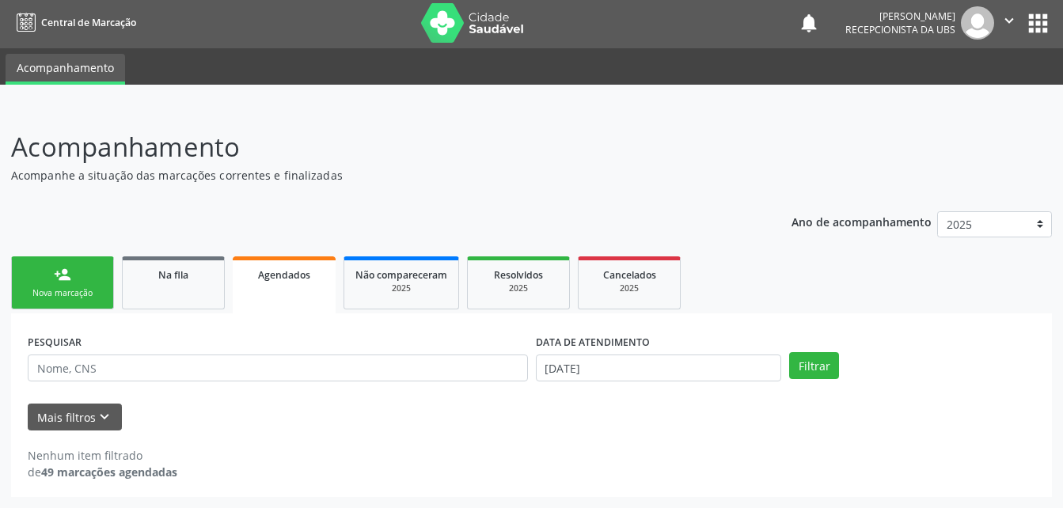
click at [301, 296] on link "Agendados" at bounding box center [284, 285] width 103 height 57
click at [649, 364] on input "[DATE]" at bounding box center [659, 368] width 246 height 27
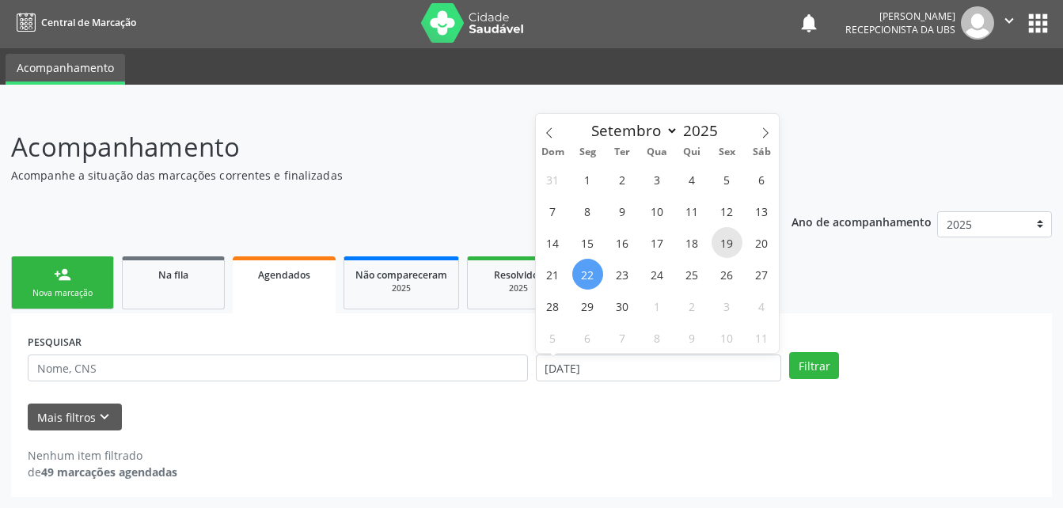
click at [737, 252] on span "19" at bounding box center [727, 242] width 31 height 31
type input "[DATE]"
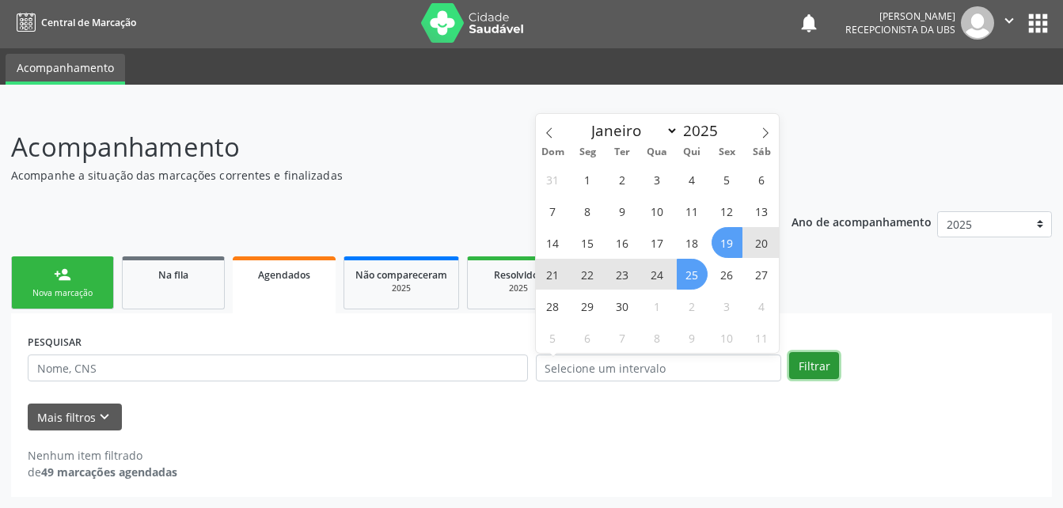
click at [821, 366] on button "Filtrar" at bounding box center [814, 365] width 50 height 27
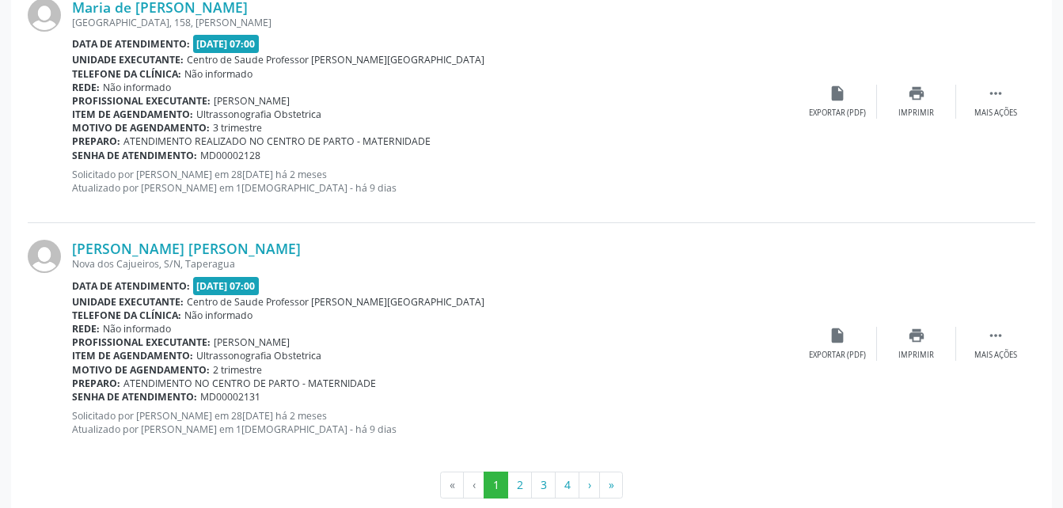
scroll to position [3674, 0]
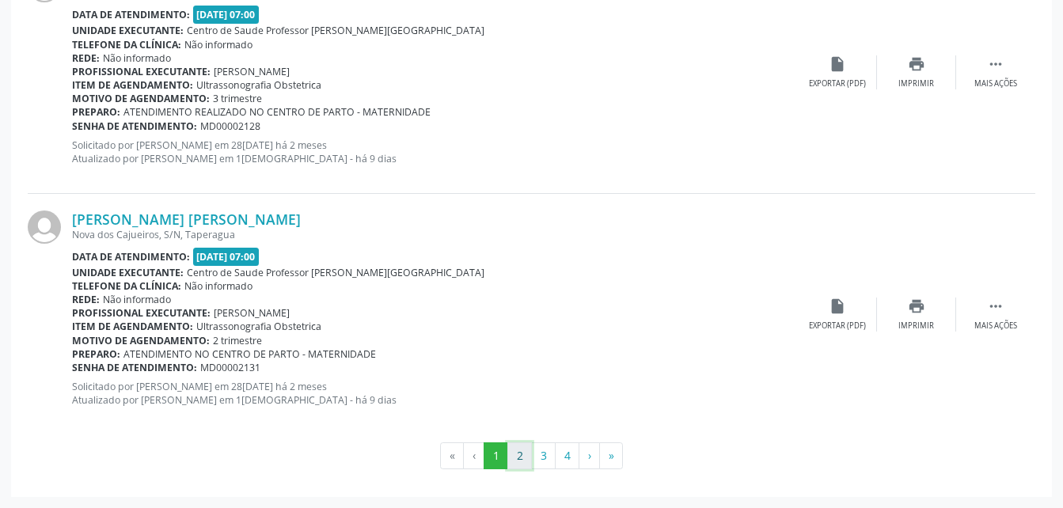
click at [522, 465] on button "2" at bounding box center [520, 456] width 25 height 27
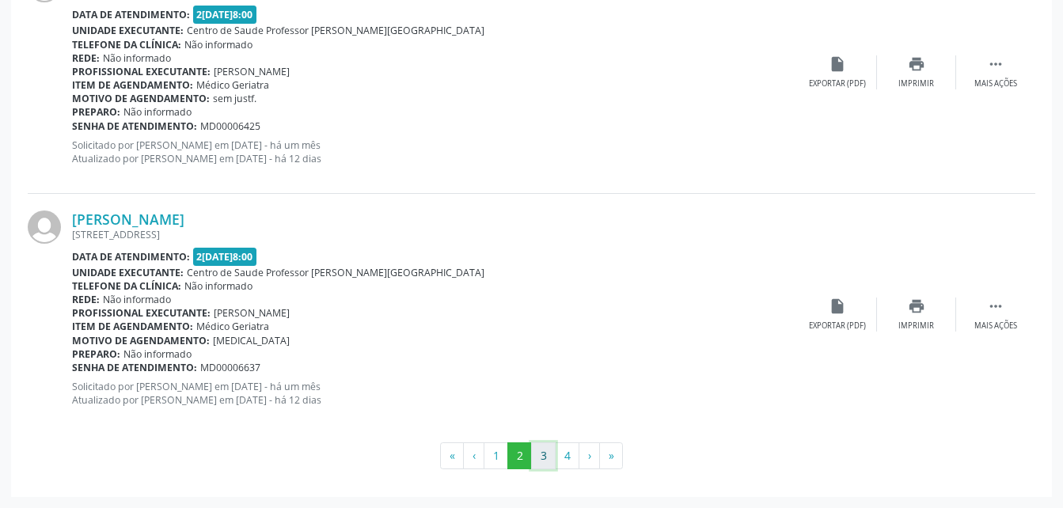
click at [543, 460] on button "3" at bounding box center [543, 456] width 25 height 27
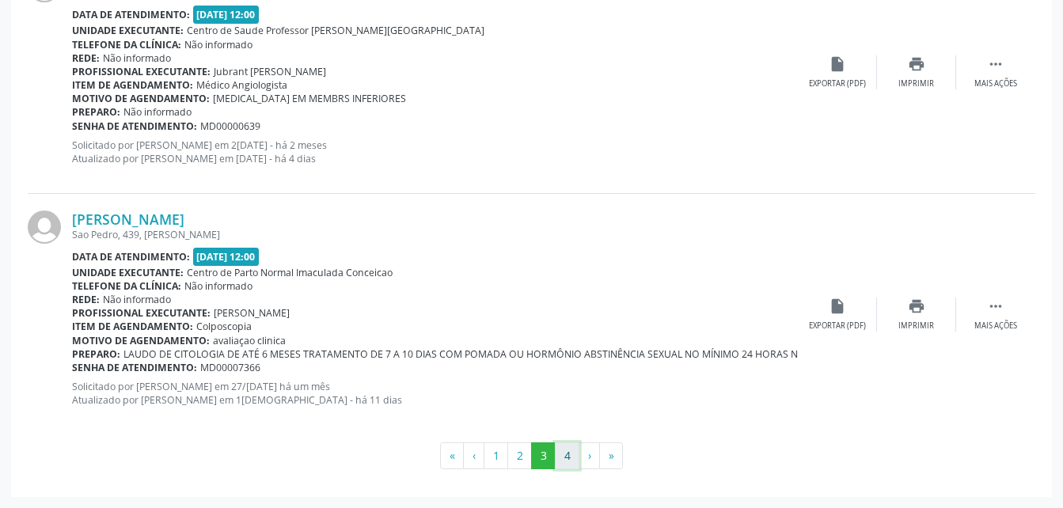
click at [573, 448] on button "4" at bounding box center [567, 456] width 25 height 27
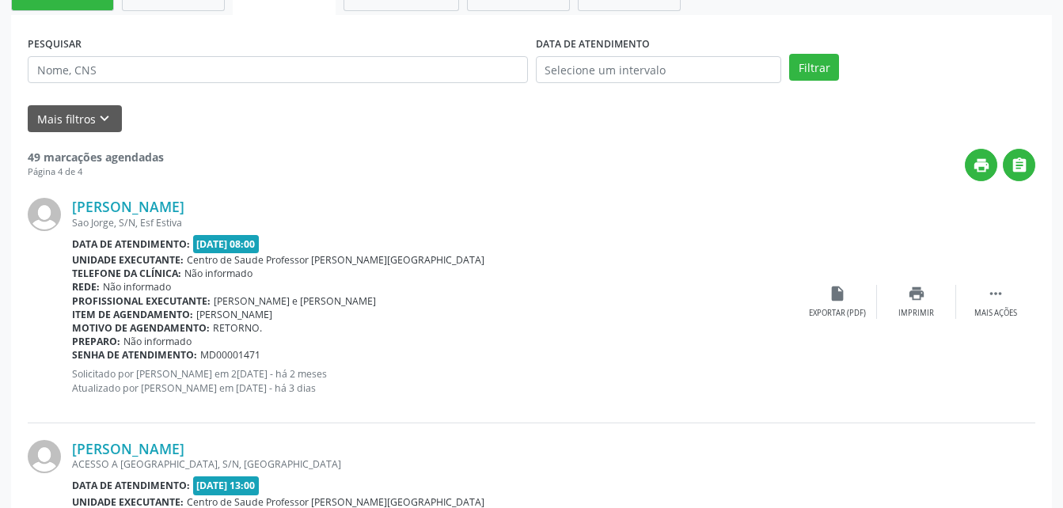
scroll to position [63, 0]
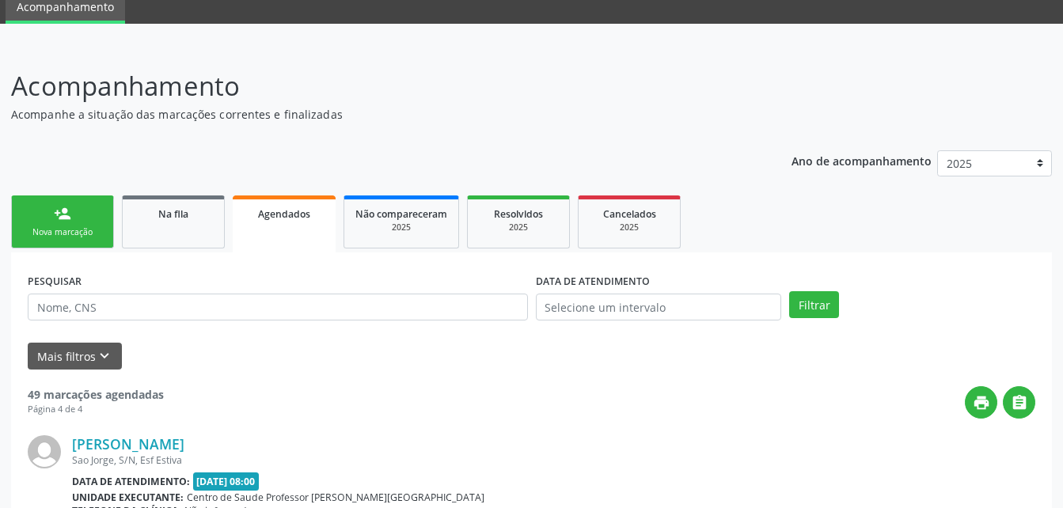
drag, startPoint x: 208, startPoint y: 225, endPoint x: 68, endPoint y: 226, distance: 140.2
click at [208, 225] on link "Na fila" at bounding box center [173, 222] width 103 height 53
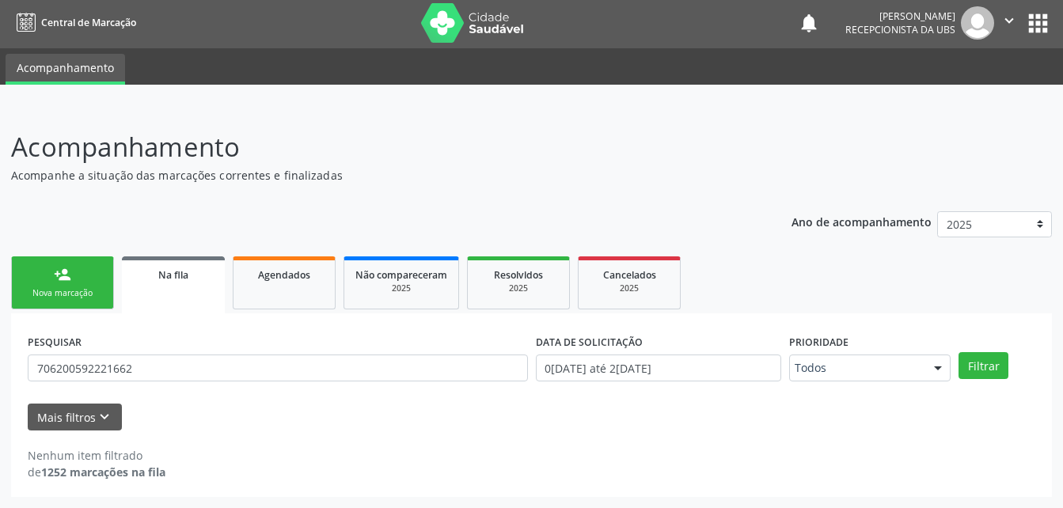
scroll to position [2, 0]
click at [312, 299] on link "Agendados" at bounding box center [284, 283] width 103 height 53
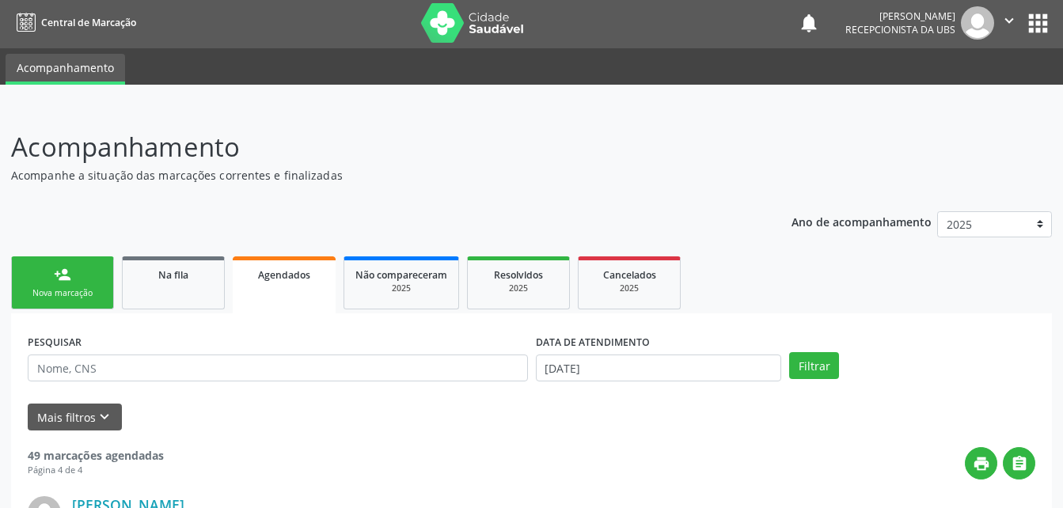
click at [304, 278] on span "Agendados" at bounding box center [284, 274] width 52 height 13
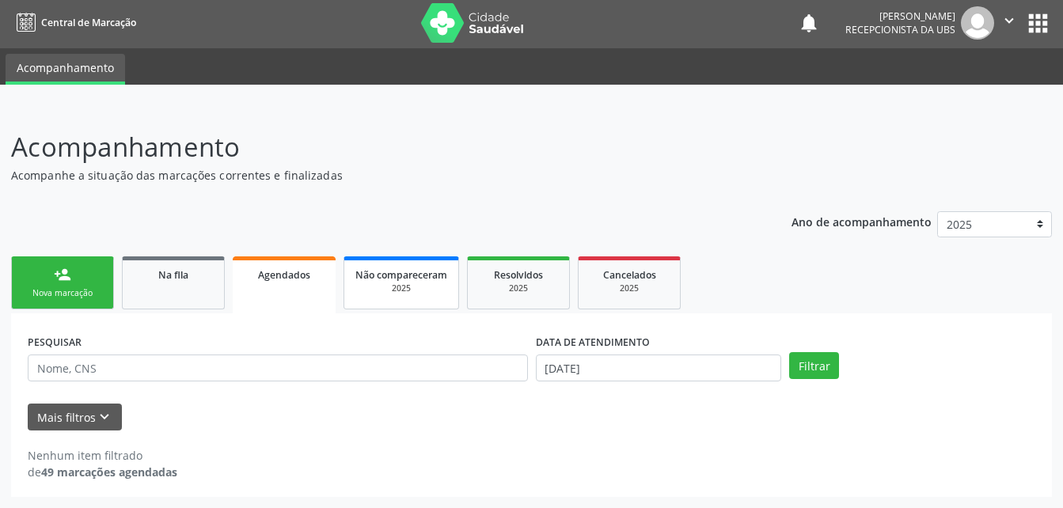
click at [448, 302] on link "Não compareceram 2025" at bounding box center [402, 283] width 116 height 53
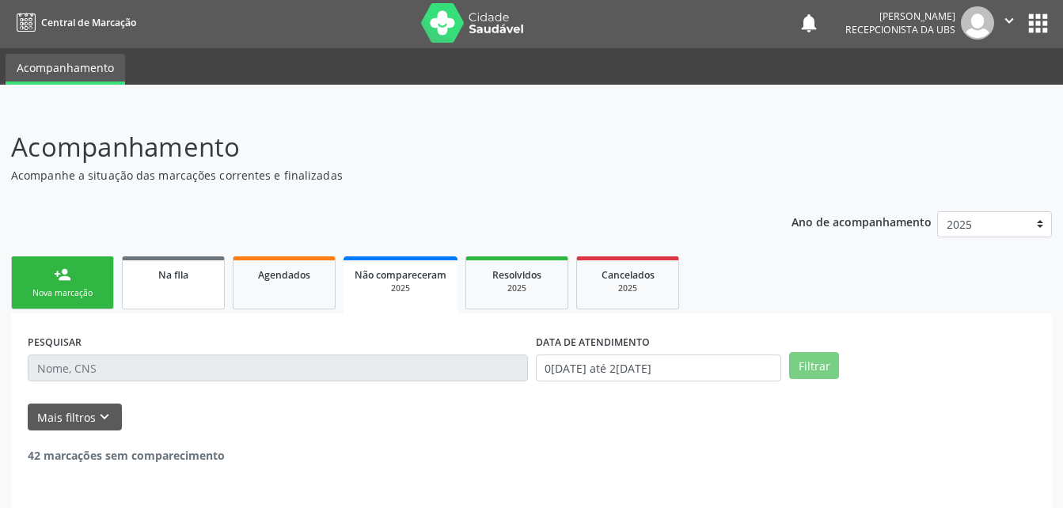
click at [197, 286] on link "Na fila" at bounding box center [173, 283] width 103 height 53
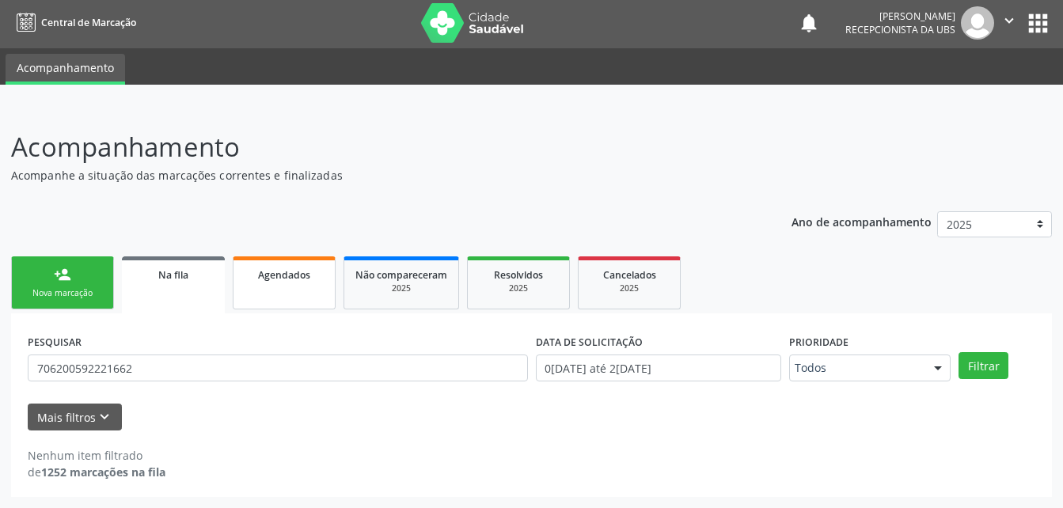
click at [291, 285] on link "Agendados" at bounding box center [284, 283] width 103 height 53
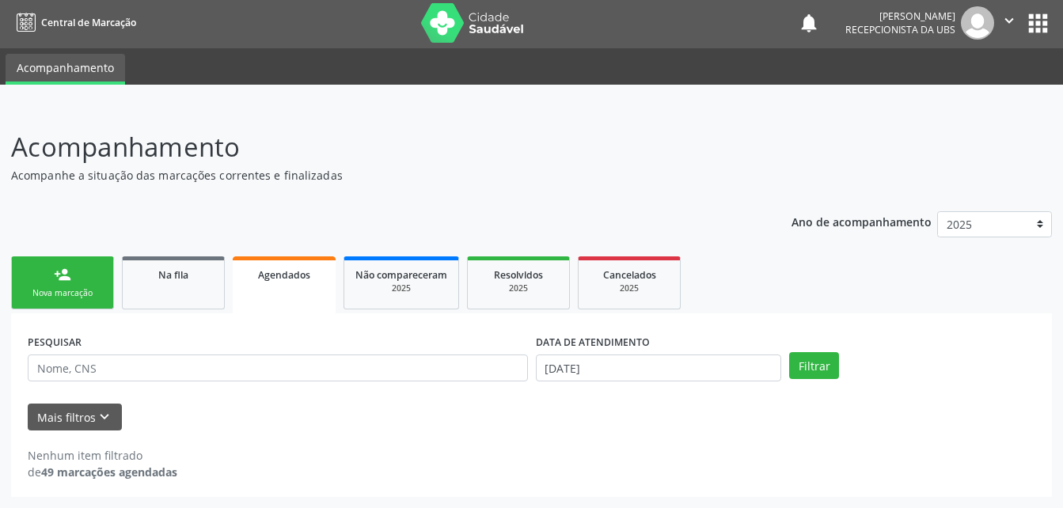
scroll to position [0, 0]
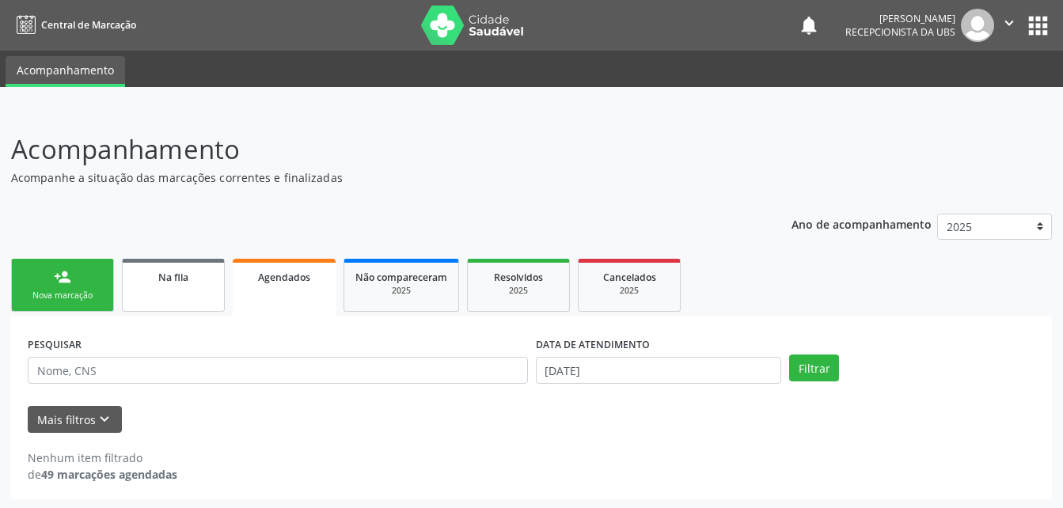
click at [215, 272] on link "Na fila" at bounding box center [173, 285] width 103 height 53
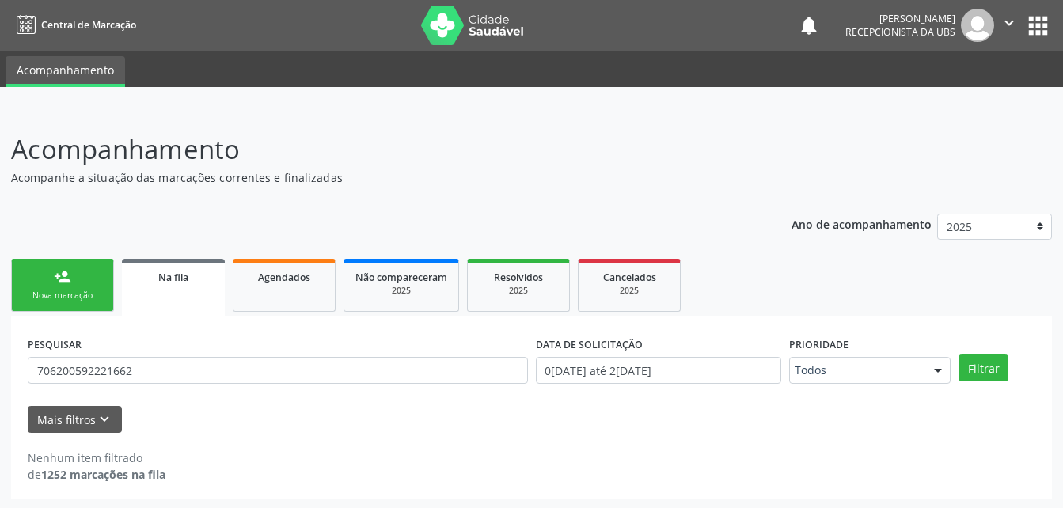
scroll to position [2, 0]
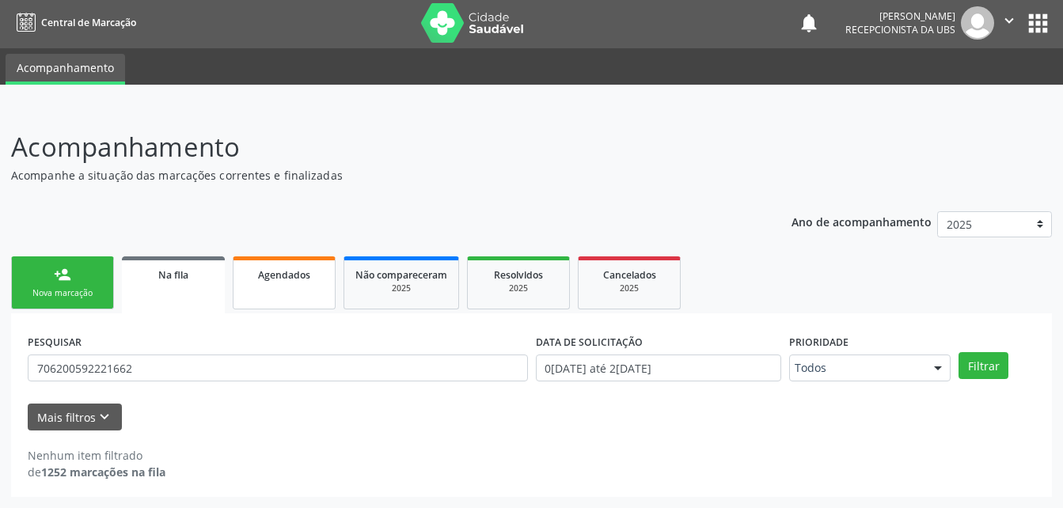
click at [292, 295] on link "Agendados" at bounding box center [284, 283] width 103 height 53
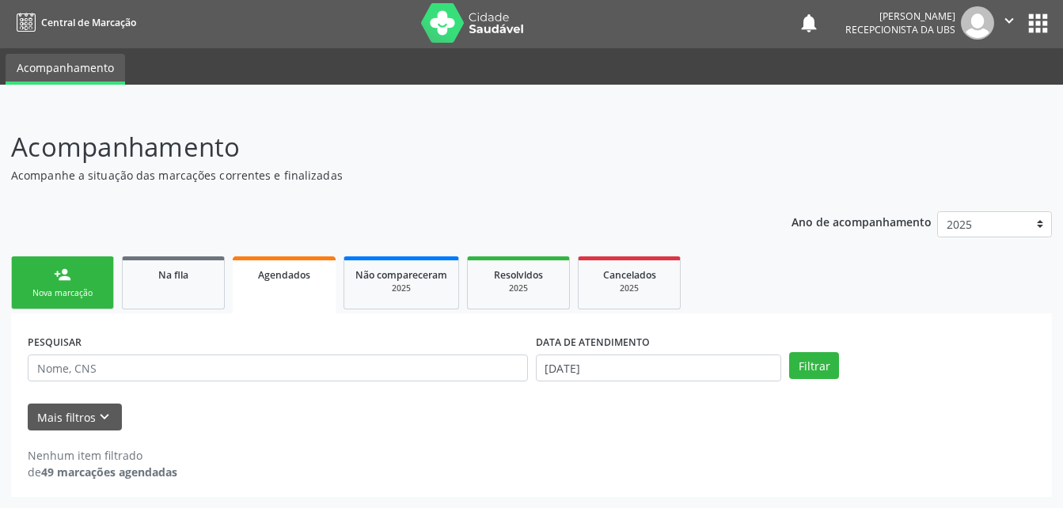
click at [89, 291] on div "Nova marcação" at bounding box center [62, 293] width 79 height 12
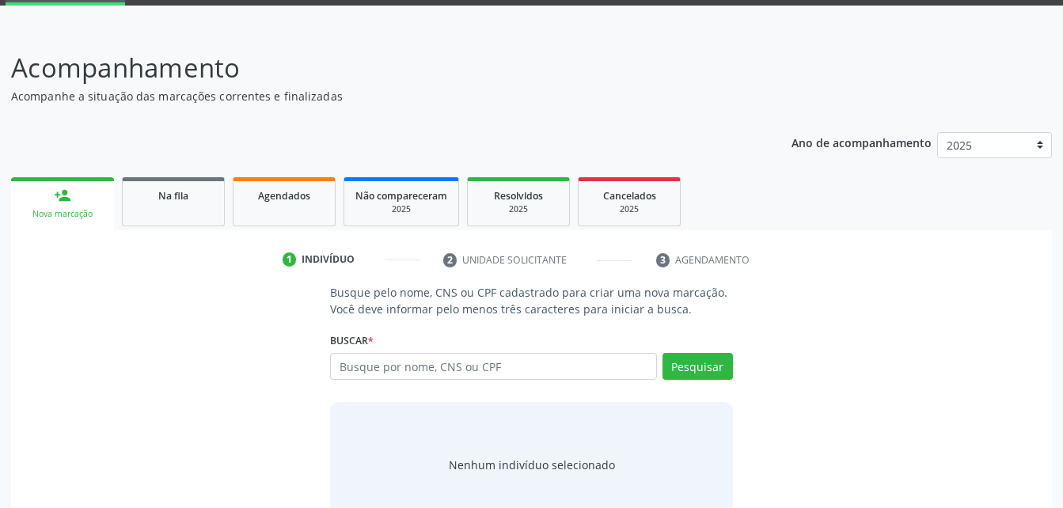
scroll to position [124, 0]
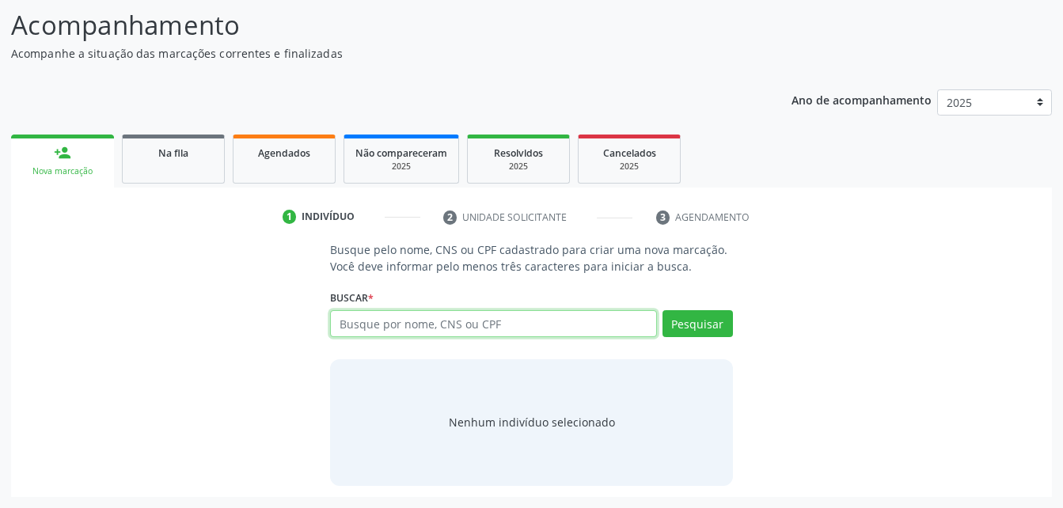
click at [461, 325] on input "text" at bounding box center [493, 323] width 326 height 27
type input "702000377557081"
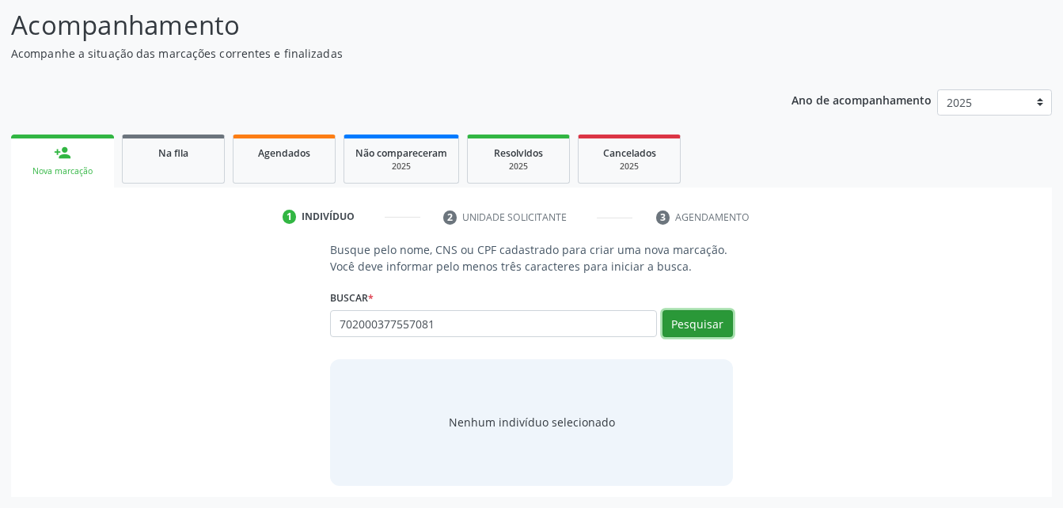
click at [696, 329] on button "Pesquisar" at bounding box center [698, 323] width 70 height 27
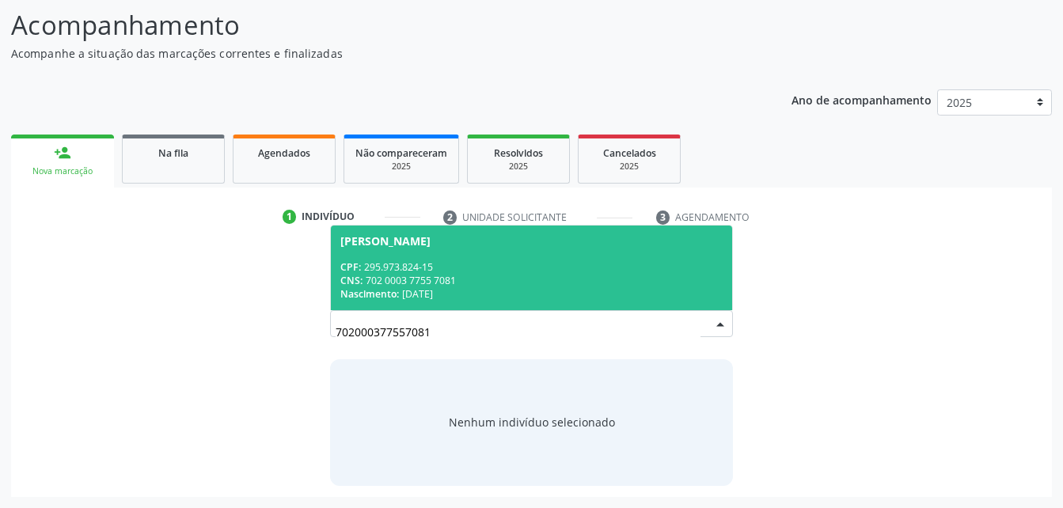
drag, startPoint x: 682, startPoint y: 275, endPoint x: 671, endPoint y: 277, distance: 10.6
click at [679, 275] on div "CNS: 702 0003 7755 7081" at bounding box center [531, 280] width 382 height 13
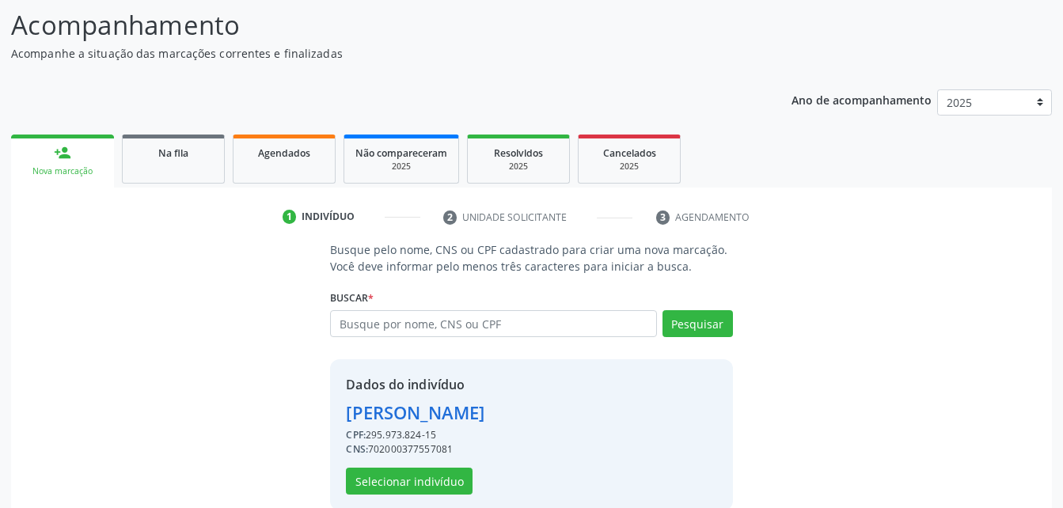
scroll to position [149, 0]
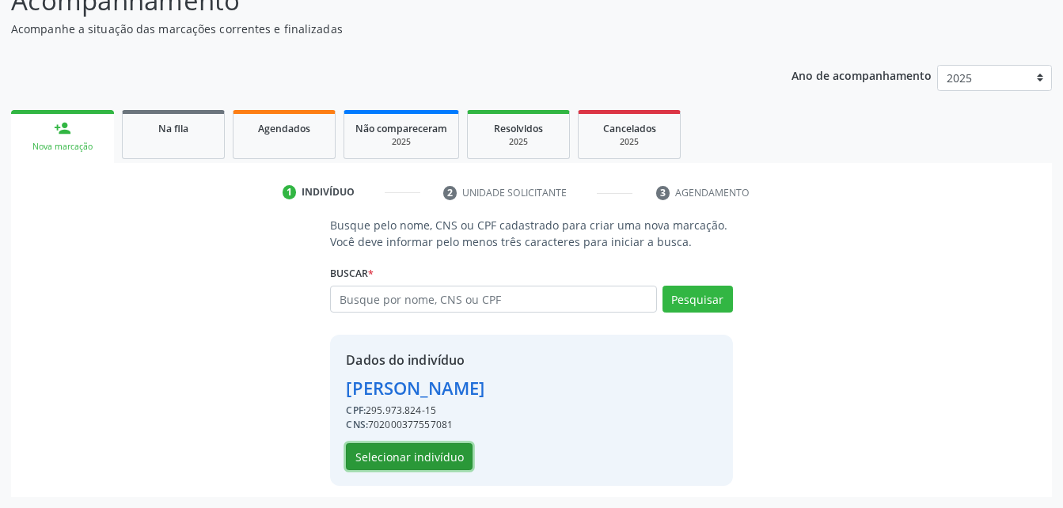
click at [449, 465] on button "Selecionar indivíduo" at bounding box center [409, 456] width 127 height 27
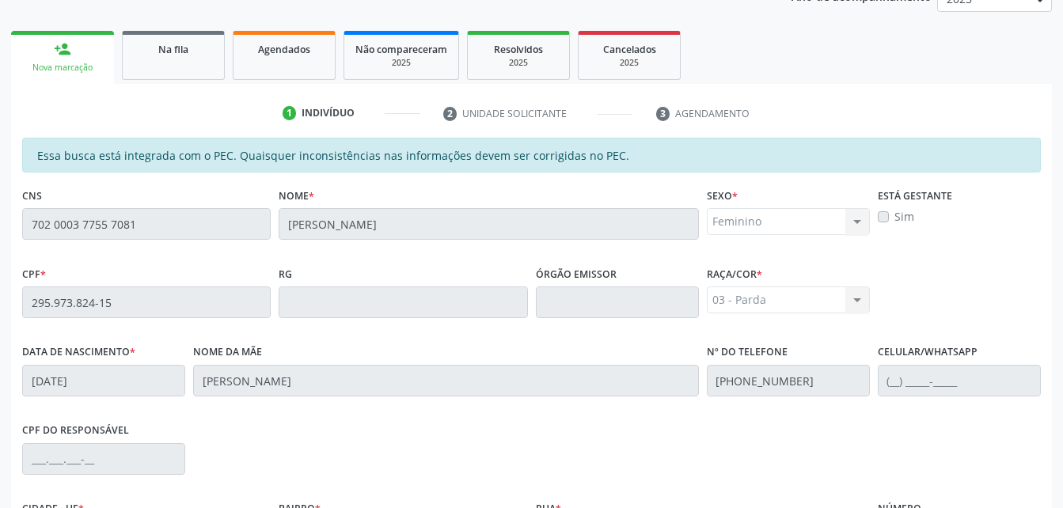
scroll to position [418, 0]
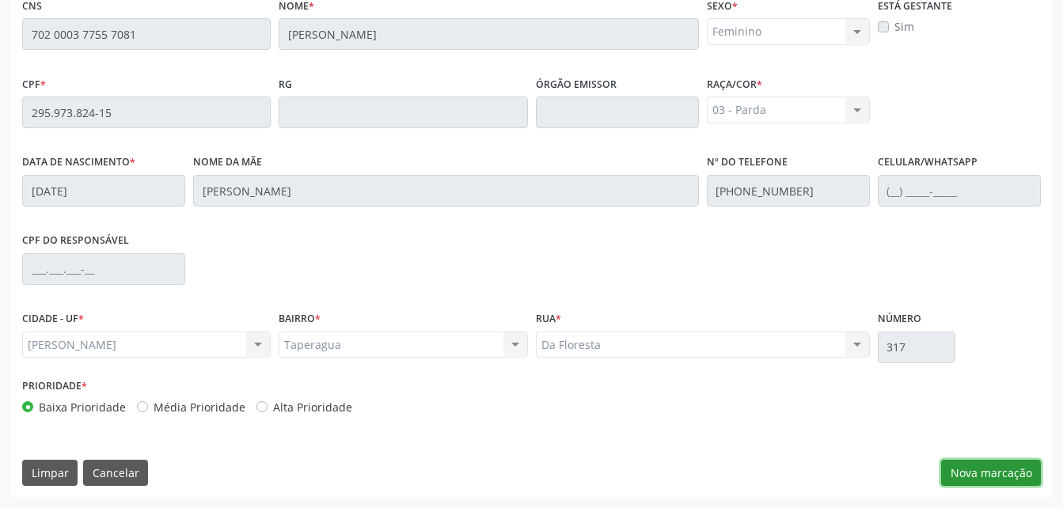
click at [1005, 464] on button "Nova marcação" at bounding box center [991, 473] width 100 height 27
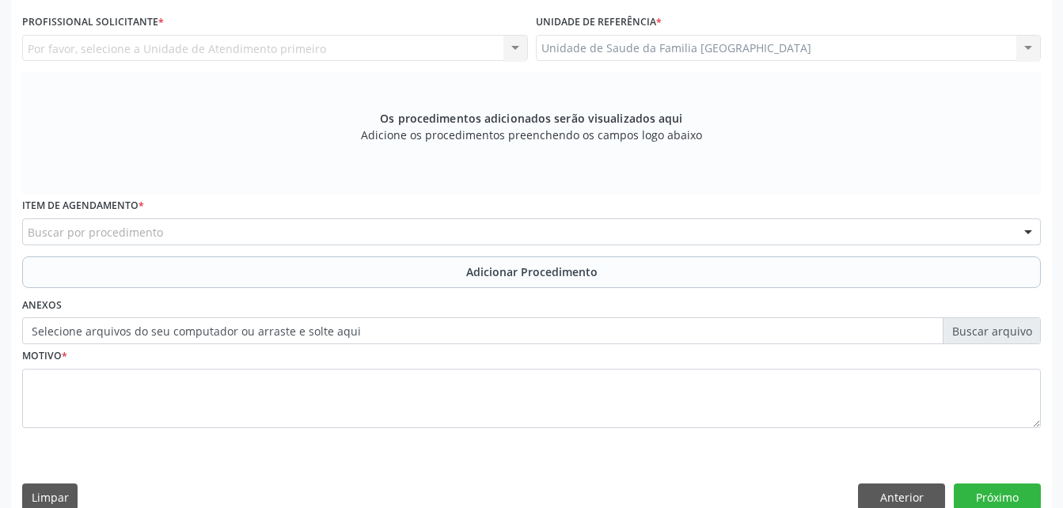
scroll to position [260, 0]
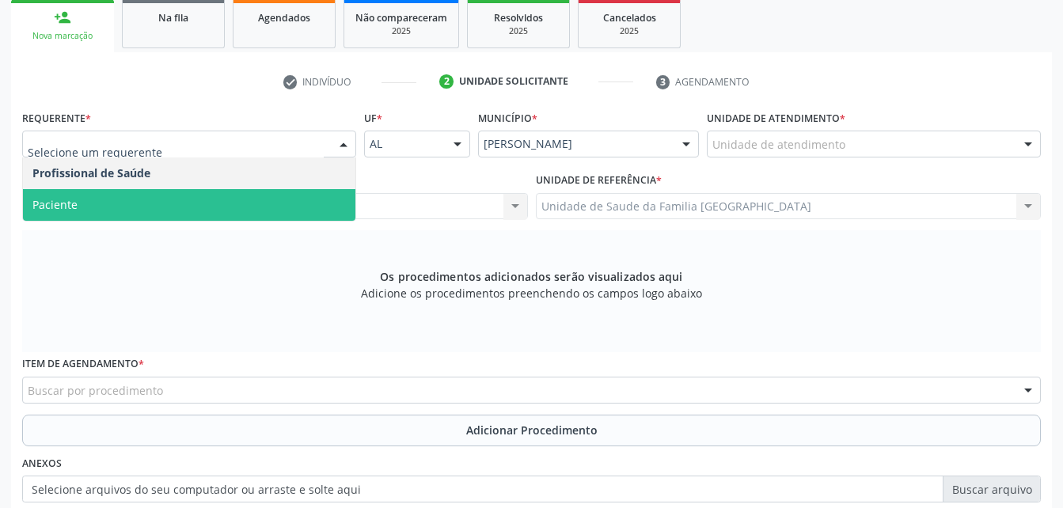
click at [189, 200] on span "Paciente" at bounding box center [189, 205] width 333 height 32
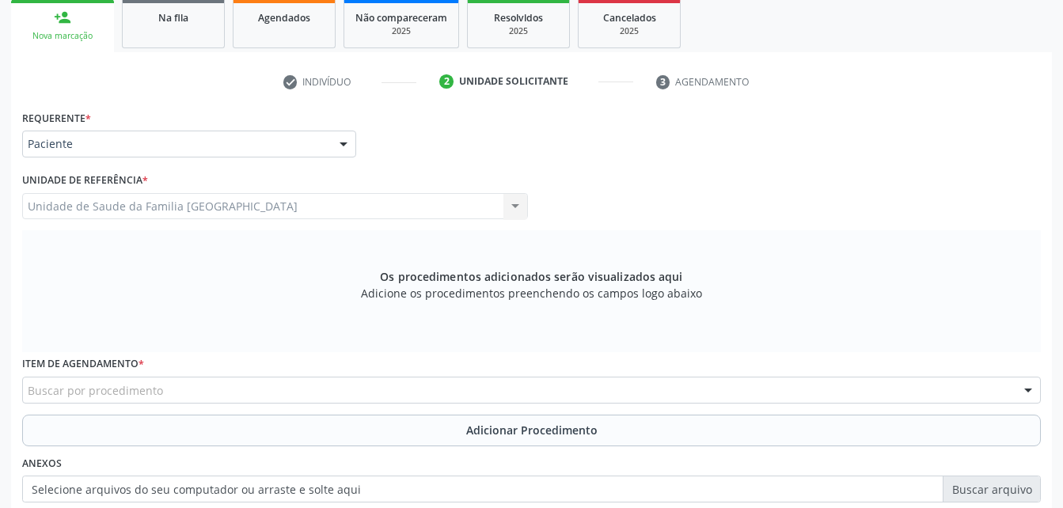
scroll to position [339, 0]
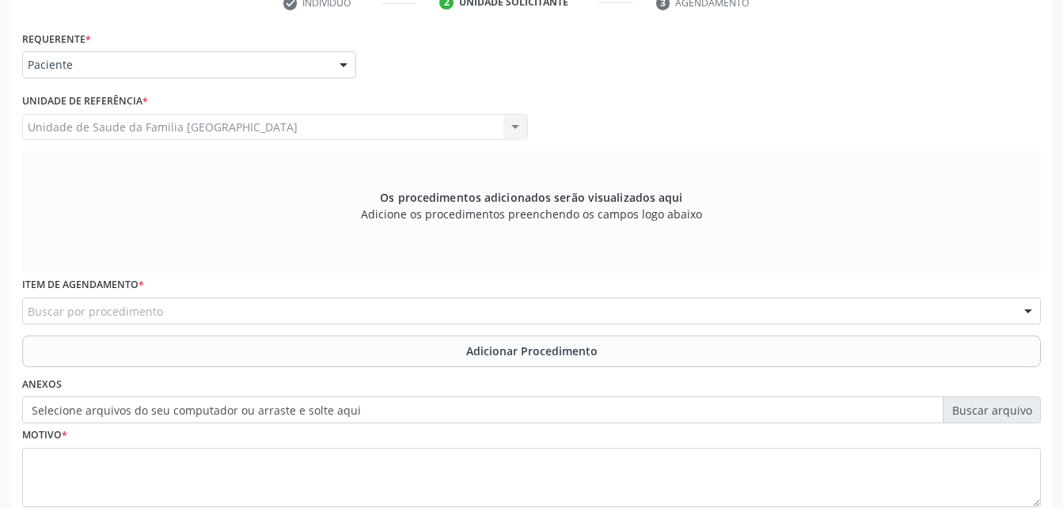
click at [222, 306] on div "Buscar por procedimento" at bounding box center [531, 311] width 1019 height 27
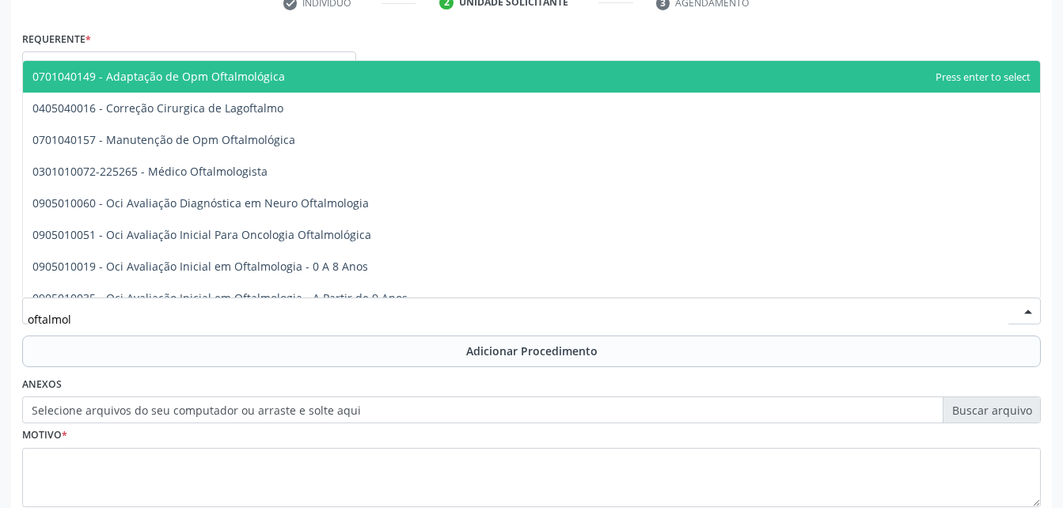
type input "oftalmolo"
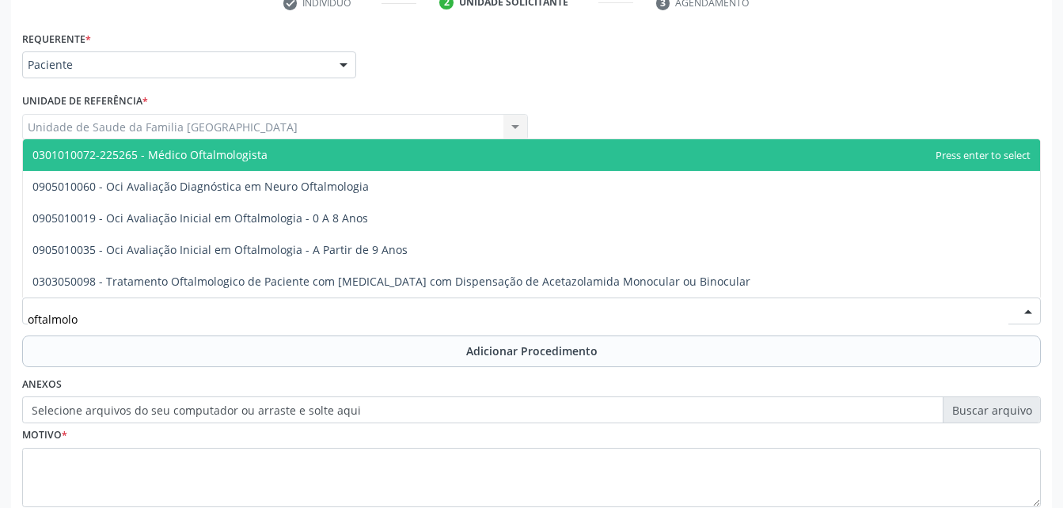
click at [304, 158] on span "0301010072-225265 - Médico Oftalmologista" at bounding box center [531, 155] width 1017 height 32
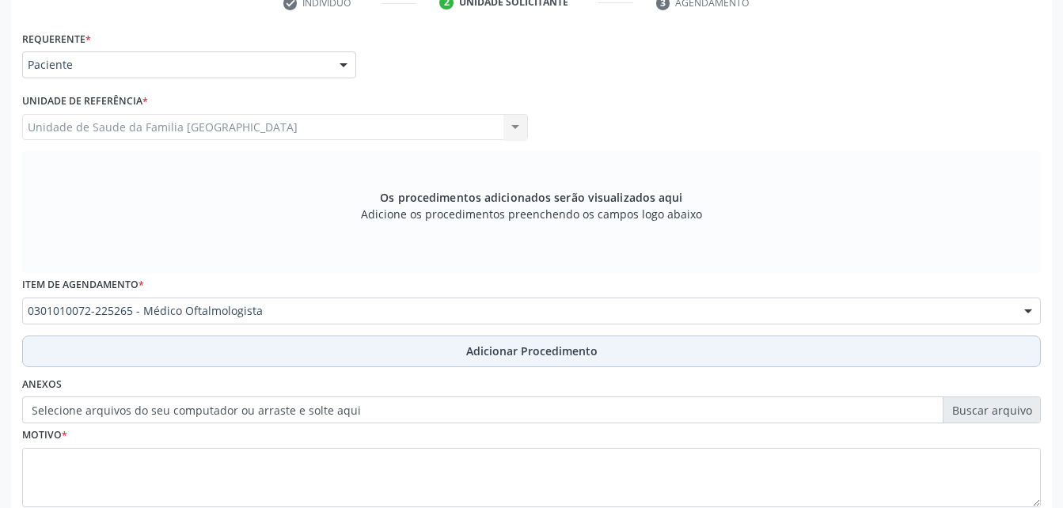
click at [390, 343] on button "Adicionar Procedimento" at bounding box center [531, 352] width 1019 height 32
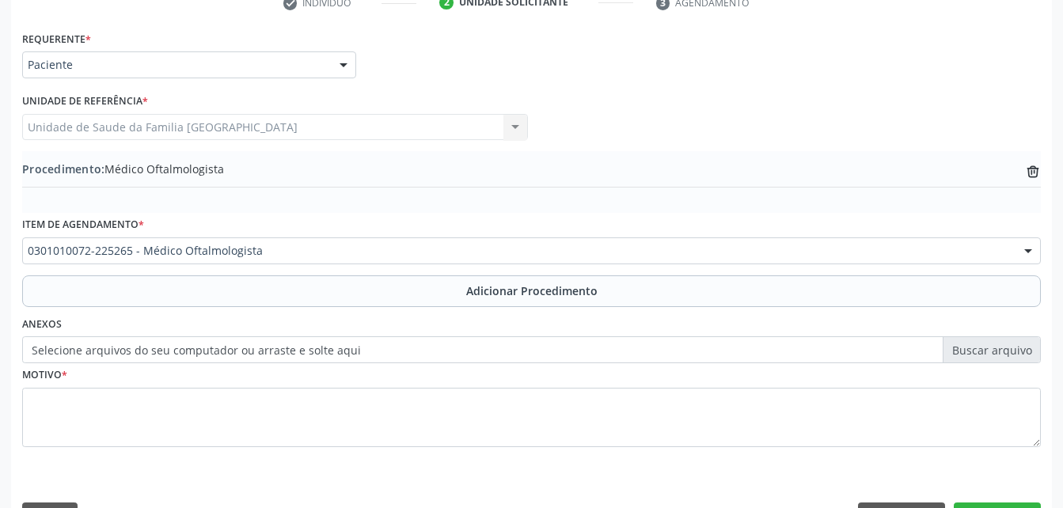
scroll to position [382, 0]
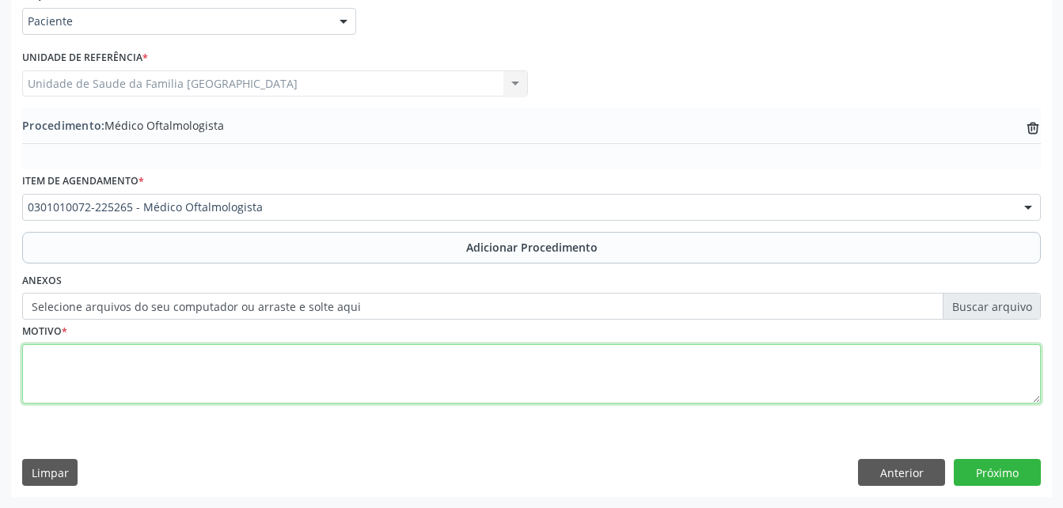
click at [390, 359] on textarea at bounding box center [531, 374] width 1019 height 60
type textarea "d"
type textarea "sem justf"
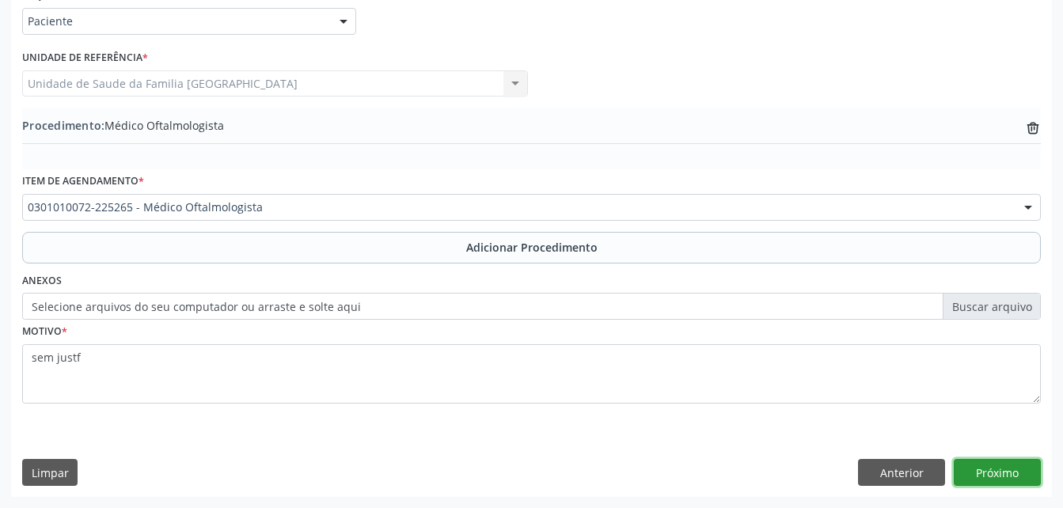
click at [1021, 464] on button "Próximo" at bounding box center [997, 472] width 87 height 27
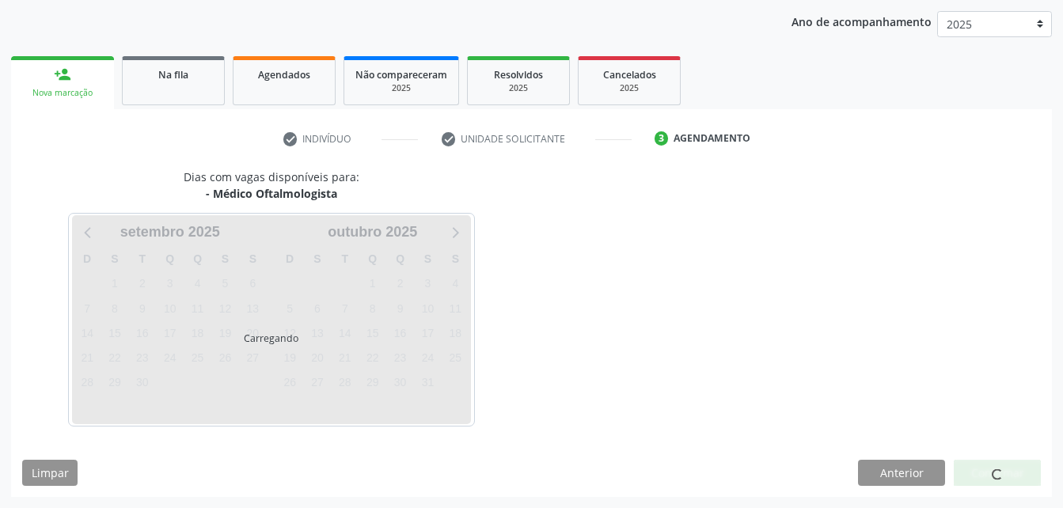
scroll to position [249, 0]
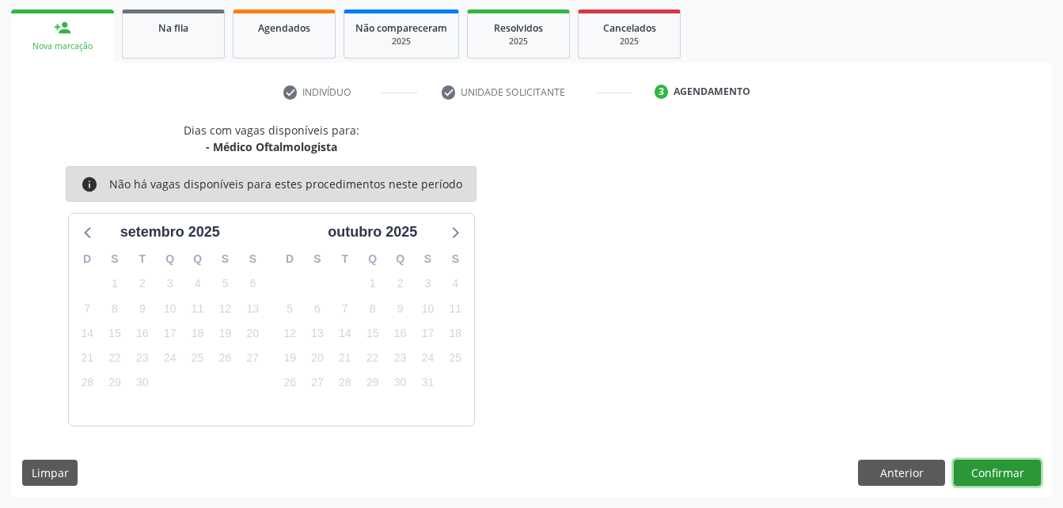
click at [974, 468] on button "Confirmar" at bounding box center [997, 473] width 87 height 27
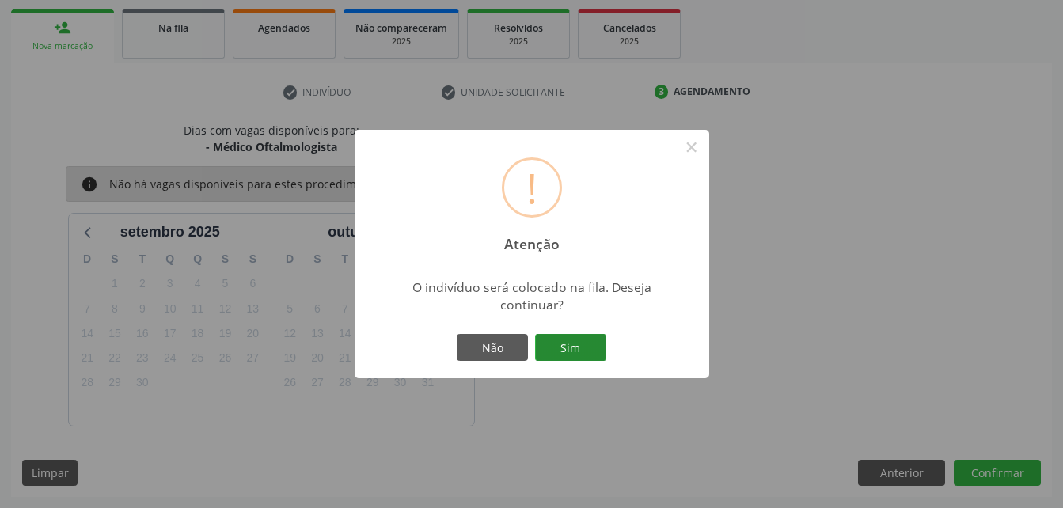
click at [596, 341] on button "Sim" at bounding box center [570, 347] width 71 height 27
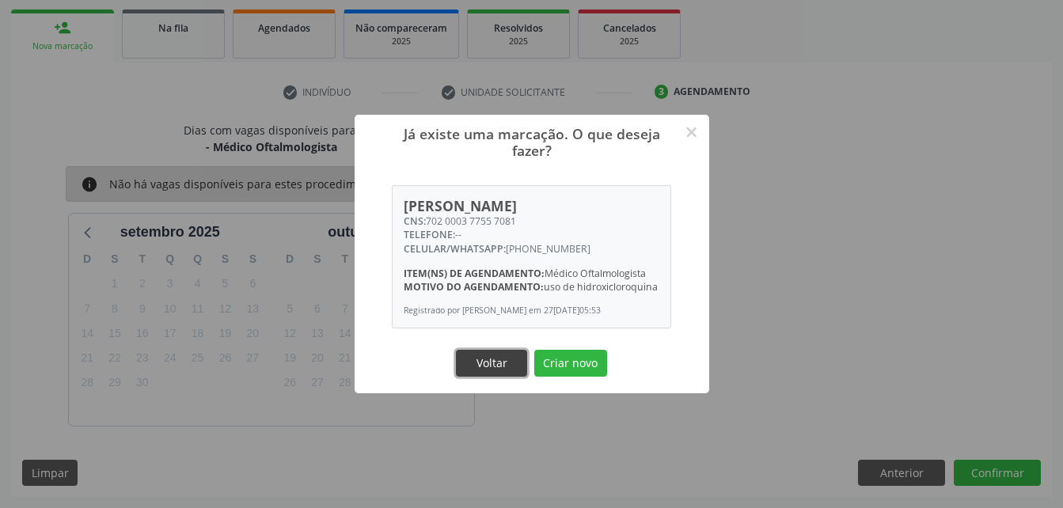
click at [505, 371] on button "Voltar" at bounding box center [491, 363] width 71 height 27
